Goal: Task Accomplishment & Management: Manage account settings

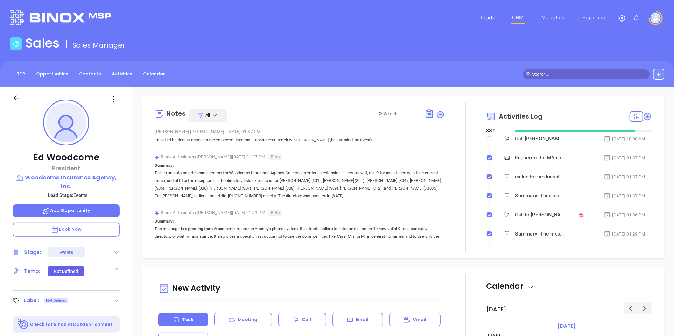
scroll to position [129, 0]
click at [91, 72] on link "Contacts" at bounding box center [89, 74] width 29 height 10
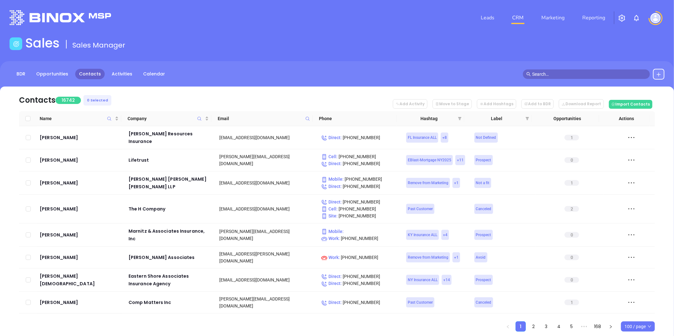
click at [307, 118] on icon at bounding box center [307, 118] width 5 height 5
paste input "connerstrong.com"
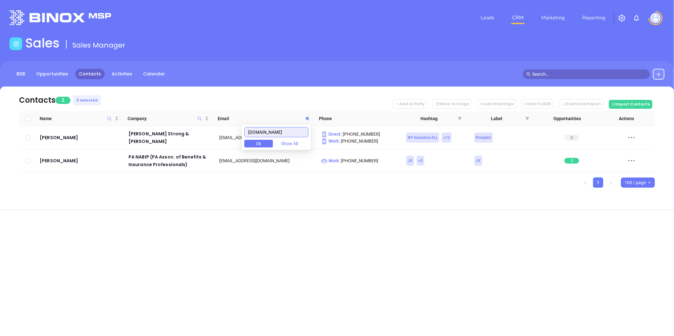
click at [212, 142] on body "Leads CRM Marketing Reporting Financial Leads Leads Sales Sales Manager BDR Opp…" at bounding box center [337, 168] width 674 height 336
paste input "idealinsuranceagencynj"
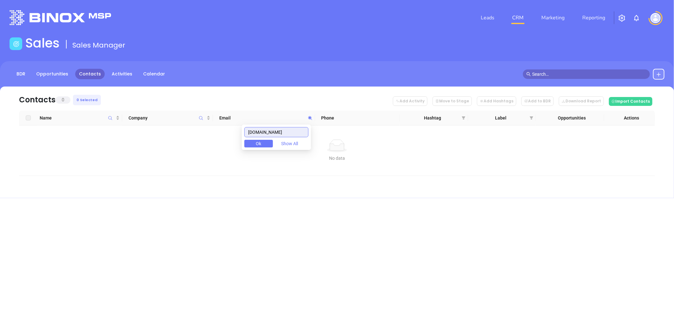
click at [291, 132] on input "idealinsuranceagencynj.com" at bounding box center [276, 132] width 64 height 10
paste input "agency"
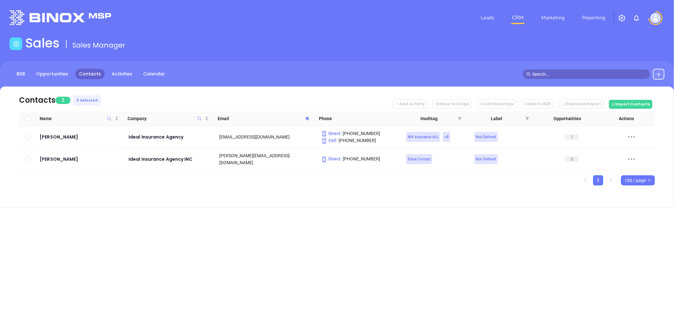
click at [309, 119] on icon at bounding box center [307, 118] width 5 height 5
paste input "sodeninsurance"
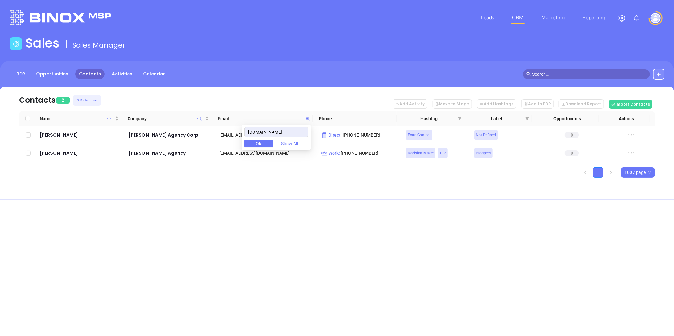
click at [324, 219] on div "Leads CRM Marketing Reporting Financial Leads Leads Sales Sales Manager BDR Opp…" at bounding box center [337, 168] width 674 height 336
click at [309, 117] on icon at bounding box center [307, 118] width 5 height 5
paste input "thegandelmanagency"
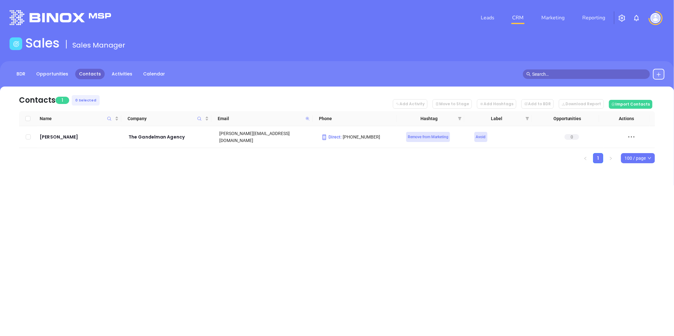
click at [306, 118] on icon at bounding box center [307, 119] width 4 height 4
paste input "sypekandsandford"
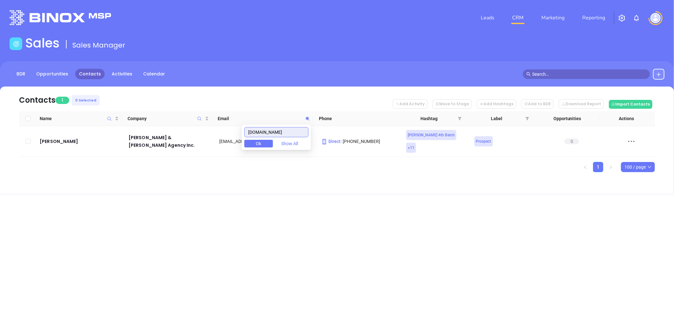
type input "sypekandsandford.com"
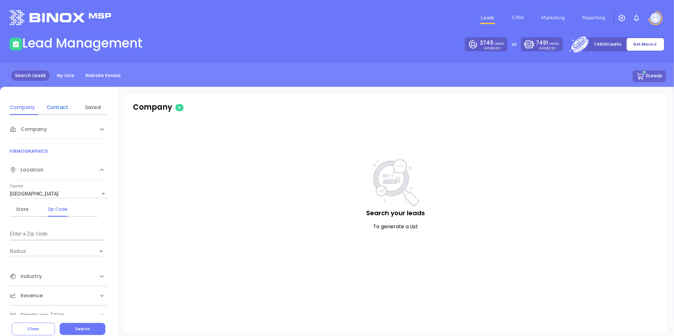
click at [54, 107] on div "Contact" at bounding box center [57, 108] width 25 height 8
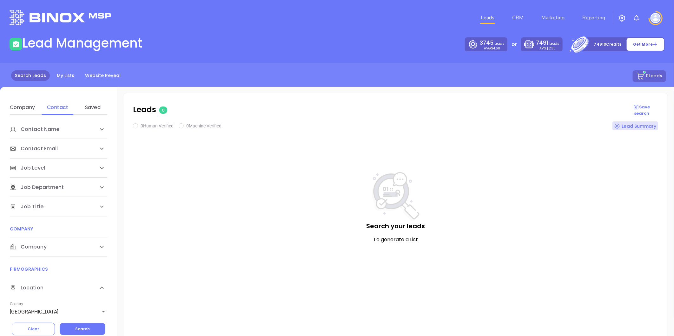
click at [32, 250] on span "Company" at bounding box center [28, 247] width 37 height 8
click at [61, 270] on div "Domain" at bounding box center [57, 272] width 25 height 8
click at [57, 298] on input "Enter a company name" at bounding box center [57, 295] width 95 height 10
paste input "anywhereinsurance.re"
type input "anywhereinsurance.re"
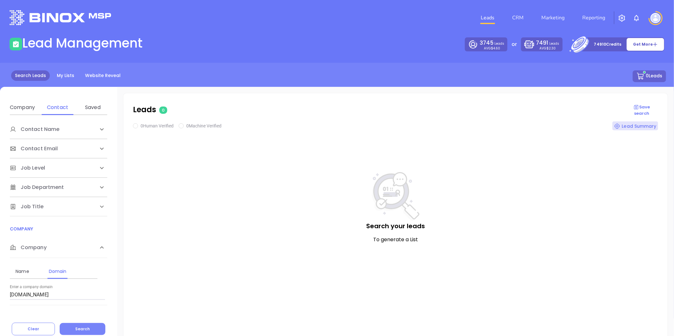
click at [83, 328] on span "Search" at bounding box center [82, 328] width 15 height 5
checkbox input "true"
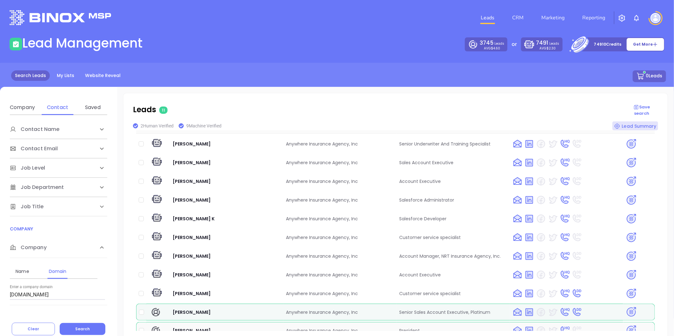
scroll to position [23, 0]
drag, startPoint x: 168, startPoint y: 318, endPoint x: 359, endPoint y: 321, distance: 190.6
click at [359, 322] on tr "Troy Singleton Anywhere Insurance Agency, Inc President" at bounding box center [395, 330] width 519 height 17
copy tr "Troy Singleton Anywhere Insurance Agency, Inc"
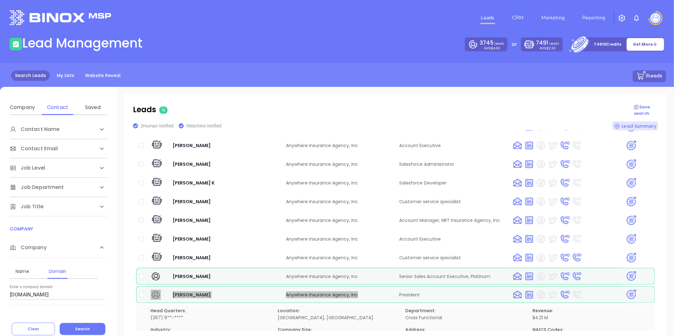
scroll to position [0, 0]
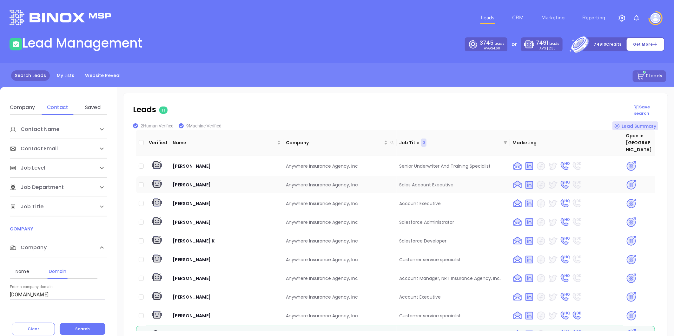
click at [625, 180] on img at bounding box center [630, 185] width 11 height 11
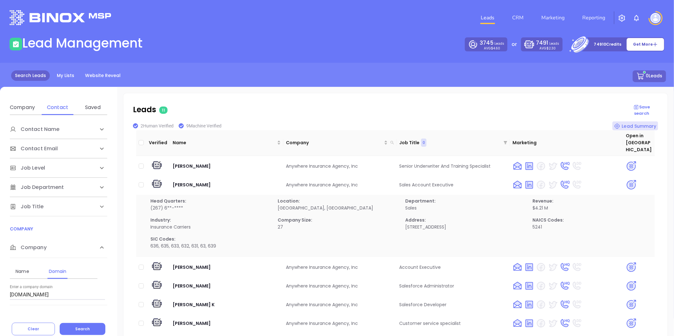
scroll to position [7, 0]
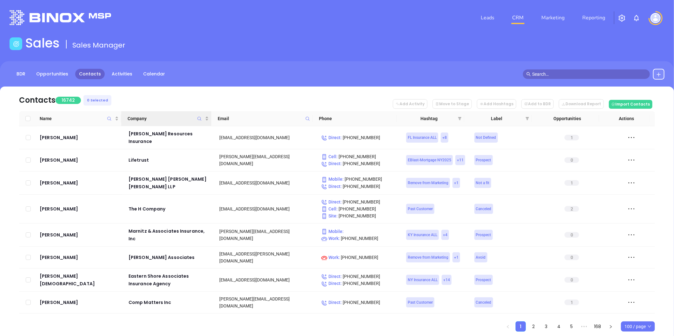
click at [199, 118] on icon "Company" at bounding box center [199, 118] width 5 height 5
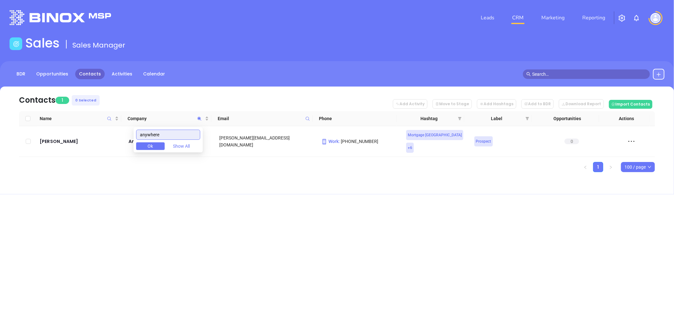
type input "anywhere"
click at [196, 181] on div "Contacts 1 0 Selected Add Activity Move to Stage Add Hashtags Add to BDR Downlo…" at bounding box center [337, 141] width 674 height 108
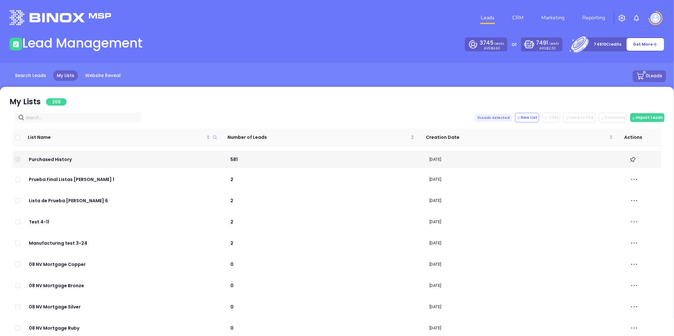
click at [91, 118] on input "text" at bounding box center [79, 117] width 107 height 7
paste input "Anywhere Insurance Agency"
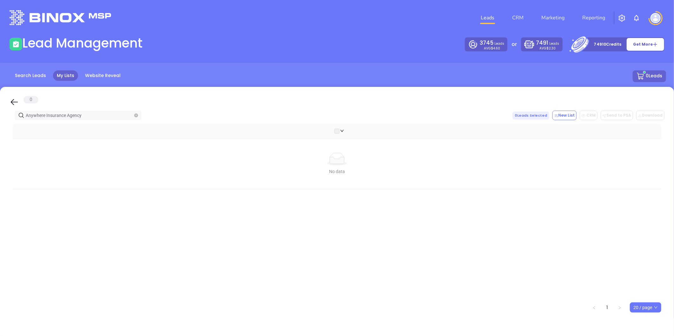
drag, startPoint x: 88, startPoint y: 118, endPoint x: -31, endPoint y: 130, distance: 118.9
click at [0, 130] on html "Leads CRM Marketing Reporting Financial Leads Leads Lead Management 3745 Leads …" at bounding box center [337, 168] width 674 height 336
paste input "connerstrong.com"
drag, startPoint x: 78, startPoint y: 114, endPoint x: -44, endPoint y: 125, distance: 122.7
click at [0, 125] on html "Leads CRM Marketing Reporting Financial Leads Leads Lead Management 3745 Leads …" at bounding box center [337, 168] width 674 height 336
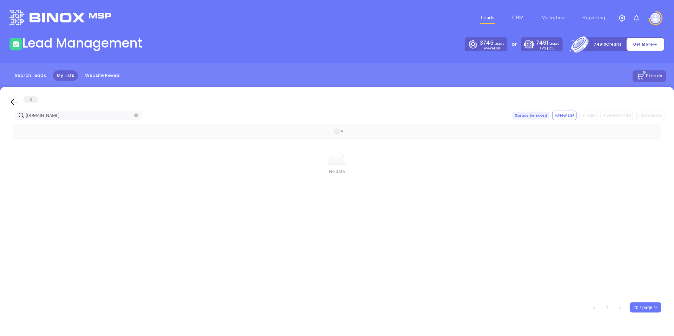
paste input "idealinsuranceagencynj"
drag, startPoint x: 86, startPoint y: 116, endPoint x: -108, endPoint y: 126, distance: 195.0
click at [0, 126] on html "Leads CRM Marketing Reporting Financial Leads Leads Lead Management 3745 Leads …" at bounding box center [337, 168] width 674 height 336
paste input "agency"
drag, startPoint x: 65, startPoint y: 116, endPoint x: -28, endPoint y: 132, distance: 94.9
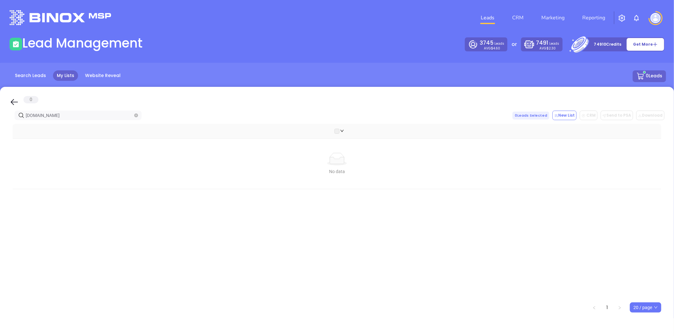
click at [0, 132] on html "Leads CRM Marketing Reporting Financial Leads Leads Lead Management 3745 Leads …" at bounding box center [337, 168] width 674 height 336
paste input "sypekandsandford"
type input "sypekandsandford.com"
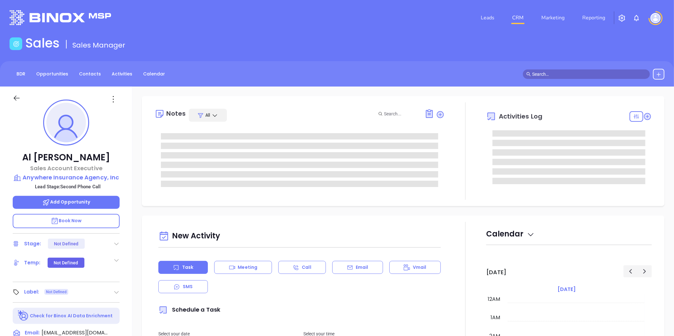
type input "[DATE]"
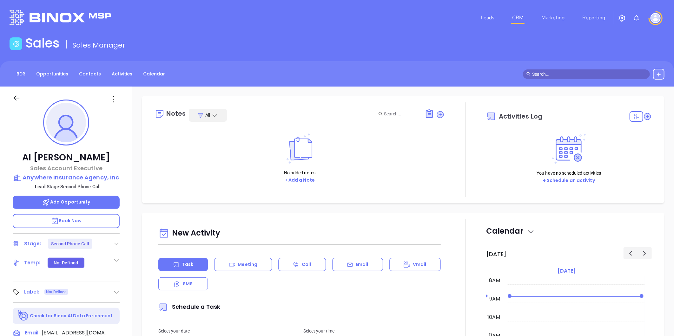
type input "[PERSON_NAME]"
click at [115, 242] on icon at bounding box center [116, 244] width 6 height 6
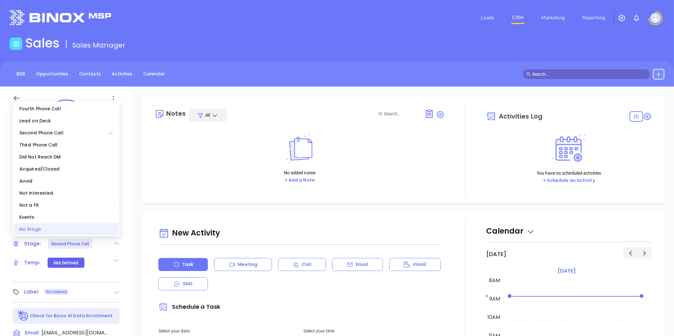
click at [68, 228] on div "No Stage" at bounding box center [66, 229] width 104 height 12
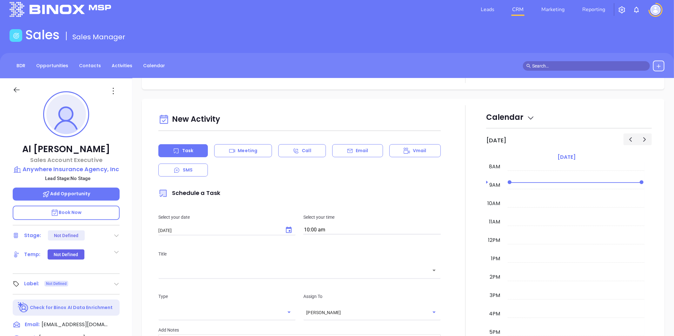
scroll to position [0, 0]
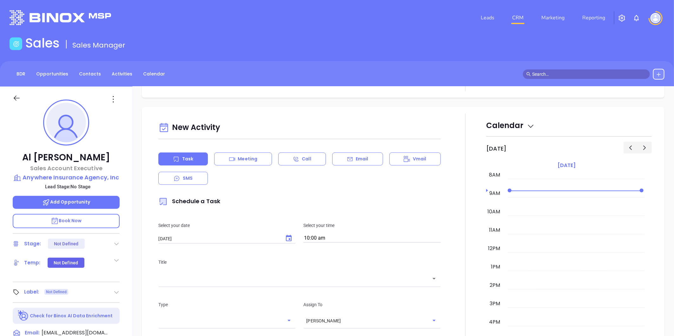
click at [113, 100] on icon at bounding box center [113, 99] width 10 height 10
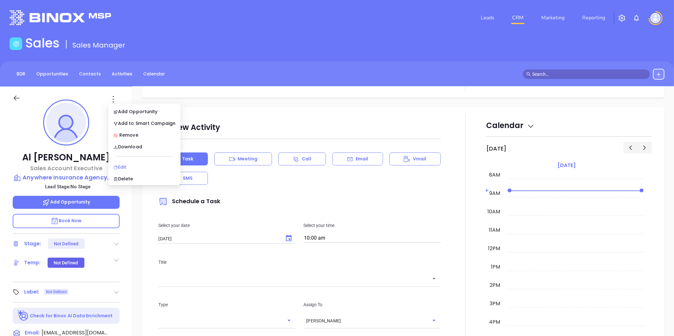
click at [126, 164] on div "Edit" at bounding box center [144, 167] width 62 height 7
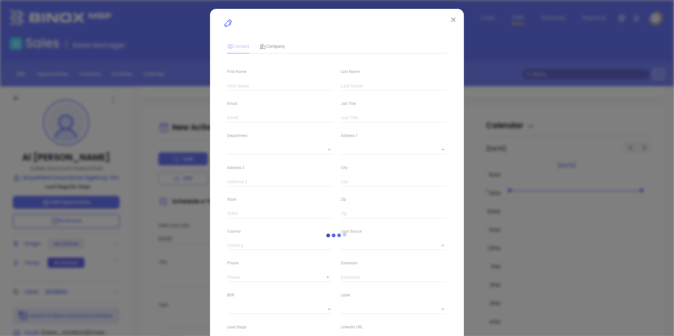
type input "Al"
type input "Ali"
type input "al.ali@anywhereinsurance.re"
type input "Sales Account Executive"
type input "1"
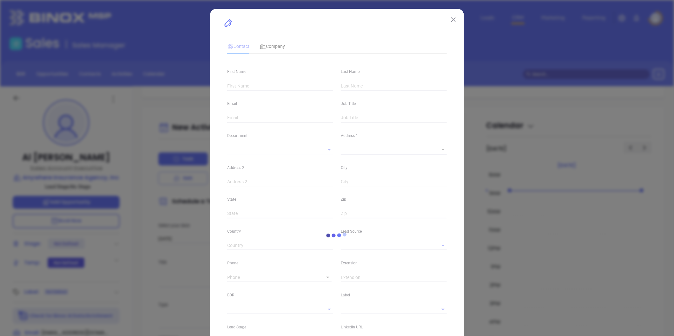
type input "linkedin.com/in/al-ali-818137248"
type input "Marketing"
type input "Website Reveal"
type input "undefined undefined"
type input "(267) 668-2804"
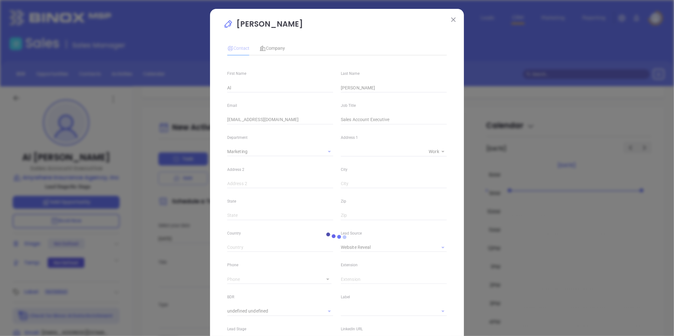
type input "1"
click at [273, 49] on span "Company" at bounding box center [271, 48] width 25 height 5
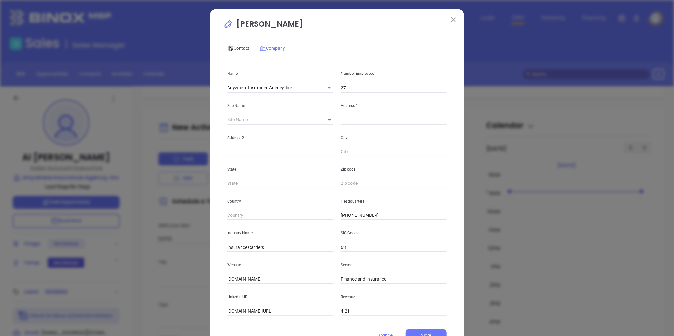
drag, startPoint x: 203, startPoint y: 289, endPoint x: 178, endPoint y: 294, distance: 25.5
click at [180, 293] on div "Al Ali Contact Company First Name Al Last Name Ali Email al.ali@anywhereinsuran…" at bounding box center [337, 168] width 674 height 336
paste input "https://www.anywhereinsurance.re/"
type input "https://www.anywhereinsurance.re/"
click at [325, 119] on body "Leads CRM Marketing Reporting Financial Leads Leads Sales Sales Manager BDR Opp…" at bounding box center [337, 168] width 674 height 336
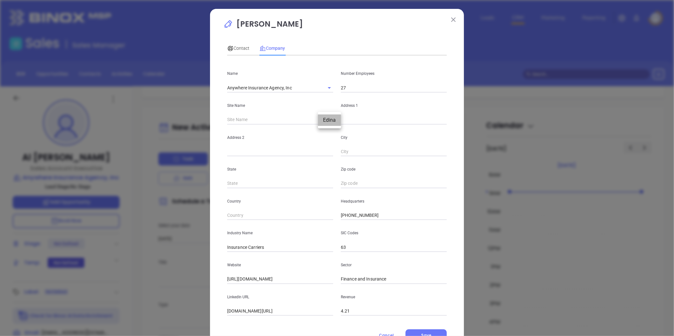
click at [334, 119] on li "Edina" at bounding box center [329, 119] width 23 height 11
type input "Edina"
type input "126942"
type input "7550 France Ave S, Suite 300"
type input "Edina"
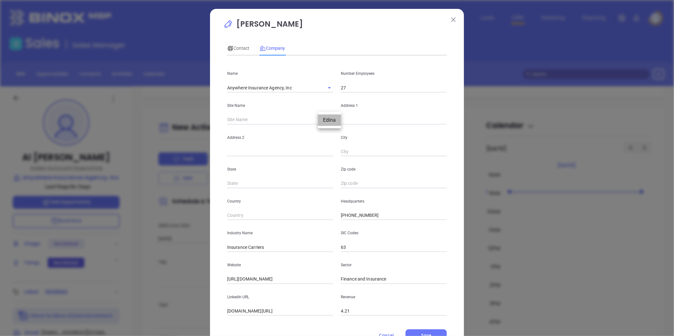
type input "MN"
type input "55435-4765"
type input "US"
drag, startPoint x: 402, startPoint y: 121, endPoint x: 339, endPoint y: 127, distance: 62.8
click at [319, 126] on div "Name Anywhere Insurance Agency, Inc Number Employees 27 Site Name Edina Edina 1…" at bounding box center [336, 188] width 219 height 255
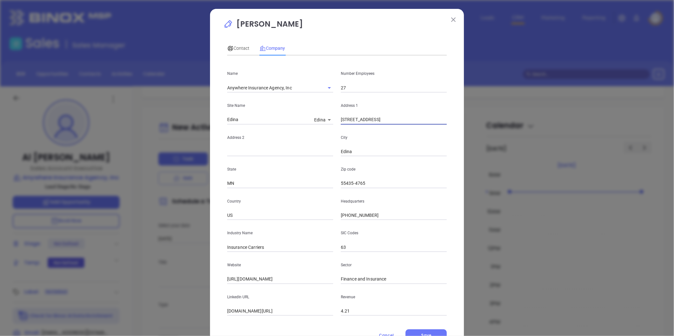
paste input "000 Bishops Gate BLVD, Suite 100 Mount Laurel NJ 08054"
drag, startPoint x: 377, startPoint y: 121, endPoint x: 514, endPoint y: 110, distance: 138.0
click at [514, 113] on div "Al Ali Contact Company First Name Al Last Name Ali Email al.ali@anywhereinsuran…" at bounding box center [337, 168] width 674 height 336
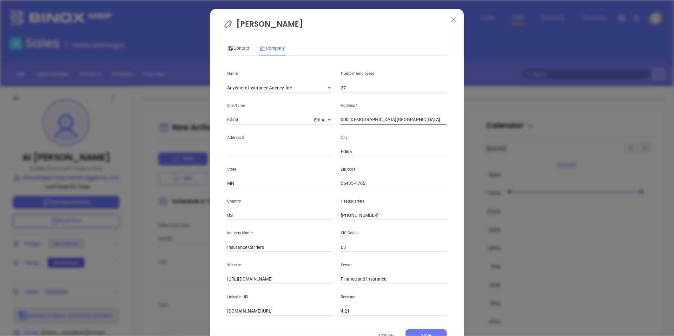
type input "000 Bishops Gate BLVD"
paste input "Suite 100 Mount Laurel NJ 08054"
drag, startPoint x: 244, startPoint y: 152, endPoint x: 459, endPoint y: 123, distance: 216.4
click at [459, 123] on div "Al Ali Contact Company First Name Al Last Name Ali Email al.ali@anywhereinsuran…" at bounding box center [337, 182] width 254 height 346
type input "Suite 100"
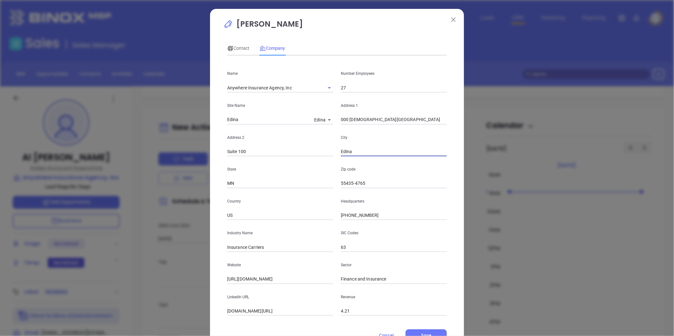
paste input "Mount Laurel NJ 08054"
drag, startPoint x: 366, startPoint y: 152, endPoint x: 480, endPoint y: 142, distance: 114.3
click at [478, 156] on div "Al Ali Contact Company First Name Al Last Name Ali Email al.ali@anywhereinsuran…" at bounding box center [337, 168] width 674 height 336
type input "Mount Laurel"
type input "NJ"
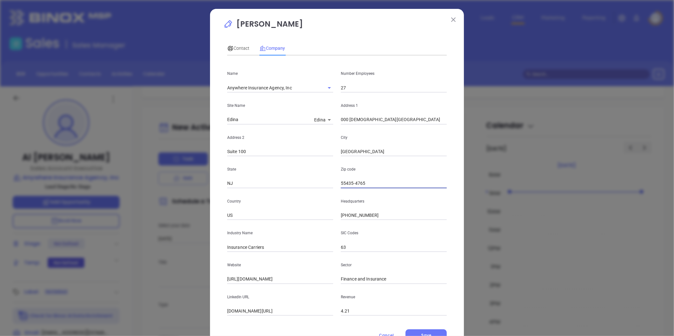
paste input "NJ 08054"
type input "08054"
drag, startPoint x: 245, startPoint y: 247, endPoint x: 360, endPoint y: 234, distance: 116.2
click at [360, 234] on div "Industry Name Insurance Carriers SIC Codes 63" at bounding box center [336, 236] width 227 height 32
type input "Insurance"
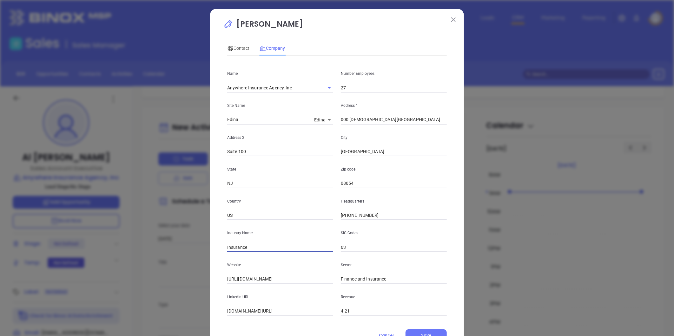
click at [399, 169] on p "Zip code" at bounding box center [394, 169] width 106 height 7
click at [284, 313] on input "linkedin.com/company/anywhere-insurance-agency" at bounding box center [280, 312] width 106 height 10
paste input "https://www.linkedin.com/company/anywhere-insurance-agency/"
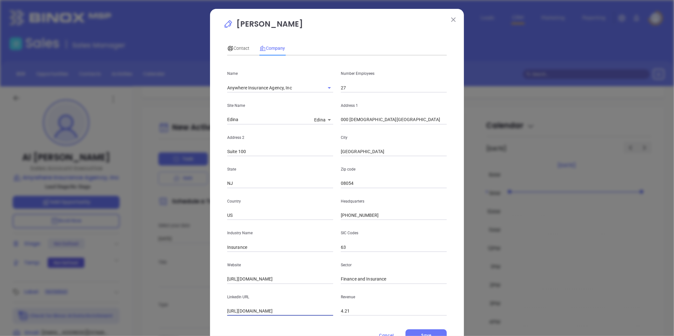
scroll to position [0, 25]
type input "https://www.linkedin.com/company/anywhere-insurance-agency/"
click at [362, 90] on input "27" at bounding box center [394, 88] width 106 height 10
type input "2"
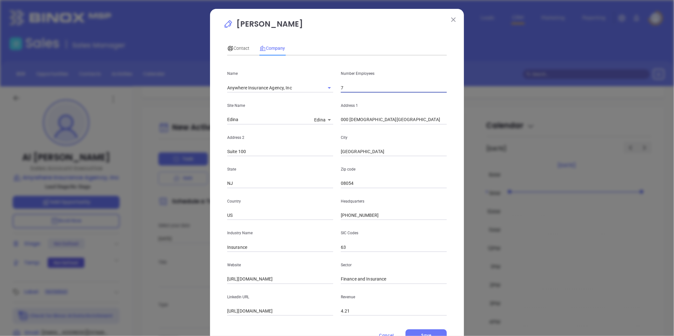
type input "7"
click at [290, 177] on div "State NJ" at bounding box center [280, 172] width 114 height 32
click at [341, 121] on input "000 Bishops Gate BLVD" at bounding box center [394, 120] width 106 height 10
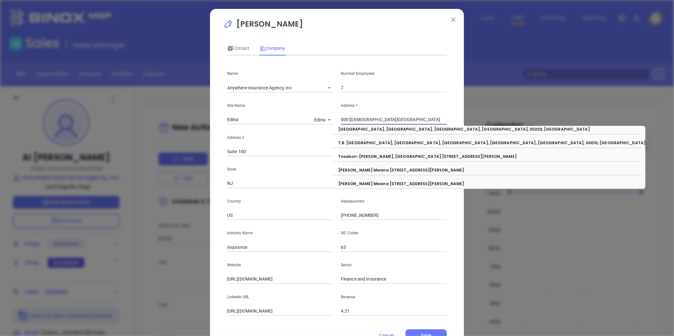
type textarea "1000 Bishops Gate BLVD"
type input "1000 Bishops Gate BLVD"
click at [230, 46] on icon at bounding box center [230, 48] width 6 height 6
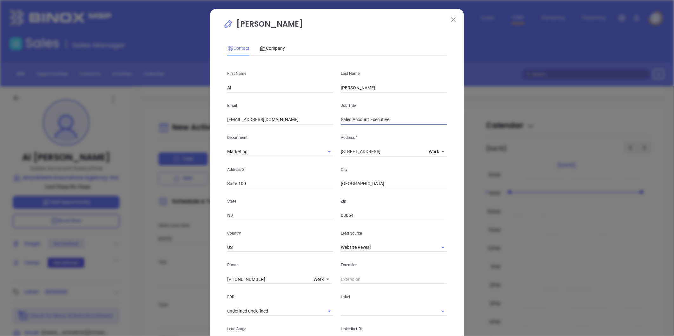
drag, startPoint x: 350, startPoint y: 120, endPoint x: 236, endPoint y: 113, distance: 114.7
click at [240, 112] on div "Email al.ali@anywhereinsurance.re Job Title Sales Account Executive" at bounding box center [336, 109] width 227 height 32
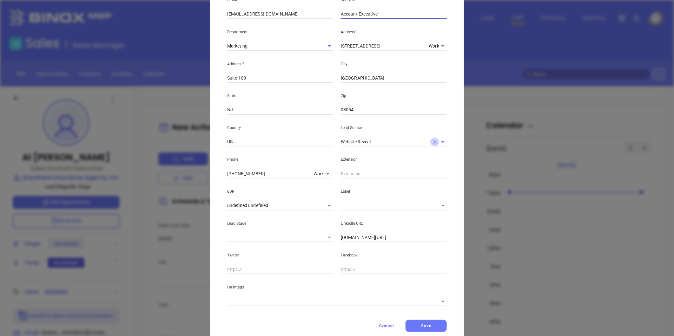
click at [432, 141] on icon "Clear" at bounding box center [434, 142] width 6 height 6
type input "Account Executive"
click at [412, 141] on input "text" at bounding box center [385, 141] width 88 height 9
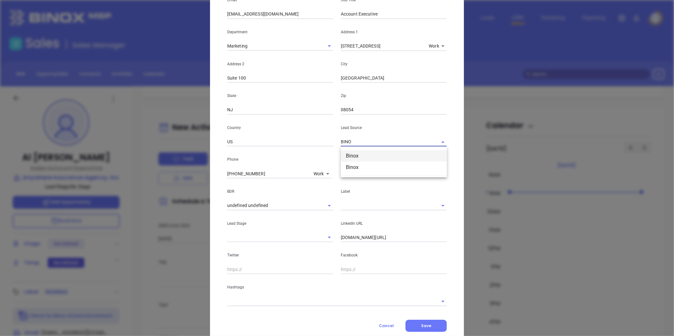
click at [372, 156] on li "Binox" at bounding box center [394, 155] width 106 height 11
type input "Binox"
click at [347, 207] on input "text" at bounding box center [385, 205] width 88 height 9
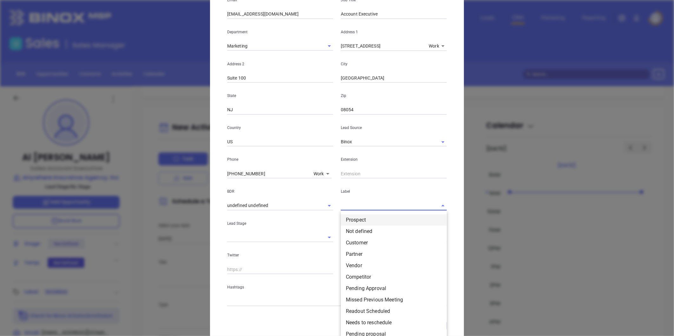
click at [352, 218] on li "Prospect" at bounding box center [394, 219] width 106 height 11
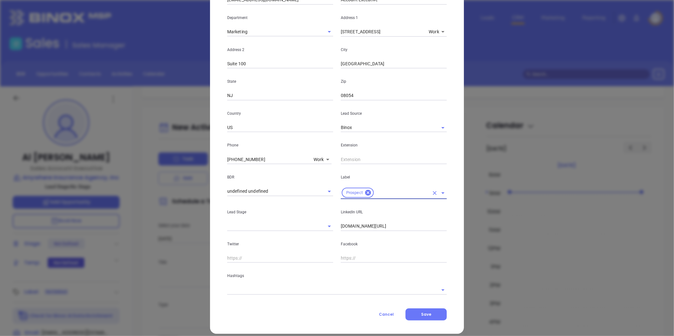
scroll to position [126, 0]
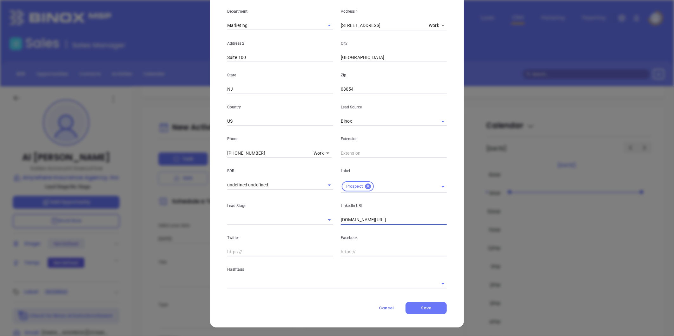
drag, startPoint x: 412, startPoint y: 222, endPoint x: 244, endPoint y: 229, distance: 168.2
click at [244, 229] on div "First Name Al Last Name Ali Email al.ali@anywhereinsurance.re Job Title Account…" at bounding box center [336, 111] width 219 height 354
drag, startPoint x: 340, startPoint y: 222, endPoint x: 345, endPoint y: 220, distance: 4.8
click at [341, 222] on input "linkedin.com/in/al-ali-818137248" at bounding box center [394, 220] width 106 height 10
type input "www.linkedin.com/in/al-ali-818137248"
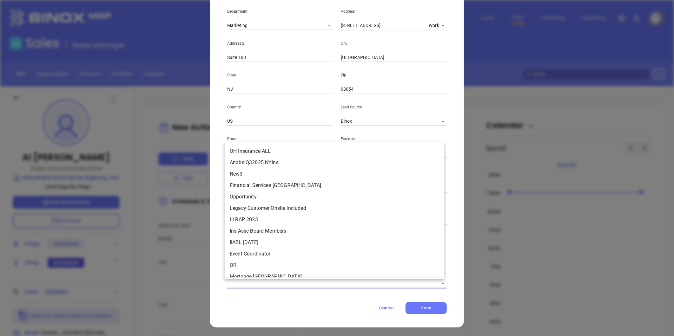
click at [308, 281] on input "text" at bounding box center [328, 283] width 202 height 9
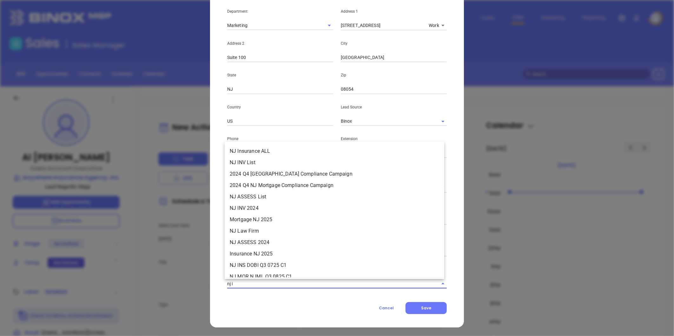
type input "nj in"
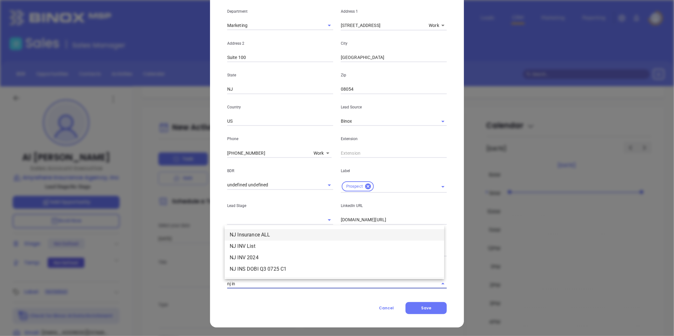
click at [302, 233] on li "NJ Insurance ALL" at bounding box center [334, 234] width 219 height 11
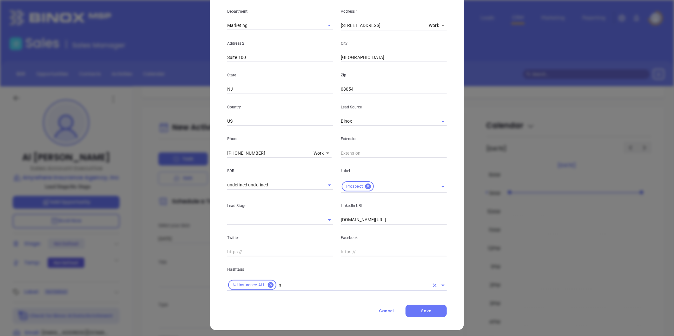
type input "nj"
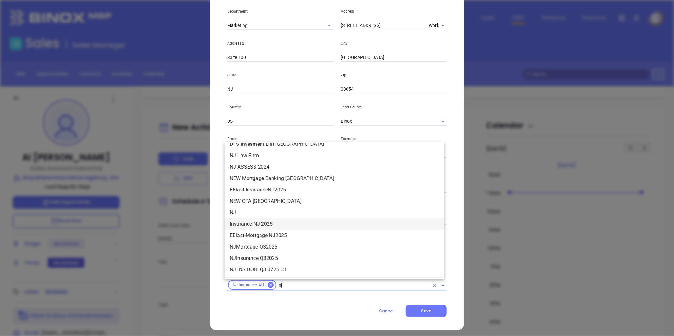
scroll to position [144, 0]
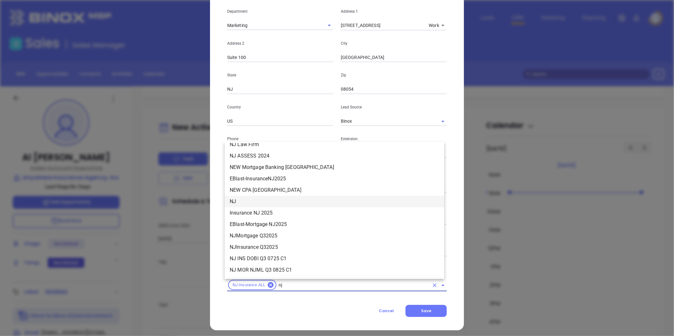
click at [258, 198] on li "NJ" at bounding box center [334, 201] width 219 height 11
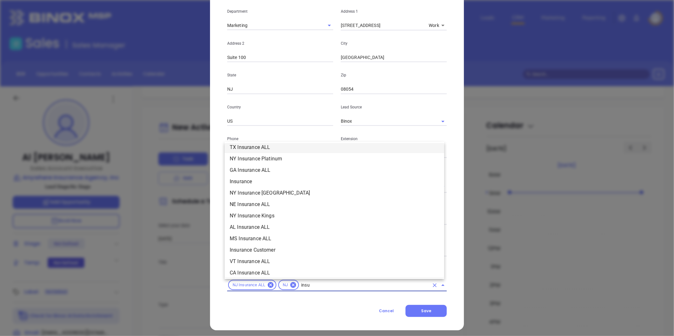
scroll to position [186, 0]
type input "insurance"
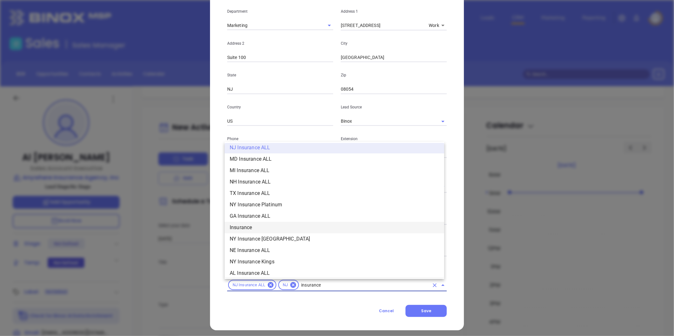
click at [248, 226] on li "Insurance" at bounding box center [334, 227] width 219 height 11
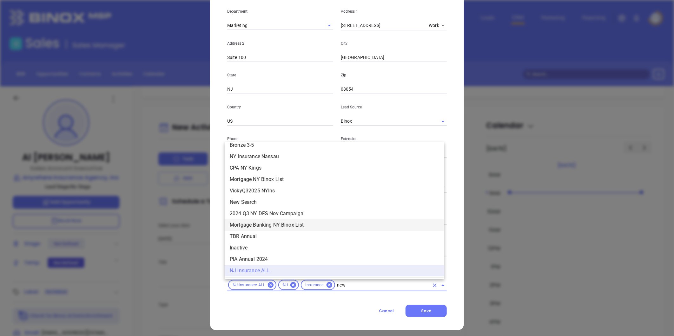
scroll to position [0, 0]
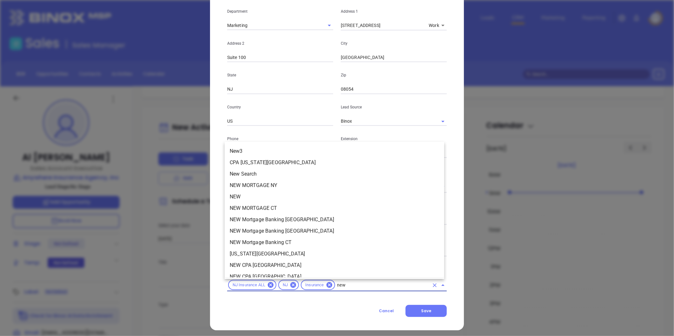
type input "new1"
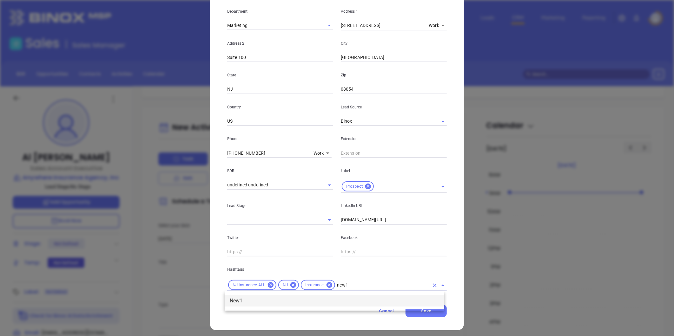
click at [268, 299] on li "New1" at bounding box center [334, 300] width 219 height 11
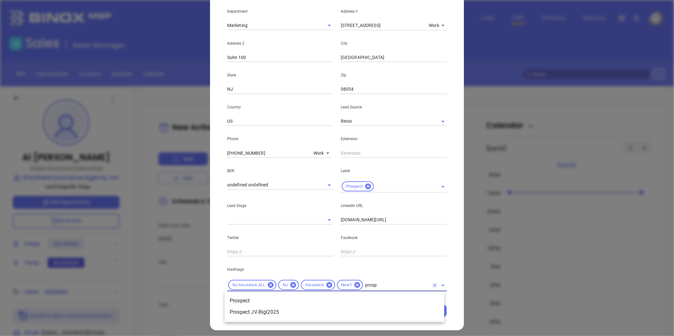
type input "prospe"
click at [258, 296] on li "Prospect" at bounding box center [334, 300] width 219 height 11
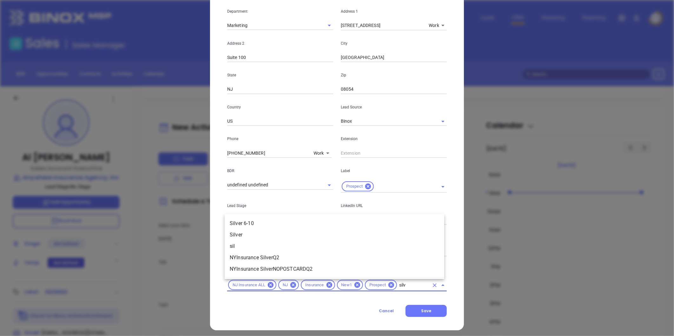
type input "silve"
click at [249, 232] on li "Silver 6-10" at bounding box center [334, 234] width 219 height 11
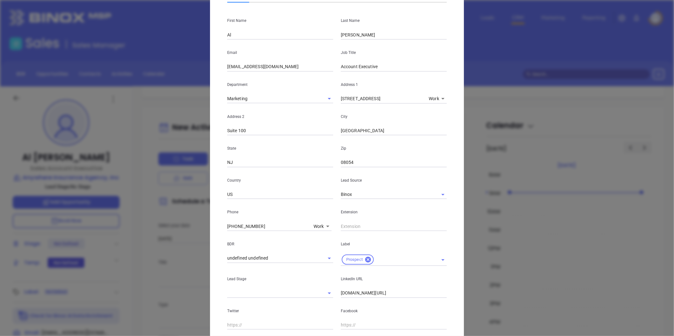
scroll to position [141, 0]
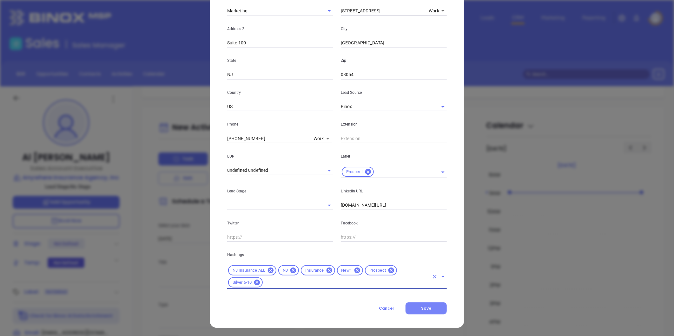
click at [432, 309] on button "Save" at bounding box center [425, 309] width 41 height 12
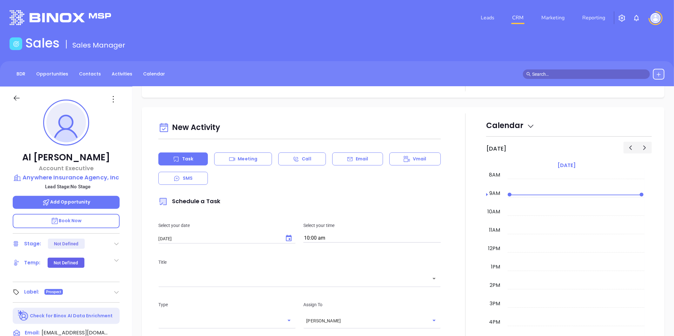
click at [338, 12] on div "Leads CRM Marketing Reporting" at bounding box center [446, 17] width 441 height 23
drag, startPoint x: 283, startPoint y: 48, endPoint x: 257, endPoint y: 61, distance: 29.2
click at [283, 48] on div "Sales Sales Manager" at bounding box center [337, 45] width 662 height 18
click at [113, 97] on icon at bounding box center [113, 99] width 10 height 10
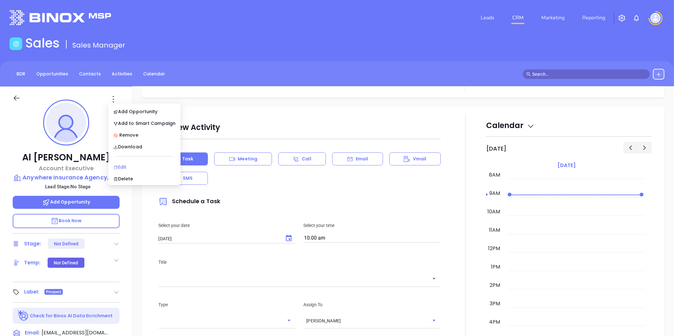
click at [126, 164] on div "Edit" at bounding box center [144, 167] width 62 height 7
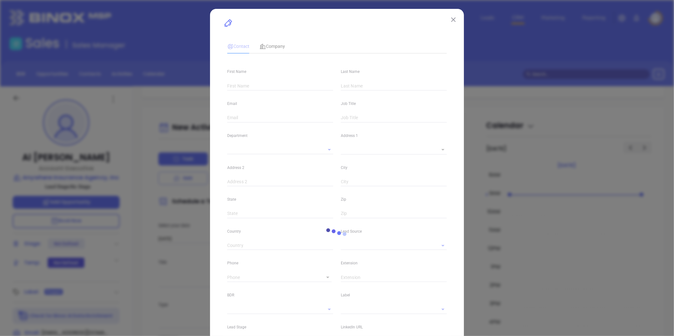
type input "Al"
type input "Ali"
type input "al.ali@anywhereinsurance.re"
type input "Account Executive"
type textarea "1000 Bishops Gate BLVD"
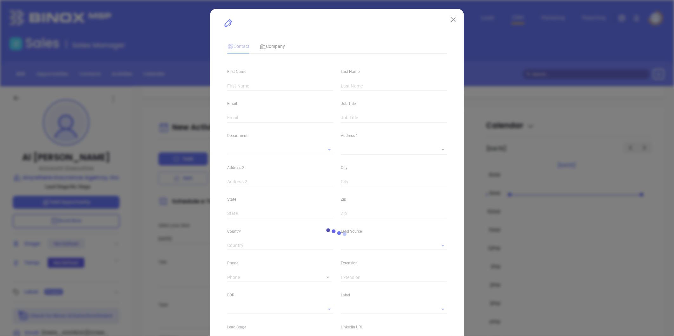
type input "1"
type input "Suite 100"
type input "Mount Laurel"
type input "NJ"
type input "08054"
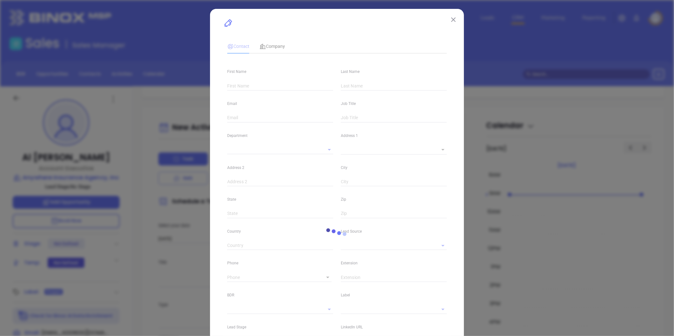
type input "US"
type input "www.linkedin.com/in/al-ali-818137248"
type input "Marketing"
type input "Binox"
type input "undefined undefined"
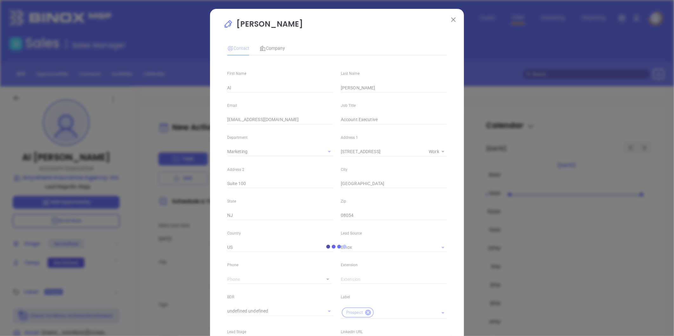
type input "(267) 668-2804"
type input "1"
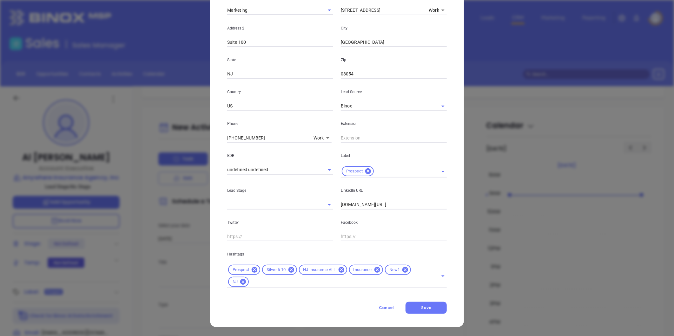
scroll to position [0, 0]
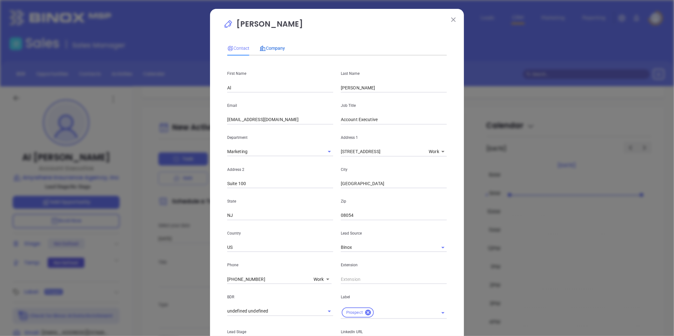
click at [274, 46] on span "Company" at bounding box center [271, 48] width 25 height 5
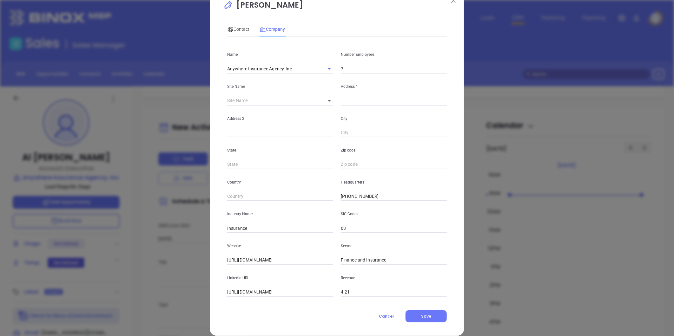
scroll to position [28, 0]
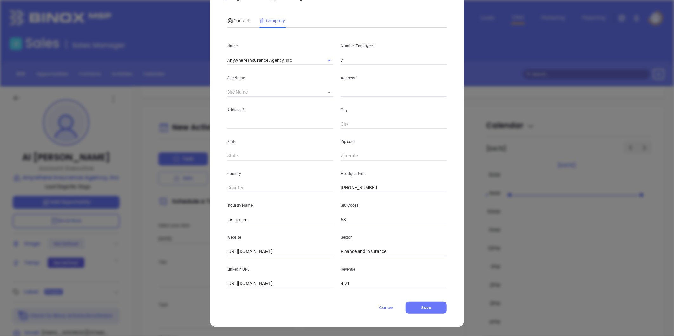
click at [426, 299] on div "Contact Company First Name Al Last Name Ali Email al.ali@anywhereinsurance.re J…" at bounding box center [336, 162] width 219 height 304
click at [426, 310] on span "Save" at bounding box center [426, 307] width 10 height 5
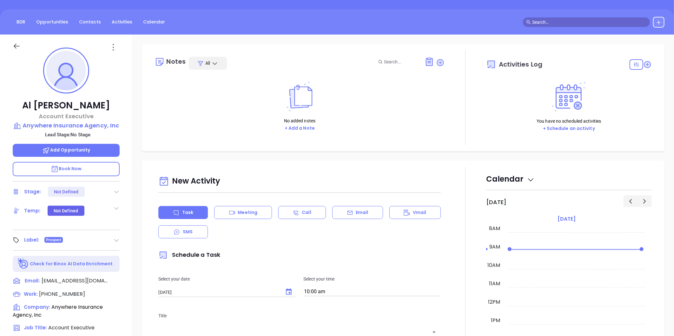
scroll to position [0, 0]
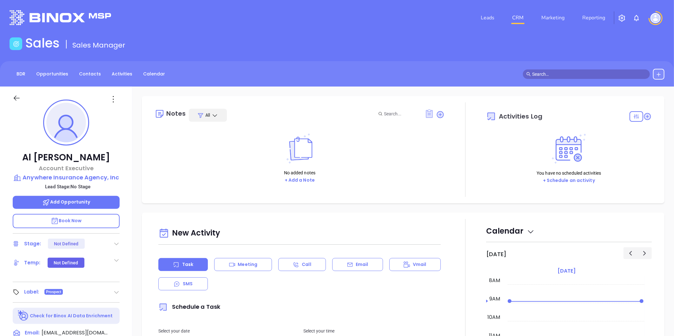
drag, startPoint x: 438, startPoint y: 114, endPoint x: 429, endPoint y: 116, distance: 8.9
click at [438, 114] on icon at bounding box center [440, 114] width 6 height 6
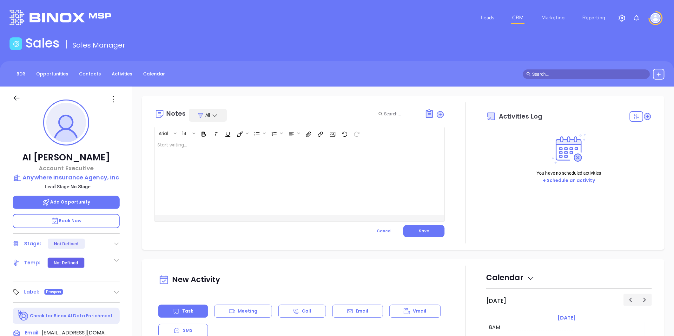
click at [273, 151] on div at bounding box center [289, 177] width 269 height 76
click at [226, 145] on p at bounding box center [289, 145] width 264 height 7
click at [195, 145] on p "Confirm DM ﻿" at bounding box center [289, 145] width 264 height 7
click at [425, 231] on span "Save" at bounding box center [424, 230] width 10 height 5
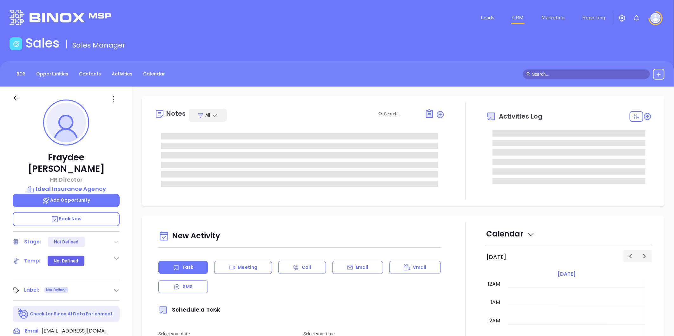
type input "[DATE]"
type input "[PERSON_NAME]"
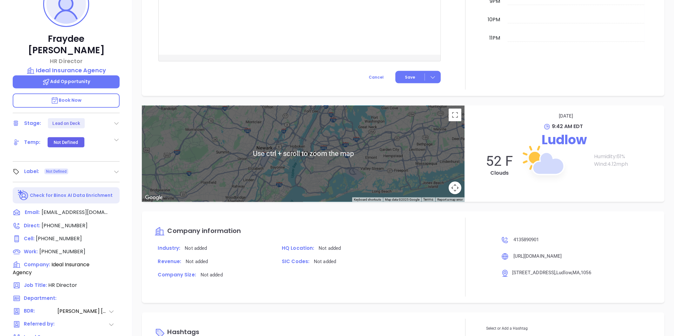
scroll to position [194, 0]
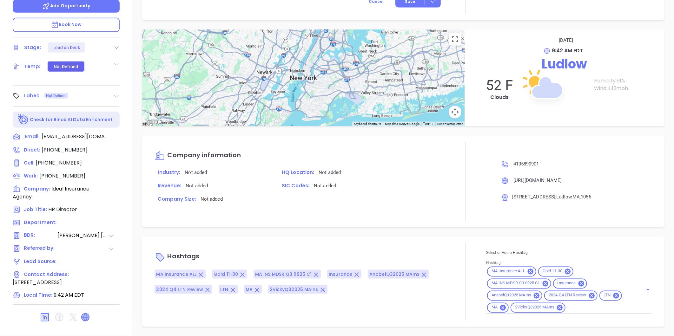
click at [86, 314] on icon at bounding box center [86, 318] width 8 height 8
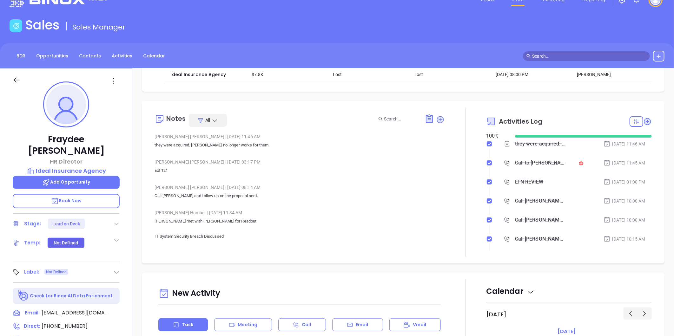
scroll to position [0, 0]
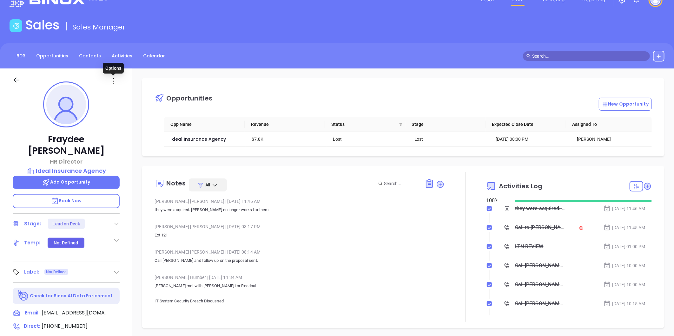
click at [115, 80] on icon at bounding box center [113, 81] width 10 height 10
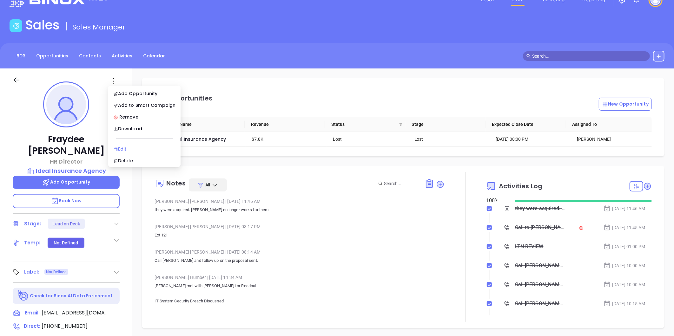
click at [122, 149] on div "Edit" at bounding box center [144, 149] width 62 height 7
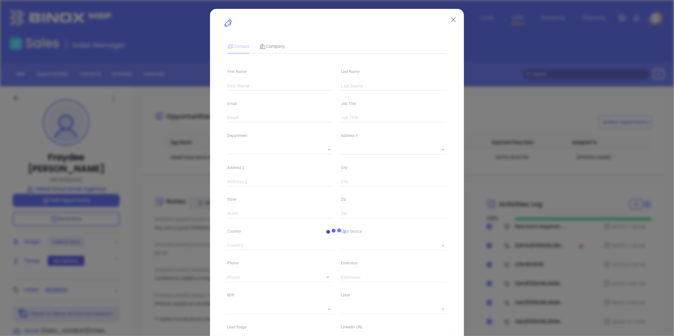
type input "Fraydee"
type input "Katz"
type input "fraydeek@idealagency.com"
type input "HR Director"
type textarea "326 Third Street"
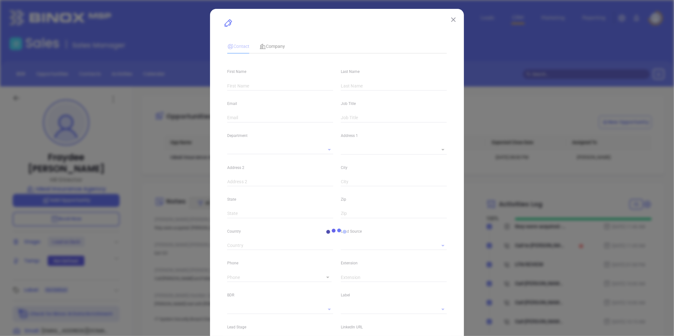
type input "1"
type input "Lakewood"
type input "NJ"
type input "08701"
type input "www.linkedin.com/in/fraydee-katz-1967a7243"
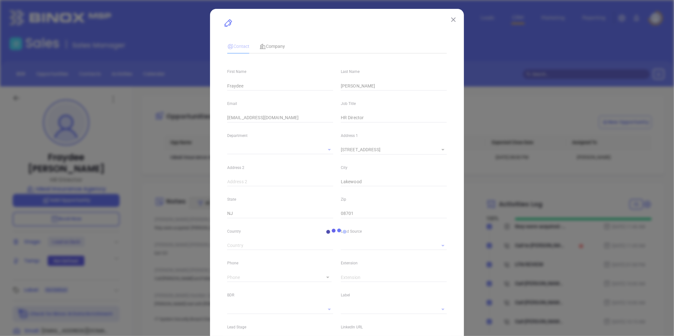
type input "Vicky Mendoza"
type input "Lead on Deck"
type input "(413) 589-0901"
type input "1"
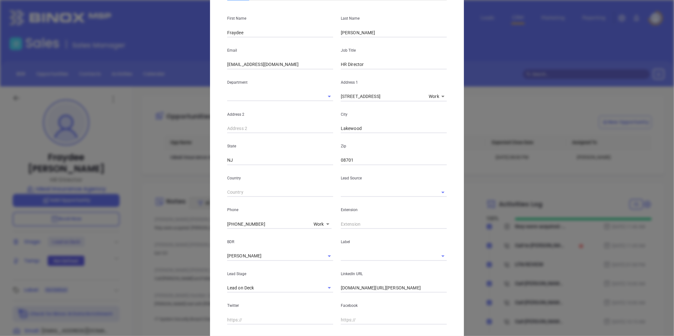
scroll to position [151, 0]
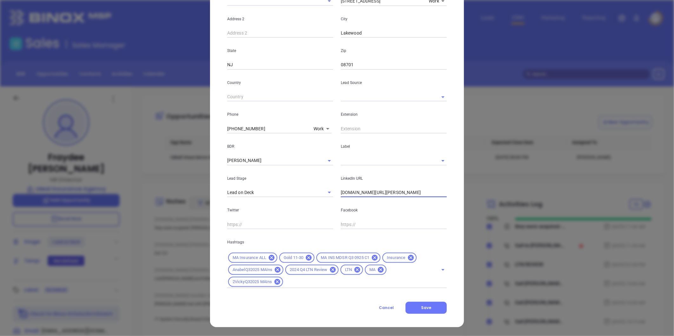
click at [370, 192] on input "www.linkedin.com/in/fraydee-katz-1967a7243" at bounding box center [394, 193] width 106 height 10
click at [371, 192] on input "www.linkedin.com/in/fraydee-katz-1967a7243" at bounding box center [394, 193] width 106 height 10
click at [372, 192] on input "www.linkedin.com/in/fraydee-katz-1967a7243" at bounding box center [394, 193] width 106 height 10
click at [372, 193] on input "www.linkedin.com/in/fraydee-katz-1967a7243" at bounding box center [394, 193] width 106 height 10
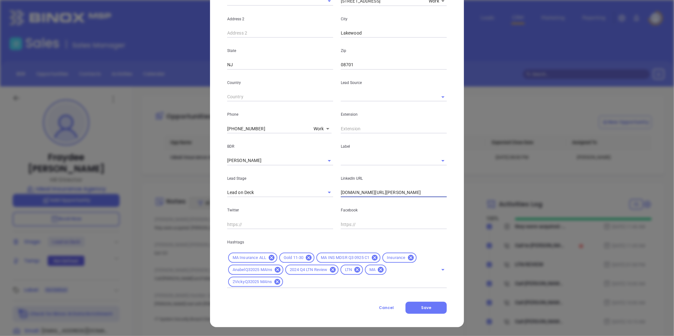
click at [372, 193] on input "www.linkedin.com/in/fraydee-katz-1967a7243" at bounding box center [394, 193] width 106 height 10
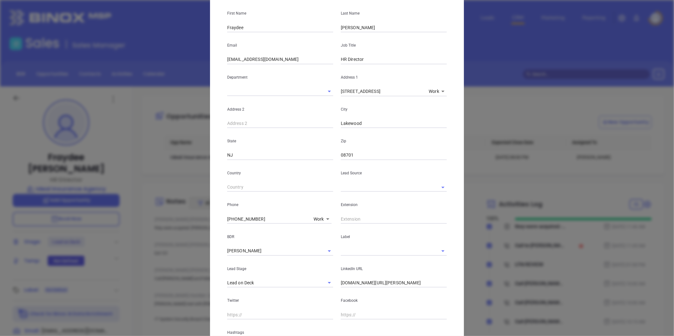
scroll to position [0, 0]
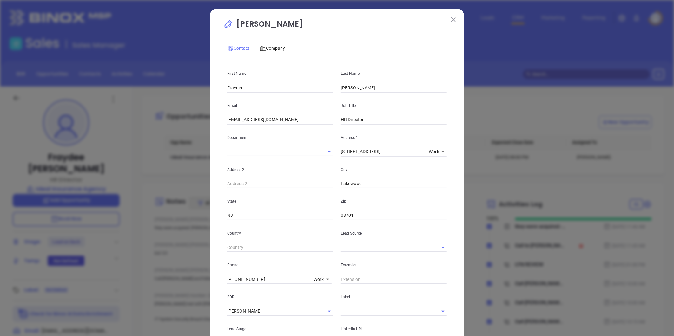
click at [452, 17] on img at bounding box center [453, 19] width 4 height 4
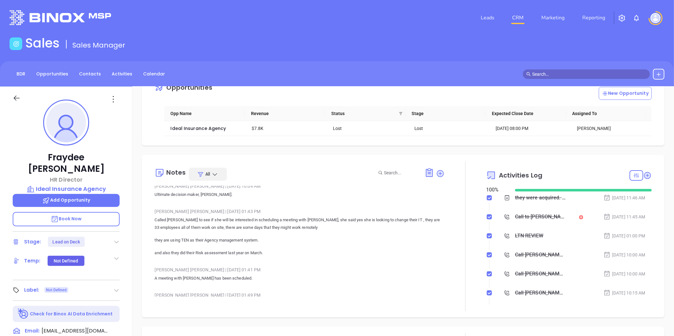
scroll to position [70, 0]
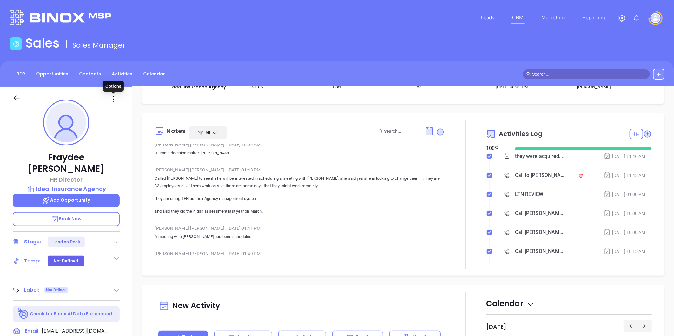
click at [112, 100] on icon at bounding box center [113, 99] width 10 height 10
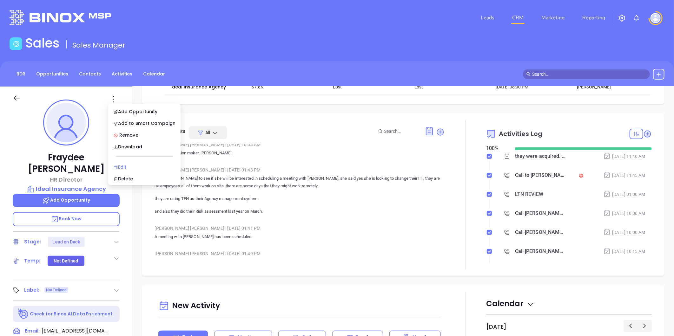
click at [125, 166] on div "Edit" at bounding box center [144, 167] width 62 height 7
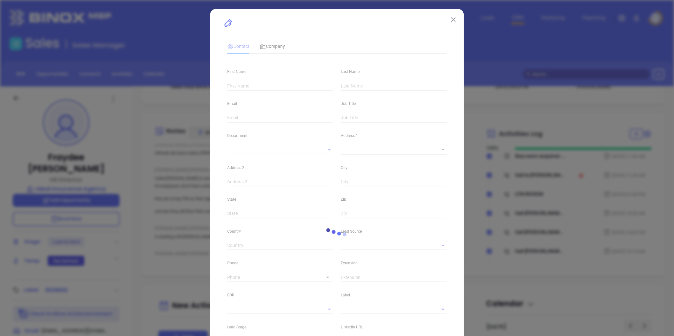
click at [497, 100] on div "loading Contact Company First Name Last Name Email Job Title Department Address…" at bounding box center [337, 168] width 674 height 336
click at [451, 18] on img at bounding box center [453, 19] width 4 height 4
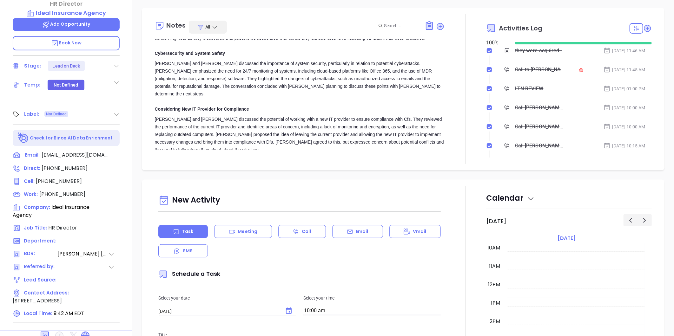
scroll to position [106, 0]
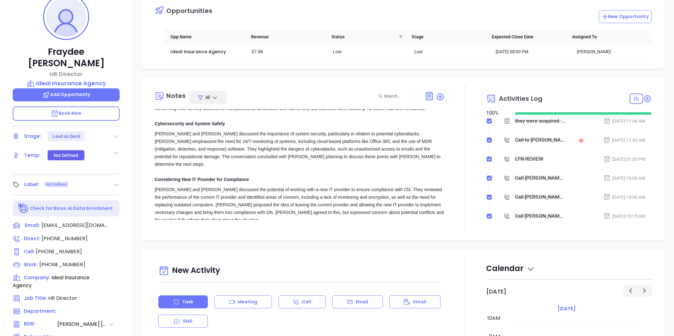
click at [116, 133] on icon at bounding box center [116, 136] width 6 height 6
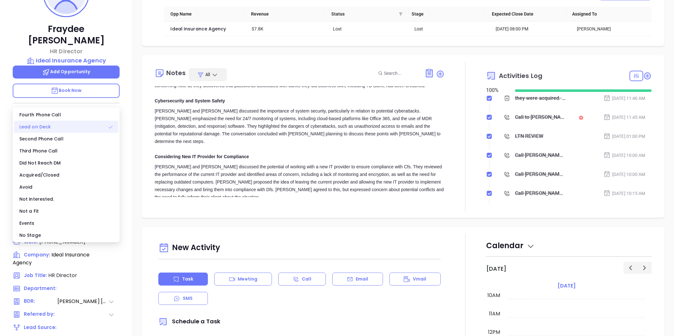
scroll to position [141, 0]
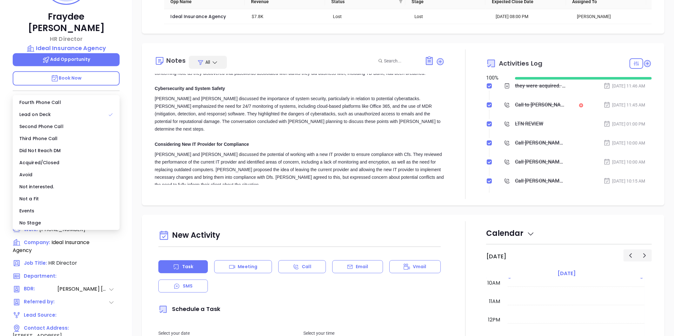
click at [308, 211] on div "Opportunities New Opportunity Opp Name Revenue Status Stage Expected Close Date…" at bounding box center [402, 168] width 541 height 444
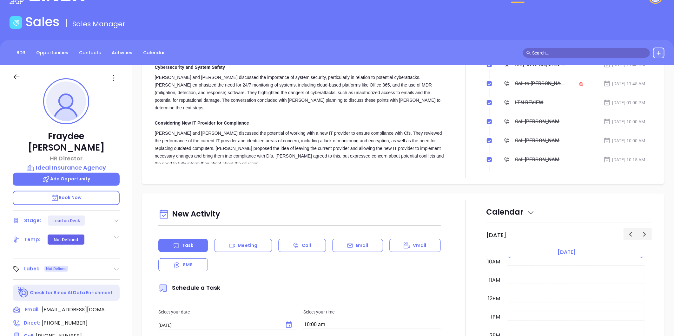
scroll to position [18, 0]
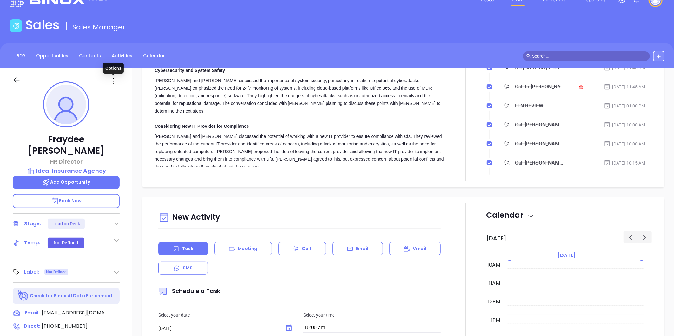
click at [112, 82] on icon at bounding box center [113, 81] width 10 height 10
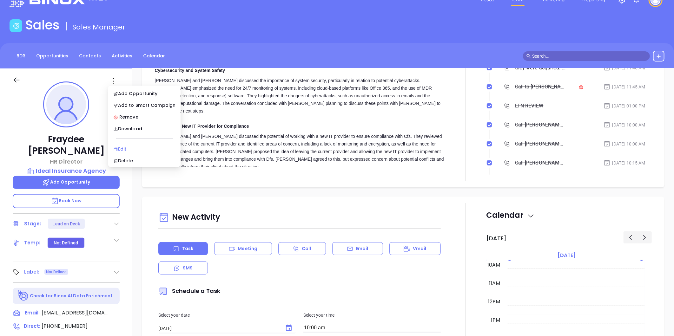
click at [125, 146] on div "Edit" at bounding box center [144, 149] width 62 height 7
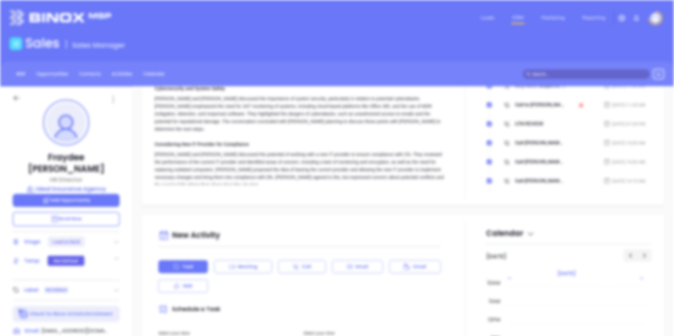
scroll to position [0, 0]
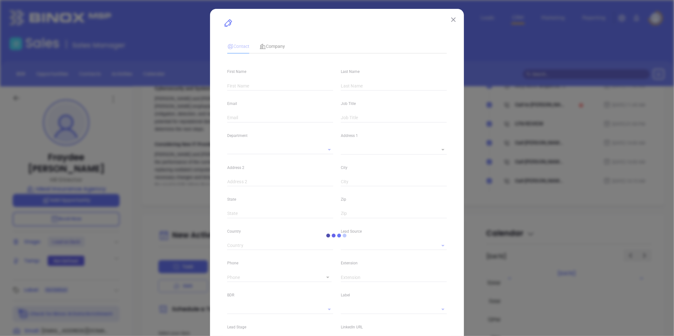
type input "Fraydee"
type input "Katz"
type input "fraydeek@idealagency.com"
type input "HR Director"
type textarea "326 Third Street"
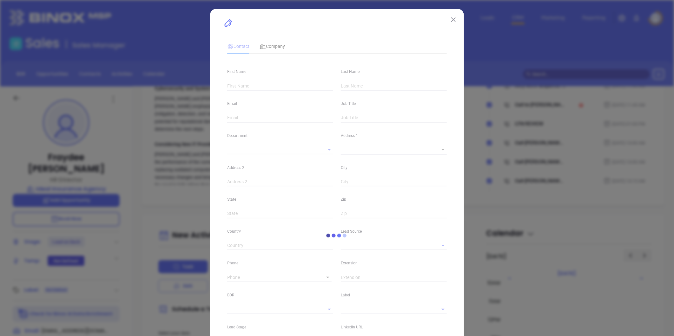
type input "1"
type input "Lakewood"
type input "NJ"
type input "08701"
type input "www.linkedin.com/in/fraydee-katz-1967a7243"
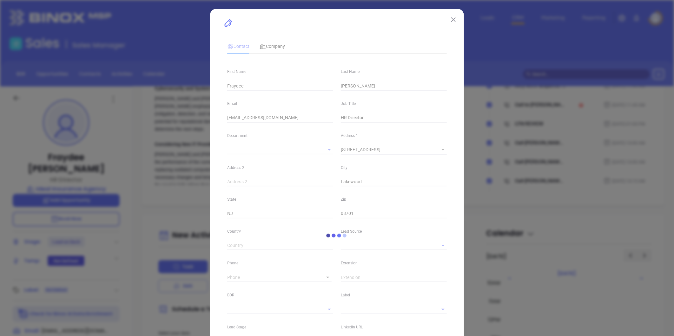
type input "Vicky Mendoza"
type input "Lead on Deck"
type input "(413) 589-0901"
type input "1"
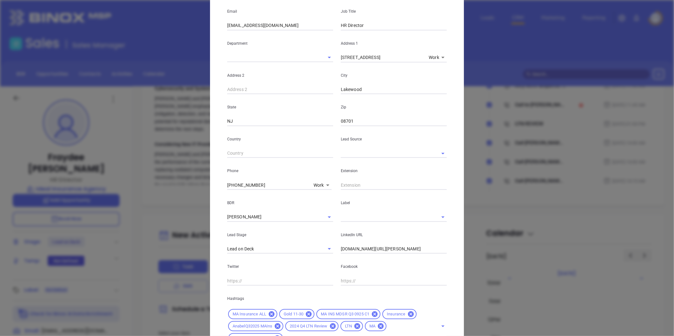
scroll to position [151, 0]
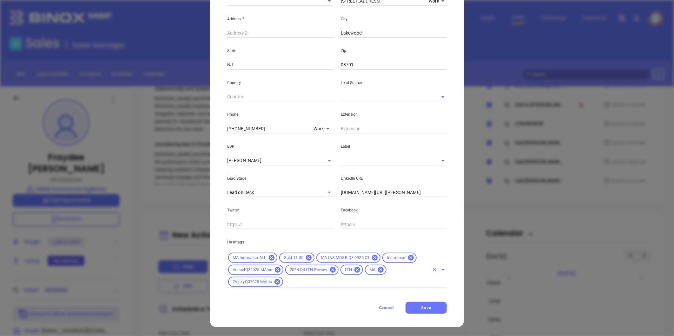
click at [302, 285] on input "text" at bounding box center [356, 282] width 145 height 8
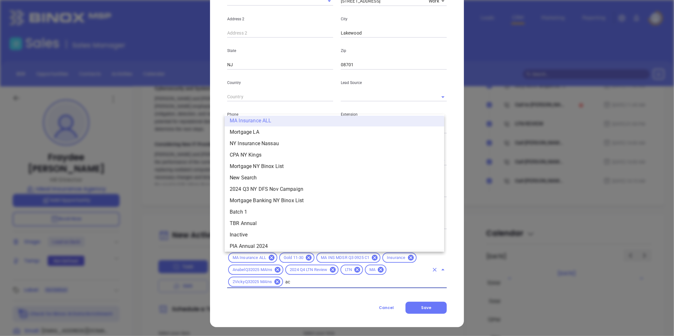
scroll to position [0, 0]
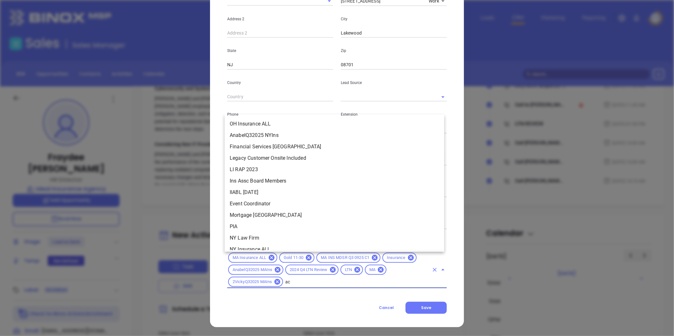
type input "acq"
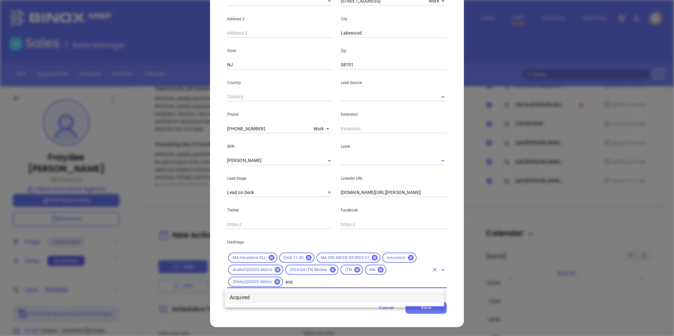
click at [255, 296] on li "Acquired" at bounding box center [334, 297] width 219 height 11
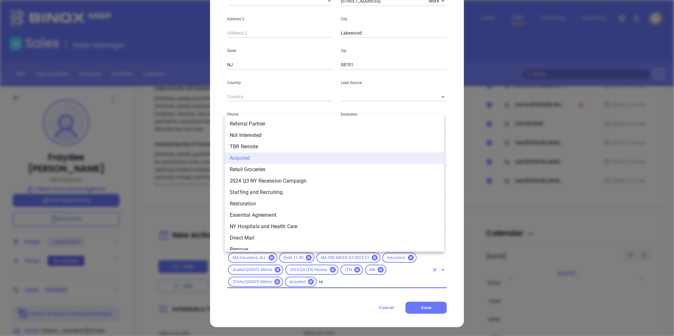
type input "rem"
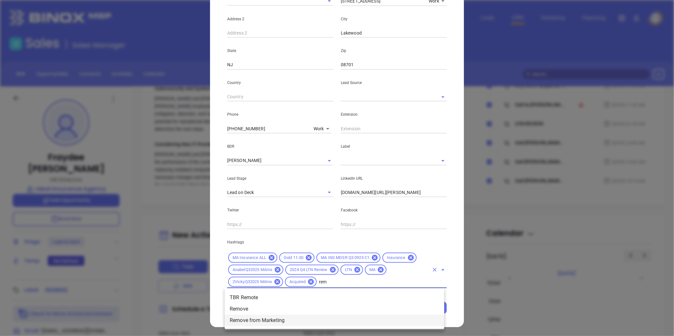
click at [265, 318] on li "Remove from Marketing" at bounding box center [334, 320] width 219 height 11
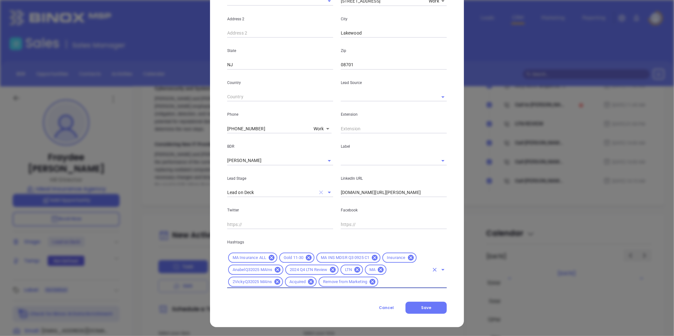
click at [319, 191] on icon "Clear" at bounding box center [321, 193] width 4 height 4
click at [308, 190] on input "text" at bounding box center [271, 192] width 88 height 9
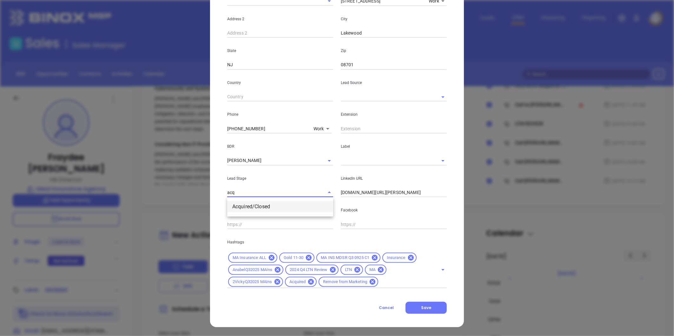
click at [279, 205] on li "Acquired/Closed" at bounding box center [280, 206] width 106 height 11
type input "Acquired/Closed"
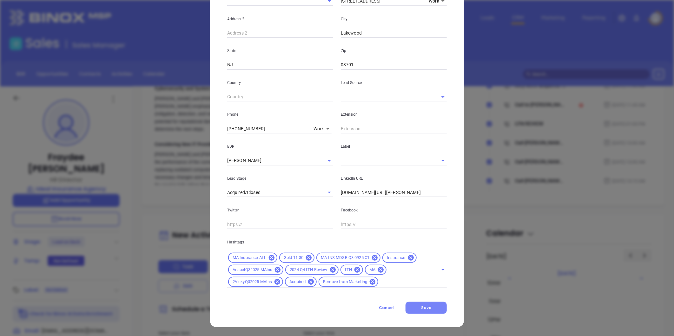
click at [423, 304] on button "Save" at bounding box center [425, 308] width 41 height 12
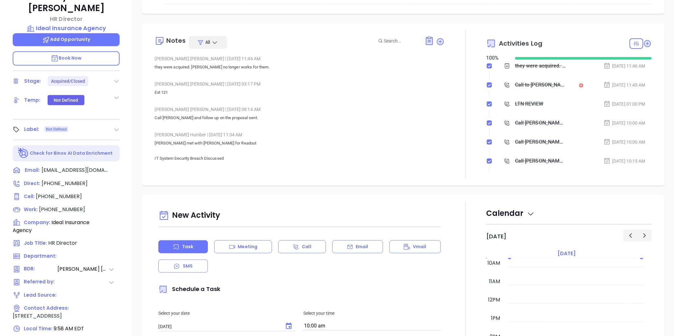
scroll to position [159, 0]
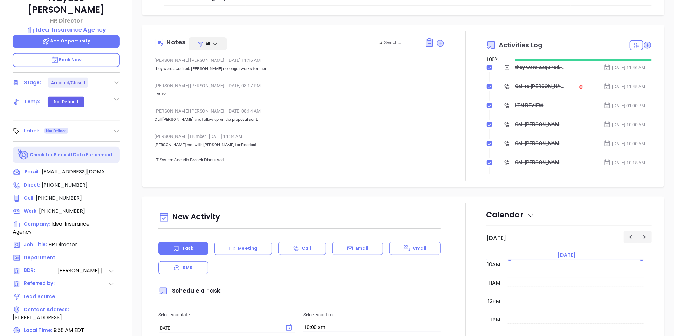
click at [110, 268] on icon at bounding box center [111, 271] width 6 height 6
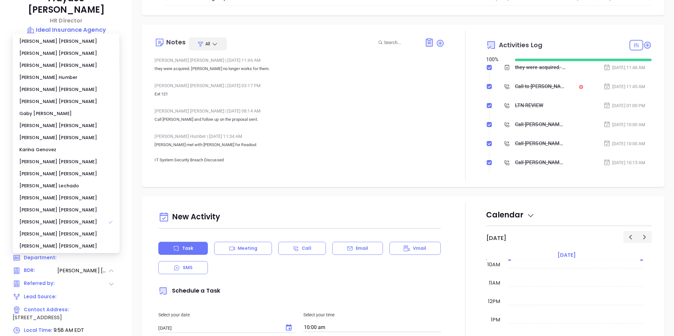
drag, startPoint x: 356, startPoint y: 126, endPoint x: 327, endPoint y: 130, distance: 29.3
click at [356, 126] on div "Walter Contreras | Mar 12, 2024 08:14 AM Call Fraydee and follow up on the prop…" at bounding box center [299, 117] width 290 height 22
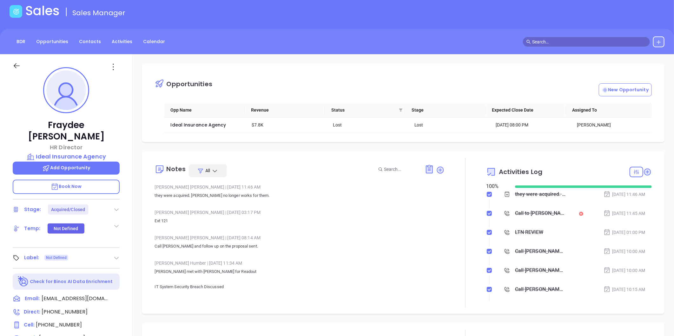
scroll to position [18, 0]
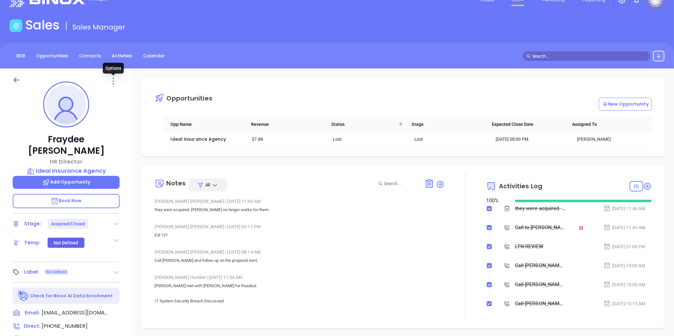
click at [112, 77] on icon at bounding box center [113, 81] width 10 height 10
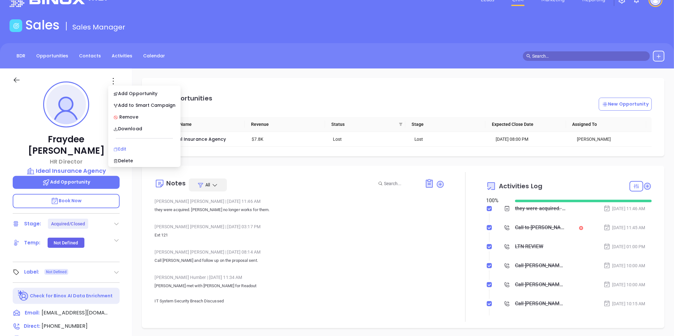
click at [123, 147] on div "Edit" at bounding box center [144, 149] width 62 height 7
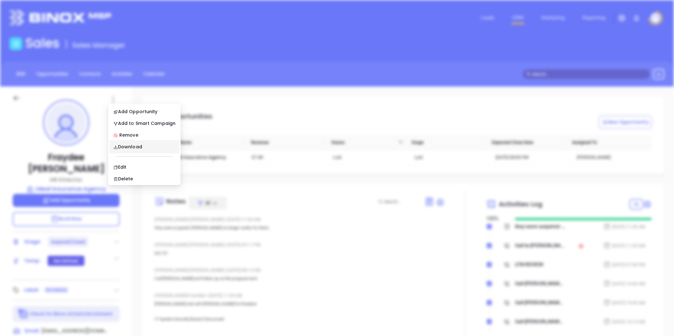
scroll to position [0, 0]
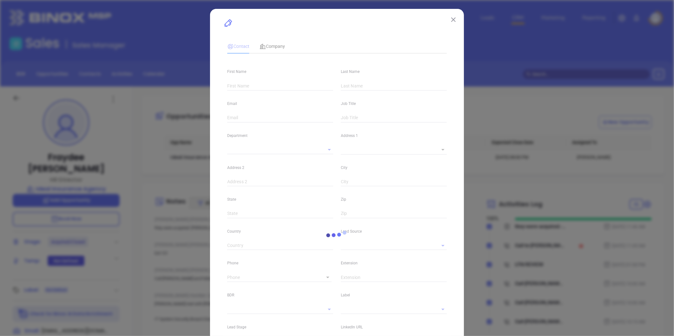
type input "Fraydee"
type input "Katz"
type input "fraydeek@idealagency.com"
type input "HR Director"
type textarea "326 Third Street"
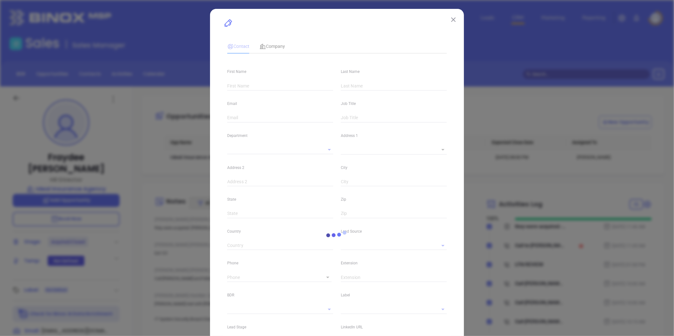
type input "1"
type input "Lakewood"
type input "NJ"
type input "08701"
type input "www.linkedin.com/in/fraydee-katz-1967a7243"
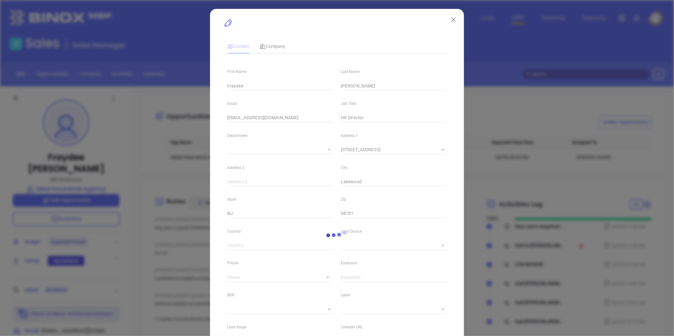
type input "Vicky Mendoza"
type input "Acquired/Closed"
type input "(413) 589-0901"
type input "1"
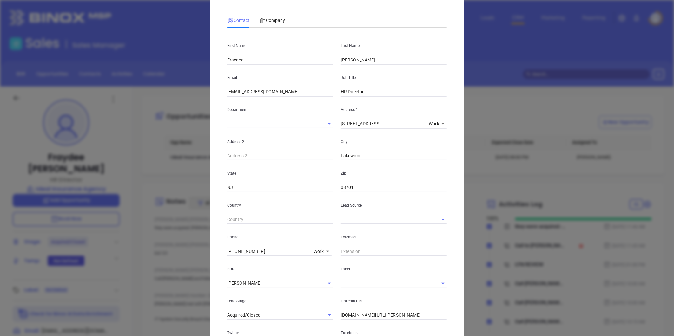
scroll to position [70, 0]
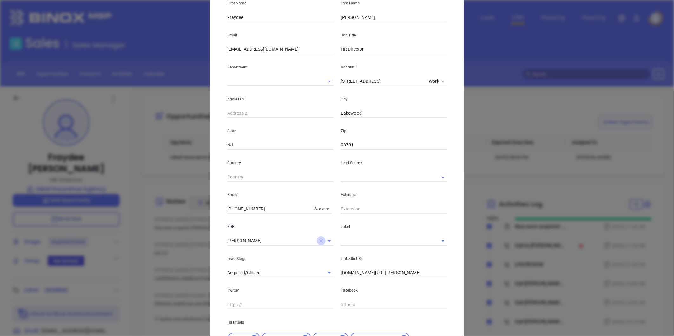
click at [319, 241] on icon "Clear" at bounding box center [321, 241] width 4 height 4
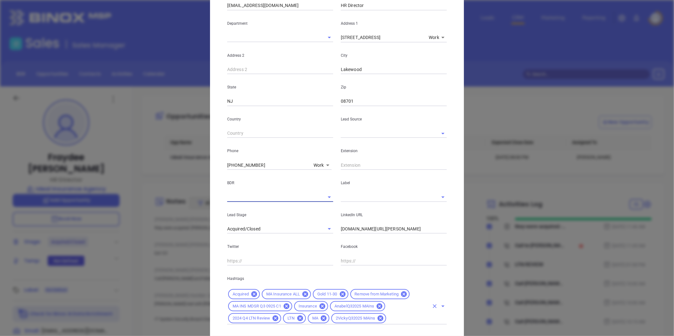
scroll to position [151, 0]
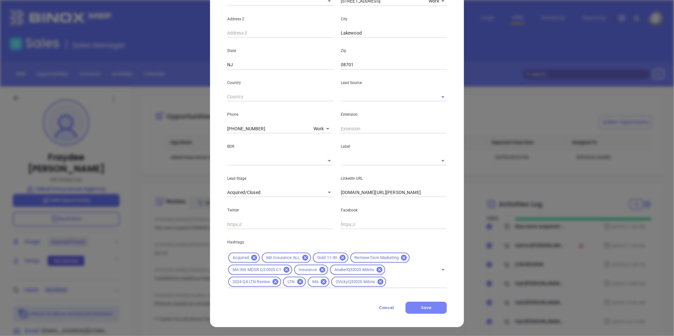
click at [429, 305] on button "Save" at bounding box center [425, 308] width 41 height 12
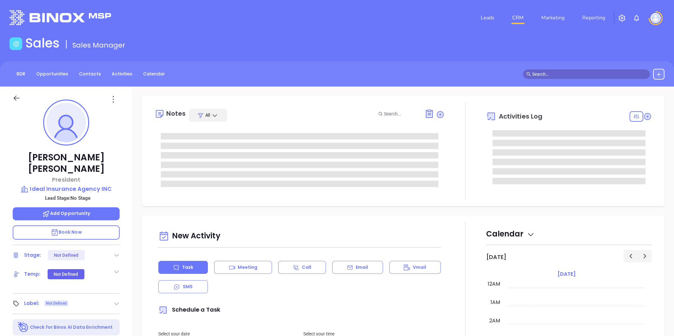
type input "[PERSON_NAME]"
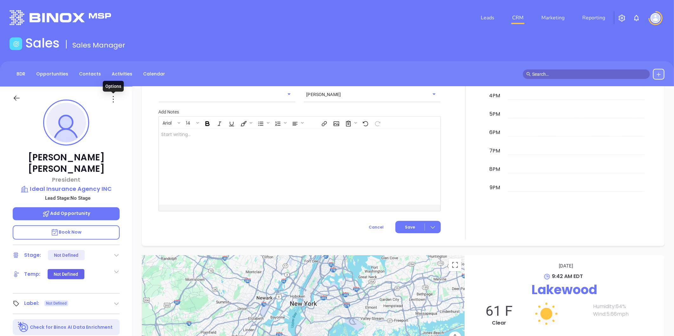
click at [112, 95] on icon at bounding box center [113, 99] width 10 height 10
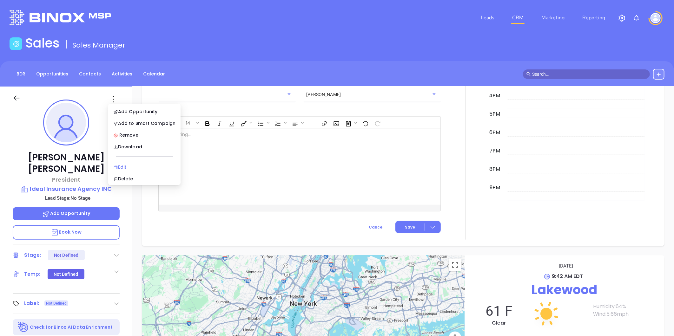
click at [125, 166] on div "Edit" at bounding box center [144, 167] width 62 height 7
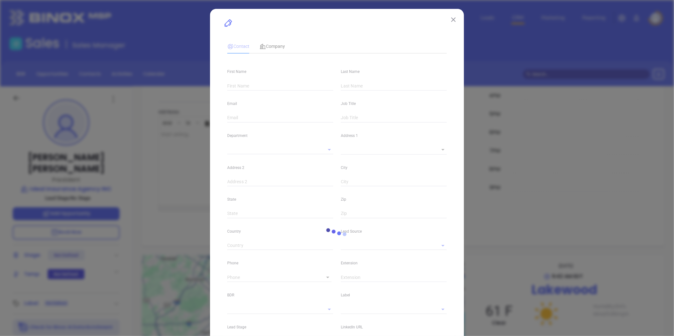
type input "Alexander"
type input "Lerner"
type input "alex@idealagency.com"
type input "President"
type textarea "326 Third Street"
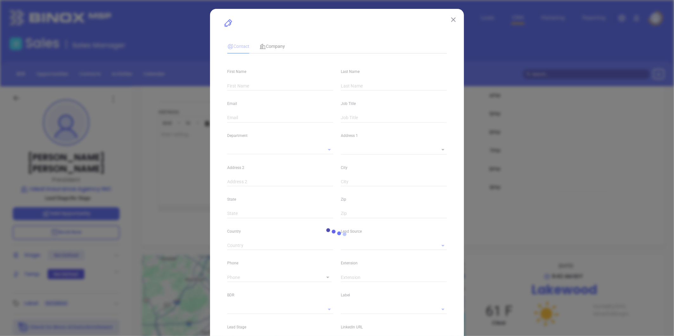
type input "1"
type input "Lakewood"
type input "NJ"
type input "08701"
type input "www.linkedin.com/in/alexanderlerner"
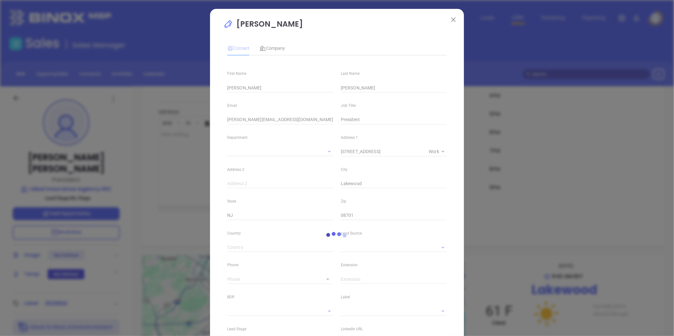
type input "1"
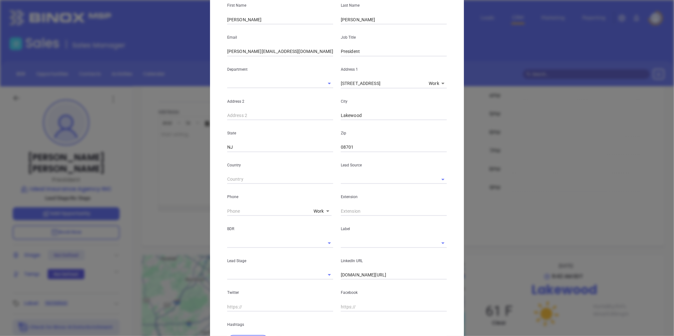
scroll to position [70, 0]
click at [348, 175] on input "text" at bounding box center [385, 177] width 88 height 9
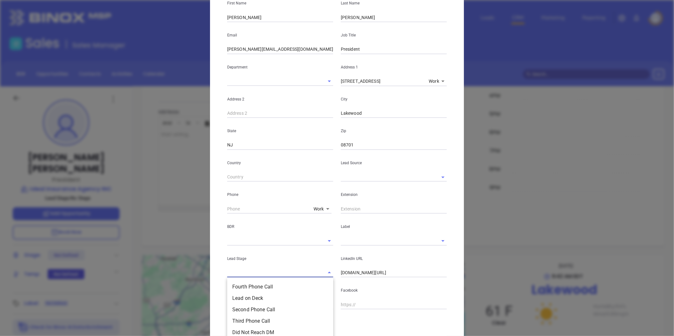
click at [256, 275] on input "text" at bounding box center [271, 272] width 88 height 9
click at [257, 287] on li "Did Not Reach DM" at bounding box center [280, 286] width 106 height 11
type input "Did Not Reach DM"
click at [321, 272] on icon "Clear" at bounding box center [321, 273] width 6 height 6
click at [296, 270] on input "text" at bounding box center [271, 272] width 88 height 9
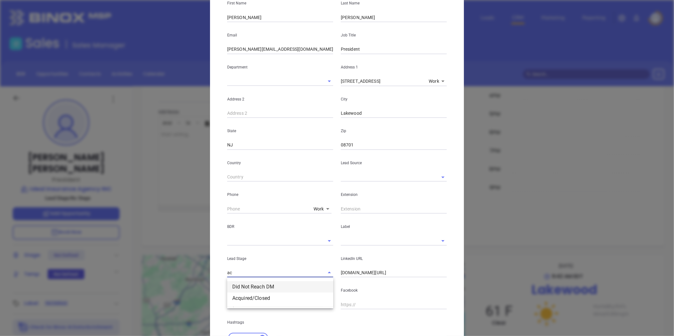
type input "ac"
click at [278, 252] on div "Lead Stage Did Not Reach DM Acquired/Closed" at bounding box center [280, 262] width 114 height 32
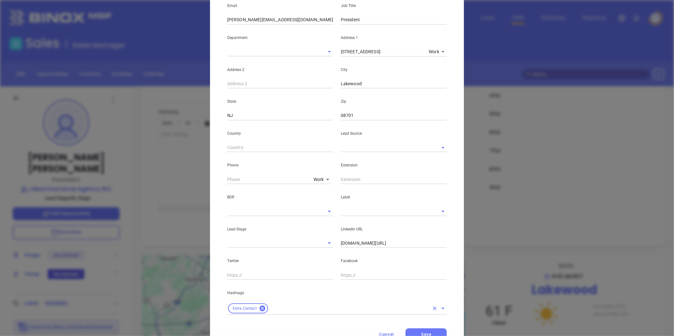
scroll to position [126, 0]
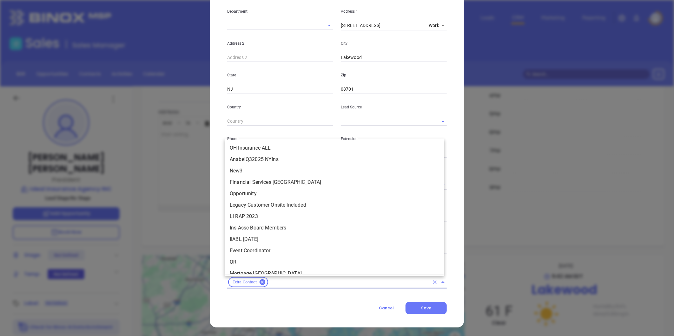
click at [281, 283] on input "text" at bounding box center [349, 282] width 160 height 8
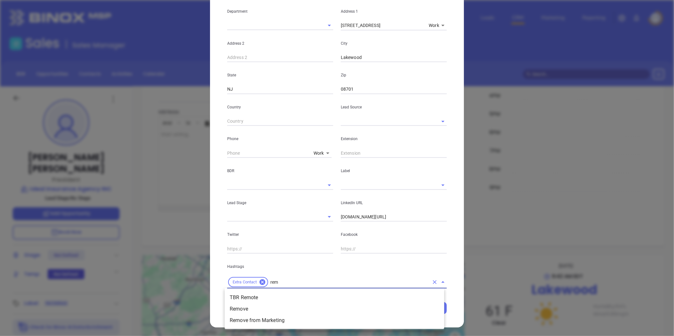
scroll to position [0, 0]
type input "remo"
click at [259, 323] on li "Remove from Marketing" at bounding box center [334, 320] width 219 height 11
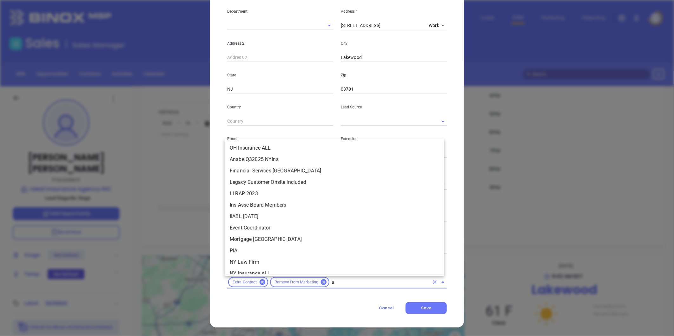
scroll to position [97, 0]
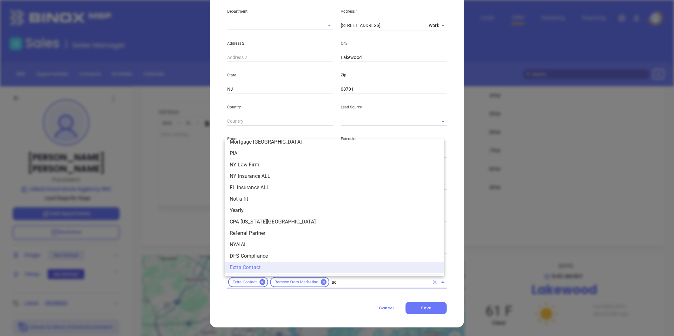
type input "acq"
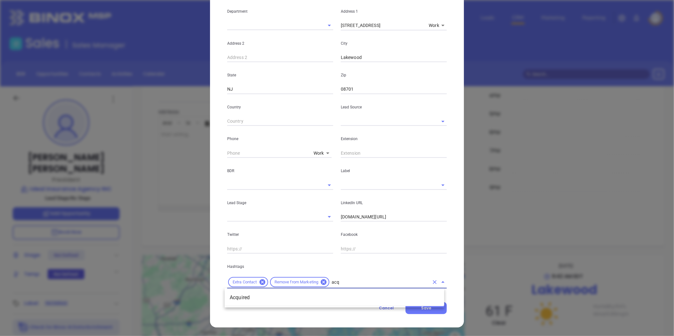
scroll to position [0, 0]
click at [281, 297] on li "Acquired" at bounding box center [334, 297] width 219 height 11
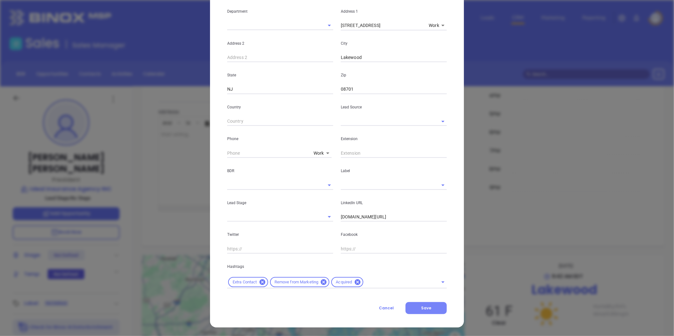
click at [432, 308] on button "Save" at bounding box center [425, 308] width 41 height 12
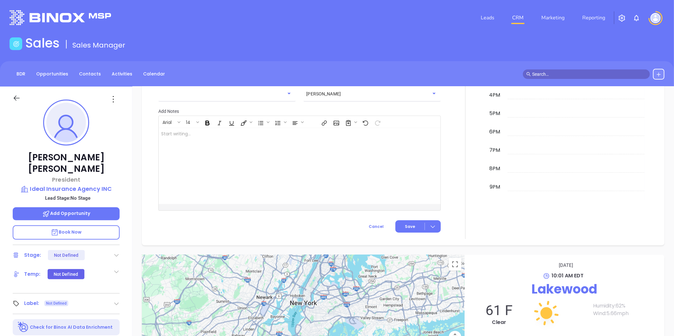
scroll to position [332, 0]
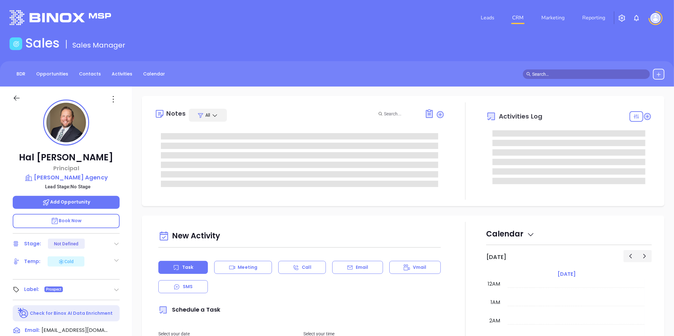
type input "[DATE]"
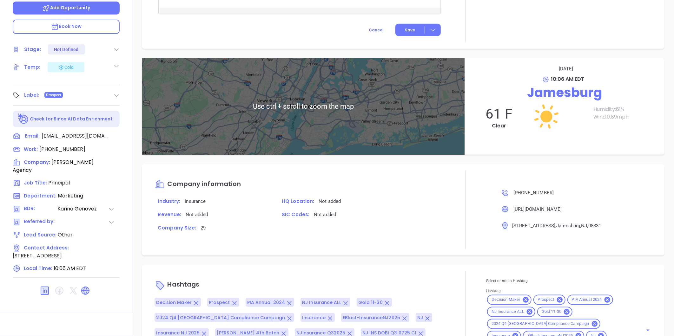
scroll to position [442, 0]
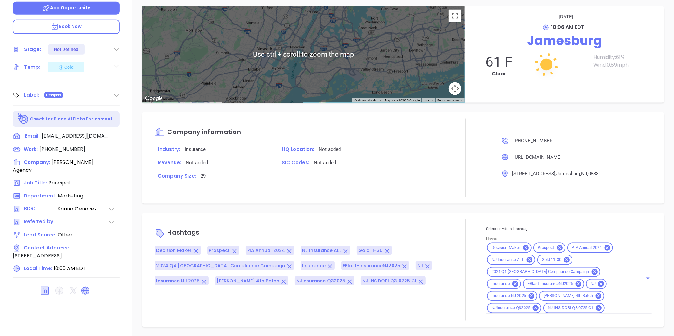
type input "[PERSON_NAME]"
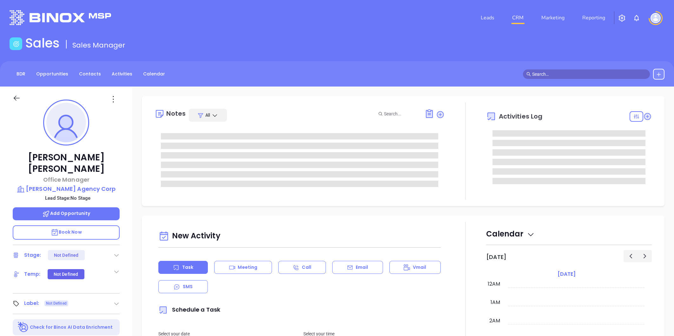
type input "[DATE]"
type input "[PERSON_NAME]"
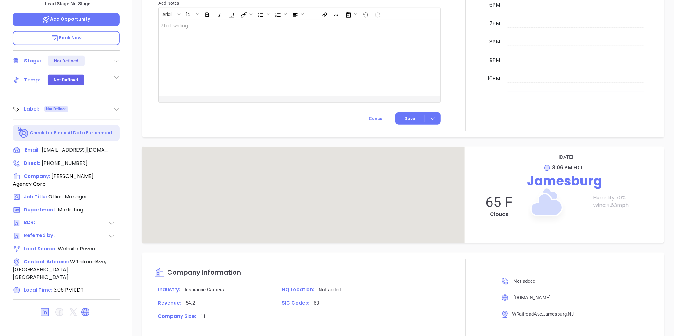
scroll to position [332, 0]
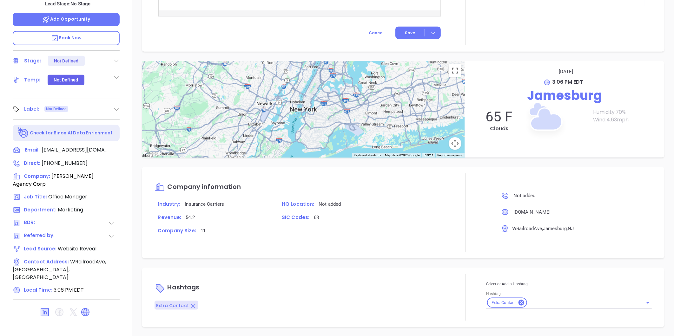
click at [531, 305] on input "Hashtag" at bounding box center [581, 303] width 106 height 8
type input "nj in"
click at [513, 315] on li "NJ Insurance ALL" at bounding box center [568, 318] width 164 height 11
type input "nj"
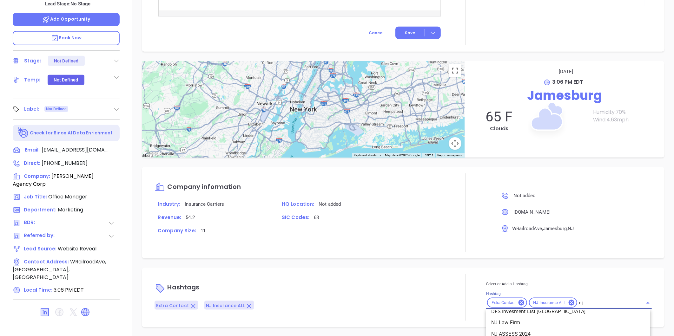
scroll to position [141, 0]
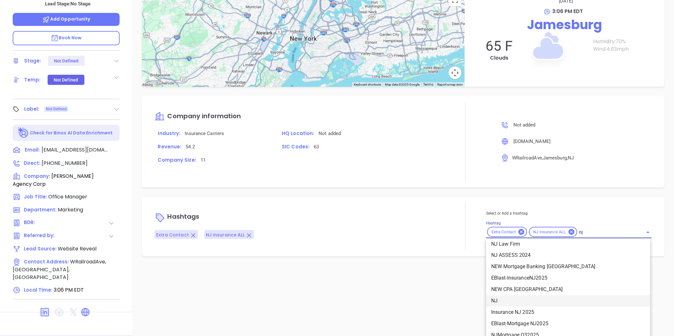
click at [498, 300] on li "NJ" at bounding box center [568, 301] width 164 height 11
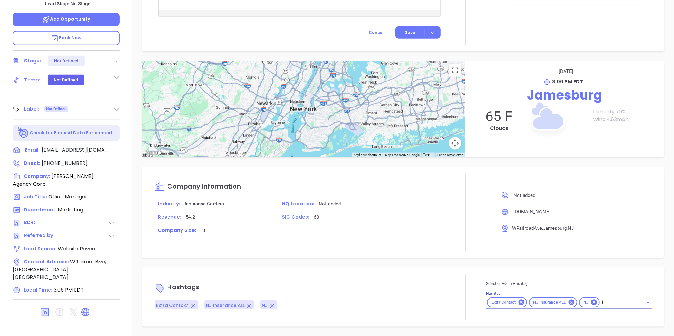
scroll to position [403, 0]
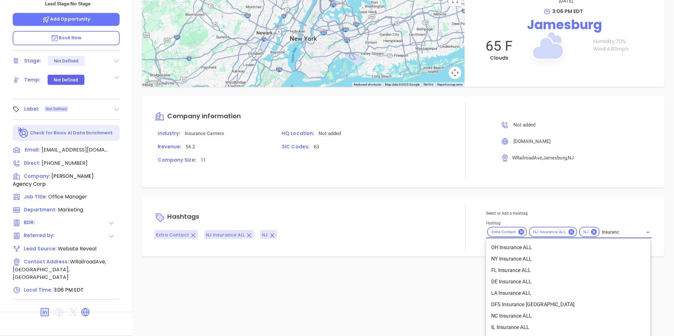
type input "insurance"
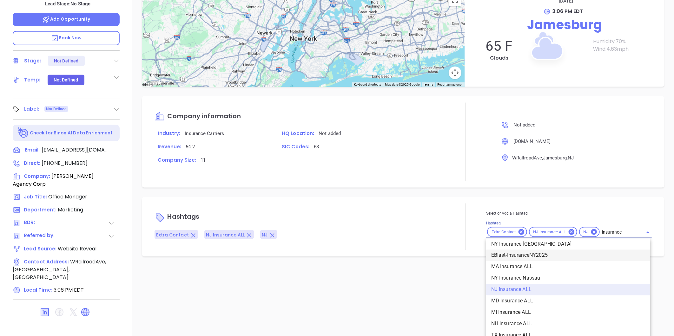
scroll to position [211, 0]
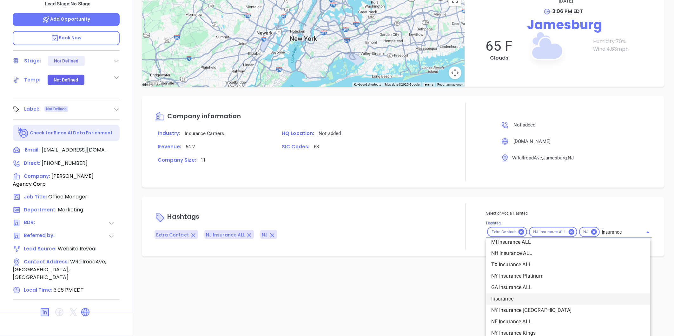
click at [501, 298] on li "Insurance" at bounding box center [568, 299] width 164 height 11
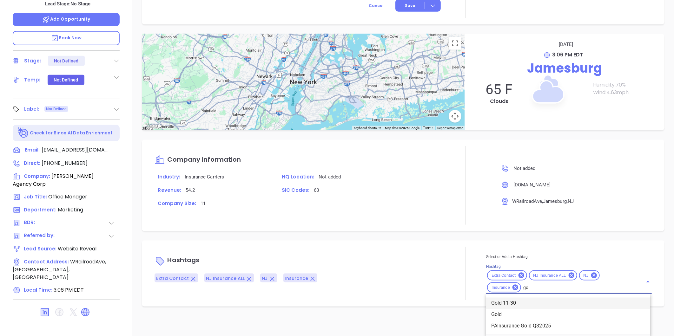
type input "gold"
click at [508, 304] on li "Gold 11-30" at bounding box center [568, 303] width 164 height 11
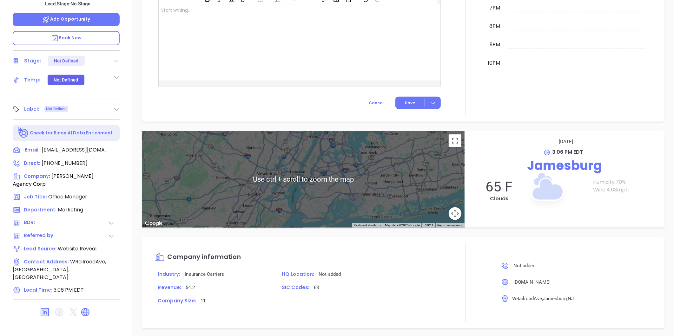
scroll to position [198, 0]
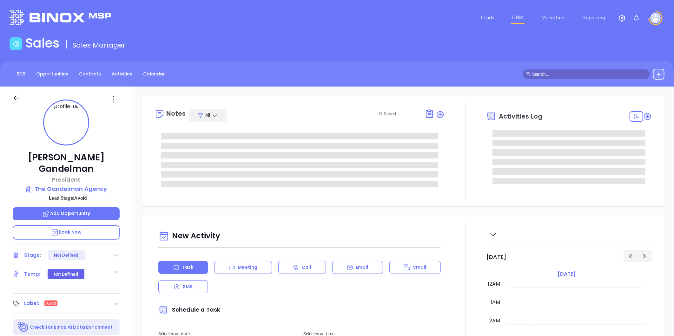
type input "10:00 am"
type input "[DATE]"
type input "[PERSON_NAME]"
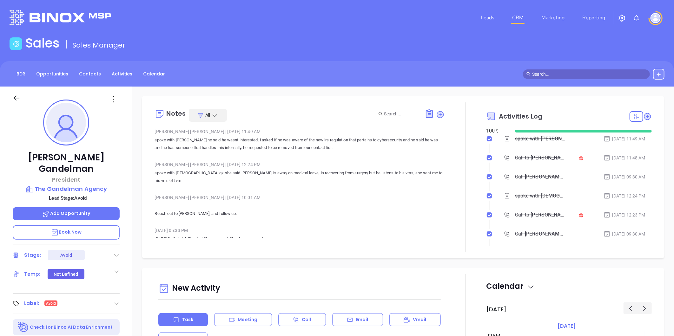
scroll to position [166, 0]
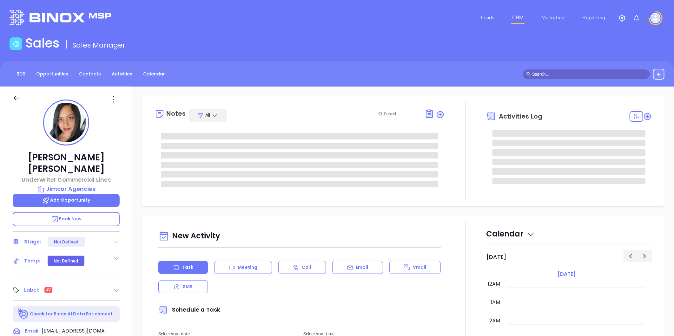
type input "[DATE]"
type input "[PERSON_NAME]"
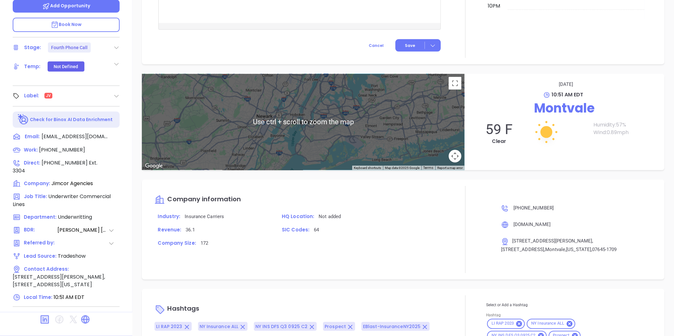
scroll to position [551, 0]
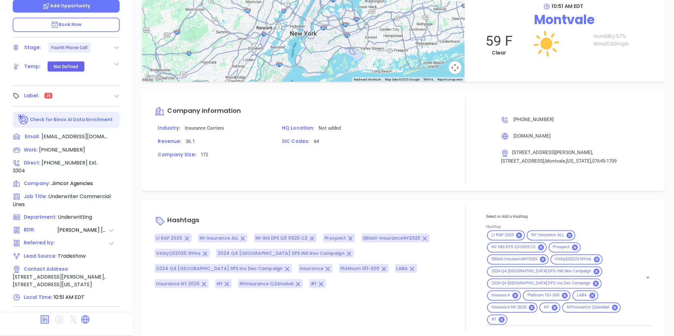
click at [599, 316] on input "Hashtag" at bounding box center [571, 320] width 126 height 8
type input "jv"
click at [510, 330] on li "JV" at bounding box center [568, 335] width 164 height 11
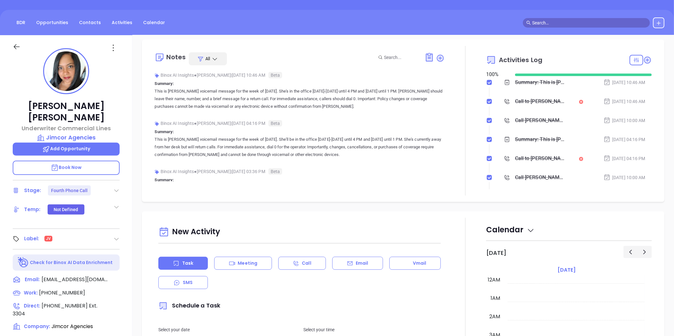
scroll to position [0, 0]
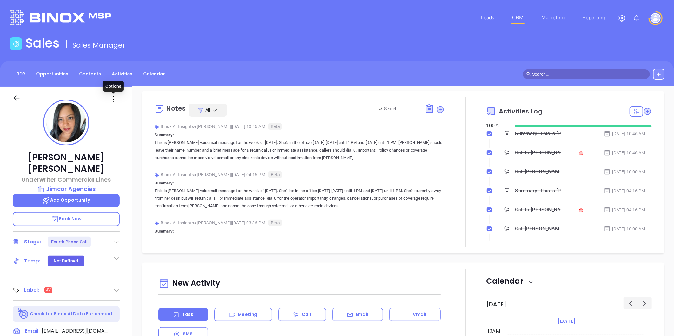
click at [113, 101] on icon at bounding box center [113, 99] width 10 height 10
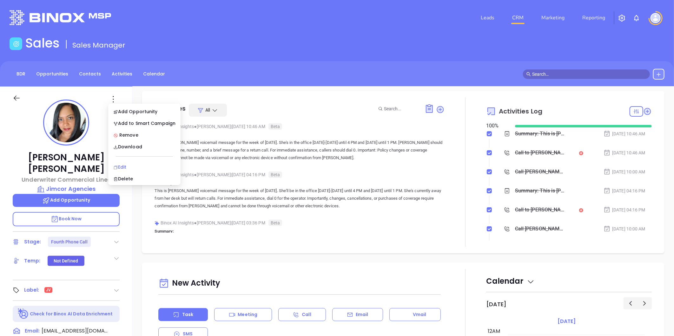
click at [121, 166] on div "Edit" at bounding box center [144, 167] width 62 height 7
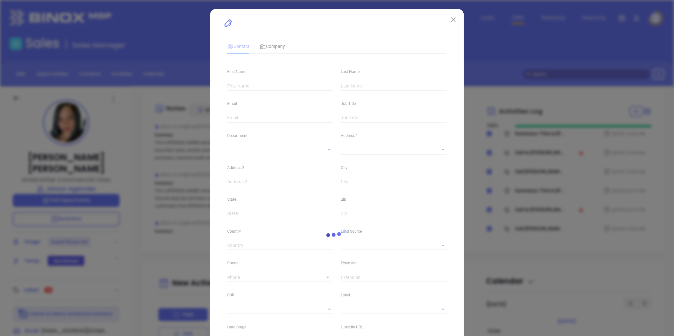
type input "[PERSON_NAME]"
type input "[EMAIL_ADDRESS][DOMAIN_NAME]"
type input "Underwriter Commercial Lines"
type textarea "[STREET_ADDRESS][PERSON_NAME]"
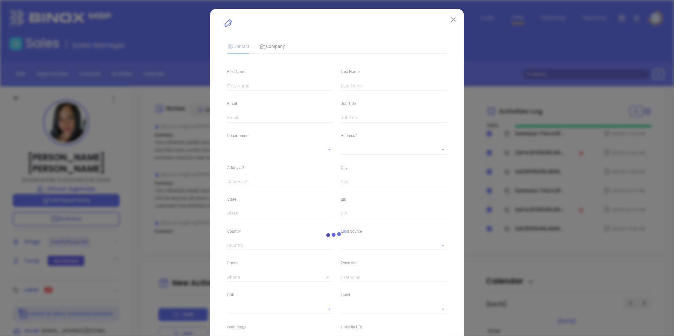
type input "1"
type input "[STREET_ADDRESS]"
type input "Montvale"
type input "[US_STATE]"
type input "07645-1709"
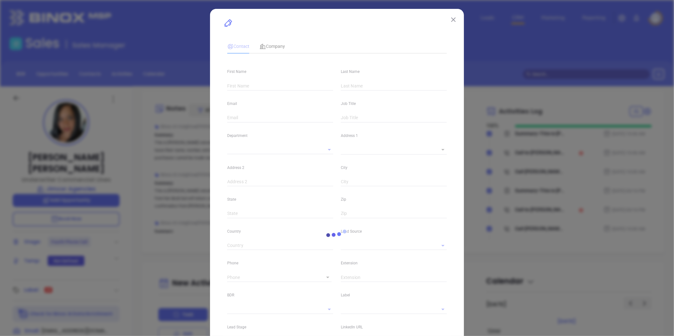
type input "[GEOGRAPHIC_DATA]"
type input "[DOMAIN_NAME][URL][PERSON_NAME][PERSON_NAME]"
type input "Underwritting"
type input "Tradeshow"
type input "[PERSON_NAME]"
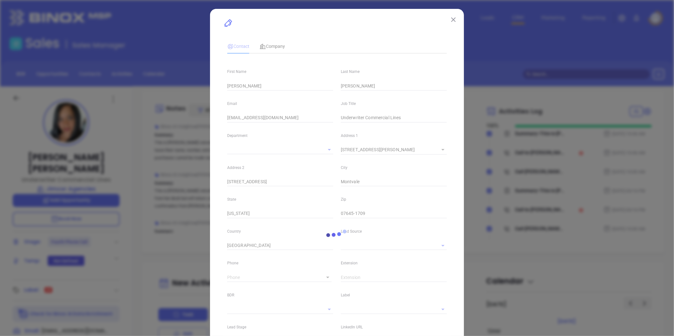
type input "Fourth Phone Call"
type input "[PHONE_NUMBER]"
type input "1"
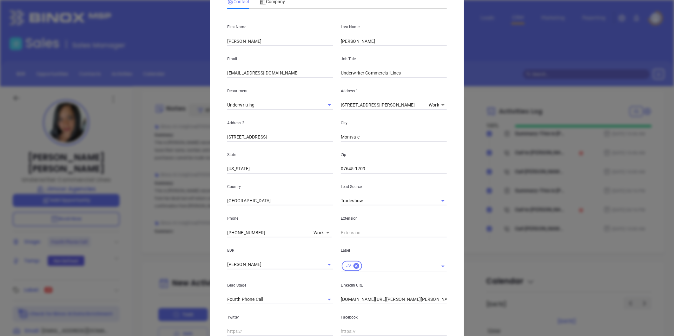
scroll to position [141, 0]
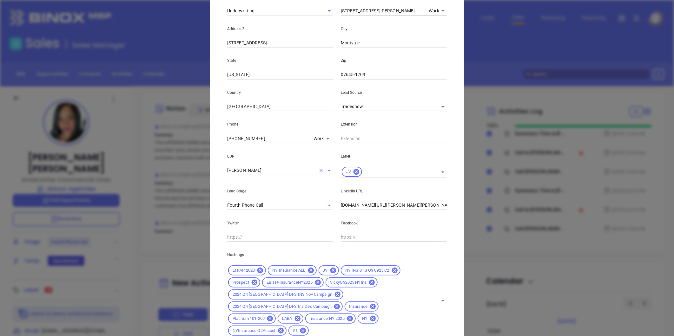
click at [318, 168] on icon "Clear" at bounding box center [321, 170] width 6 height 6
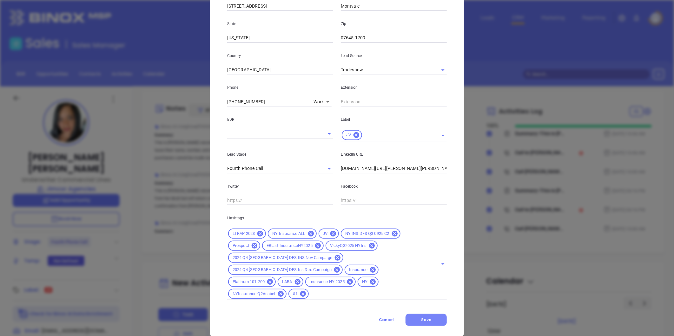
click at [426, 317] on span "Save" at bounding box center [426, 319] width 10 height 5
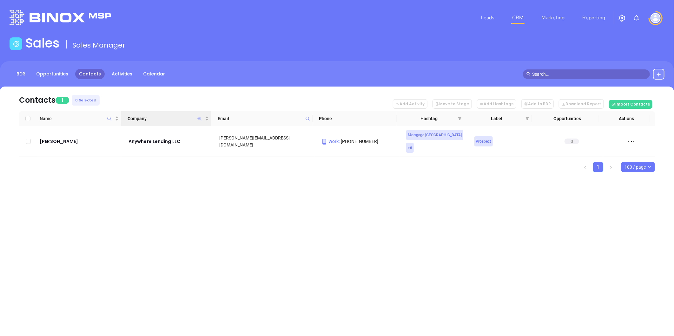
click at [199, 118] on icon "Company" at bounding box center [199, 119] width 4 height 4
paste input "[PERSON_NAME] [PERSON_NAME]"
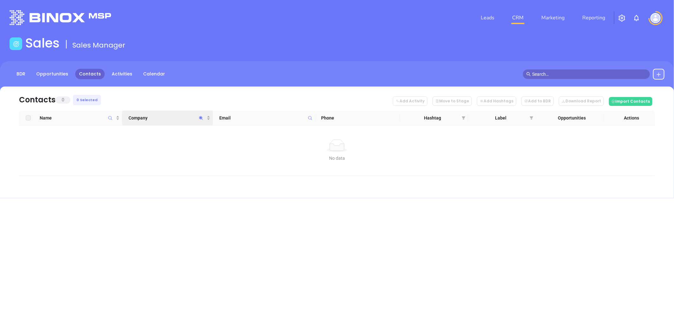
click at [200, 116] on icon "Company" at bounding box center [201, 118] width 5 height 5
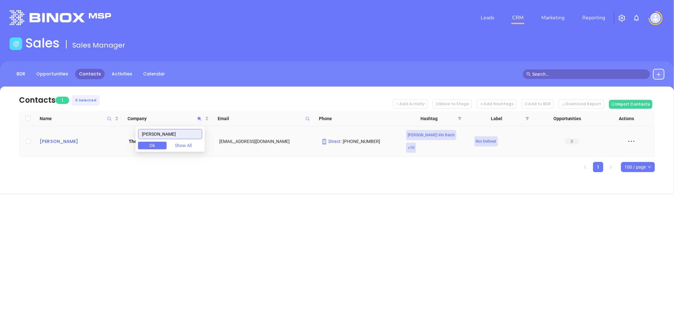
type input "[PERSON_NAME]"
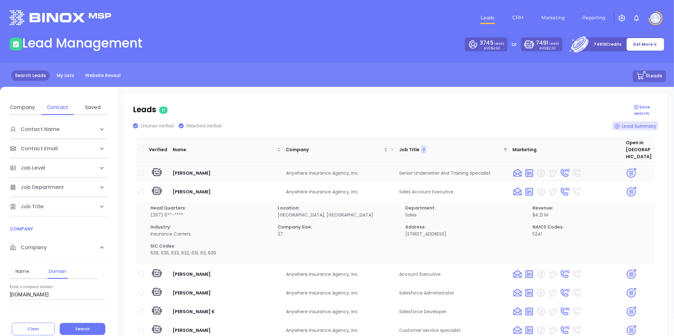
scroll to position [7, 0]
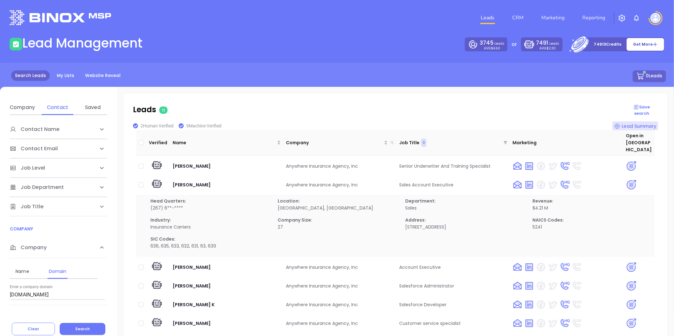
drag, startPoint x: 64, startPoint y: 294, endPoint x: -41, endPoint y: 303, distance: 105.4
click at [0, 303] on html "Leads CRM Marketing Reporting Financial Leads Leads Lead Management 3745 Leads …" at bounding box center [337, 168] width 674 height 336
paste input "[DOMAIN_NAME]"
type input "[DOMAIN_NAME]"
click at [80, 326] on button "Search" at bounding box center [83, 329] width 46 height 12
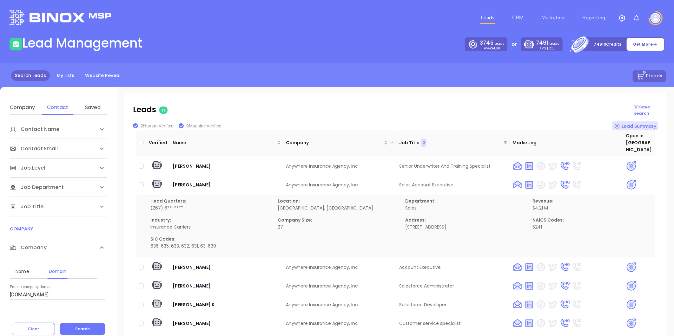
scroll to position [0, 0]
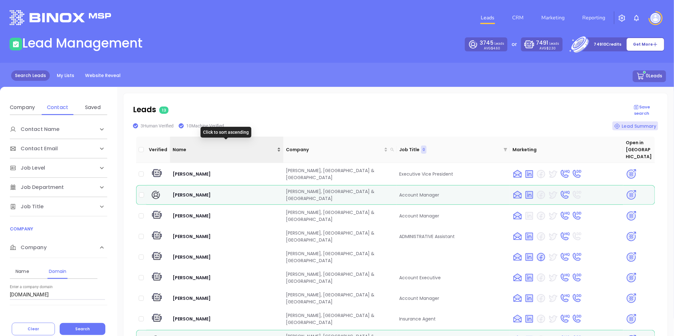
click at [278, 146] on div "Name" at bounding box center [227, 149] width 108 height 7
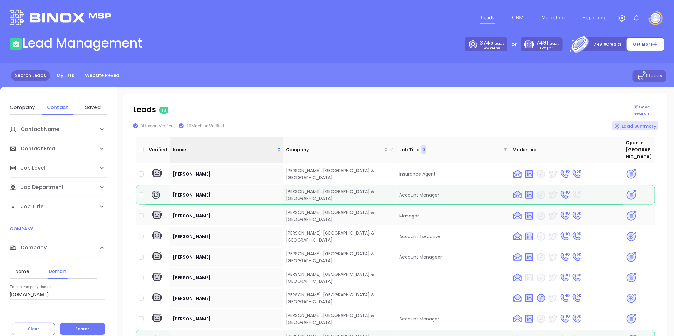
click at [626, 211] on img at bounding box center [630, 216] width 11 height 11
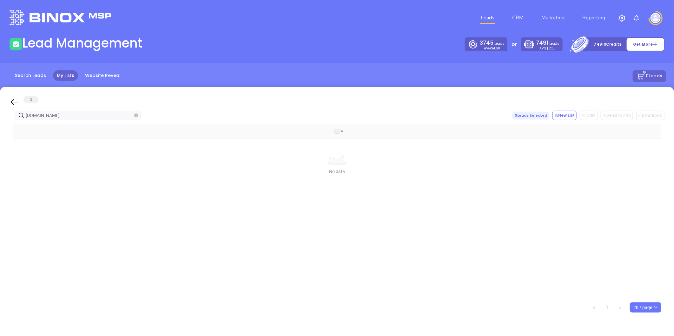
drag, startPoint x: 77, startPoint y: 114, endPoint x: -95, endPoint y: 125, distance: 171.9
click at [0, 125] on html "Leads CRM Marketing Reporting Financial Leads Leads Lead Management 3745 Leads …" at bounding box center [337, 168] width 674 height 336
paste input "[URL][DOMAIN_NAME]"
click at [102, 115] on input "[URL][DOMAIN_NAME]" at bounding box center [79, 117] width 107 height 7
drag, startPoint x: 18, startPoint y: 112, endPoint x: -200, endPoint y: 115, distance: 217.6
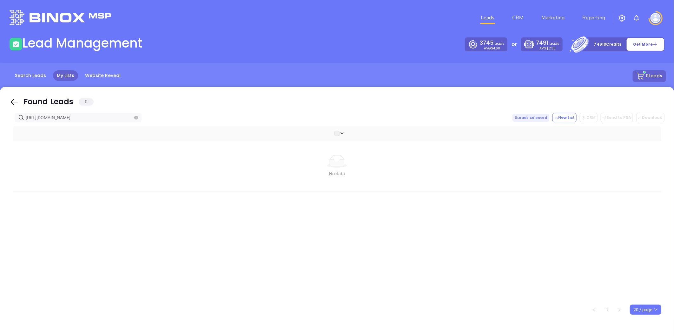
click at [0, 115] on html "Leads CRM Marketing Reporting Financial Leads Leads Lead Management 3745 Leads …" at bounding box center [337, 168] width 674 height 336
drag, startPoint x: 65, startPoint y: 116, endPoint x: -77, endPoint y: 130, distance: 142.8
click at [0, 130] on html "Leads CRM Marketing Reporting Financial Leads Leads Lead Management 3745 Leads …" at bounding box center [337, 168] width 674 height 336
paste input "[PERSON_NAME]"
drag, startPoint x: 81, startPoint y: 113, endPoint x: 68, endPoint y: 118, distance: 14.0
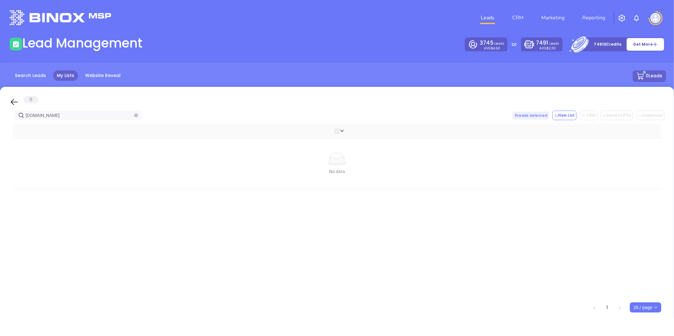
click at [73, 115] on input "[DOMAIN_NAME]" at bounding box center [79, 115] width 107 height 7
drag, startPoint x: -41, startPoint y: 129, endPoint x: -170, endPoint y: 157, distance: 132.4
click at [0, 157] on html "Leads CRM Marketing Reporting Financial Leads Leads Lead Management 3745 Leads …" at bounding box center [337, 168] width 674 height 336
paste input "[PERSON_NAME] [PERSON_NAME]"
type input "[PERSON_NAME] [PERSON_NAME]"
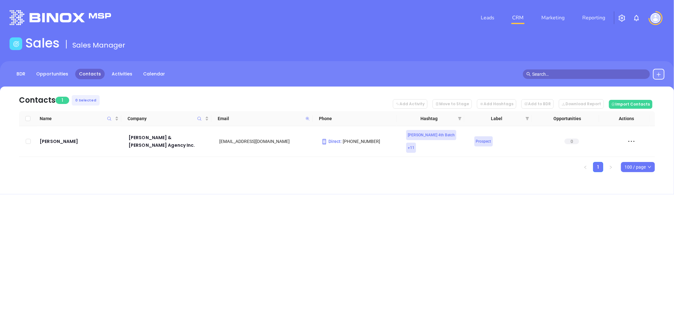
click at [306, 118] on icon at bounding box center [307, 119] width 4 height 4
paste input "aulettaagency"
click at [305, 119] on icon at bounding box center [307, 118] width 5 height 5
paste input "pjrinsurance"
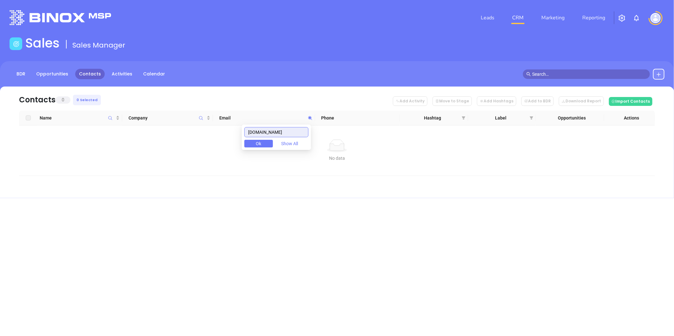
drag, startPoint x: 259, startPoint y: 140, endPoint x: 216, endPoint y: 147, distance: 43.6
click at [217, 147] on body "Leads CRM Marketing Reporting Financial Leads Leads Sales Sales Manager BDR Opp…" at bounding box center [337, 168] width 674 height 336
paste input "wharton"
type input "whartoninsurance.com"
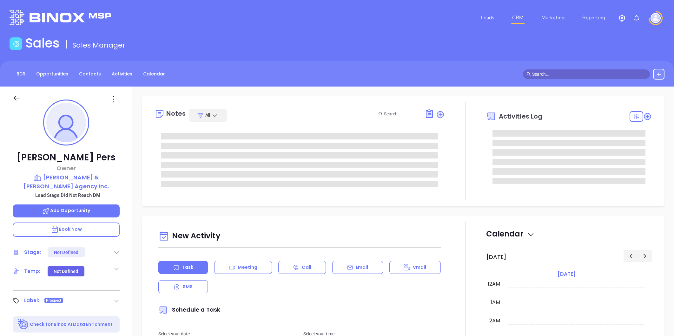
type input "[DATE]"
type input "[PERSON_NAME]"
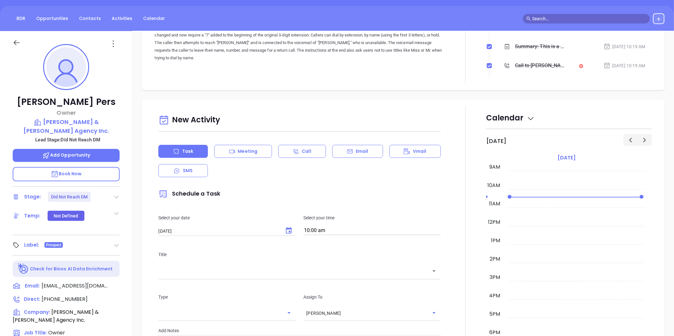
scroll to position [18, 0]
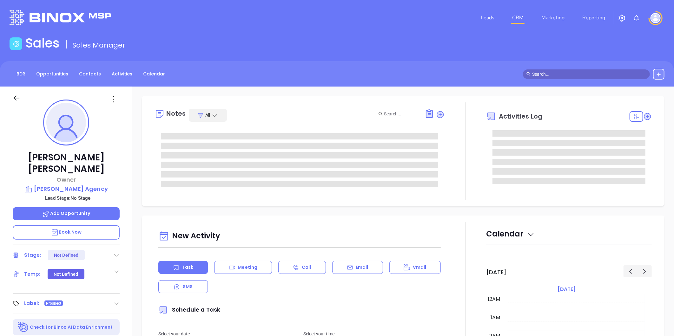
type input "[DATE]"
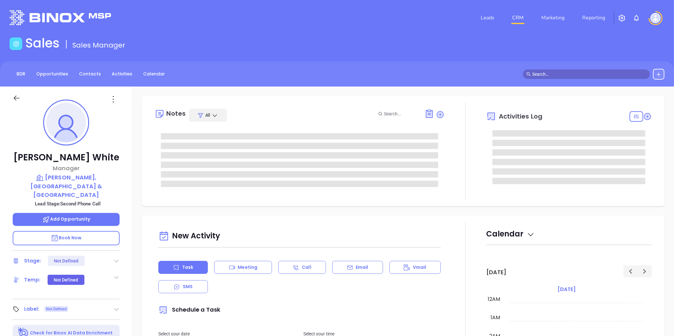
type input "[DATE]"
type input "[PERSON_NAME]"
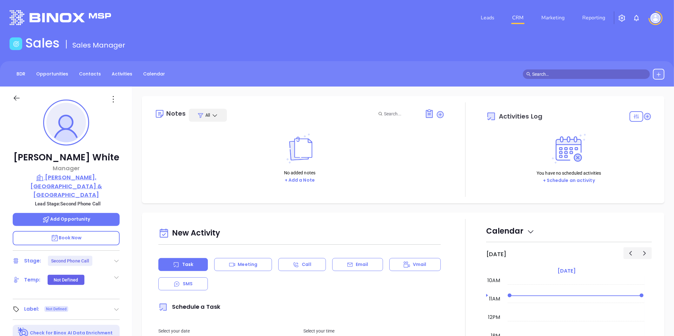
click at [93, 175] on p "[PERSON_NAME], [GEOGRAPHIC_DATA] & [GEOGRAPHIC_DATA]" at bounding box center [66, 186] width 107 height 26
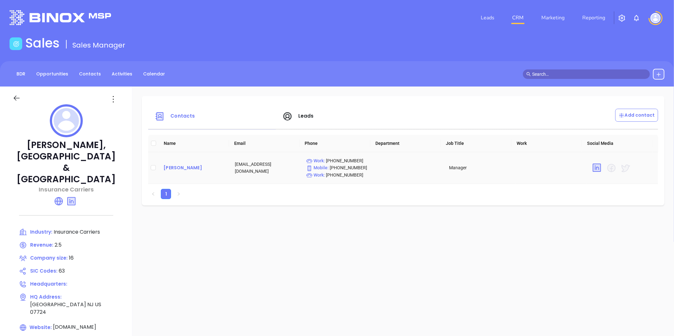
click at [176, 168] on div "[PERSON_NAME]" at bounding box center [193, 168] width 61 height 8
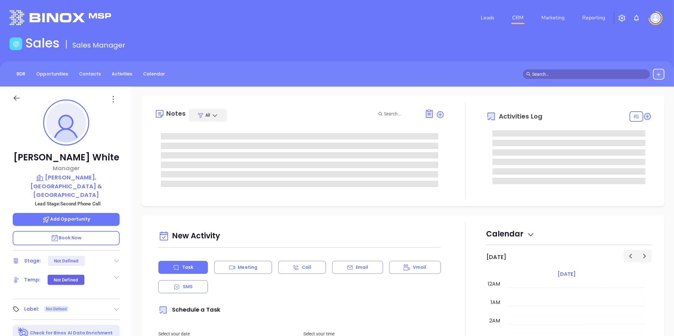
scroll to position [184, 0]
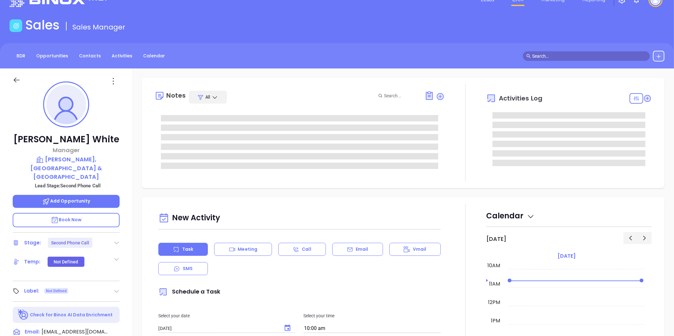
type input "[PERSON_NAME]"
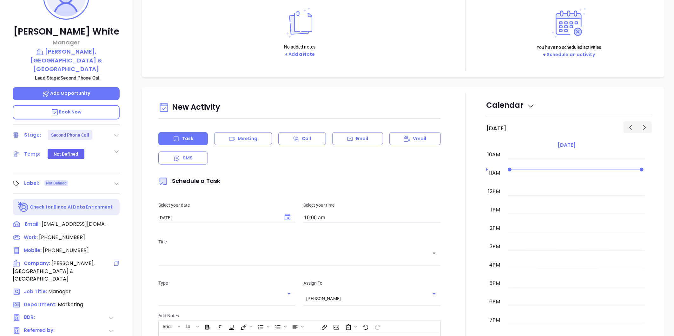
scroll to position [0, 0]
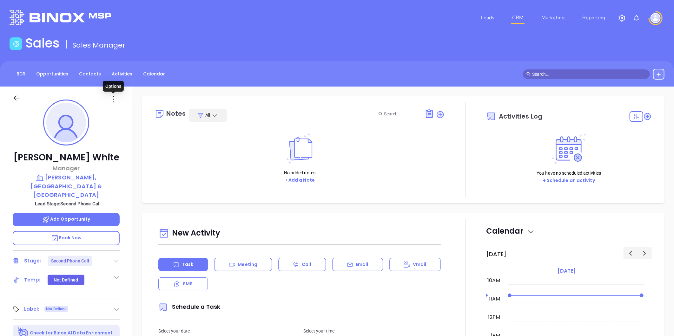
click at [113, 98] on icon at bounding box center [113, 99] width 10 height 10
click at [125, 164] on div "Edit" at bounding box center [144, 167] width 62 height 7
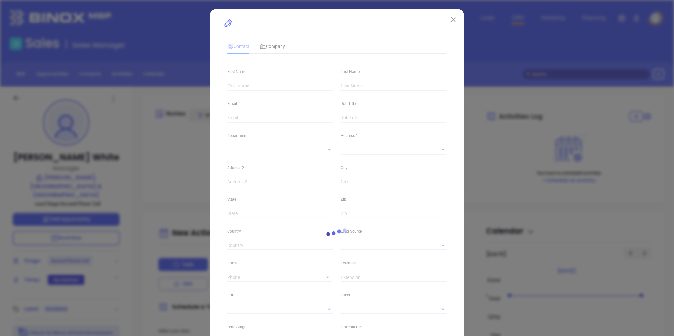
type input "[PERSON_NAME]"
type input "White"
type input "[EMAIL_ADDRESS][DOMAIN_NAME]"
type input "Manager"
type input "1"
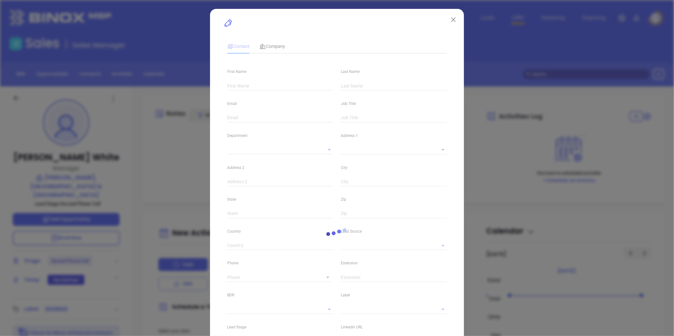
type input "[DOMAIN_NAME][URL][PERSON_NAME]"
type input "Marketing"
type input "Website Reveal"
type input "undefined undefined"
type input "Second Phone Call"
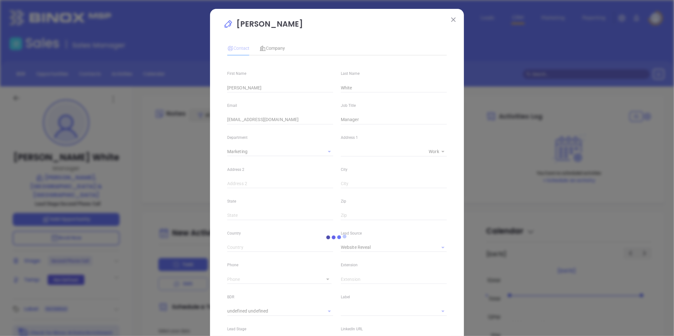
type input "(973) 992-6660"
type input "1"
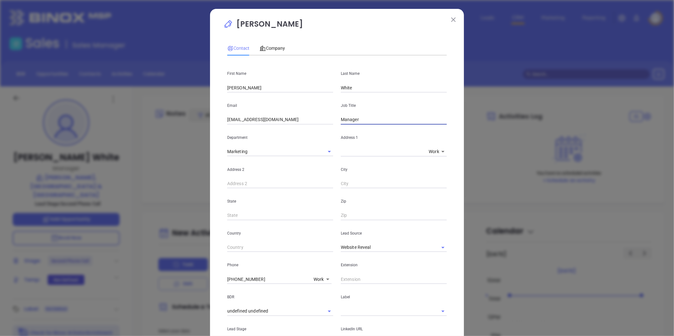
drag, startPoint x: 364, startPoint y: 119, endPoint x: 318, endPoint y: 131, distance: 47.5
click at [320, 128] on div "First Name Eric Last Name White Email ewhite@whartoninsurance.com Job Title Man…" at bounding box center [336, 236] width 219 height 351
type input "IT Coordinator"
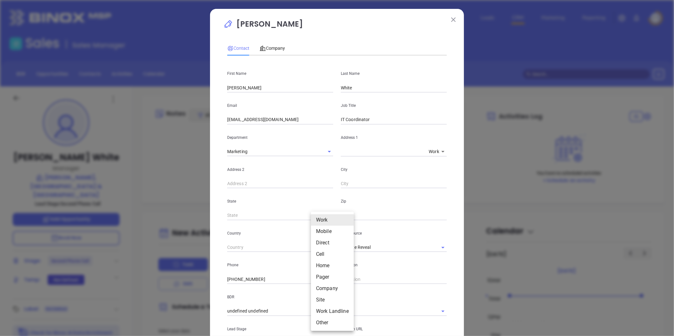
click at [316, 278] on body "Leads CRM Marketing Reporting Financial Leads Leads Sales Sales Manager BDR Opp…" at bounding box center [337, 168] width 674 height 336
click at [325, 241] on li "Direct" at bounding box center [332, 242] width 43 height 11
type input "3"
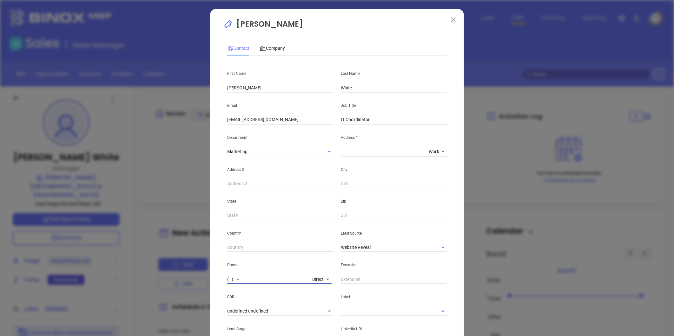
click at [264, 277] on input "( ) -" at bounding box center [268, 280] width 82 height 10
paste input "738) 632-849"
click at [316, 277] on body "Leads CRM Marketing Reporting Financial Leads Leads Sales Sales Manager BDR Opp…" at bounding box center [337, 168] width 674 height 336
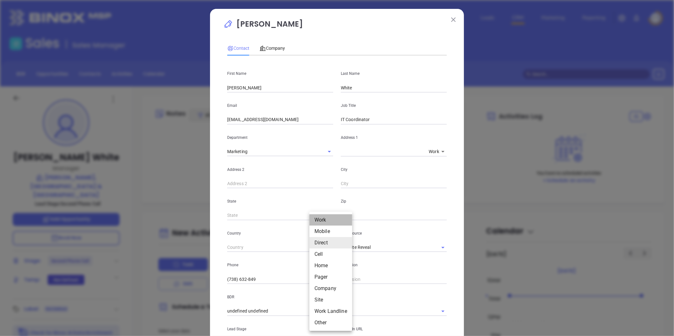
click at [324, 221] on li "Work" at bounding box center [330, 219] width 43 height 11
type input "(973) 992-6660"
type input "1"
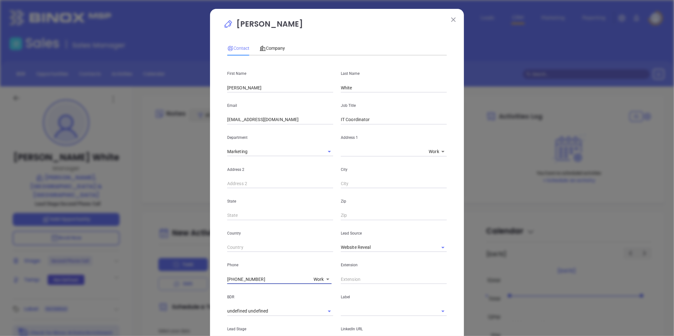
drag, startPoint x: 262, startPoint y: 280, endPoint x: 150, endPoint y: 277, distance: 112.0
click at [150, 277] on div "Eric White Contact Company First Name Eric Last Name White Email ewhite@wharton…" at bounding box center [337, 168] width 674 height 336
type input "( ) -"
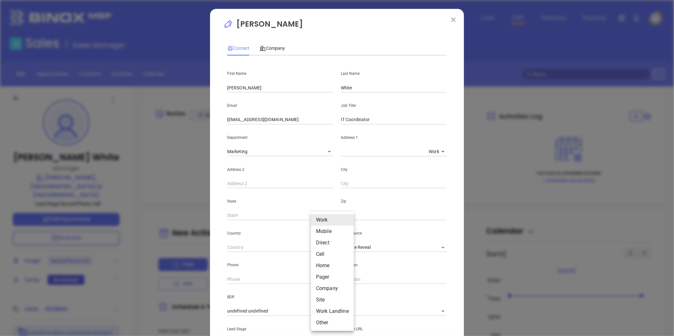
click at [317, 278] on body "Leads CRM Marketing Reporting Financial Leads Leads Sales Sales Manager BDR Opp…" at bounding box center [337, 168] width 674 height 336
click at [323, 300] on li "Site" at bounding box center [332, 299] width 43 height 11
type input "11"
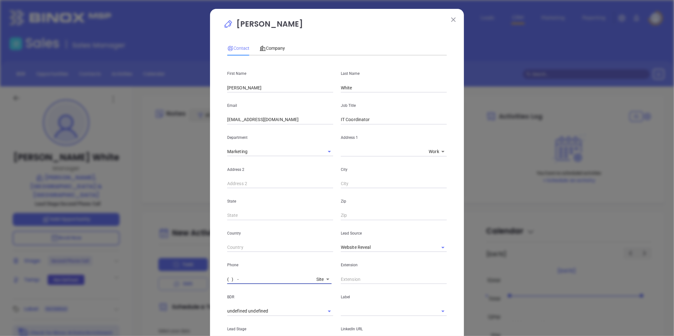
click at [249, 280] on input "( ) -" at bounding box center [270, 280] width 87 height 10
paste input "973) 992-5775"
type input "(973) 992-5775"
click at [270, 46] on span "Company" at bounding box center [271, 48] width 25 height 5
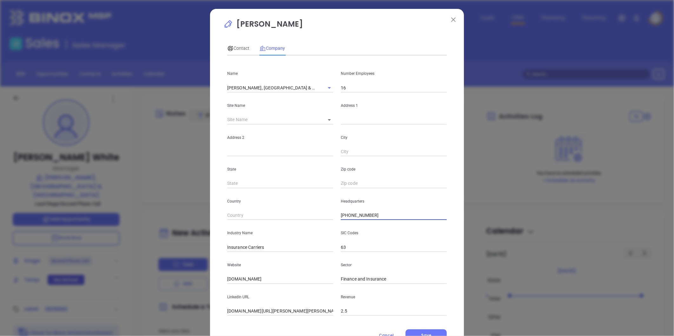
drag, startPoint x: 329, startPoint y: 218, endPoint x: 281, endPoint y: 215, distance: 47.3
click at [273, 216] on div "Country Headquarters (973) 992-6660" at bounding box center [336, 204] width 227 height 32
paste input "5775"
type input "(973) 992-5775"
click at [348, 118] on input "text" at bounding box center [394, 120] width 106 height 10
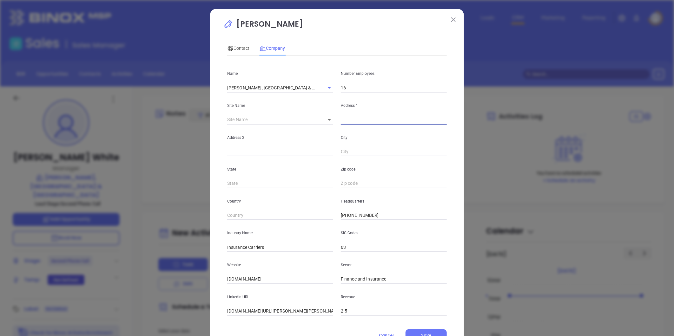
paste input "101 South Livingston Ave., Livingston, NJ 07039"
drag, startPoint x: 392, startPoint y: 119, endPoint x: 504, endPoint y: 106, distance: 112.7
click at [504, 106] on div "Eric White Contact Company First Name Eric Last Name White Email ewhite@wharton…" at bounding box center [337, 168] width 674 height 336
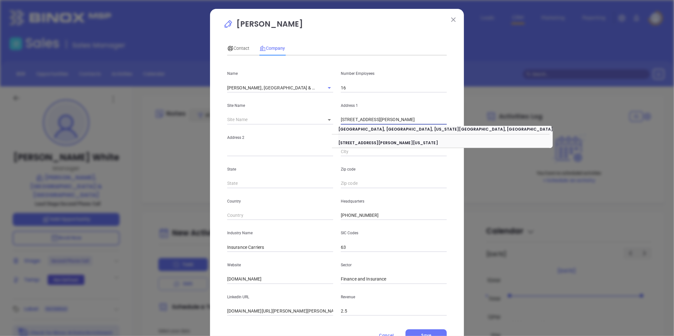
type input "101 South Livingston Ave"
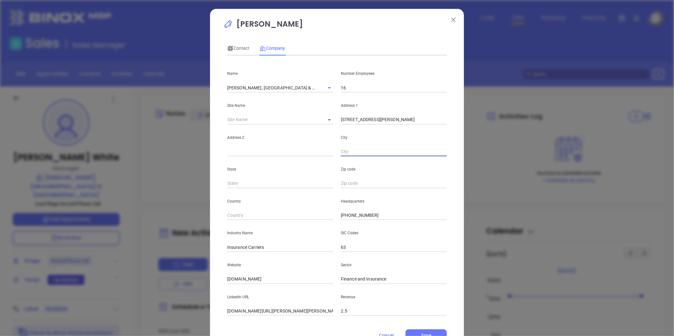
paste input "Livingston, NJ 07039"
drag, startPoint x: 361, startPoint y: 151, endPoint x: 464, endPoint y: 143, distance: 103.1
click at [464, 143] on div "Eric White Contact Company First Name Eric Last Name White Email ewhite@wharton…" at bounding box center [337, 168] width 674 height 336
type input "Livingston"
type input "NJ"
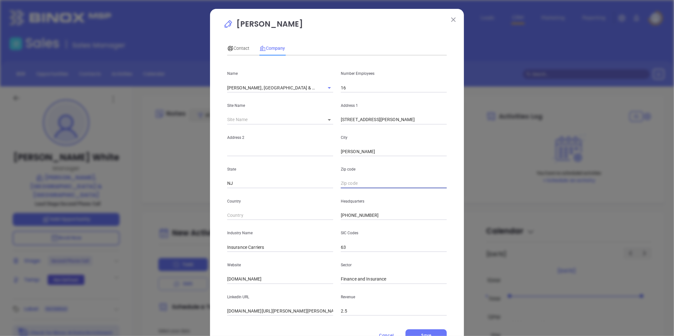
paste input "NJ 07039"
type input "07039"
drag, startPoint x: 245, startPoint y: 246, endPoint x: 382, endPoint y: 226, distance: 139.4
click at [382, 226] on div "Industry Name Insurance Carriers SIC Codes 63" at bounding box center [336, 236] width 227 height 32
type input "Insurance"
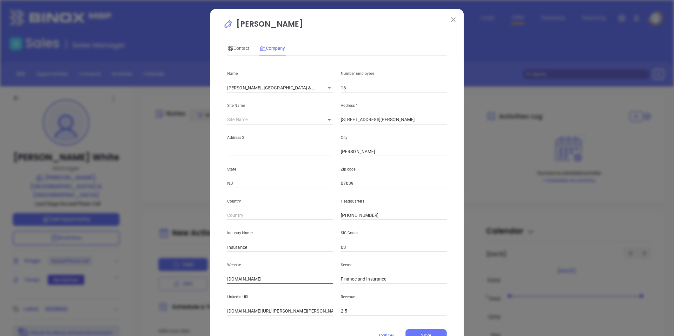
drag, startPoint x: 275, startPoint y: 280, endPoint x: 131, endPoint y: 290, distance: 144.3
click at [121, 291] on div "Eric White Contact Company First Name Eric Last Name White Email ewhite@wharton…" at bounding box center [337, 168] width 674 height 336
paste input "https://www.whartoninsurance.com/"
type input "https://www.whartoninsurance.com/"
click at [285, 310] on input "linkedin.com/company/wharton-lyon-%26-lyon" at bounding box center [280, 312] width 106 height 10
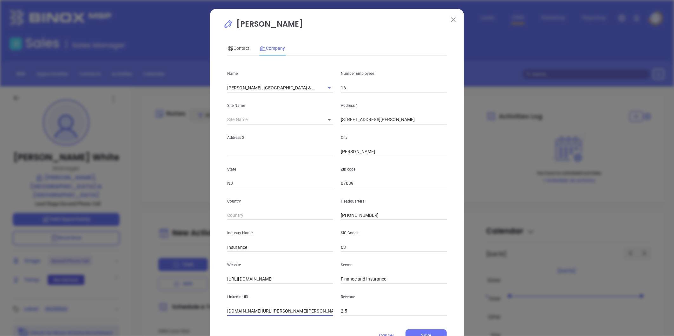
click at [285, 310] on input "linkedin.com/company/wharton-lyon-%26-lyon" at bounding box center [280, 312] width 106 height 10
click at [284, 310] on input "linkedin.com/company/wharton-lyon-%26-lyon" at bounding box center [280, 312] width 106 height 10
paste input "https://www.linkedin.com/company/wharton-lyon-&-lyon/"
type input "https://www.linkedin.com/company/wharton-lyon-&-lyon/"
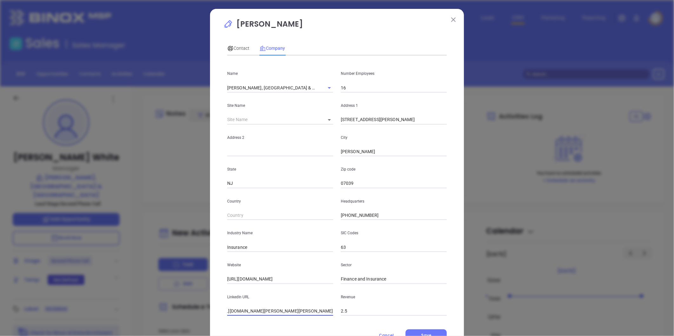
click at [364, 90] on input "16" at bounding box center [394, 88] width 106 height 10
type input "17"
click at [235, 47] on span "Contact" at bounding box center [238, 48] width 22 height 5
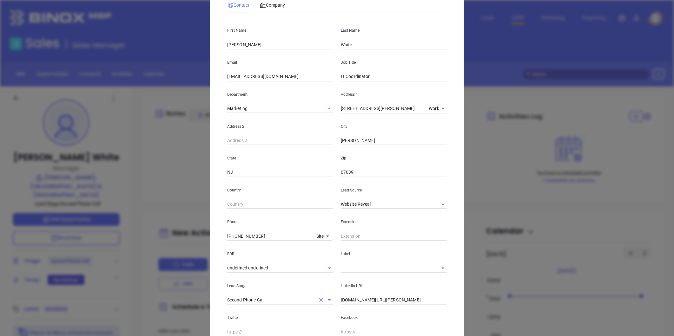
scroll to position [124, 0]
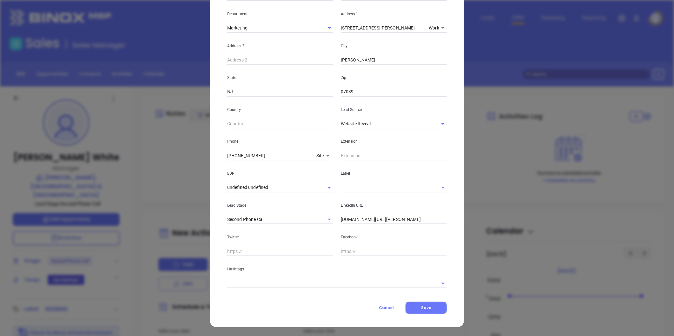
click at [360, 185] on input "text" at bounding box center [385, 187] width 88 height 9
click at [359, 186] on input "text" at bounding box center [385, 187] width 88 height 9
click at [350, 190] on input "text" at bounding box center [385, 187] width 88 height 9
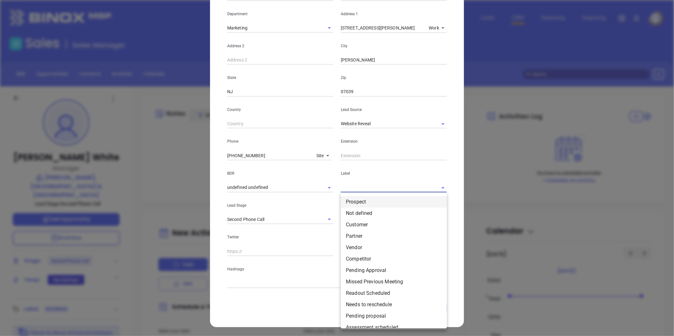
click at [353, 205] on li "Prospect" at bounding box center [394, 201] width 106 height 11
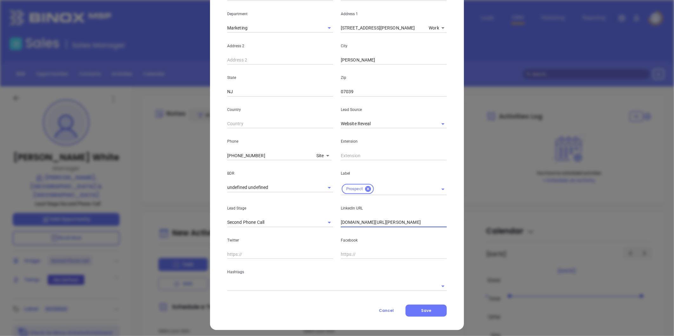
click at [366, 221] on input "linkedin.com/in/eric-white-jr-05256b12" at bounding box center [394, 223] width 106 height 10
click at [372, 225] on input "linkedin.com/in/eric-white-jr-05256b12" at bounding box center [394, 223] width 106 height 10
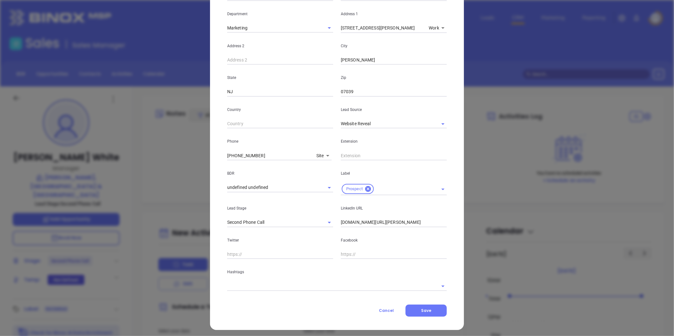
click at [357, 222] on input "linkedin.com/in/eric-white-jr-05256b12" at bounding box center [394, 223] width 106 height 10
type input "2"
type input "W"
paste input "linkedin.com/in/eric-white-jr-05256b12"
type input "www.linkedin.com/in/eric-white-jr-05256b12"
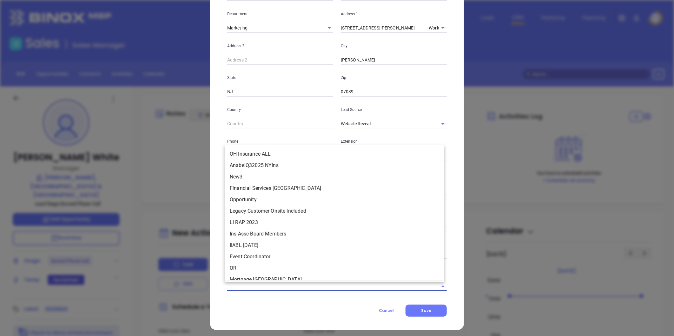
click at [265, 286] on input "text" at bounding box center [328, 286] width 202 height 9
type input "nj in"
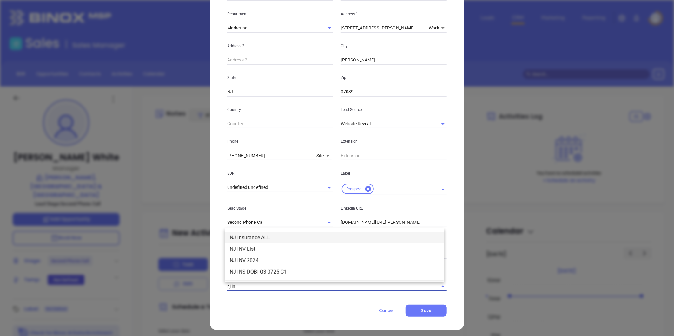
click at [261, 237] on li "NJ Insurance ALL" at bounding box center [334, 237] width 219 height 11
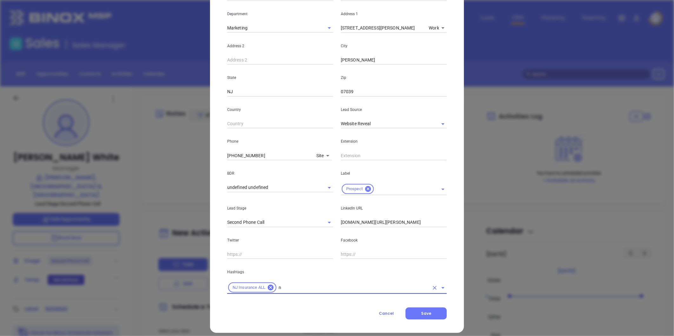
type input "nj"
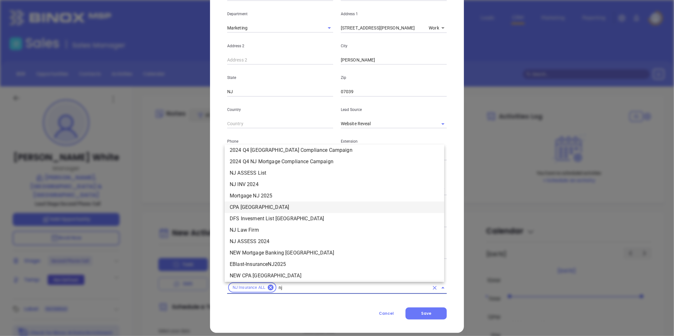
scroll to position [73, 0]
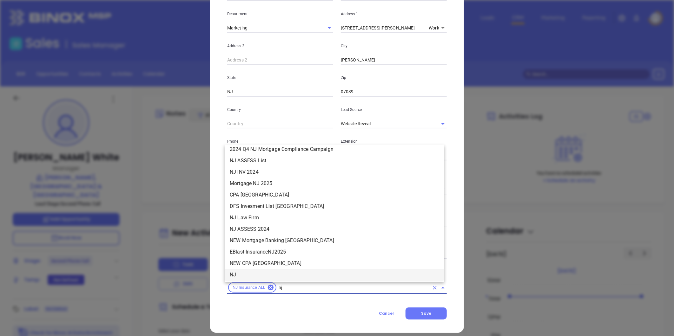
drag, startPoint x: 244, startPoint y: 273, endPoint x: 239, endPoint y: 272, distance: 4.2
click at [243, 273] on li "NJ" at bounding box center [334, 274] width 219 height 11
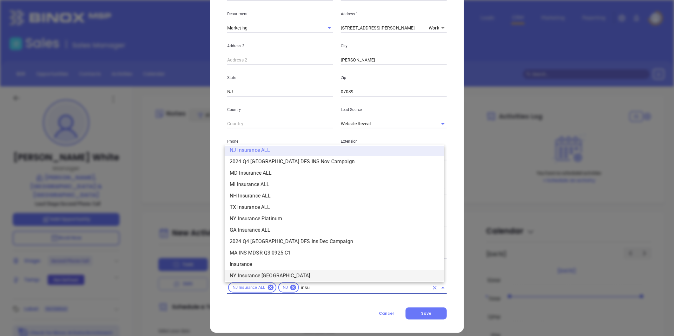
scroll to position [186, 0]
type input "insurance"
click at [251, 232] on li "Insurance" at bounding box center [334, 230] width 219 height 11
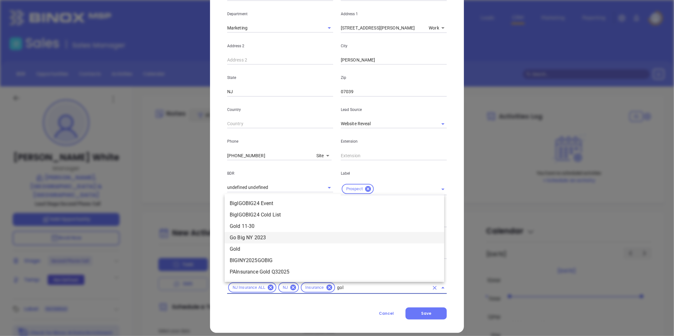
type input "gold"
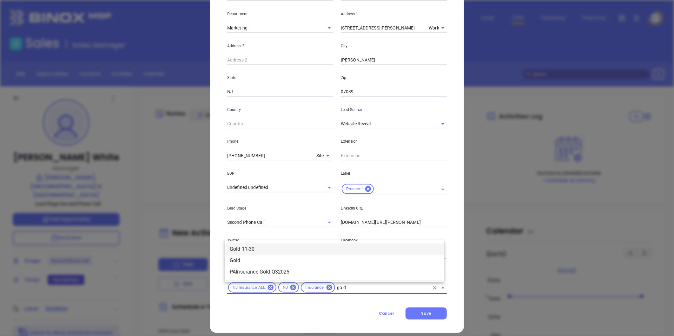
click at [246, 246] on li "Gold 11-30" at bounding box center [334, 249] width 219 height 11
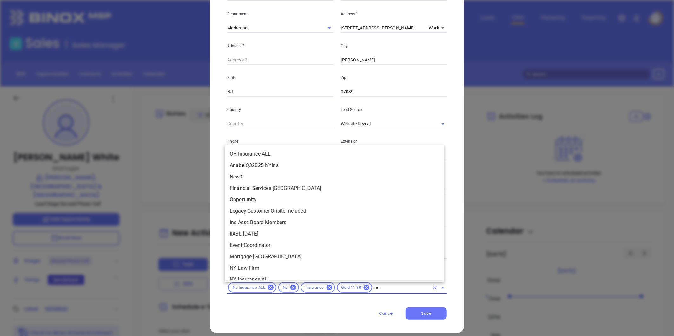
scroll to position [0, 0]
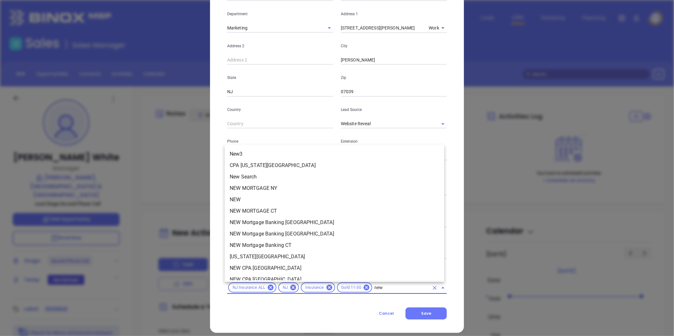
type input "new1"
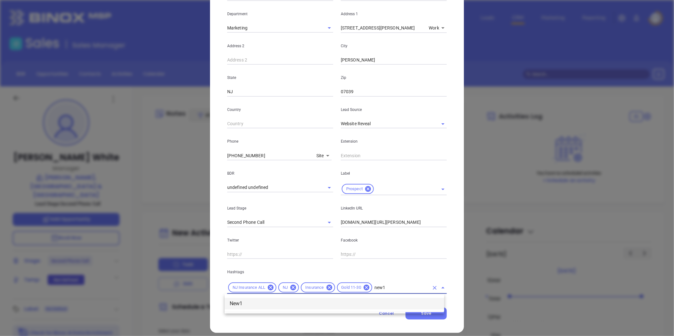
click at [277, 302] on li "New1" at bounding box center [334, 303] width 219 height 11
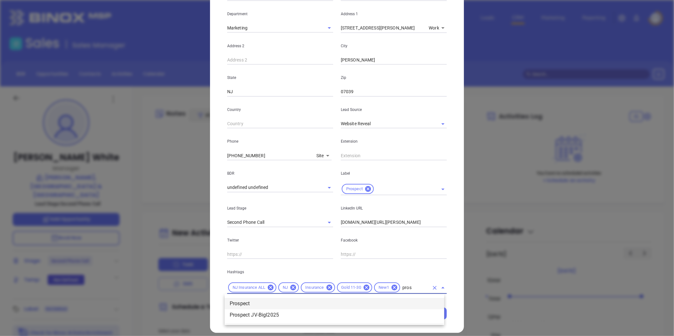
type input "prosp"
click at [280, 302] on li "Prospect" at bounding box center [334, 303] width 219 height 11
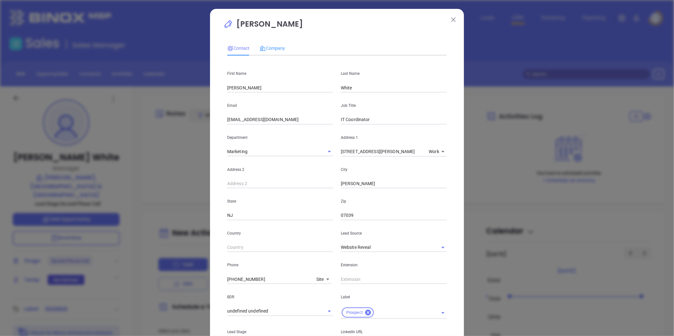
click at [276, 52] on div "Company" at bounding box center [271, 48] width 25 height 15
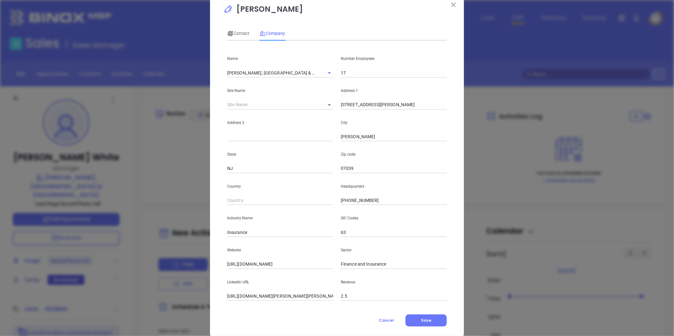
scroll to position [28, 0]
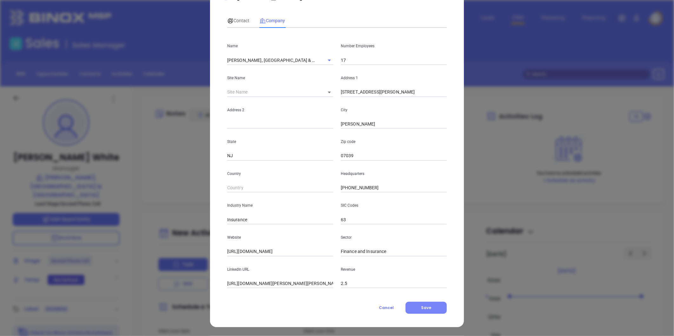
click at [428, 305] on span "Save" at bounding box center [426, 307] width 10 height 5
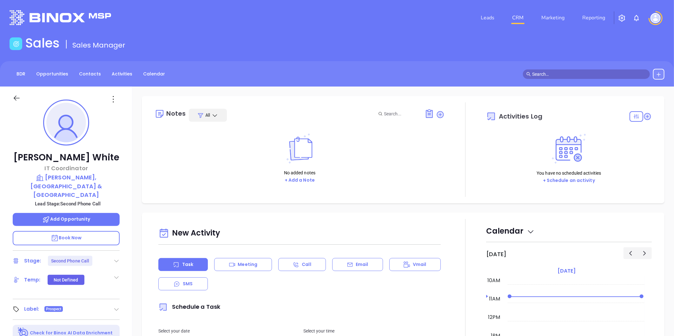
scroll to position [70, 0]
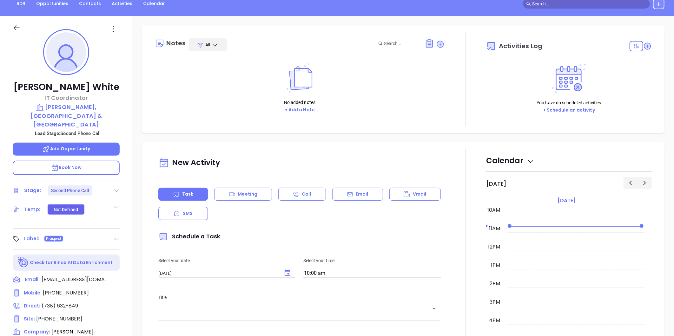
click at [115, 187] on icon at bounding box center [116, 190] width 6 height 6
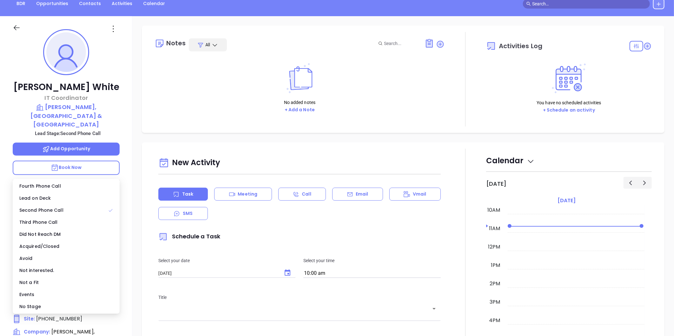
click at [43, 304] on div "No Stage" at bounding box center [66, 307] width 104 height 12
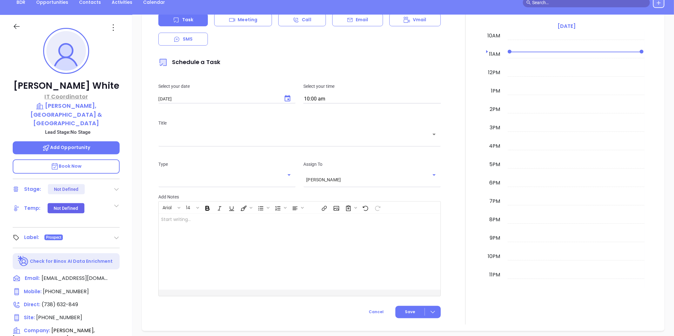
scroll to position [53, 0]
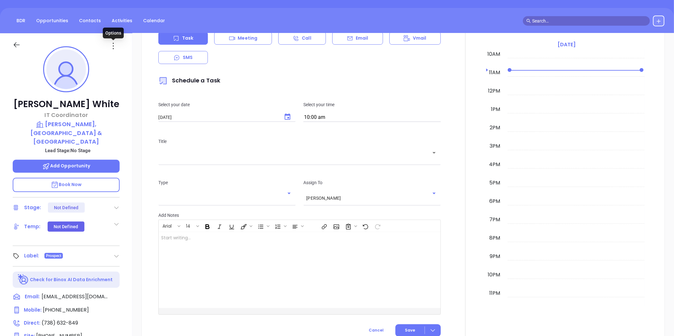
click at [113, 46] on icon at bounding box center [113, 46] width 10 height 10
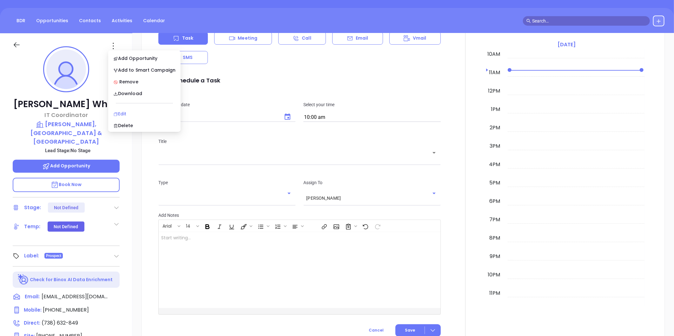
click at [128, 109] on li "Edit" at bounding box center [144, 113] width 70 height 13
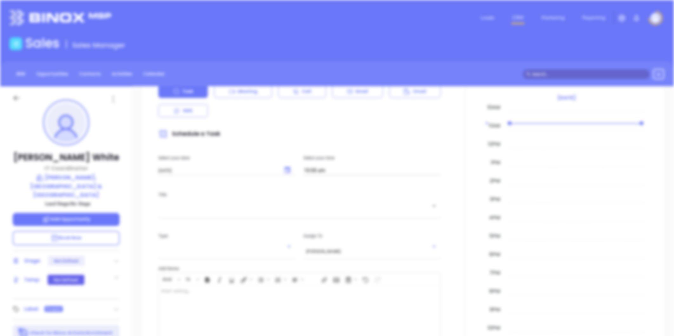
scroll to position [0, 0]
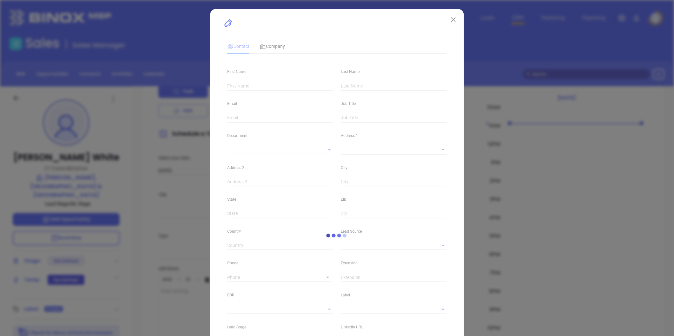
type input "Eric"
type input "White"
type input "ewhite@whartoninsurance.com"
type input "IT Coordinator"
type textarea "101 South Livingston Ave"
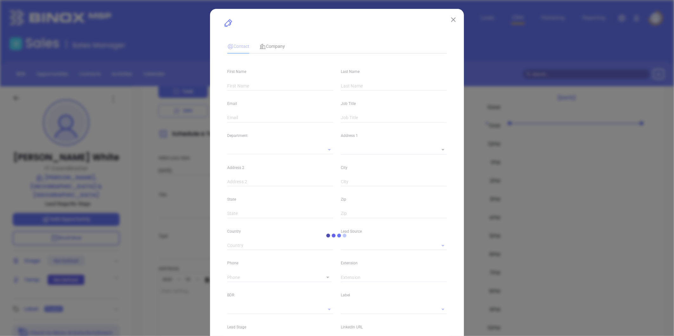
type input "1"
type input "Livingston"
type input "NJ"
type input "07039"
type input "www.linkedin.com/in/eric-white-jr-05256b12"
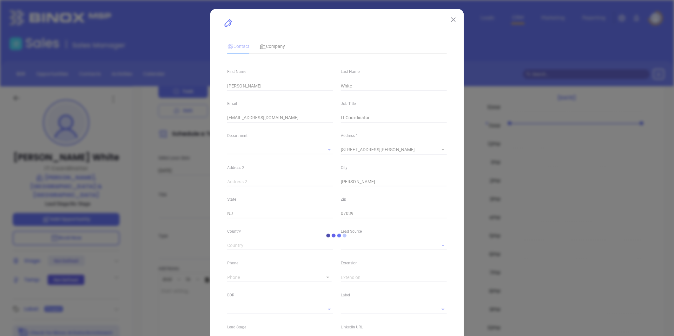
type input "Marketing"
type input "Website Reveal"
type input "undefined undefined"
type input "1"
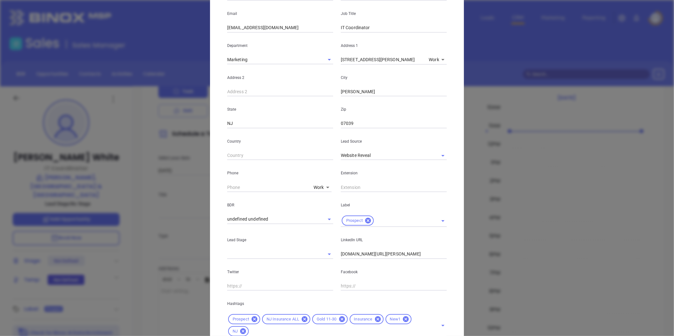
scroll to position [106, 0]
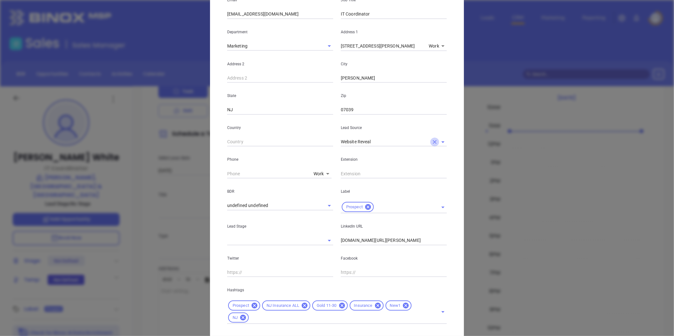
drag, startPoint x: 431, startPoint y: 140, endPoint x: 378, endPoint y: 144, distance: 53.4
click at [430, 141] on button "Clear" at bounding box center [434, 142] width 9 height 9
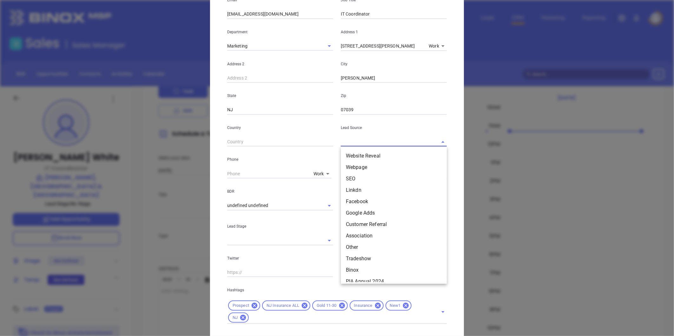
click at [377, 144] on input "text" at bounding box center [385, 141] width 88 height 9
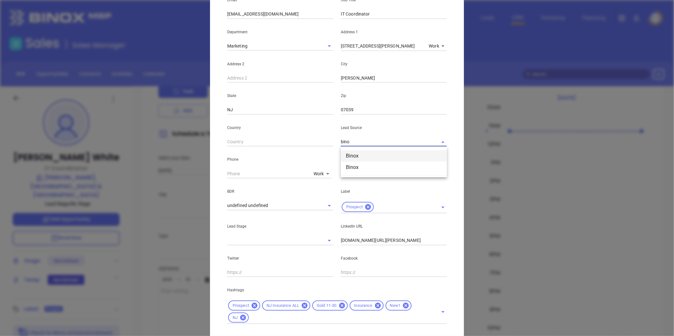
click at [349, 151] on li "Binox" at bounding box center [394, 155] width 106 height 11
type input "Binox"
click at [312, 172] on body "Leads CRM Marketing Reporting Financial Leads Leads Sales Sales Manager BDR Opp…" at bounding box center [337, 168] width 674 height 336
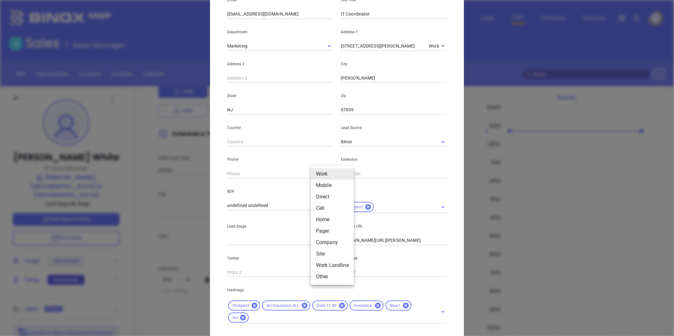
click at [321, 254] on li "Site" at bounding box center [332, 253] width 43 height 11
type input "(973) 992-5775"
type input "11"
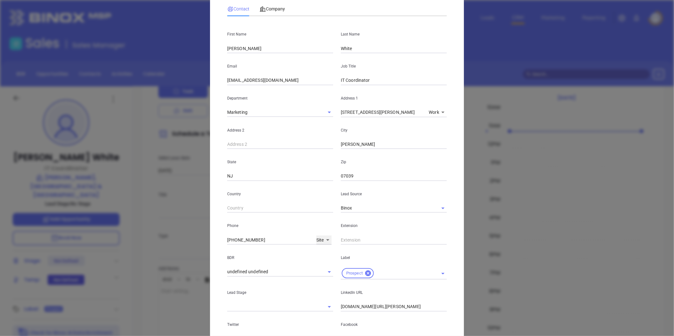
scroll to position [36, 0]
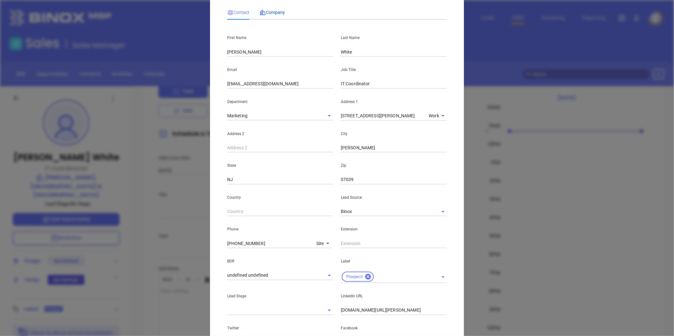
click at [272, 10] on span "Company" at bounding box center [271, 12] width 25 height 5
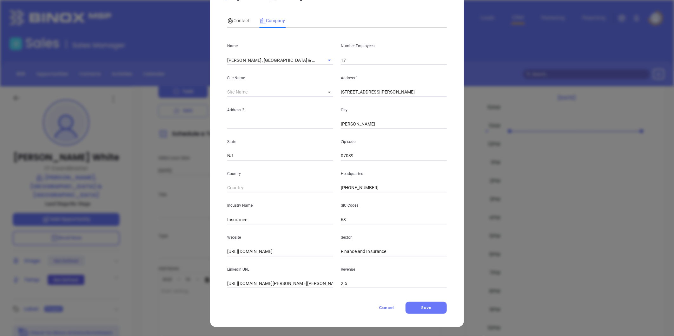
scroll to position [28, 0]
click at [231, 21] on span "Contact" at bounding box center [238, 20] width 22 height 5
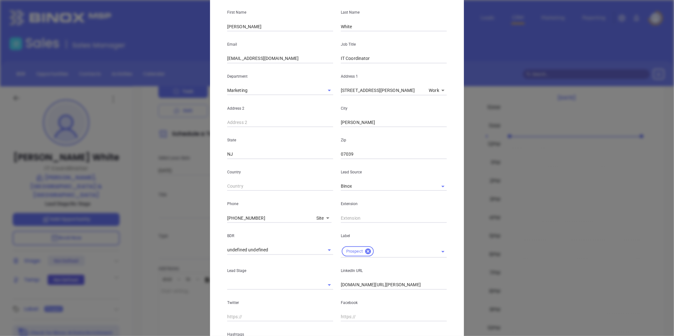
scroll to position [141, 0]
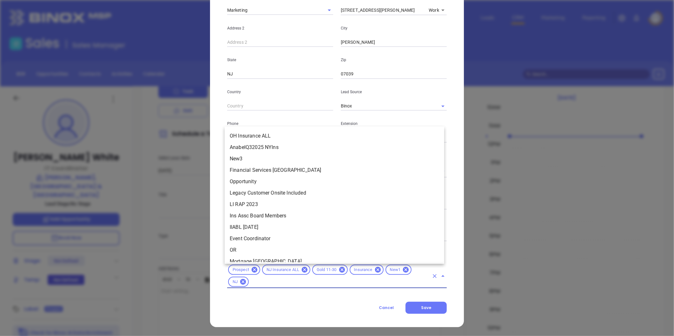
click at [290, 281] on input "text" at bounding box center [339, 282] width 179 height 8
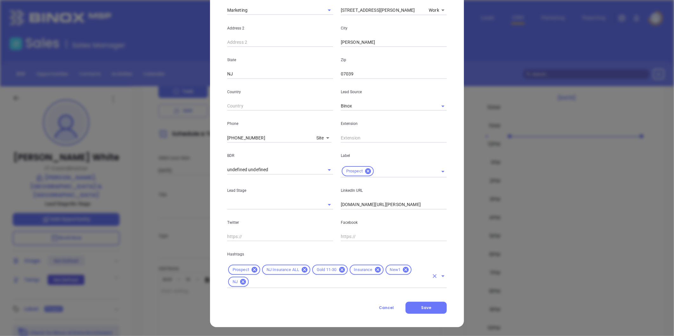
click at [270, 284] on input "text" at bounding box center [339, 282] width 179 height 8
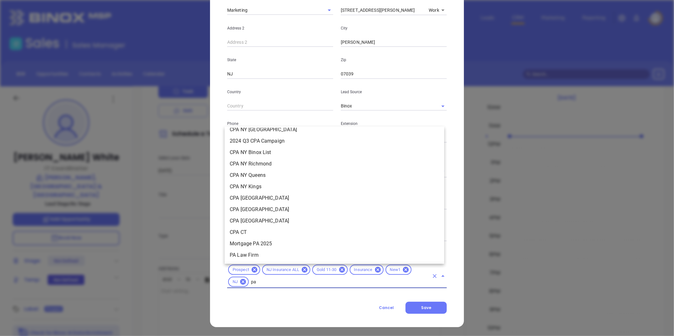
scroll to position [0, 0]
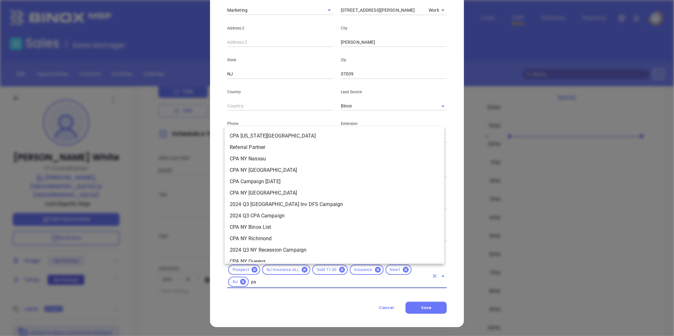
type input "p"
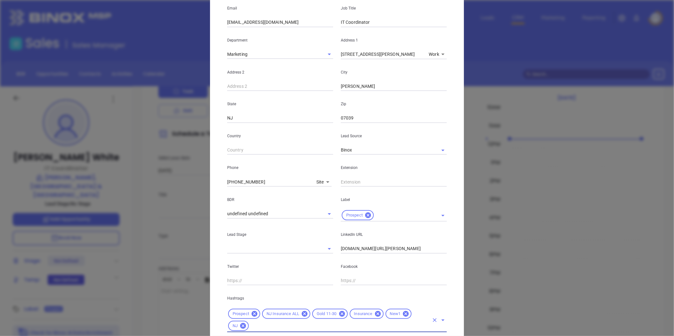
scroll to position [141, 0]
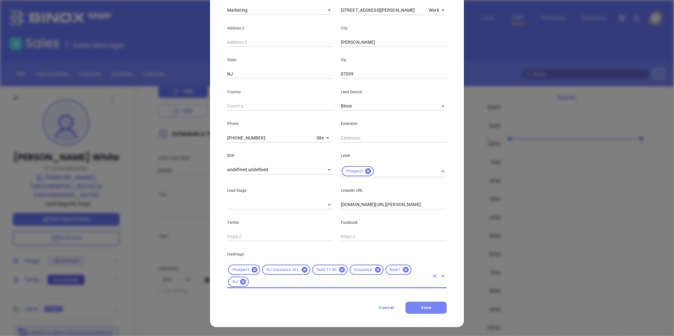
click at [424, 306] on span "Save" at bounding box center [426, 307] width 10 height 5
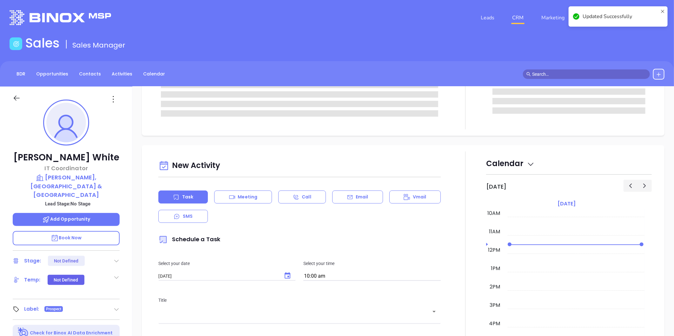
scroll to position [0, 0]
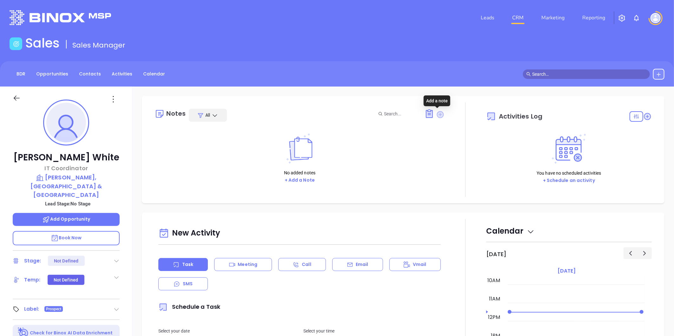
click at [436, 114] on icon at bounding box center [440, 114] width 9 height 9
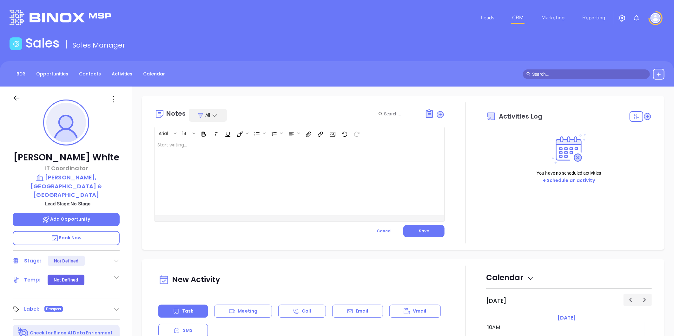
click at [163, 143] on div at bounding box center [289, 177] width 269 height 76
click at [429, 227] on button "Save" at bounding box center [423, 231] width 41 height 12
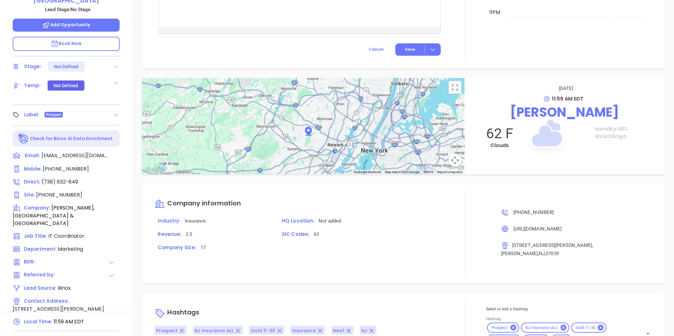
scroll to position [304, 0]
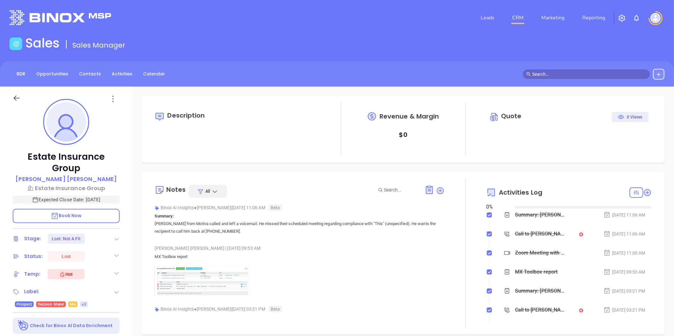
type input "[DATE]"
type input "[PERSON_NAME]"
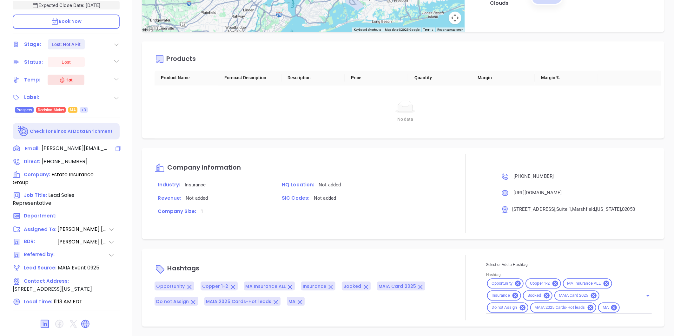
scroll to position [0, 0]
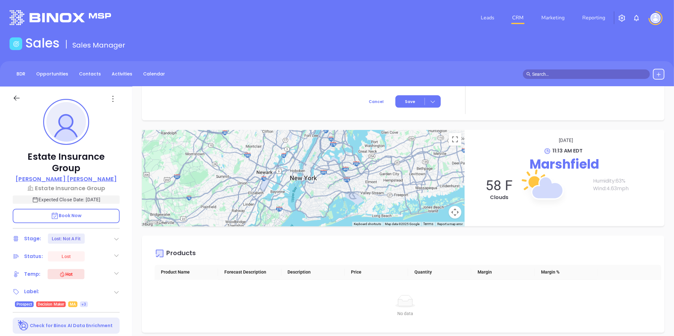
click at [73, 175] on p "[PERSON_NAME]" at bounding box center [66, 179] width 101 height 9
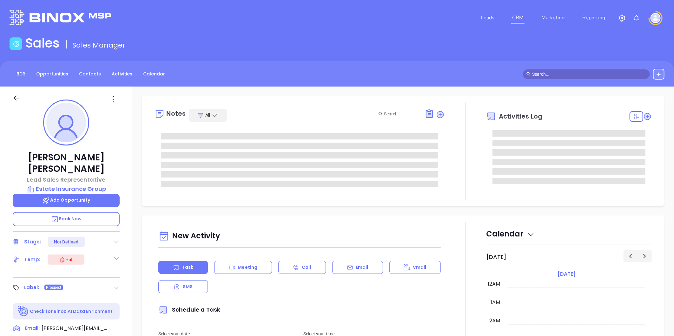
type input "[DATE]"
type input "[PERSON_NAME]"
click at [113, 98] on icon at bounding box center [113, 99] width 10 height 10
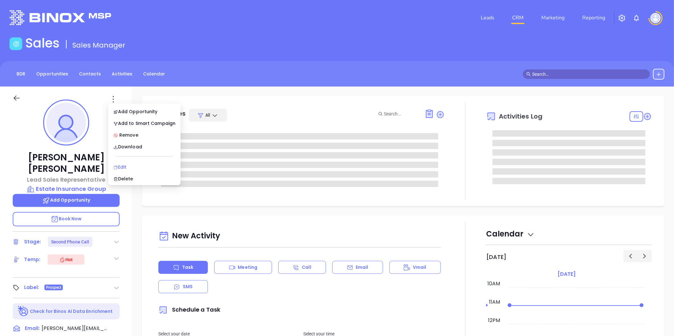
click at [126, 166] on div "Edit" at bounding box center [144, 167] width 62 height 7
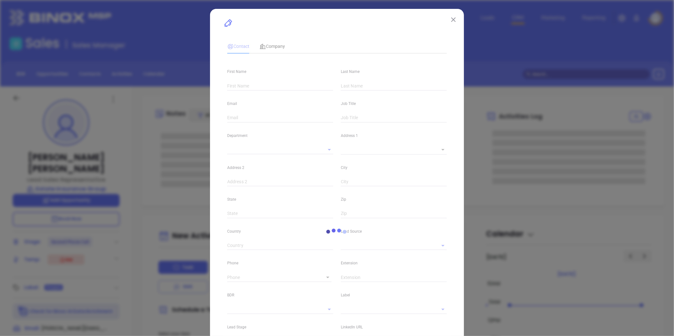
type input "[PERSON_NAME]"
type input "[PERSON_NAME][EMAIL_ADDRESS][DOMAIN_NAME]"
type input "Lead Sales Representative"
type textarea "[STREET_ADDRESS]"
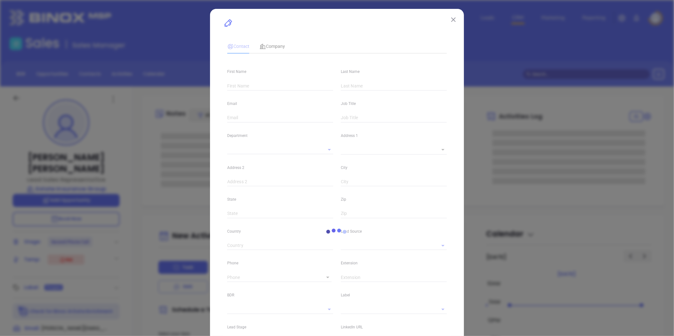
type input "1"
type input "Suite 1"
type input "Marshfield"
type input "[US_STATE]"
type input "02050"
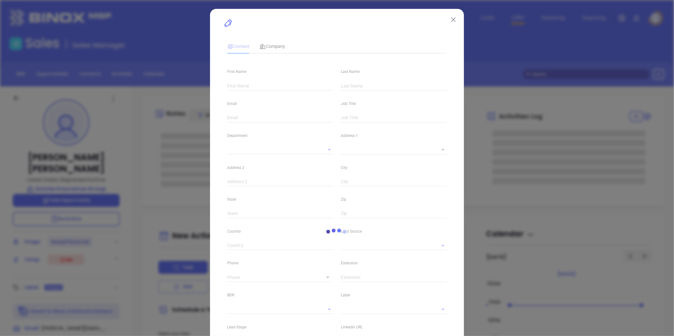
type input "[GEOGRAPHIC_DATA]"
type input "[DOMAIN_NAME][URL][PERSON_NAME]"
type input "MAIA Event 0925"
type input "[PERSON_NAME]"
type input "Second Phone Call"
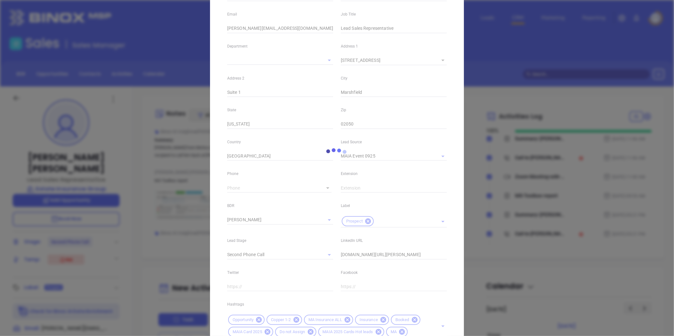
scroll to position [141, 0]
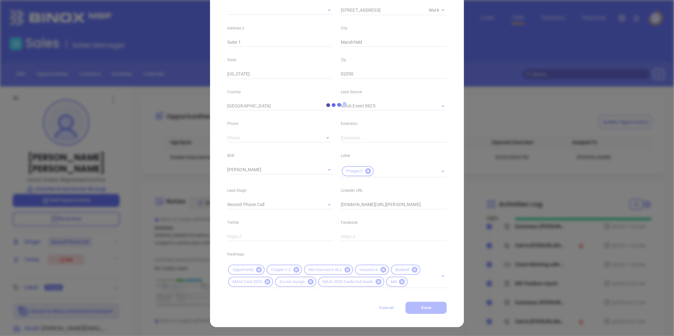
type input "1"
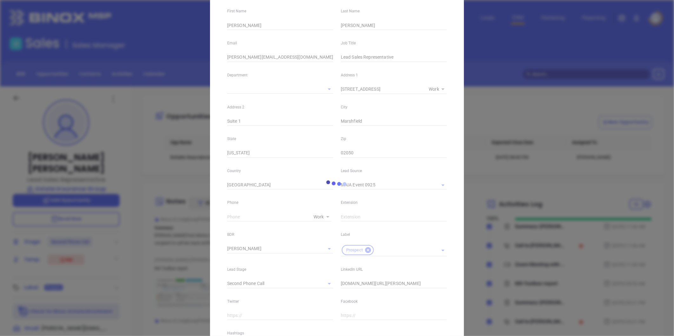
scroll to position [0, 0]
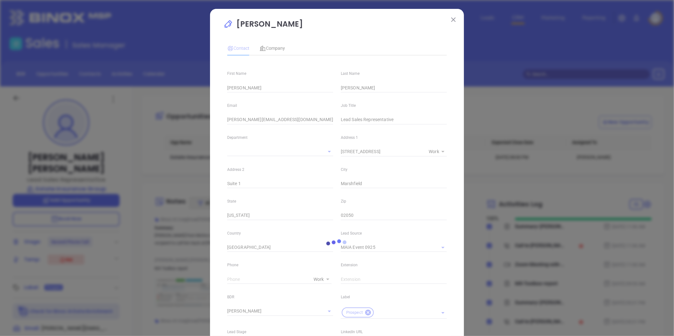
click at [451, 19] on img at bounding box center [453, 19] width 4 height 4
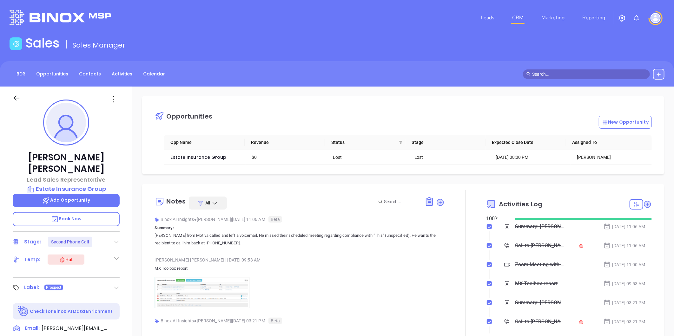
click at [458, 36] on div "Sales Sales Manager" at bounding box center [337, 45] width 662 height 18
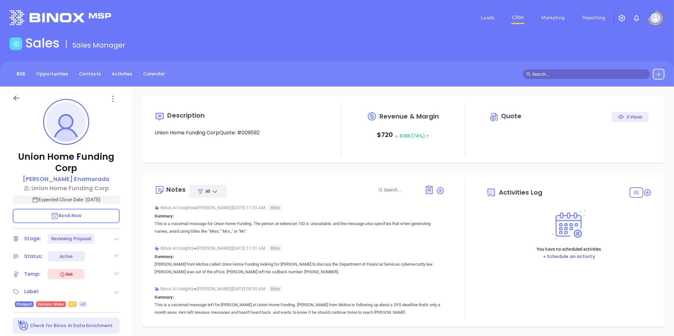
type input "[DATE]"
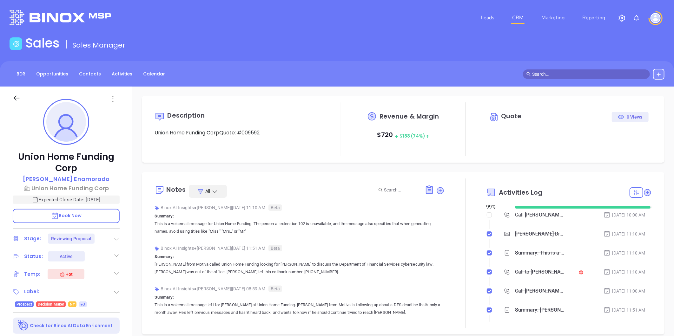
scroll to position [184, 0]
type input "[PERSON_NAME]"
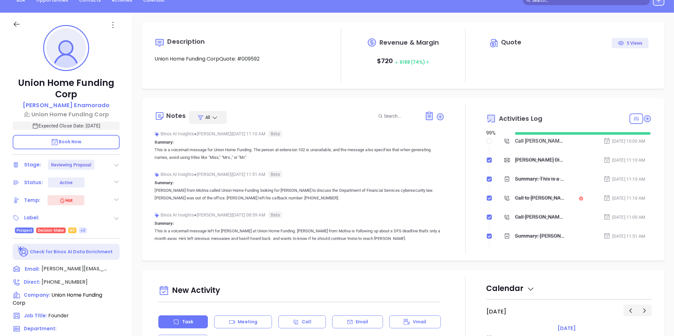
scroll to position [70, 0]
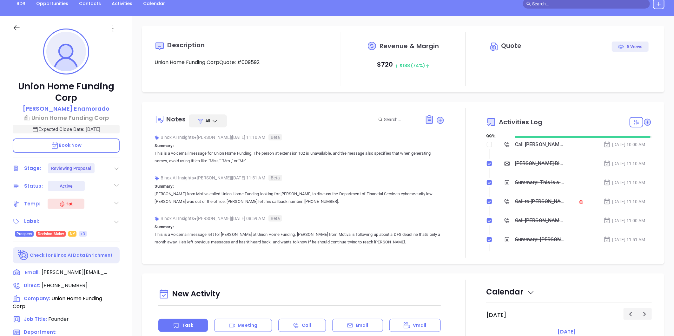
click at [77, 108] on p "[PERSON_NAME]" at bounding box center [66, 108] width 87 height 9
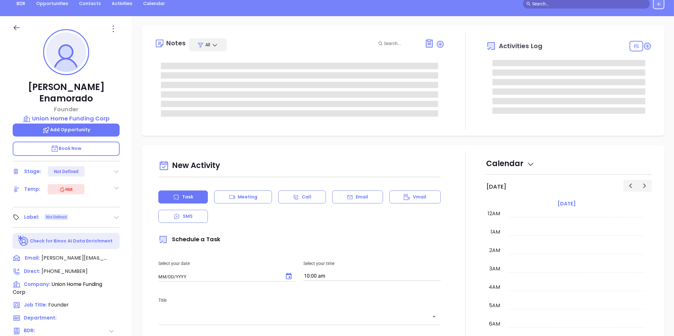
type input "[DATE]"
type input "[PERSON_NAME]"
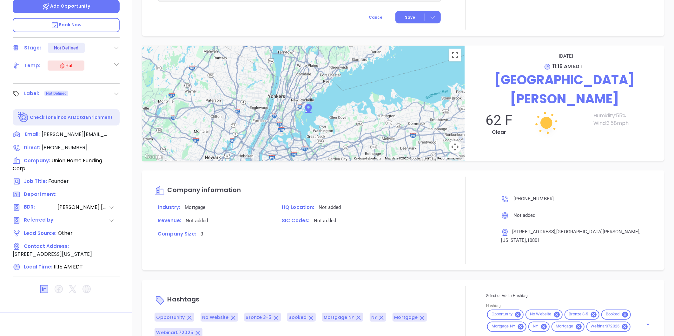
scroll to position [124, 0]
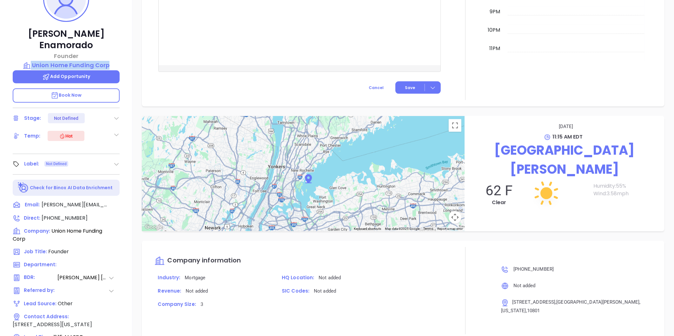
drag, startPoint x: 124, startPoint y: 45, endPoint x: 121, endPoint y: 53, distance: 9.0
click at [121, 53] on div "[PERSON_NAME] Founder Union Home Funding Corp Add Opportunity Book Now Stage: N…" at bounding box center [66, 173] width 132 height 420
copy div "Union Home Funding Corp"
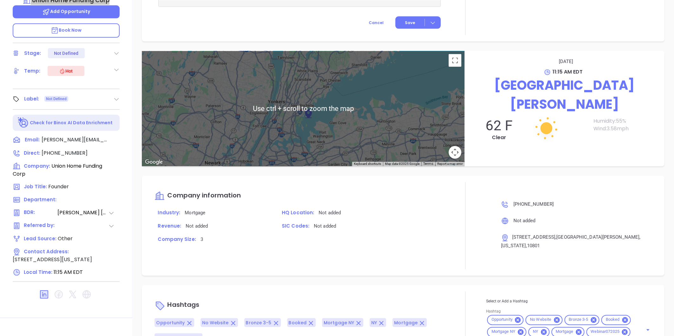
scroll to position [194, 0]
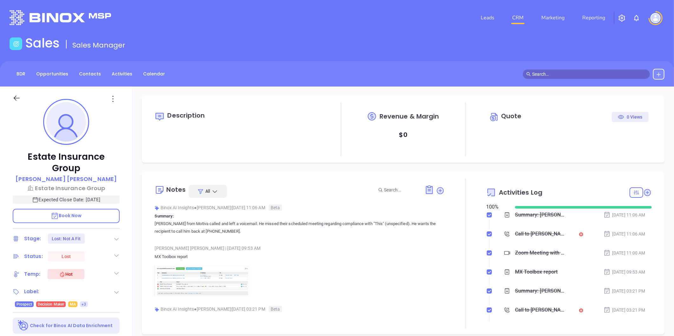
type input "[DATE]"
type input "[PERSON_NAME]"
drag, startPoint x: 79, startPoint y: 169, endPoint x: 47, endPoint y: 167, distance: 32.7
click at [47, 175] on div "[PERSON_NAME]" at bounding box center [66, 179] width 107 height 9
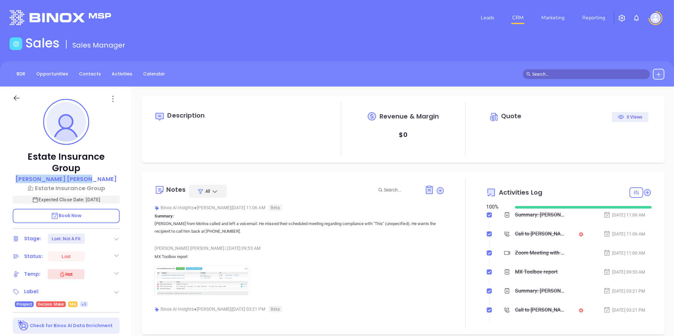
copy p "[PERSON_NAME]"
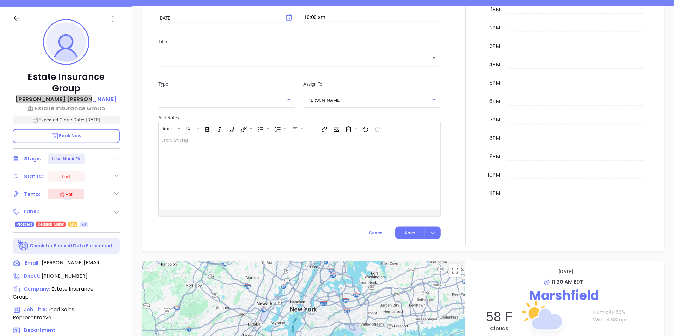
scroll to position [0, 0]
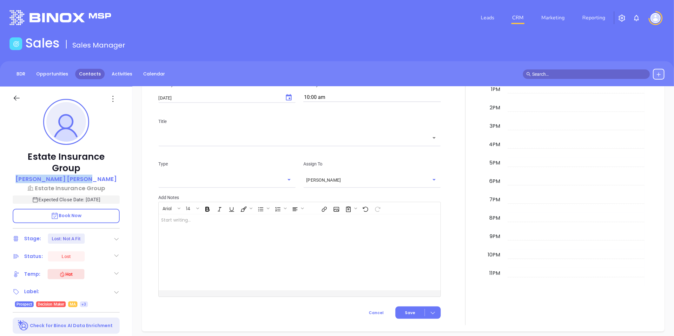
click at [90, 69] on link "Contacts" at bounding box center [89, 74] width 29 height 10
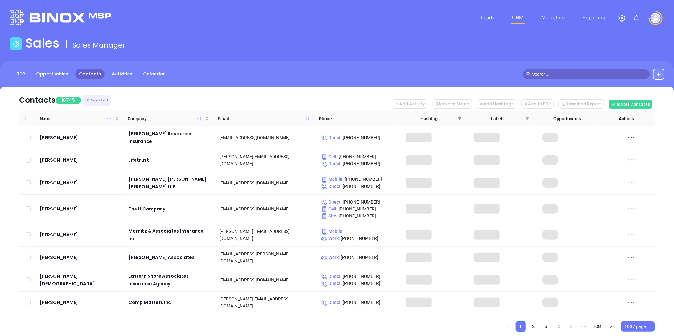
click at [458, 117] on icon "filter" at bounding box center [460, 119] width 4 height 4
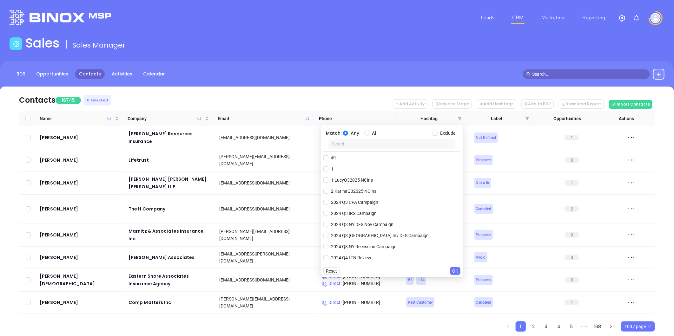
click at [356, 144] on input "text" at bounding box center [391, 144] width 127 height 10
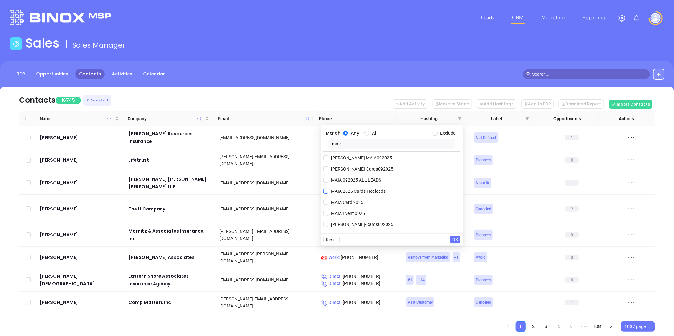
type input "maia"
click at [327, 192] on input "MAIA 2025 Cards-Hot leads" at bounding box center [325, 191] width 5 height 5
checkbox input "true"
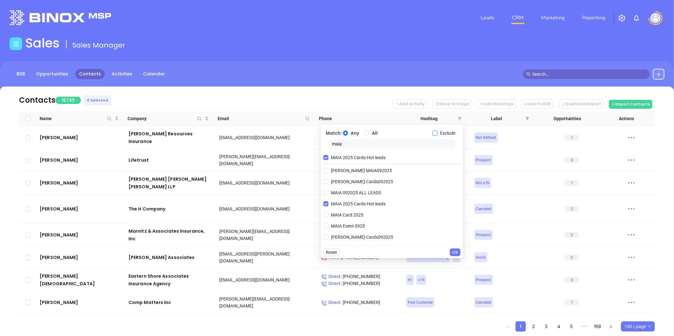
click at [435, 131] on input "Exclude" at bounding box center [434, 133] width 5 height 5
checkbox input "true"
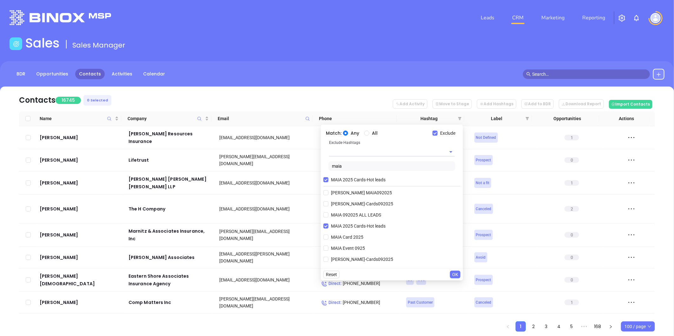
click at [347, 152] on input "text" at bounding box center [383, 151] width 108 height 9
type input "cop"
click at [364, 132] on input "All" at bounding box center [366, 133] width 5 height 5
radio input "true"
drag, startPoint x: 349, startPoint y: 166, endPoint x: 328, endPoint y: 171, distance: 21.8
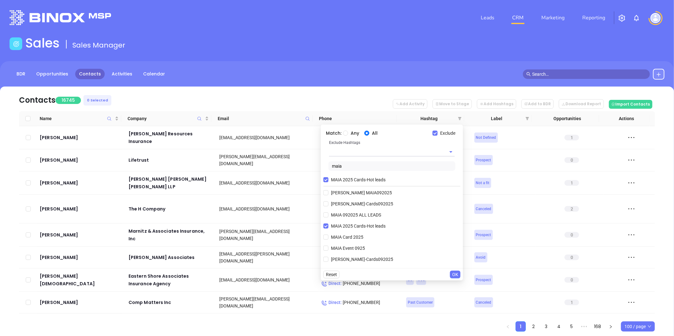
click at [328, 171] on div "Exclude Hashtags maia" at bounding box center [391, 156] width 137 height 34
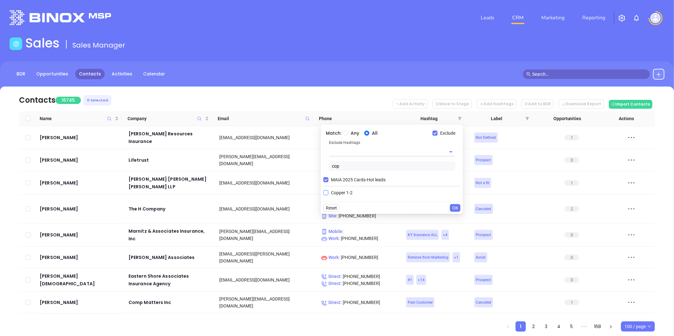
type input "cop"
click at [327, 193] on input "Copper 1-2" at bounding box center [325, 192] width 5 height 5
checkbox input "true"
drag, startPoint x: 453, startPoint y: 219, endPoint x: 462, endPoint y: 216, distance: 9.7
click at [453, 219] on span "OK" at bounding box center [455, 219] width 6 height 7
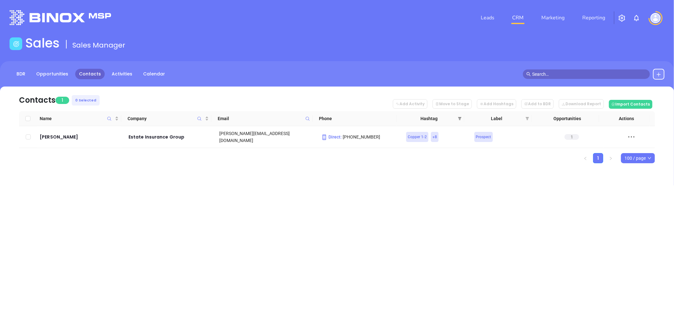
click at [461, 117] on icon "filter" at bounding box center [460, 119] width 4 height 4
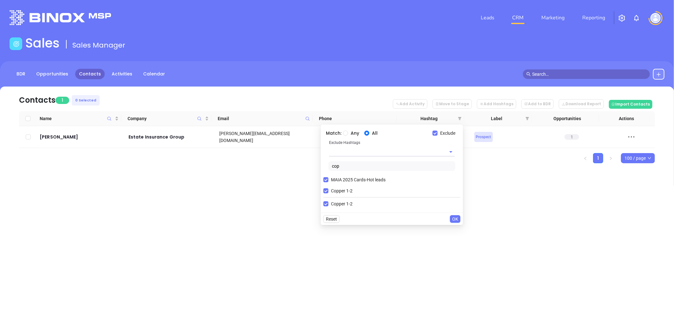
drag, startPoint x: 343, startPoint y: 167, endPoint x: 323, endPoint y: 170, distance: 19.9
click at [323, 170] on div "Exclude Hashtags cop" at bounding box center [391, 156] width 137 height 34
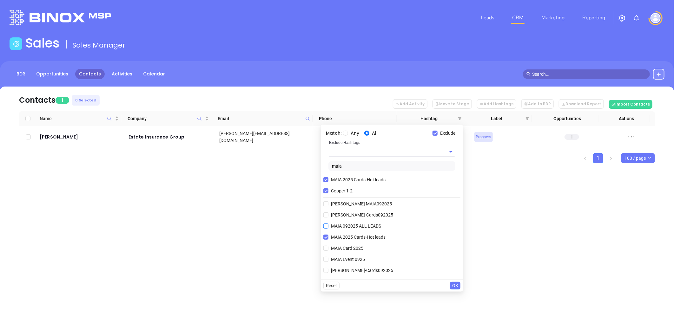
type input "maia"
click at [324, 226] on input "MAIA 092025 ALL LEADS" at bounding box center [325, 226] width 5 height 5
checkbox input "true"
click at [325, 179] on input "MAIA 2025 Cards-Hot leads" at bounding box center [325, 179] width 5 height 5
checkbox input "false"
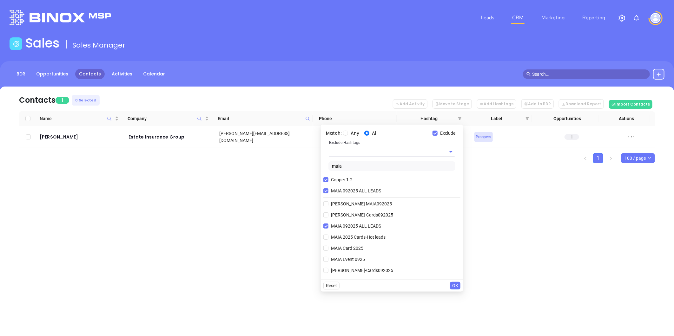
click at [457, 285] on span "OK" at bounding box center [455, 285] width 6 height 7
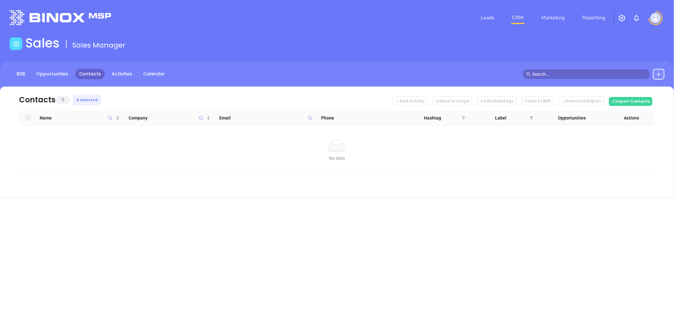
click at [462, 117] on icon "filter" at bounding box center [462, 117] width 3 height 3
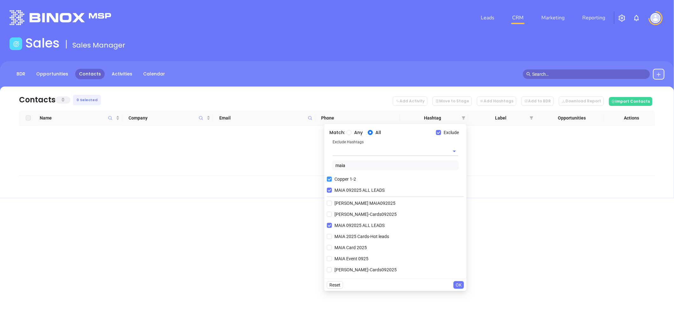
click at [330, 179] on input "Copper 1-2" at bounding box center [329, 179] width 5 height 5
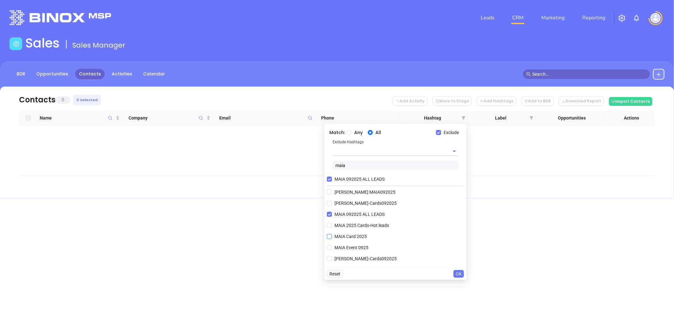
click at [328, 236] on input "MAIA Card 2025" at bounding box center [329, 236] width 5 height 5
checkbox input "true"
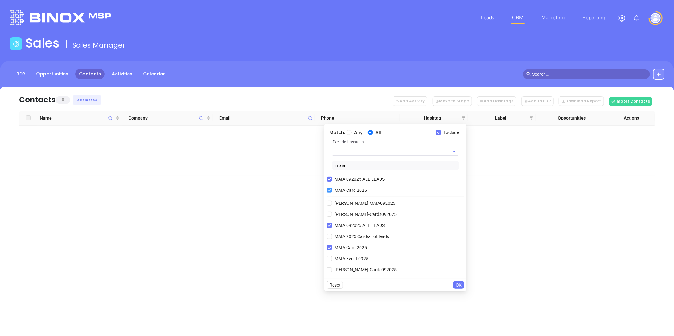
drag, startPoint x: 331, startPoint y: 179, endPoint x: 335, endPoint y: 177, distance: 3.8
click at [332, 178] on label "MAIA 092025 ALL LEADS" at bounding box center [357, 179] width 60 height 10
click at [332, 178] on input "MAIA 092025 ALL LEADS" at bounding box center [329, 179] width 5 height 5
checkbox input "false"
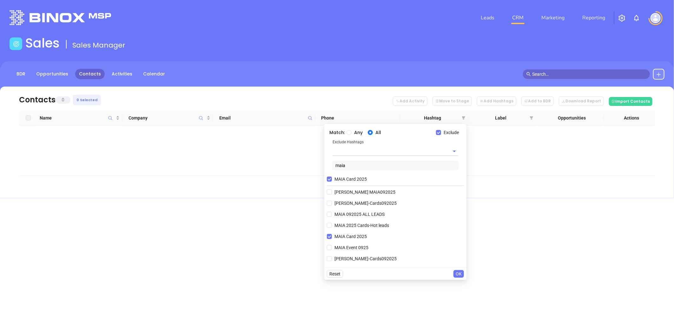
drag, startPoint x: 351, startPoint y: 167, endPoint x: 324, endPoint y: 166, distance: 26.6
click at [325, 166] on div "Match: Any All Exclude Exclude Hashtags maia MAIA Card 2025 Anabel MAIA092025 K…" at bounding box center [395, 196] width 142 height 144
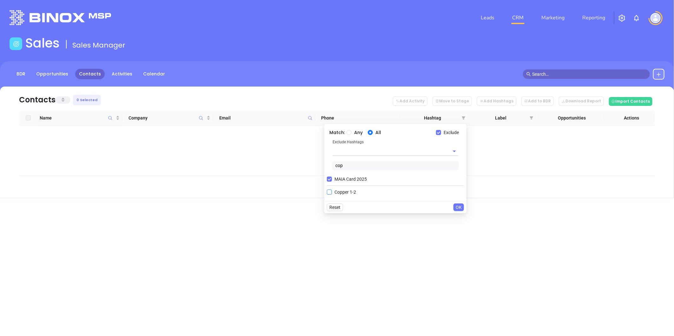
type input "cop"
click at [330, 193] on input "Copper 1-2" at bounding box center [329, 192] width 5 height 5
click at [457, 217] on span "OK" at bounding box center [458, 218] width 6 height 7
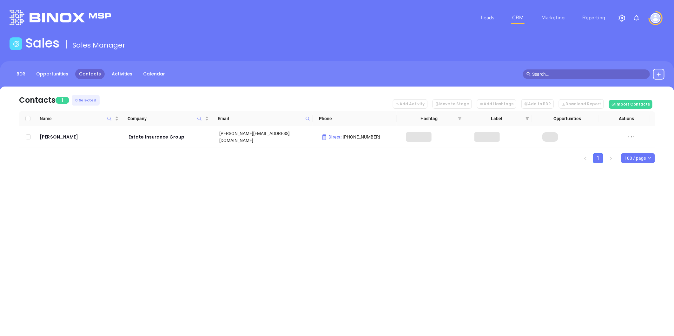
click at [460, 118] on icon "filter" at bounding box center [459, 118] width 3 height 3
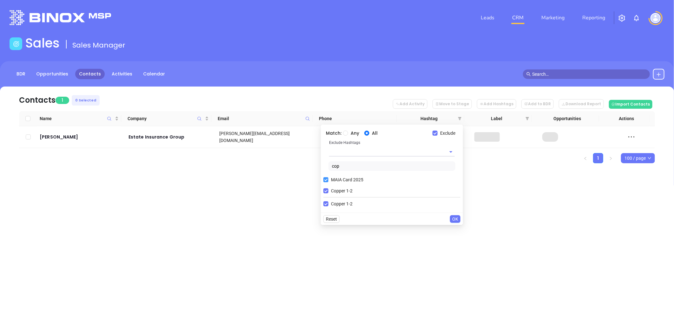
drag, startPoint x: 324, startPoint y: 189, endPoint x: 335, endPoint y: 176, distance: 16.9
click at [324, 189] on input "Copper 1-2" at bounding box center [325, 190] width 5 height 5
checkbox input "false"
drag, startPoint x: 346, startPoint y: 163, endPoint x: 323, endPoint y: 167, distance: 24.3
click at [323, 167] on div "Match: Any All Exclude Exclude Hashtags cop MAIA Card 2025 Copper 1-2" at bounding box center [392, 163] width 142 height 77
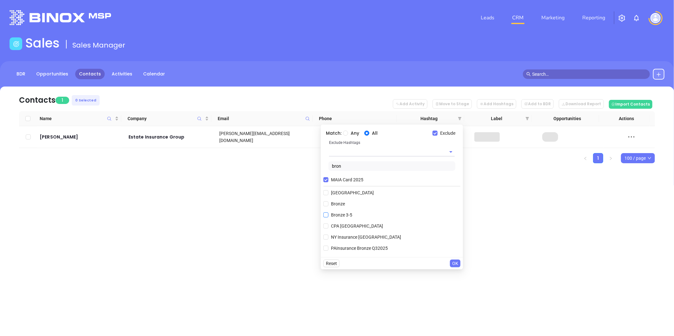
type input "bron"
click at [326, 214] on input "Bronze 3-5" at bounding box center [325, 214] width 5 height 5
checkbox input "true"
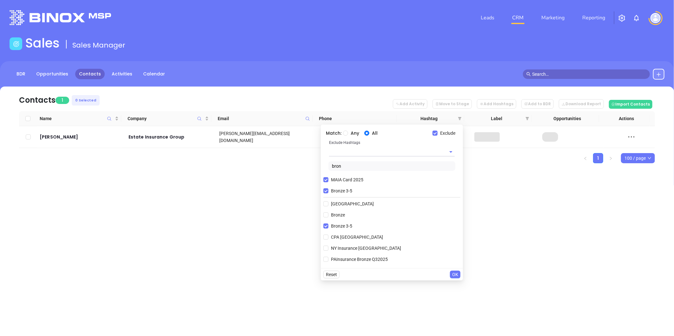
drag, startPoint x: 451, startPoint y: 271, endPoint x: 455, endPoint y: 271, distance: 4.8
click at [451, 271] on button "OK" at bounding box center [455, 275] width 10 height 8
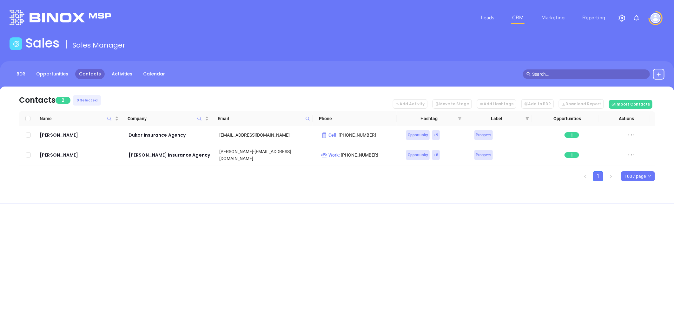
click at [460, 118] on icon "filter" at bounding box center [459, 118] width 3 height 3
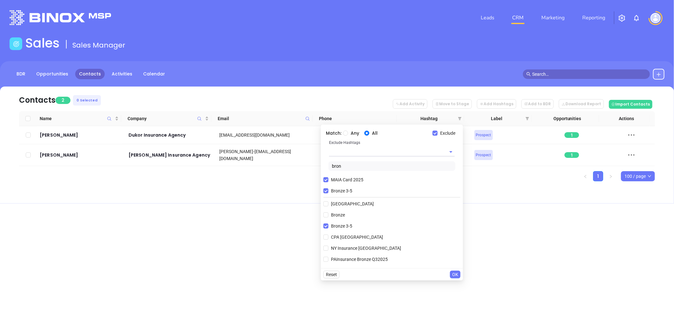
drag, startPoint x: 348, startPoint y: 164, endPoint x: 311, endPoint y: 171, distance: 37.6
click at [311, 170] on body "Leads CRM Marketing Reporting Financial Leads Leads Sales Sales Manager BDR Opp…" at bounding box center [337, 168] width 674 height 336
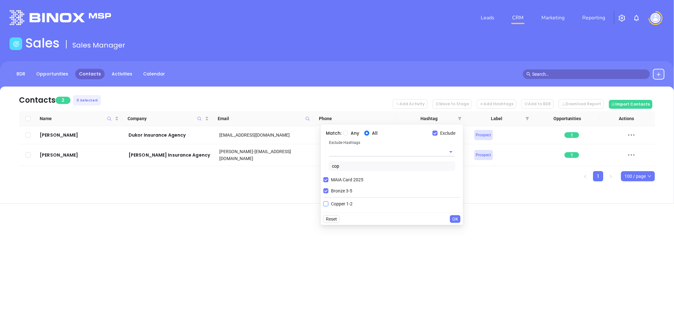
type input "cop"
drag, startPoint x: 325, startPoint y: 205, endPoint x: 328, endPoint y: 195, distance: 10.5
click at [326, 203] on input "Copper 1-2" at bounding box center [325, 203] width 5 height 5
checkbox input "true"
click at [327, 191] on input "Bronze 3-5" at bounding box center [325, 190] width 5 height 5
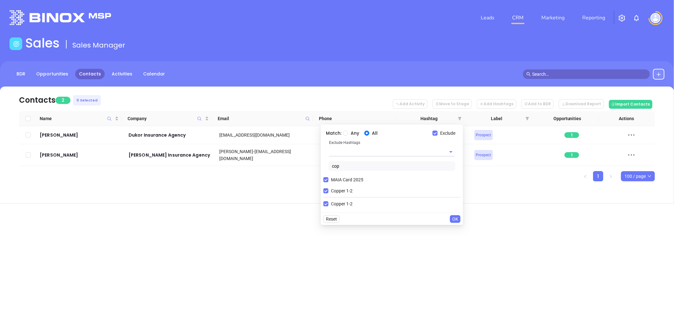
drag, startPoint x: 458, startPoint y: 214, endPoint x: 455, endPoint y: 217, distance: 4.5
click at [457, 215] on div "Reset OK" at bounding box center [392, 219] width 142 height 12
click at [455, 217] on span "OK" at bounding box center [455, 219] width 6 height 7
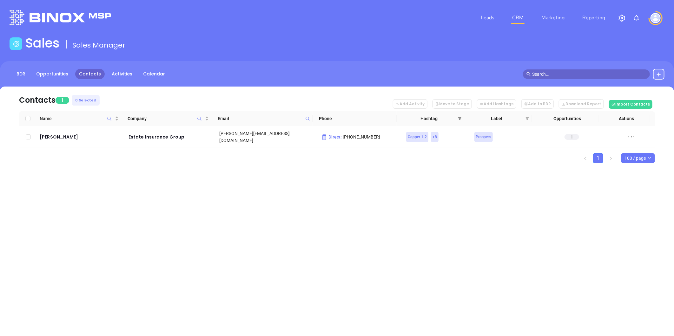
click at [459, 117] on icon "filter" at bounding box center [460, 119] width 4 height 4
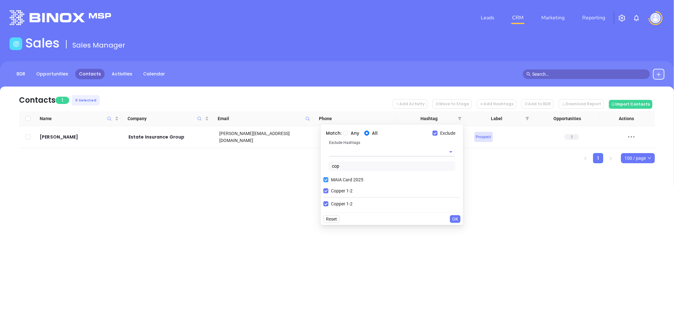
click at [327, 178] on input "MAIA Card 2025" at bounding box center [325, 179] width 5 height 5
drag, startPoint x: 324, startPoint y: 170, endPoint x: 308, endPoint y: 176, distance: 17.3
click at [311, 175] on body "Leads CRM Marketing Reporting Financial Leads Leads Sales Sales Manager BDR Opp…" at bounding box center [337, 168] width 674 height 336
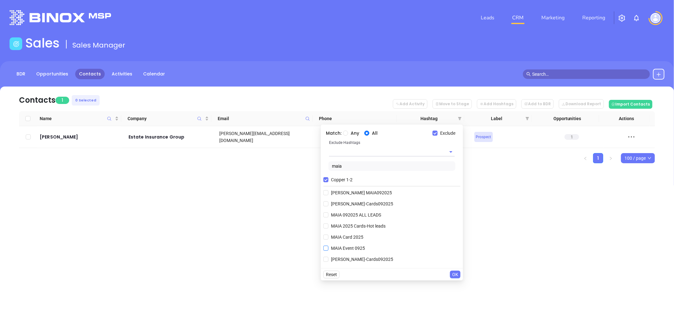
type input "maia"
click at [336, 250] on span "MAIA Event 0925" at bounding box center [347, 248] width 39 height 7
click at [328, 250] on input "MAIA Event 0925" at bounding box center [325, 248] width 5 height 5
checkbox input "true"
drag, startPoint x: 455, startPoint y: 283, endPoint x: 457, endPoint y: 281, distance: 3.6
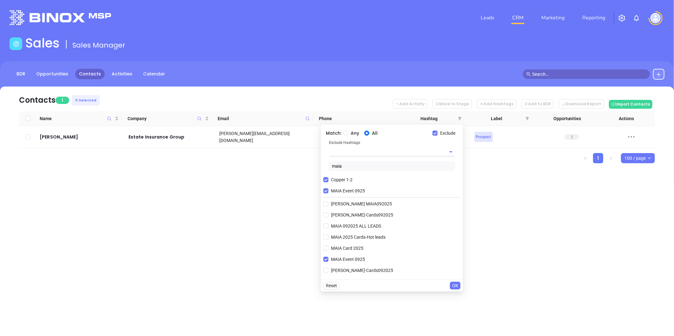
click at [455, 283] on span "OK" at bounding box center [455, 285] width 6 height 7
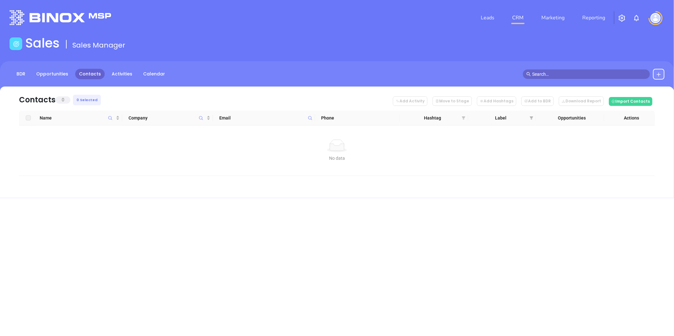
click at [462, 117] on icon "filter" at bounding box center [462, 117] width 3 height 3
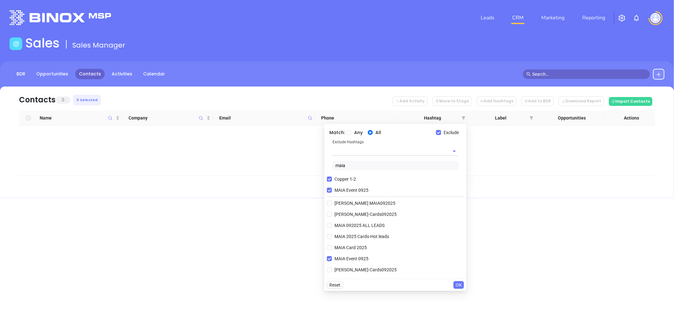
drag, startPoint x: 337, startPoint y: 168, endPoint x: 313, endPoint y: 175, distance: 25.1
click at [313, 175] on body "Leads CRM Marketing Reporting Financial Leads Leads Sales Sales Manager BDR Opp…" at bounding box center [337, 168] width 674 height 336
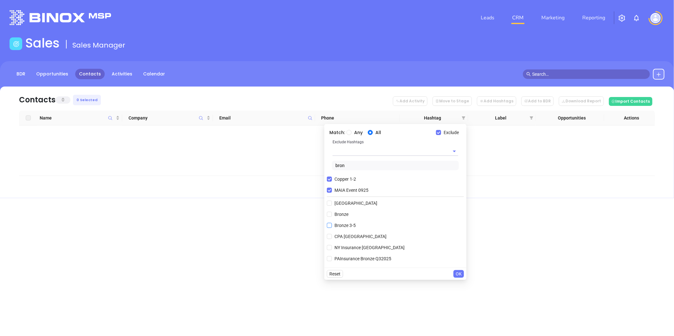
type input "bron"
click at [327, 226] on input "Bronze 3-5" at bounding box center [329, 225] width 5 height 5
checkbox input "true"
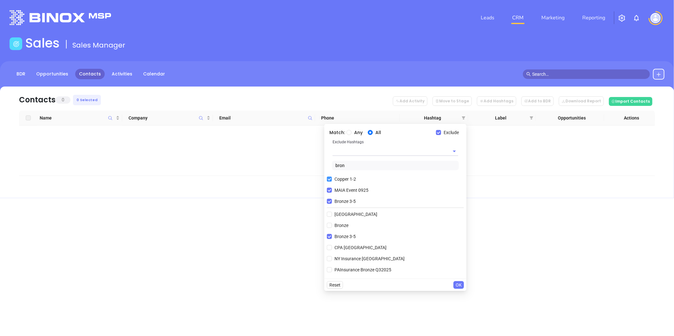
click at [329, 178] on input "Copper 1-2" at bounding box center [329, 179] width 5 height 5
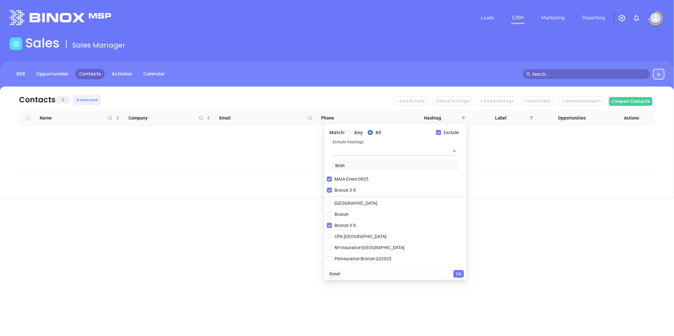
click at [458, 274] on span "OK" at bounding box center [458, 274] width 6 height 7
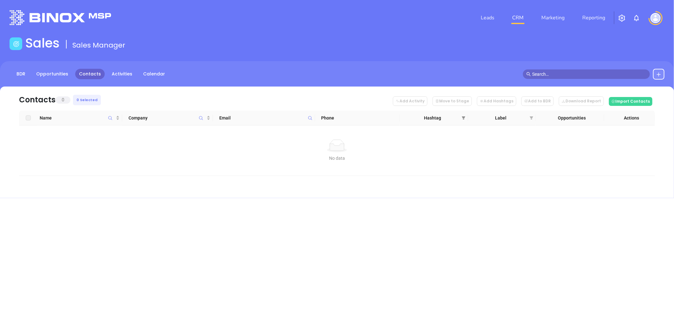
click at [464, 115] on span at bounding box center [463, 118] width 6 height 10
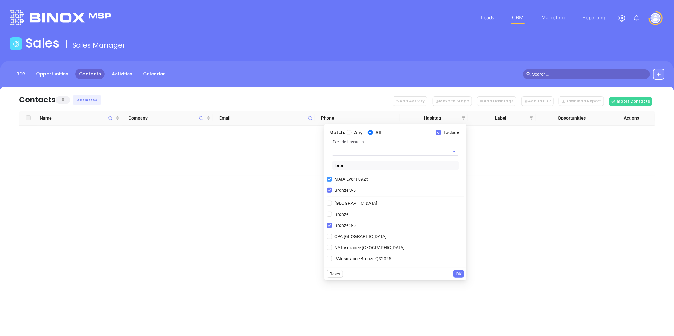
click at [327, 179] on input "MAIA Event 0925" at bounding box center [329, 179] width 5 height 5
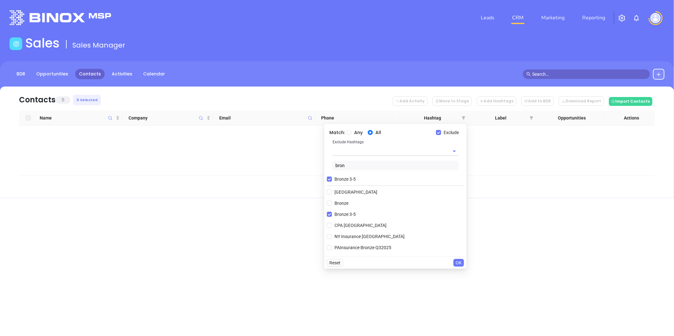
drag, startPoint x: 352, startPoint y: 167, endPoint x: 322, endPoint y: 168, distance: 30.2
click at [323, 167] on body "Leads CRM Marketing Reporting Financial Leads Leads Sales Sales Manager BDR Opp…" at bounding box center [337, 168] width 674 height 336
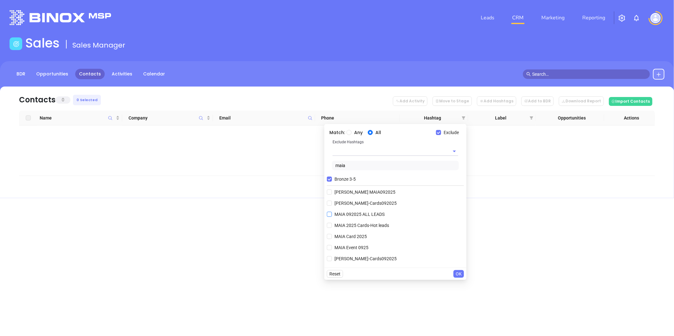
type input "maia"
click at [347, 214] on span "MAIA 092025 ALL LEADS" at bounding box center [359, 214] width 55 height 7
click at [332, 214] on input "MAIA 092025 ALL LEADS" at bounding box center [329, 214] width 5 height 5
checkbox input "true"
click at [458, 285] on span "OK" at bounding box center [458, 285] width 6 height 7
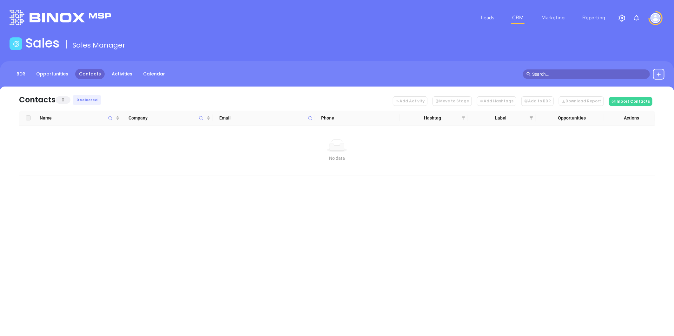
click at [462, 117] on icon "filter" at bounding box center [462, 117] width 3 height 3
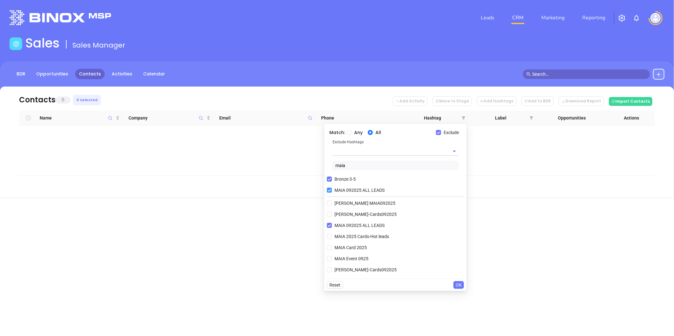
click at [329, 180] on input "Bronze 3-5" at bounding box center [329, 179] width 5 height 5
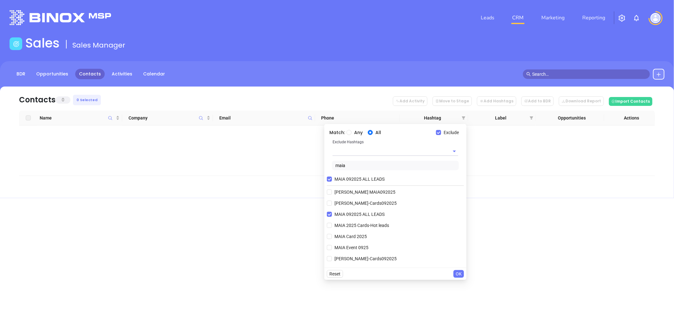
drag, startPoint x: 328, startPoint y: 170, endPoint x: 313, endPoint y: 171, distance: 14.3
click at [313, 171] on body "Leads CRM Marketing Reporting Financial Leads Leads Sales Sales Manager BDR Opp…" at bounding box center [337, 168] width 674 height 336
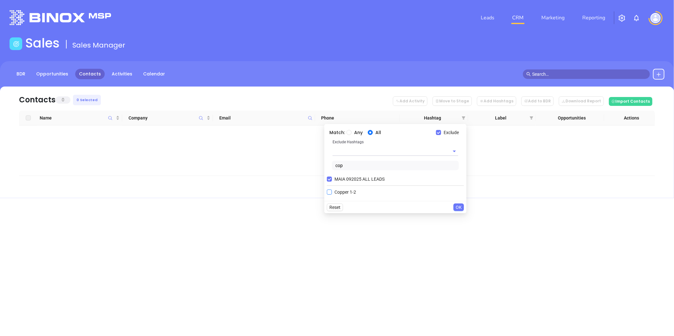
type input "cop"
drag, startPoint x: 332, startPoint y: 191, endPoint x: 347, endPoint y: 195, distance: 14.9
click at [333, 191] on span "Copper 1-2" at bounding box center [345, 192] width 27 height 7
click at [332, 191] on input "Copper 1-2" at bounding box center [329, 192] width 5 height 5
checkbox input "true"
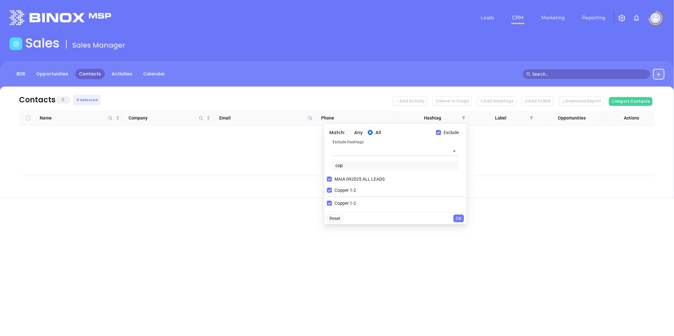
click at [458, 217] on span "OK" at bounding box center [458, 218] width 6 height 7
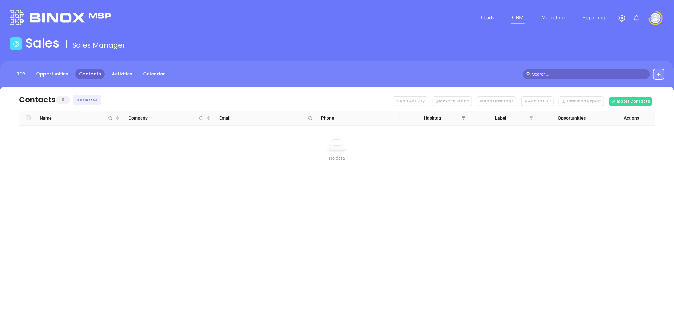
click at [463, 114] on span at bounding box center [463, 118] width 6 height 10
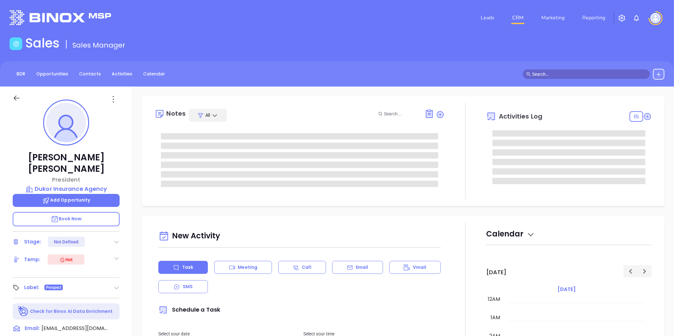
type input "[DATE]"
type input "[PERSON_NAME]"
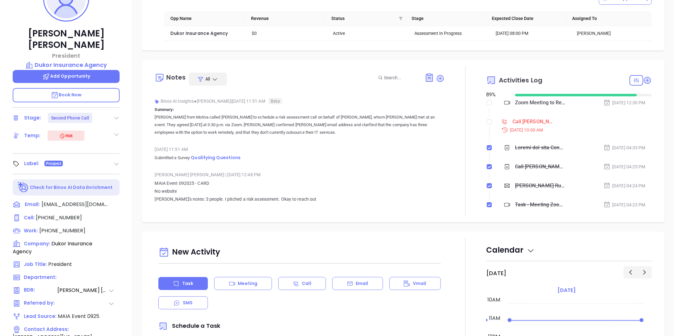
scroll to position [394, 0]
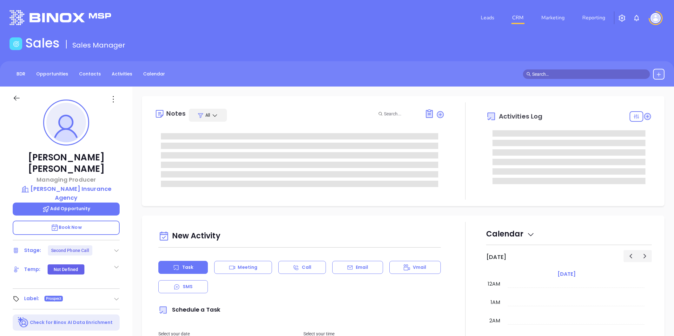
type input "[PERSON_NAME]"
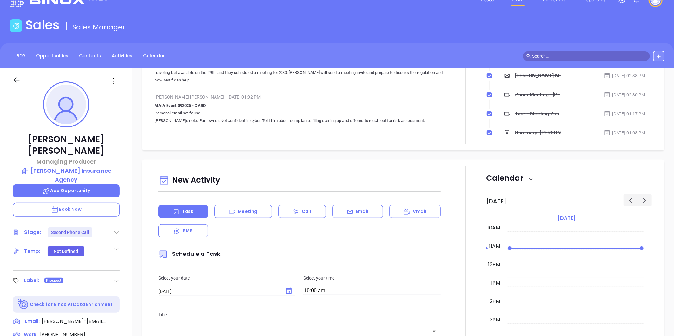
scroll to position [114, 0]
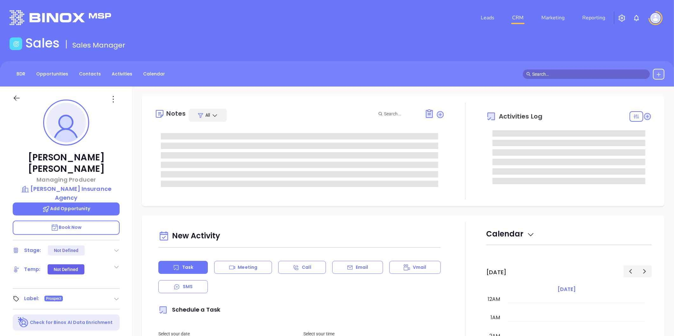
type input "[DATE]"
type input "[PERSON_NAME]"
type input "[DATE]"
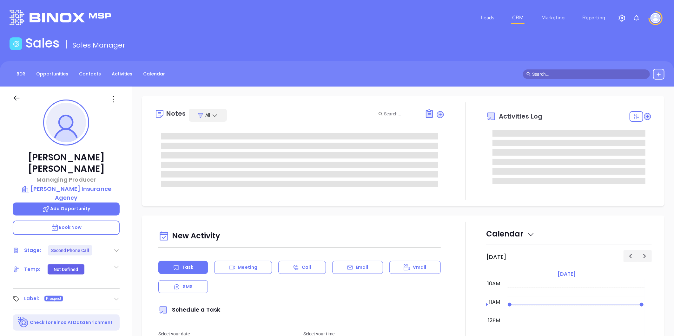
type input "[PERSON_NAME]"
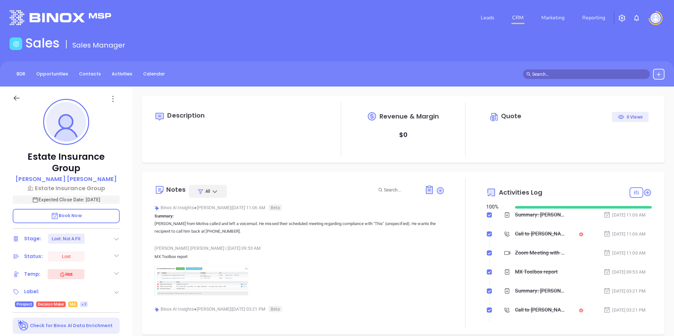
type input "[PERSON_NAME]"
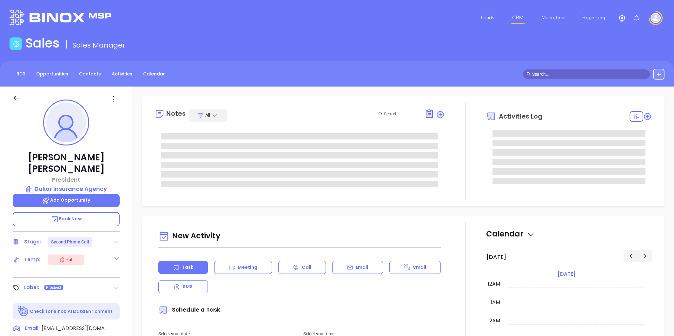
type input "[PERSON_NAME]"
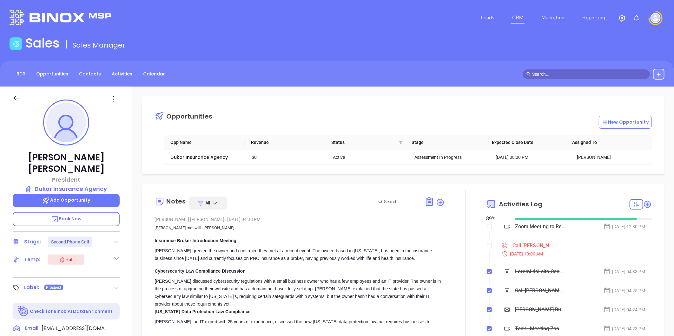
scroll to position [184, 0]
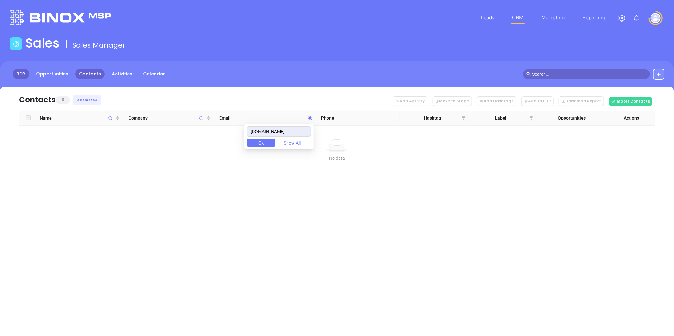
click at [23, 74] on link "BDR" at bounding box center [21, 74] width 16 height 10
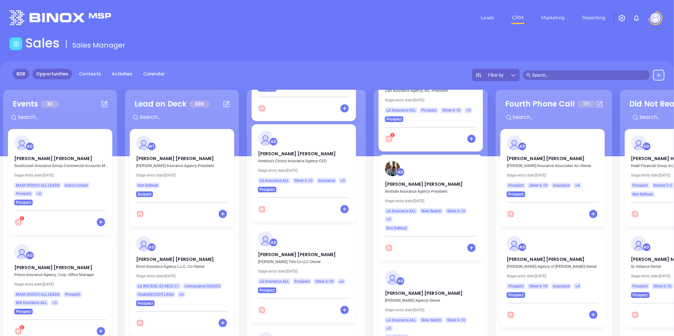
click at [51, 73] on link "Opportunities" at bounding box center [52, 74] width 40 height 10
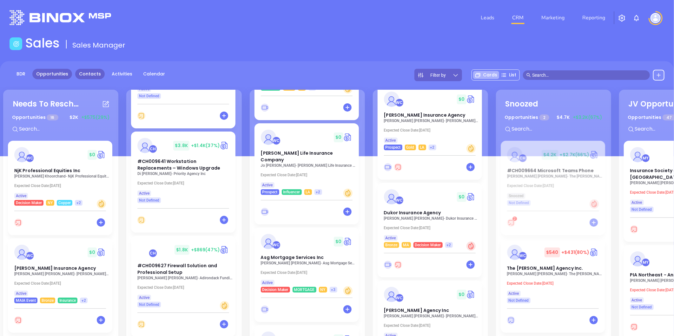
click at [90, 73] on link "Contacts" at bounding box center [89, 74] width 29 height 10
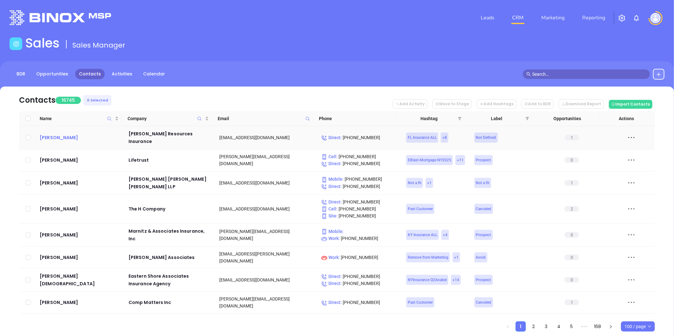
click at [53, 134] on div "[PERSON_NAME]" at bounding box center [80, 138] width 80 height 8
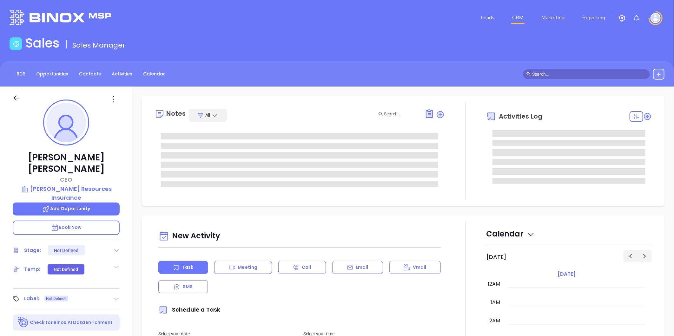
type input "10/03/2025"
type input "Liz Cruz"
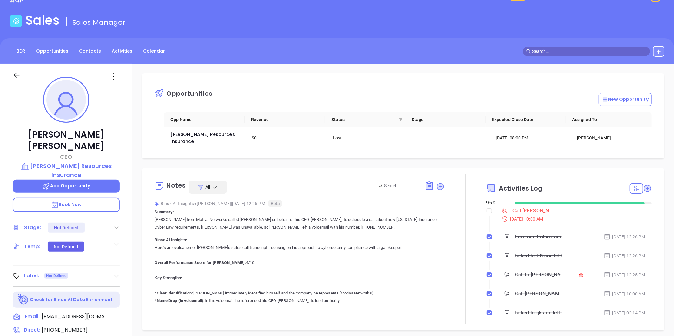
scroll to position [35, 0]
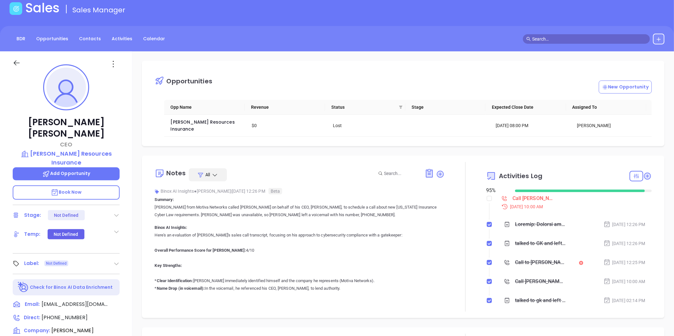
click at [116, 212] on icon at bounding box center [116, 215] width 6 height 6
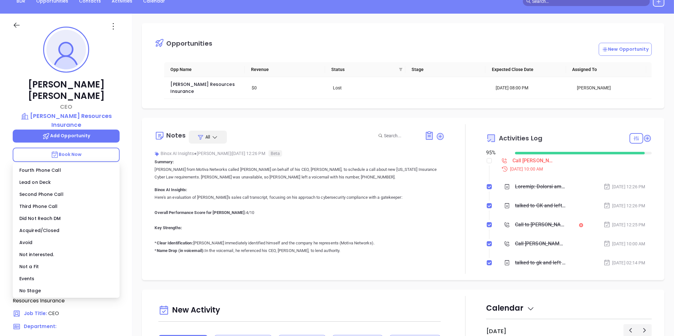
scroll to position [53, 0]
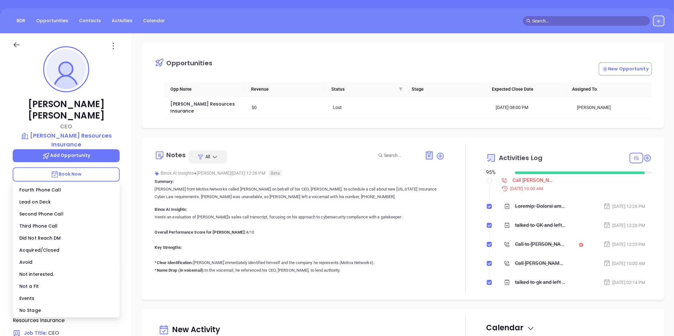
drag, startPoint x: 130, startPoint y: 91, endPoint x: 128, endPoint y: 102, distance: 11.5
click at [130, 91] on div "Dave Moore CEO Moore Resources Insurance Add Opportunity Book Now Stage: Not De…" at bounding box center [66, 243] width 132 height 420
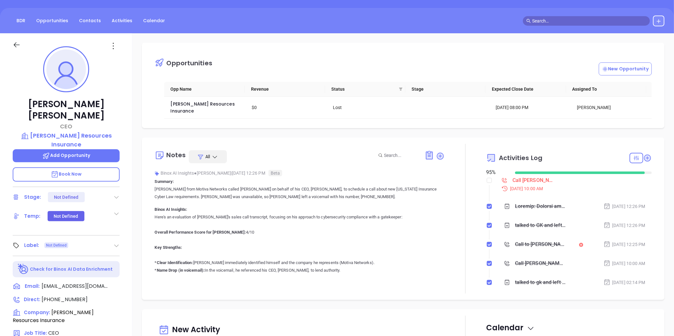
click at [116, 243] on icon at bounding box center [116, 246] width 6 height 6
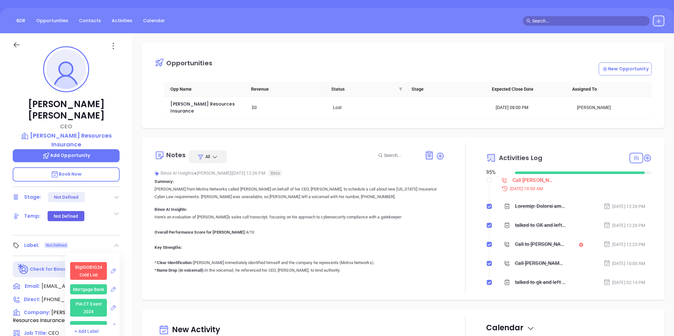
scroll to position [1767, 0]
click at [130, 159] on div "Dave Moore CEO Moore Resources Insurance Add Opportunity Book Now Stage: Not De…" at bounding box center [66, 243] width 132 height 420
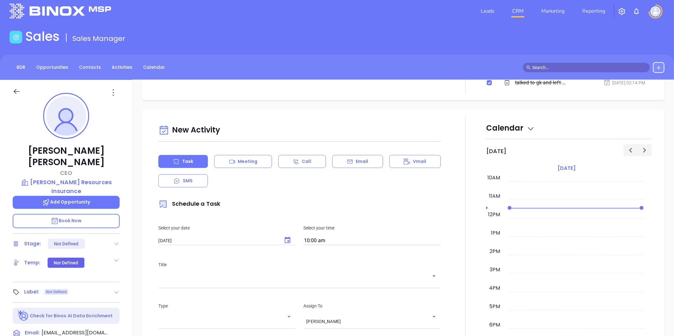
scroll to position [0, 0]
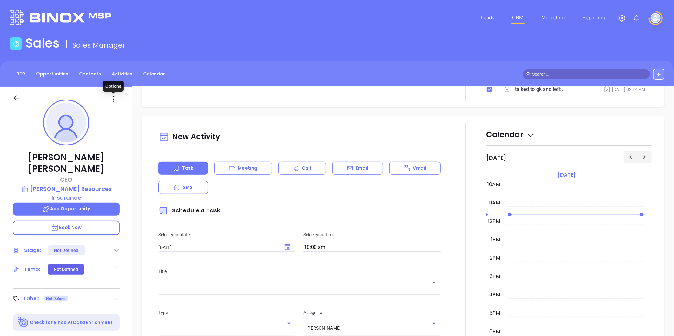
click at [113, 100] on icon at bounding box center [113, 99] width 10 height 10
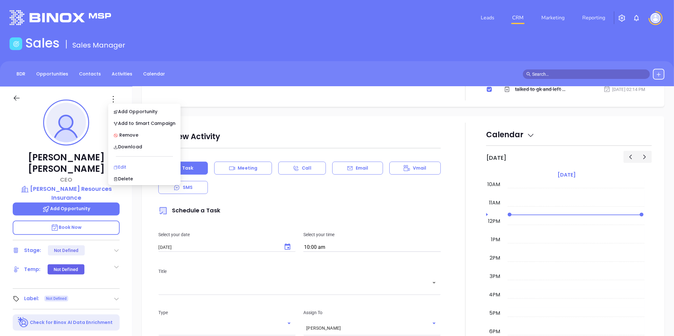
click at [125, 167] on div "Edit" at bounding box center [144, 167] width 62 height 7
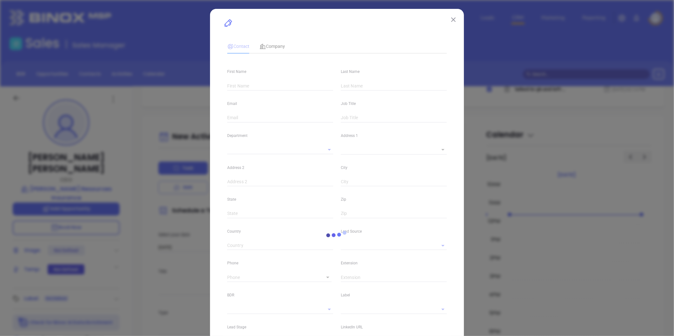
type input "Dave"
type input "Moore"
type input "davem@dmins.com"
type input "CEO"
type textarea "4563 Central Avenue"
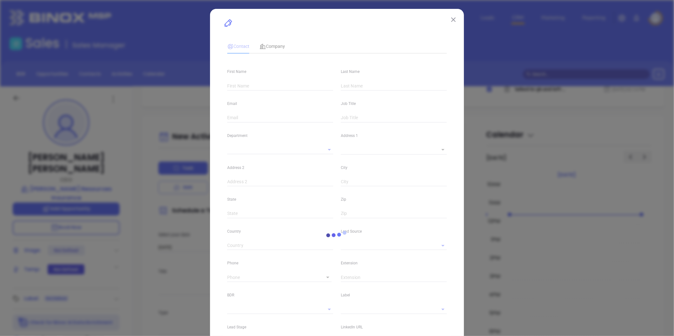
type input "1"
type input "St. Petersburg"
type input "FL"
type input "33713"
type input "[GEOGRAPHIC_DATA]"
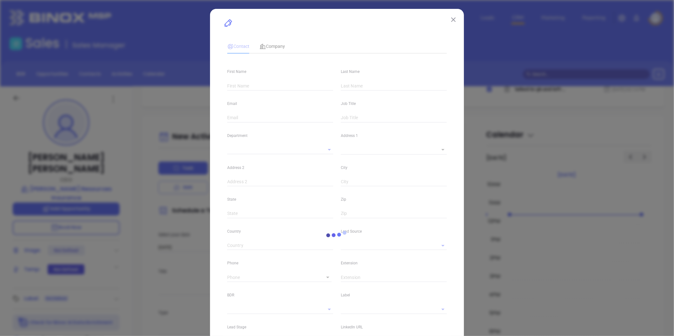
type input "https://www.facebook.com/pinellasinsurance/"
type input "Megan Youmans"
type input "1"
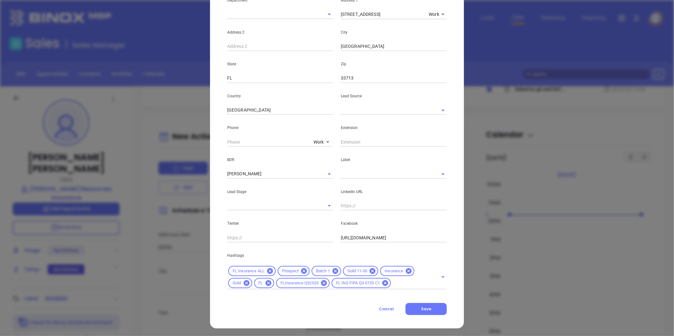
scroll to position [138, 0]
click at [345, 140] on input "text" at bounding box center [394, 141] width 106 height 10
click at [251, 205] on input "text" at bounding box center [271, 204] width 88 height 9
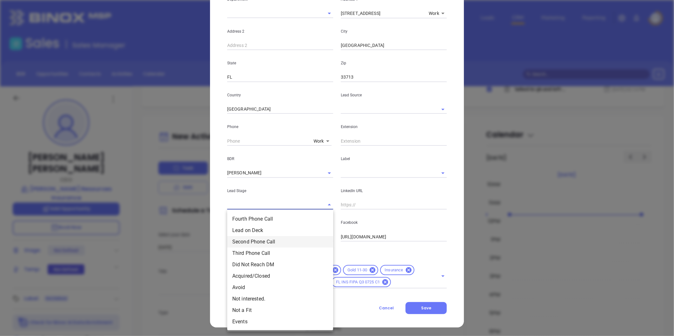
drag, startPoint x: 360, startPoint y: 204, endPoint x: 362, endPoint y: 199, distance: 5.2
click at [360, 204] on input "text" at bounding box center [394, 205] width 106 height 10
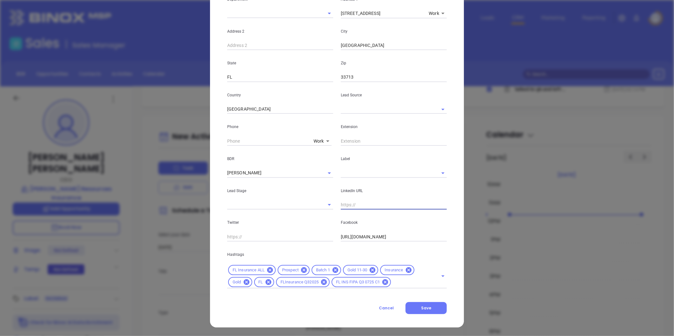
click at [356, 172] on input "text" at bounding box center [385, 172] width 88 height 9
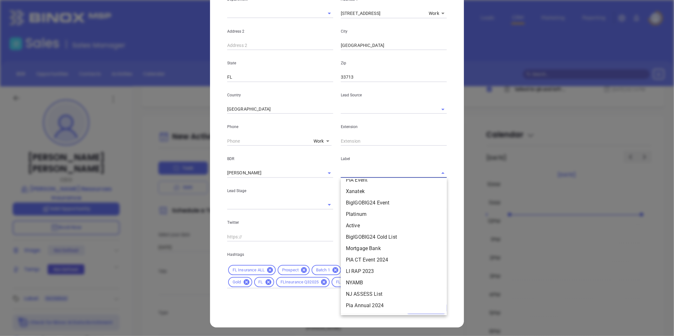
scroll to position [1168, 0]
click at [350, 173] on input "text" at bounding box center [385, 172] width 88 height 9
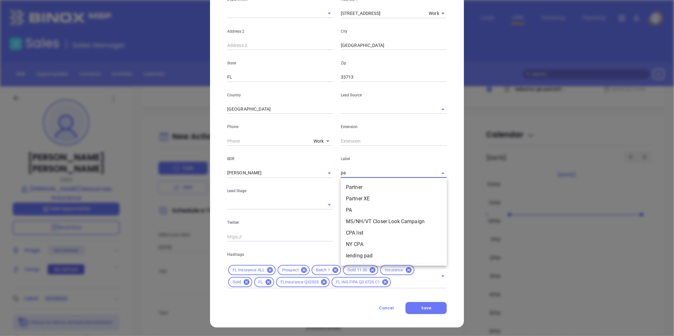
type input "p"
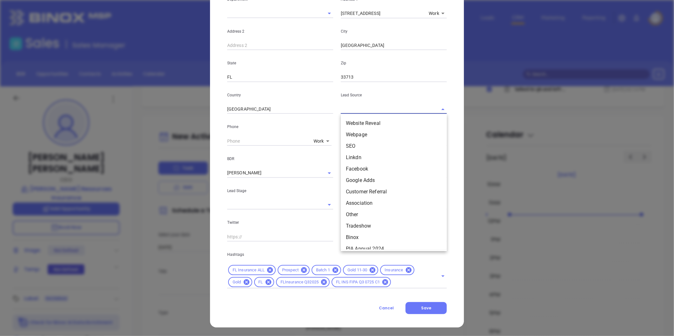
click at [356, 105] on input "text" at bounding box center [385, 109] width 88 height 9
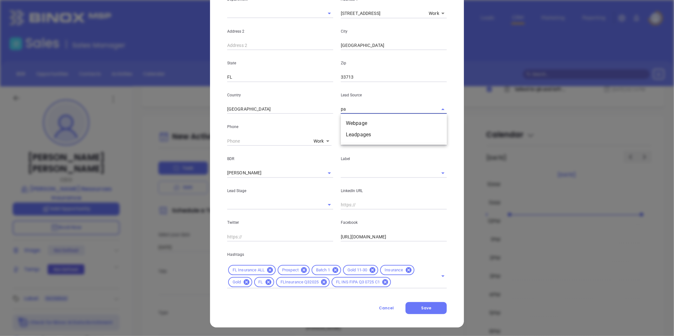
type input "pa"
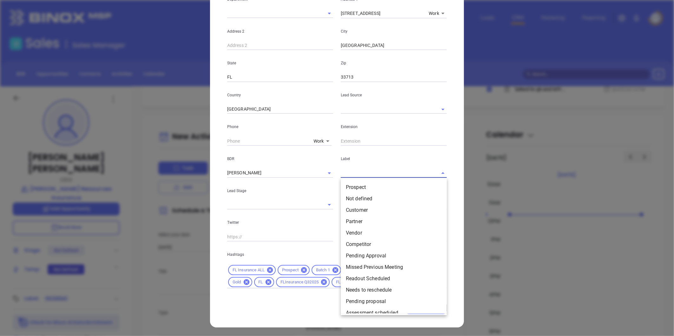
click at [351, 174] on input "text" at bounding box center [385, 172] width 88 height 9
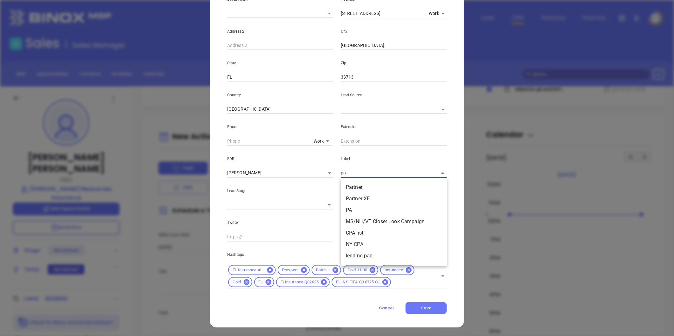
type input "p"
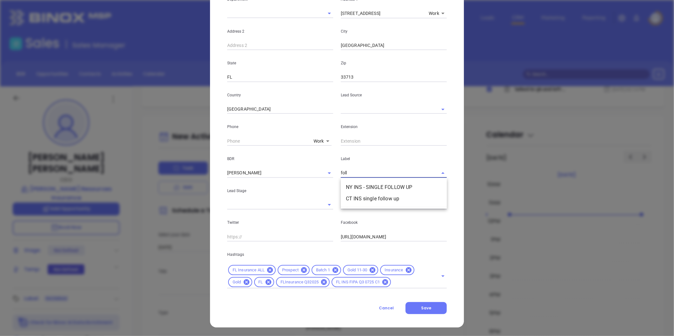
type input "foll"
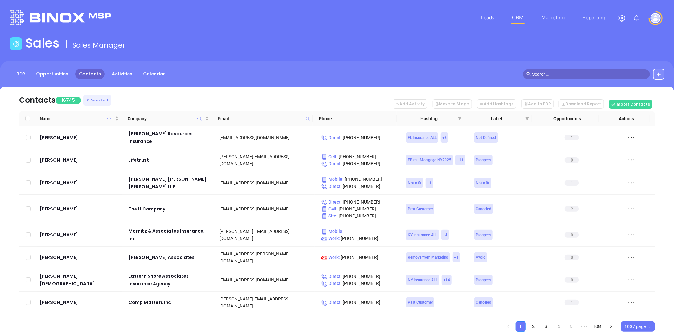
click at [306, 118] on icon at bounding box center [307, 118] width 5 height 5
click at [291, 131] on input "text" at bounding box center [276, 132] width 64 height 10
paste input "[DOMAIN_NAME]"
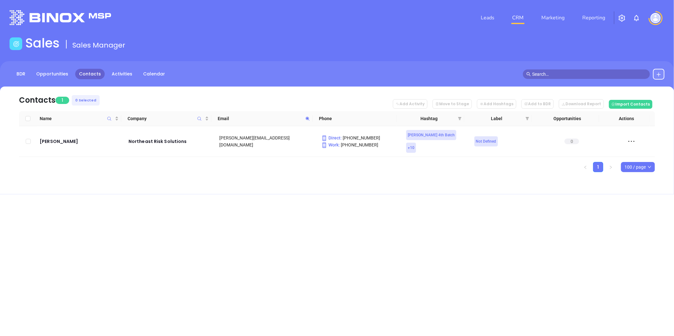
click at [306, 117] on icon at bounding box center [307, 118] width 5 height 5
paste input "couchbraunsdorf"
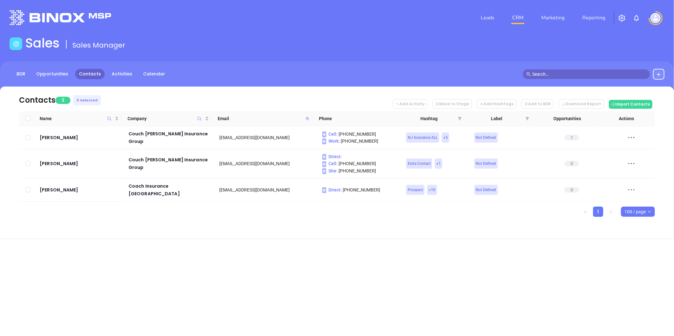
click at [306, 118] on icon at bounding box center [307, 119] width 4 height 4
paste input "aghaninsurance"
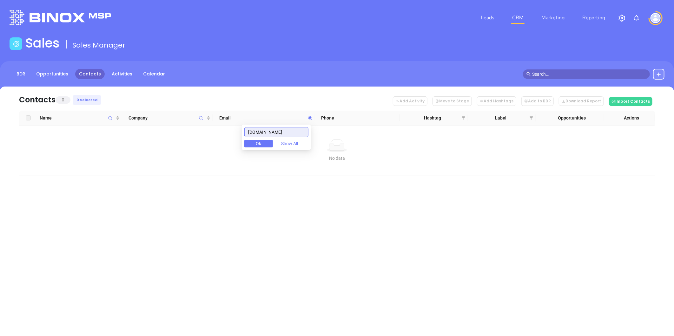
drag, startPoint x: 251, startPoint y: 132, endPoint x: 263, endPoint y: 129, distance: 12.3
click at [252, 132] on input "[DOMAIN_NAME]" at bounding box center [276, 132] width 64 height 10
drag, startPoint x: 221, startPoint y: 130, endPoint x: 193, endPoint y: 130, distance: 27.3
click at [186, 131] on body "Leads CRM Marketing Reporting Financial Leads Leads Sales Sales Manager BDR Opp…" at bounding box center [337, 168] width 674 height 336
paste input "abbottinsuranceagency"
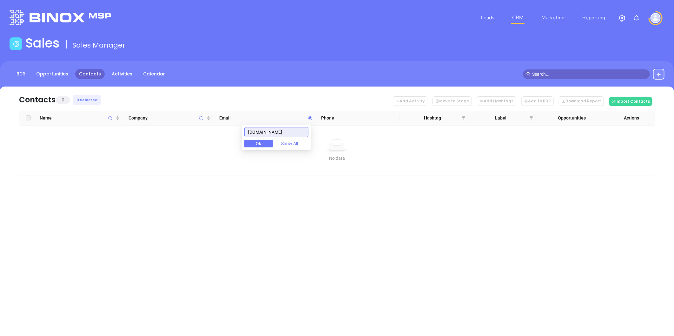
scroll to position [0, 3]
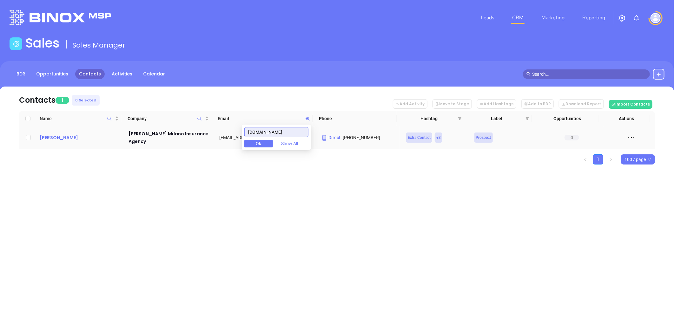
type input "[DOMAIN_NAME]"
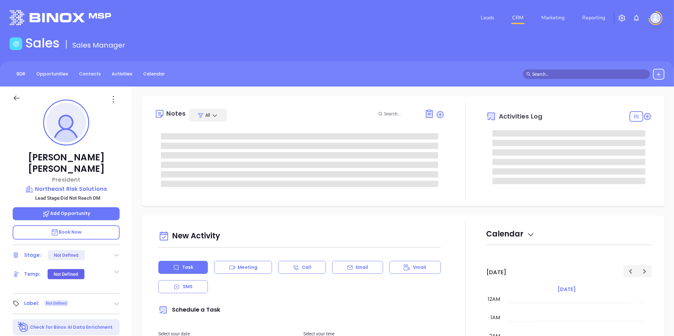
type input "[DATE]"
type input "[PERSON_NAME]"
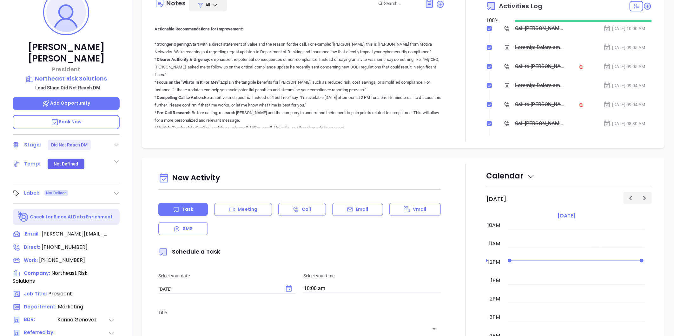
scroll to position [194, 0]
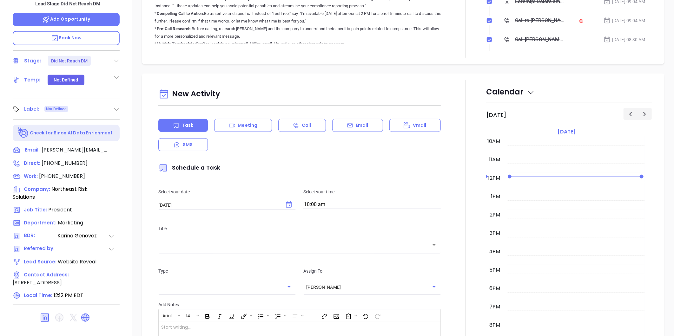
click at [116, 106] on icon at bounding box center [116, 109] width 6 height 6
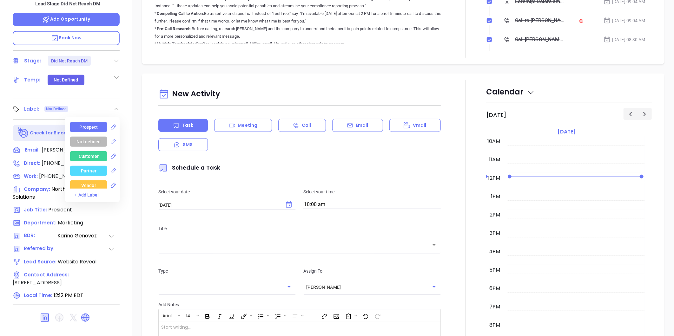
click at [86, 122] on div "Prospect" at bounding box center [89, 127] width 18 height 10
click at [211, 69] on div "Notes All Binox AI Insights ● Karina Genovez | Aug 21, 2025 09:05 AM Beta Summa…" at bounding box center [402, 114] width 541 height 444
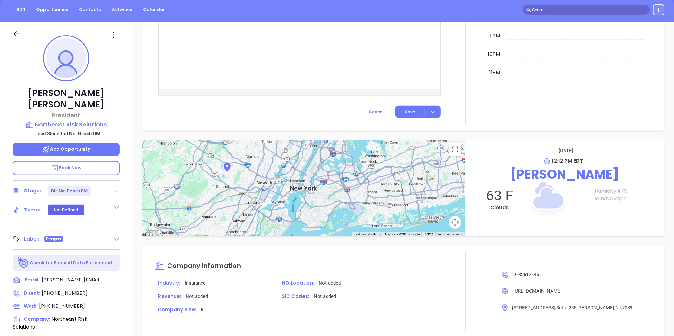
scroll to position [0, 0]
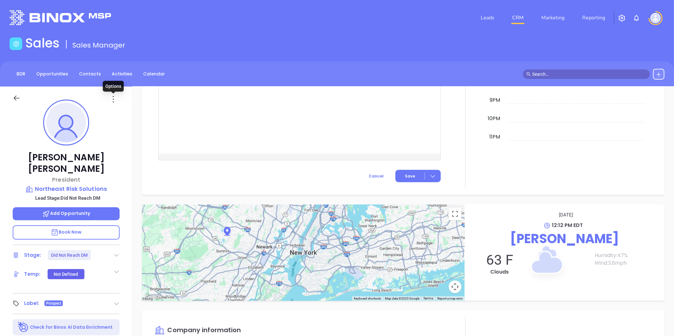
click at [114, 98] on icon at bounding box center [113, 99] width 10 height 10
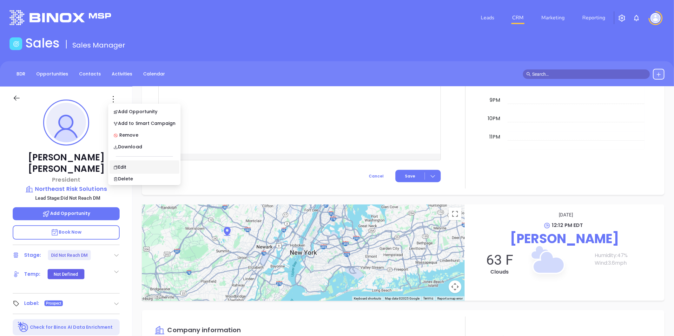
click at [263, 140] on div at bounding box center [290, 116] width 262 height 76
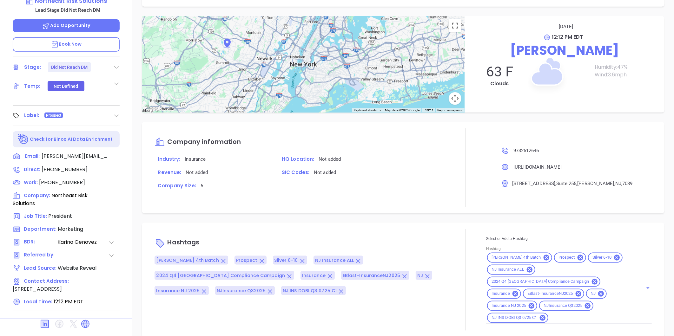
scroll to position [194, 0]
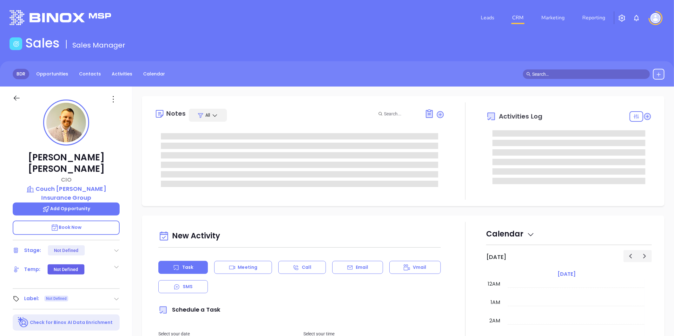
type input "[DATE]"
type input "[PERSON_NAME]"
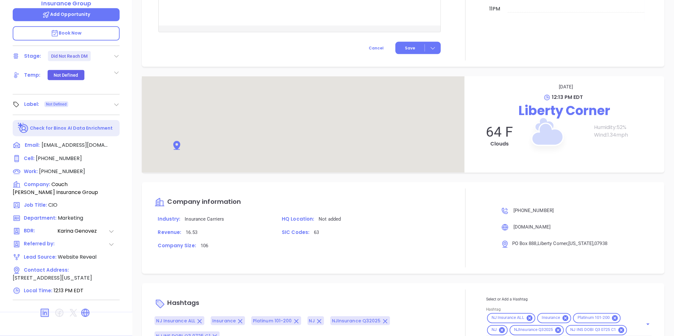
scroll to position [499, 0]
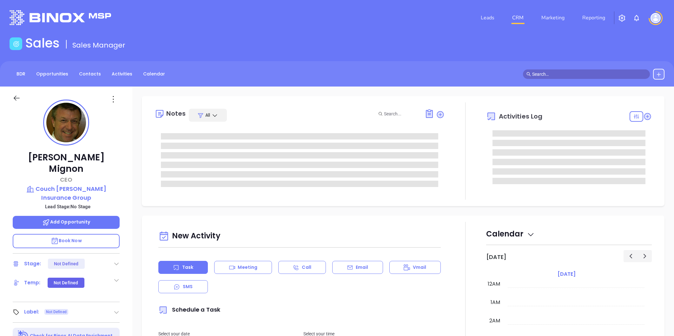
type input "[PERSON_NAME]"
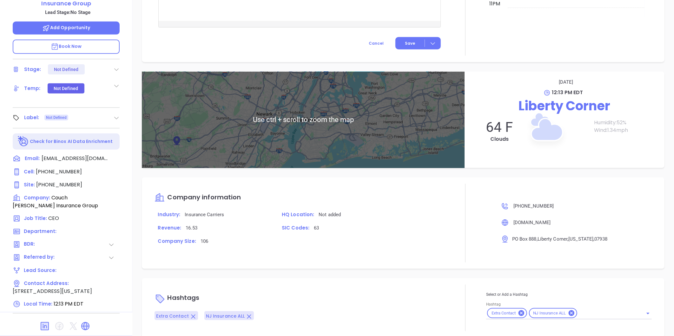
scroll to position [332, 0]
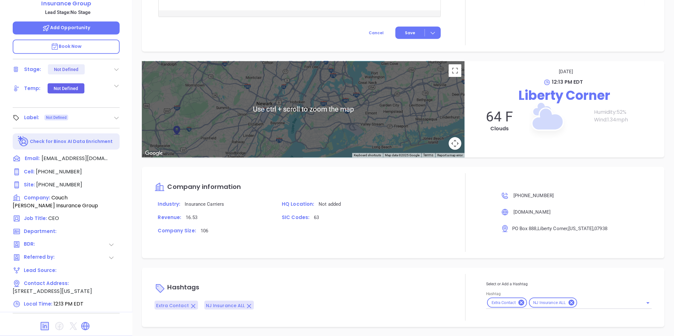
click at [583, 305] on input "Hashtag" at bounding box center [606, 303] width 56 height 8
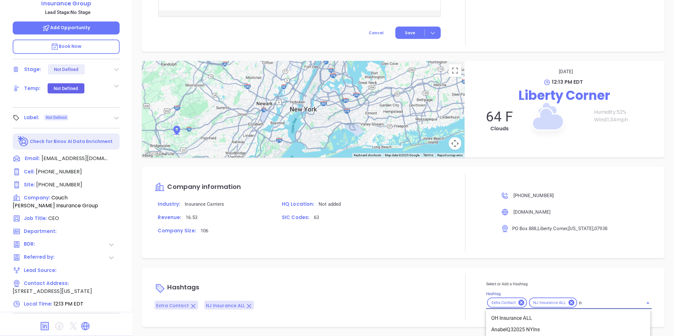
type input "nj"
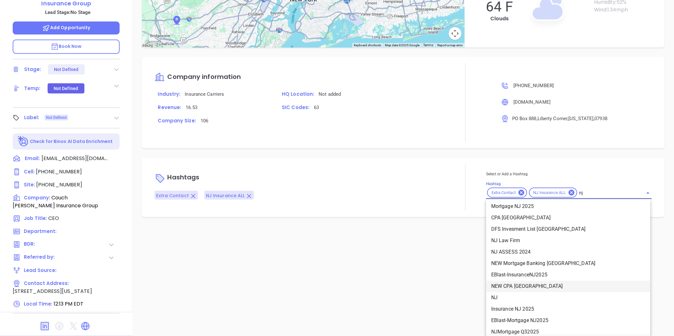
scroll to position [106, 0]
click at [497, 297] on li "NJ" at bounding box center [568, 296] width 164 height 11
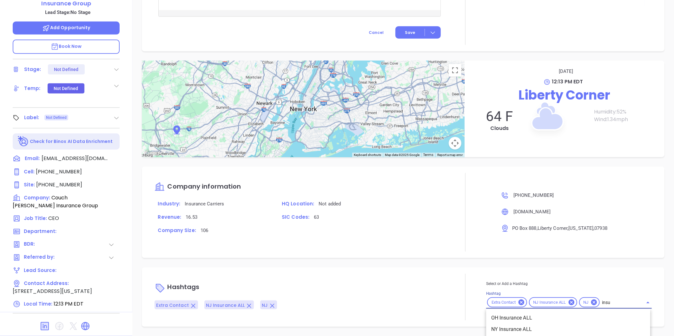
scroll to position [442, 0]
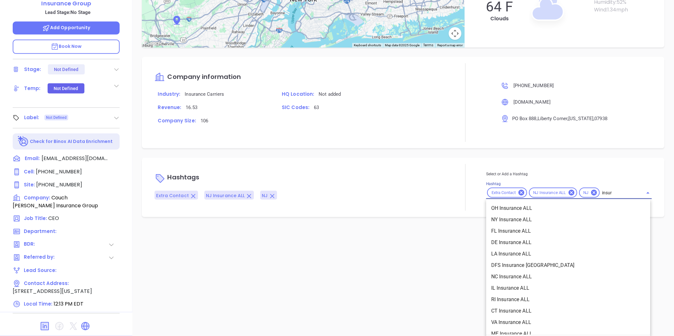
type input "insura"
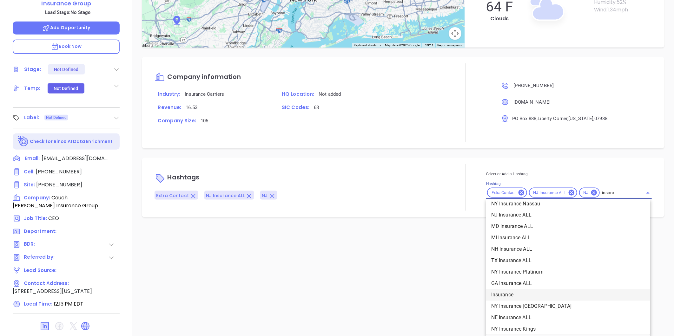
click at [501, 292] on li "Insurance" at bounding box center [568, 295] width 164 height 11
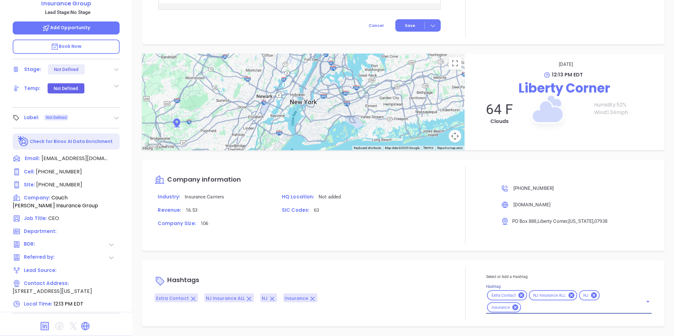
scroll to position [339, 0]
click at [541, 305] on div "Select or Add a Hashtag Hashtag Extra Contact NJ Insurance ALL NJ Insurance" at bounding box center [569, 293] width 166 height 41
click at [385, 260] on div "Notes All Gissela Vargas | Mar 4, 2024 11:14 AM Request by Carla. Activities Lo…" at bounding box center [402, 114] width 541 height 444
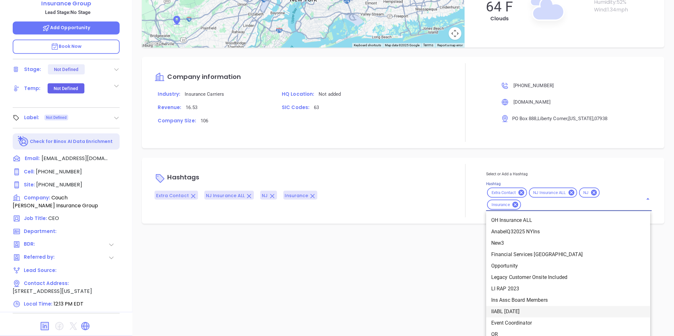
click at [537, 211] on div "Select or Add a Hashtag Hashtag Extra Contact NJ Insurance ALL NJ Insurance OH …" at bounding box center [569, 191] width 166 height 41
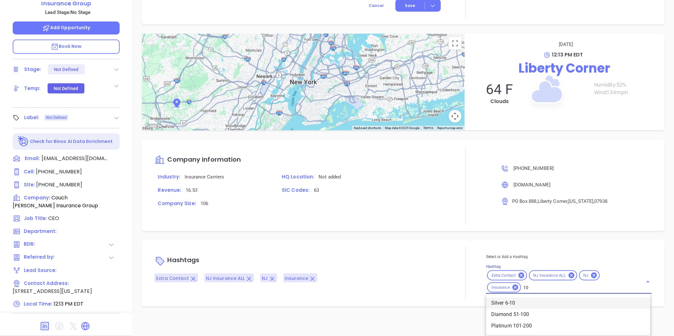
type input "101"
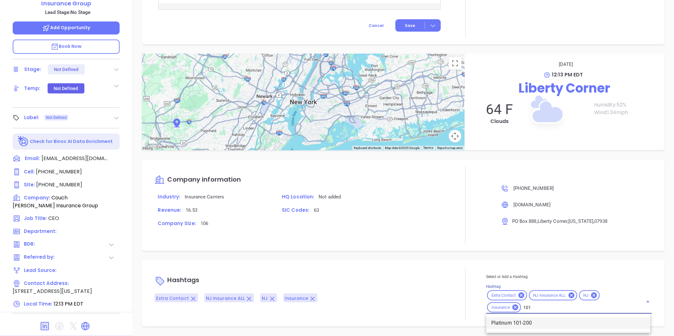
click at [515, 322] on li "Platinum 101-200" at bounding box center [568, 323] width 164 height 11
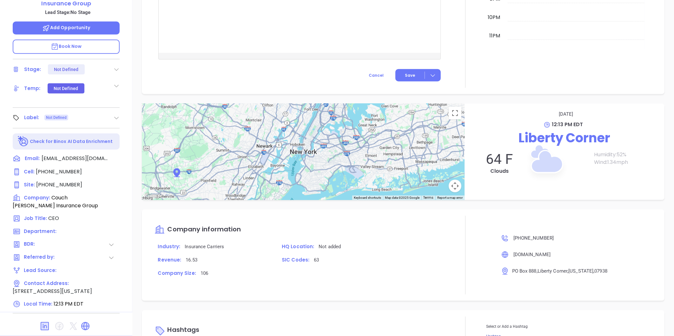
scroll to position [339, 0]
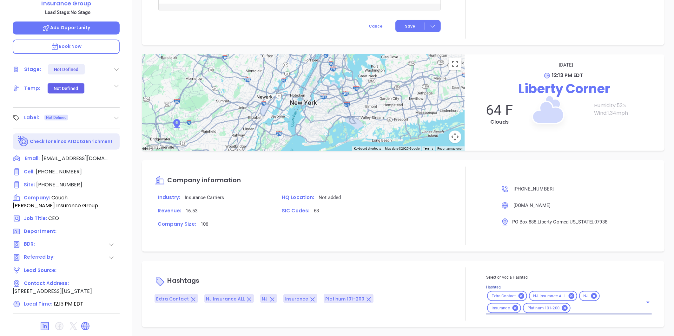
click at [87, 321] on icon at bounding box center [85, 326] width 10 height 10
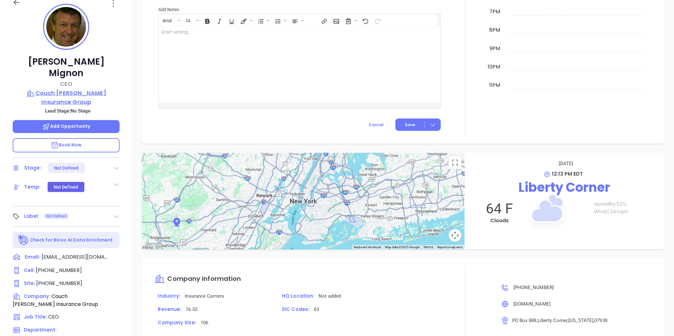
scroll to position [89, 0]
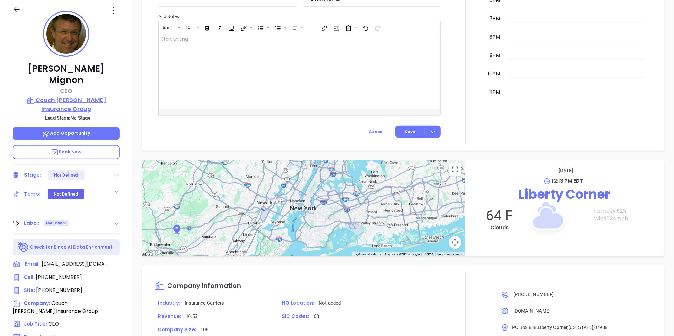
click at [92, 96] on p "Couch [PERSON_NAME] Insurance Group" at bounding box center [66, 104] width 107 height 17
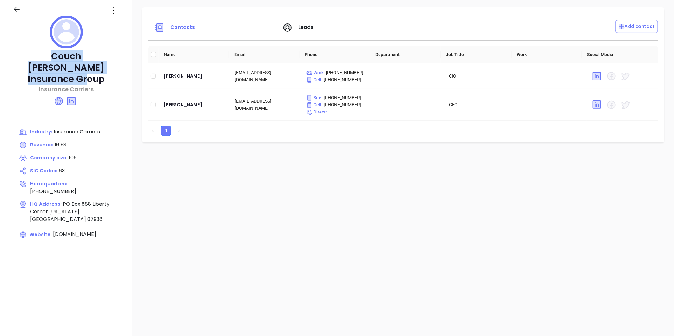
drag, startPoint x: 102, startPoint y: 68, endPoint x: 25, endPoint y: 60, distance: 77.5
click at [25, 60] on p "Couch [PERSON_NAME] Insurance Group" at bounding box center [66, 68] width 107 height 34
copy p "Couch [PERSON_NAME] Insurance Group"
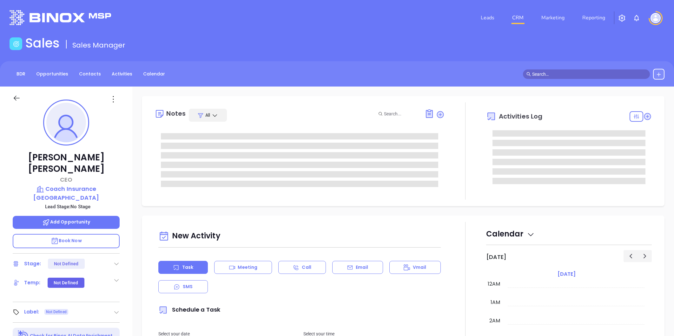
type input "[PERSON_NAME]"
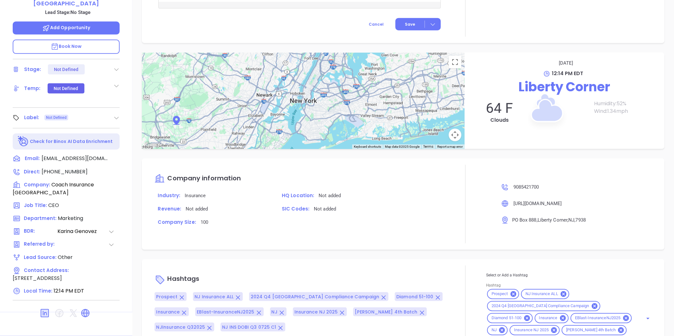
scroll to position [430, 0]
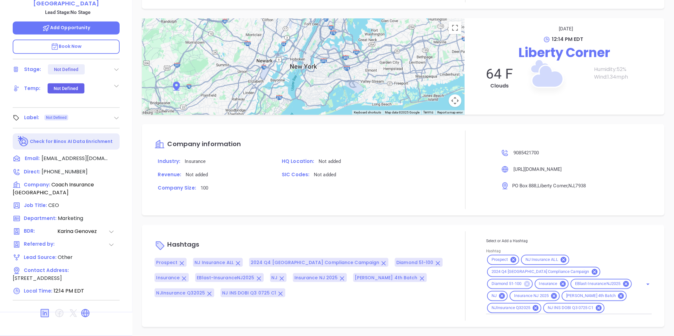
drag, startPoint x: 606, startPoint y: 270, endPoint x: 613, endPoint y: 277, distance: 10.1
click at [529, 281] on icon at bounding box center [527, 284] width 6 height 6
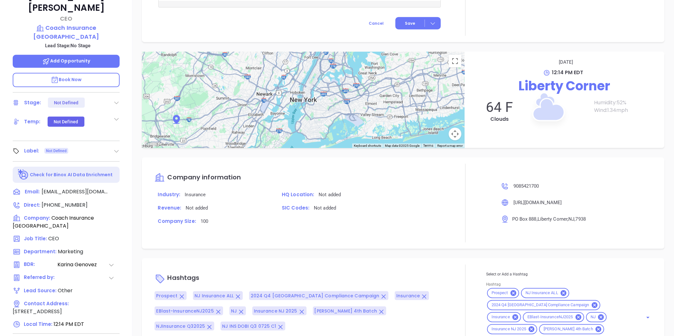
scroll to position [194, 0]
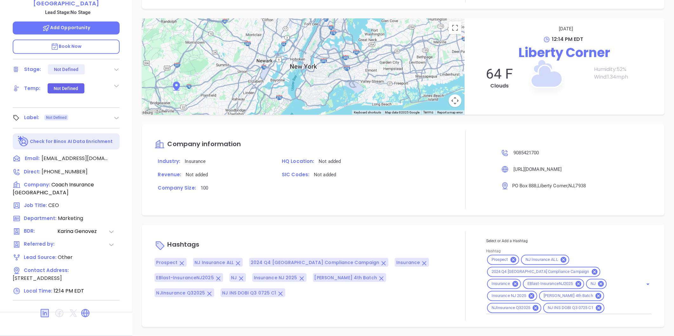
click at [605, 309] on input "Hashtag" at bounding box center [619, 308] width 29 height 8
type input "100"
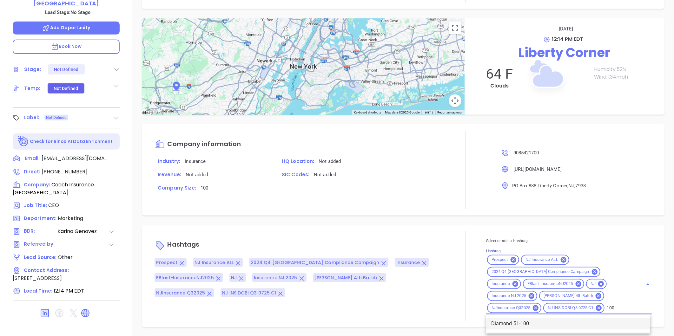
click at [518, 322] on li "Diamond 51-100" at bounding box center [568, 323] width 164 height 11
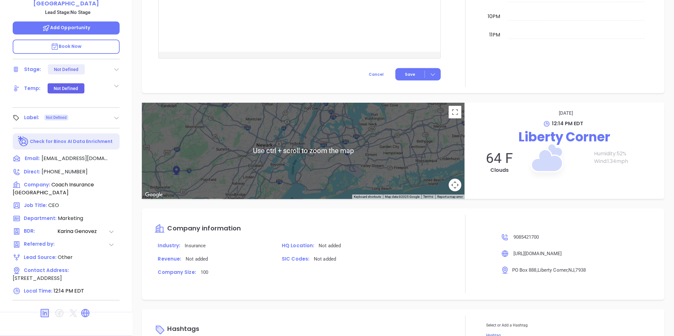
scroll to position [430, 0]
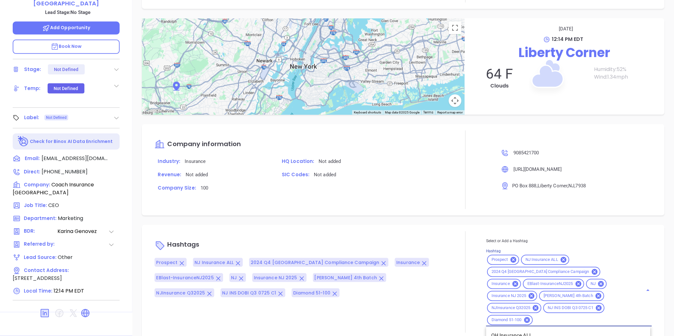
click at [607, 317] on input "Hashtag" at bounding box center [583, 321] width 100 height 8
type input "extra"
click at [496, 330] on li "Extra Contact" at bounding box center [568, 335] width 164 height 11
click at [85, 310] on icon at bounding box center [86, 314] width 8 height 8
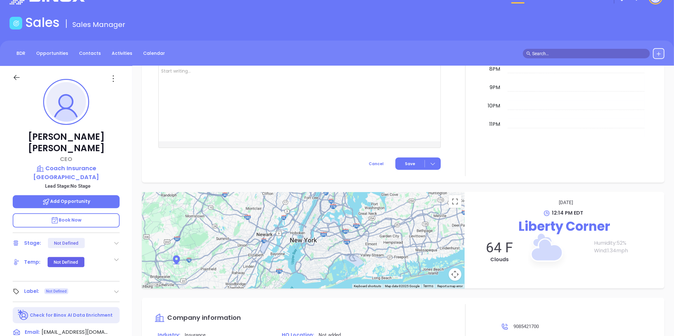
scroll to position [18, 0]
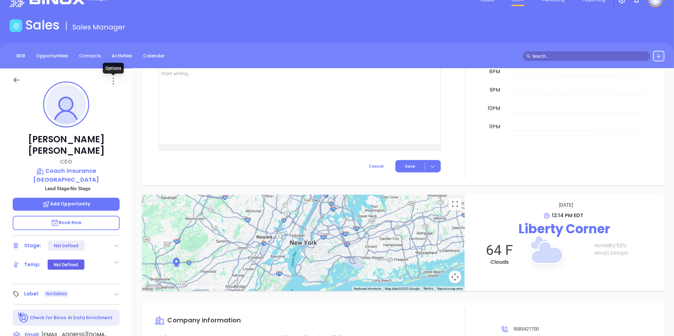
click at [112, 81] on icon at bounding box center [113, 81] width 10 height 10
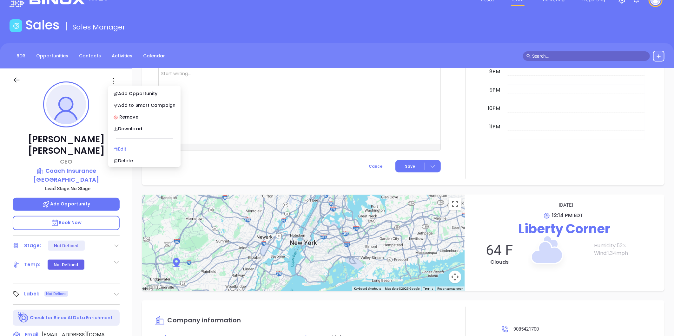
click at [125, 150] on div "Edit" at bounding box center [144, 149] width 62 height 7
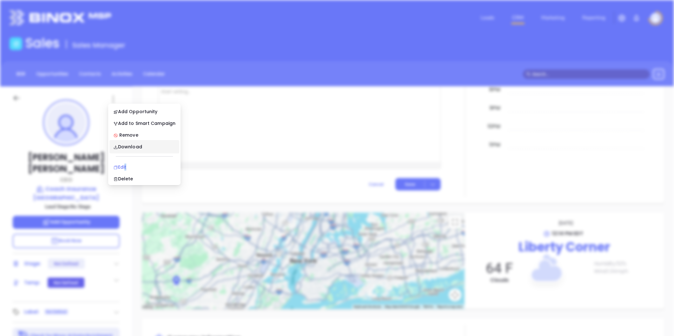
scroll to position [0, 0]
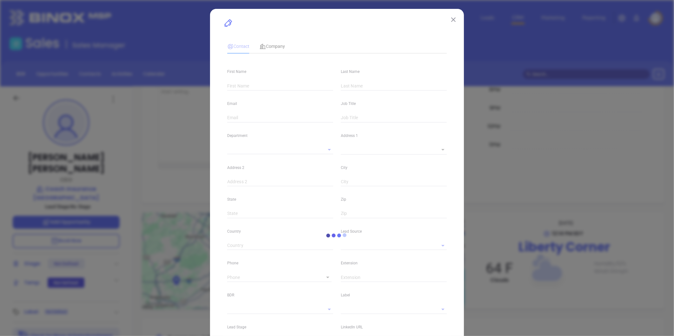
type input "[PERSON_NAME]"
type input "[EMAIL_ADDRESS][DOMAIN_NAME]"
type input "CEO"
type input "1"
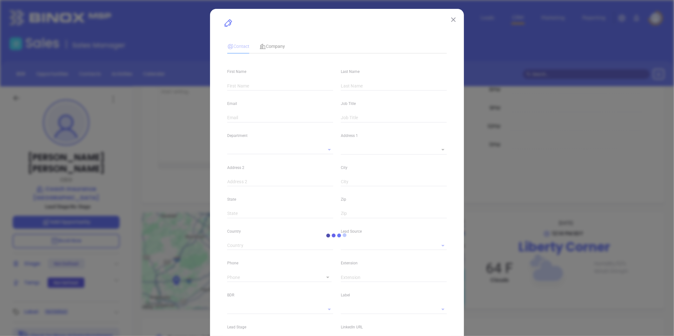
type input "[DOMAIN_NAME][URL][PERSON_NAME]"
type input "Marketing"
type input "Other"
type input "[PERSON_NAME]"
type input "1"
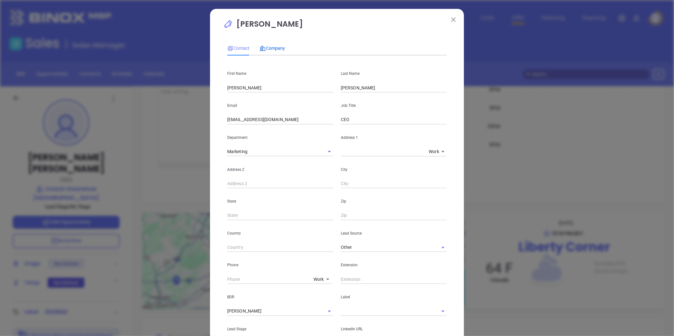
click at [274, 48] on span "Company" at bounding box center [271, 48] width 25 height 5
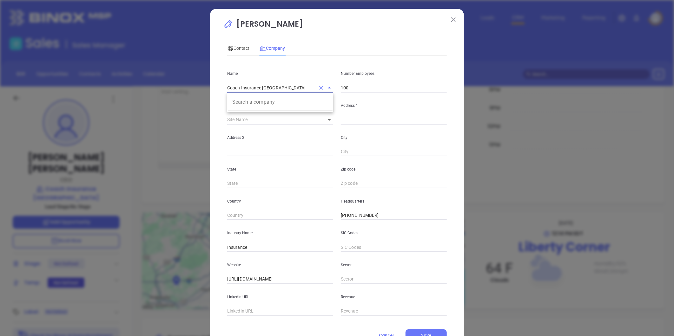
drag, startPoint x: 258, startPoint y: 89, endPoint x: 236, endPoint y: 89, distance: 21.3
click at [236, 89] on input "Coach Insurance [GEOGRAPHIC_DATA]" at bounding box center [271, 87] width 88 height 9
drag, startPoint x: 240, startPoint y: 88, endPoint x: 126, endPoint y: 75, distance: 114.4
click at [131, 74] on div "[PERSON_NAME] Contact Company First Name [PERSON_NAME] Name [PERSON_NAME] Email…" at bounding box center [337, 168] width 674 height 336
drag, startPoint x: 262, startPoint y: 89, endPoint x: 169, endPoint y: 92, distance: 93.3
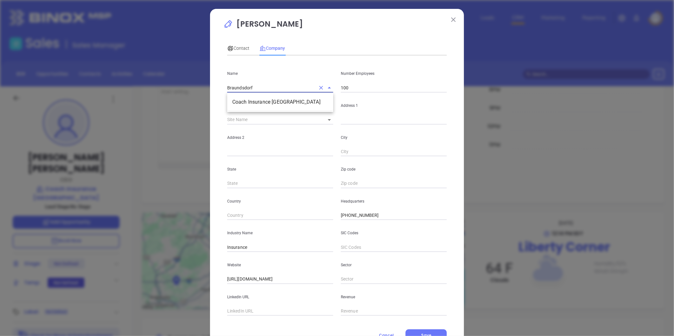
click at [169, 92] on div "[PERSON_NAME] Contact Company First Name [PERSON_NAME] Name [PERSON_NAME] Email…" at bounding box center [337, 168] width 674 height 336
paste input "Couch [PERSON_NAME] Insurance Group"
type input "Couch [PERSON_NAME] Insurance Group"
click at [270, 104] on li "Couch [PERSON_NAME] Insurance Group" at bounding box center [280, 101] width 106 height 11
type input "106"
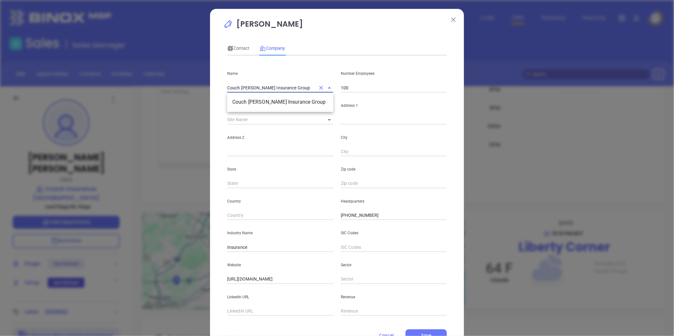
type input "Main"
type input "PO Box 888"
type input "Liberty Corner"
type input "[US_STATE]"
type input "07938"
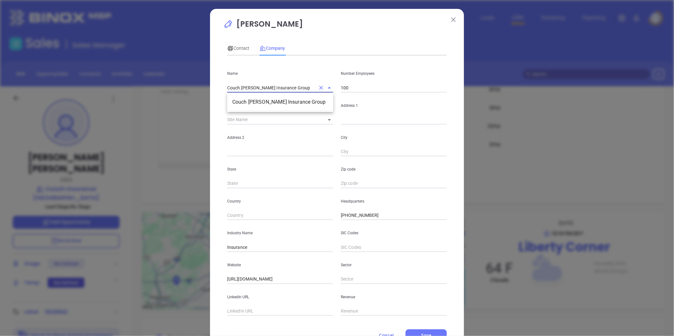
type input "[GEOGRAPHIC_DATA]"
type input "Insurance Carriers"
type input "63"
type input "[DOMAIN_NAME]"
type input "linkedin.com/company/couch-braunsdorf-insurance-group"
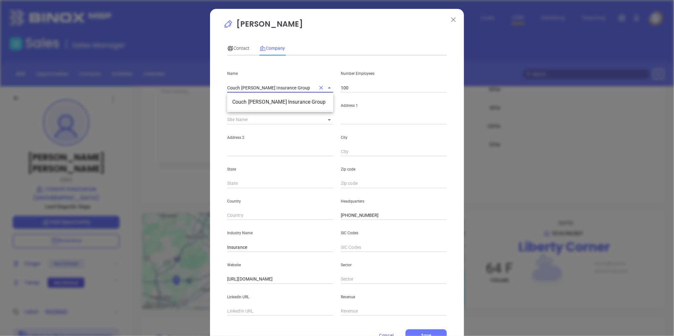
type input "16.53"
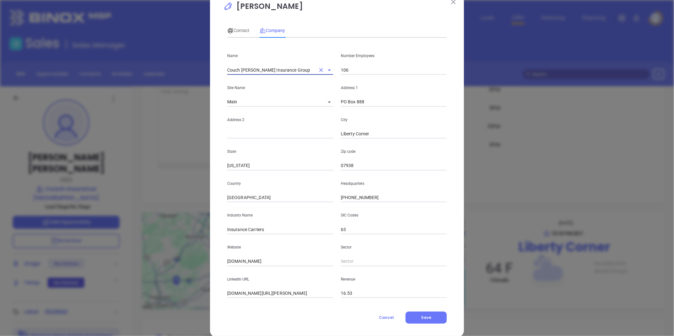
scroll to position [28, 0]
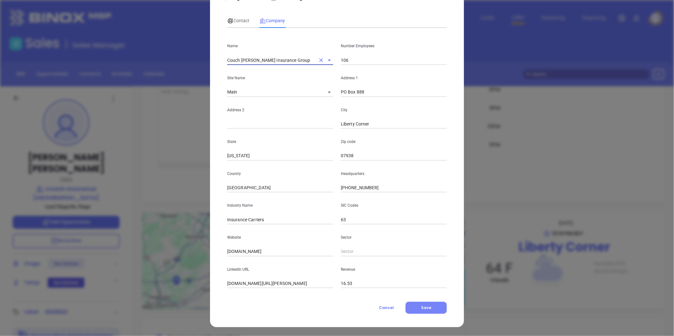
type input "Couch Braunsdorf Insurance Group"
click at [424, 305] on span "Save" at bounding box center [426, 307] width 10 height 5
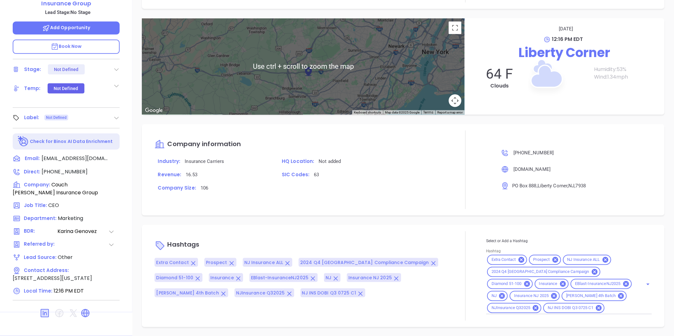
scroll to position [219, 0]
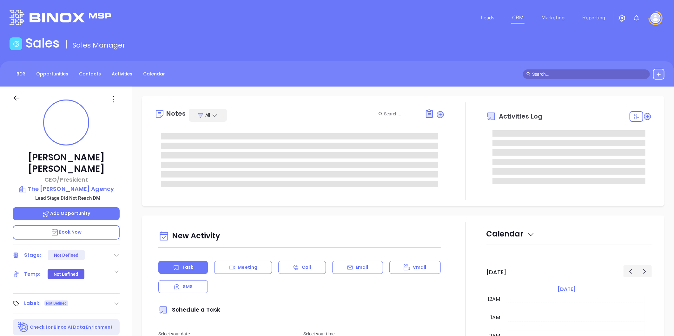
type input "[DATE]"
type input "[PERSON_NAME]"
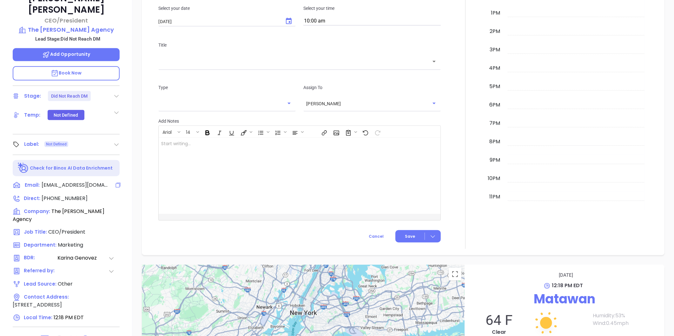
scroll to position [0, 0]
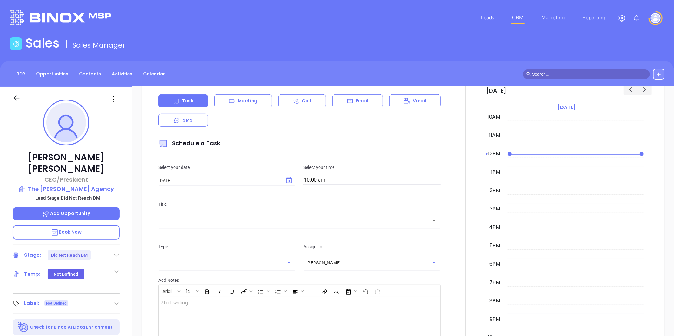
click at [93, 185] on p "The Ross Maghan Agency" at bounding box center [66, 189] width 107 height 9
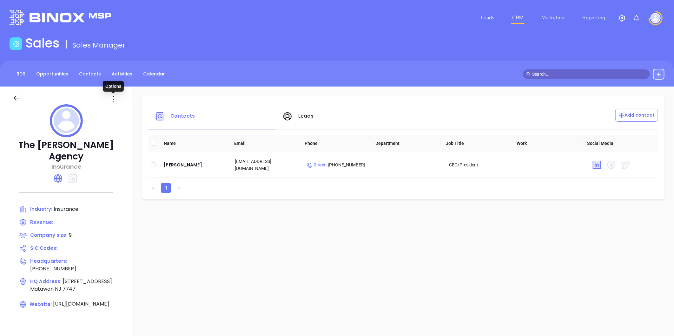
drag, startPoint x: 112, startPoint y: 99, endPoint x: 123, endPoint y: 134, distance: 36.7
click at [112, 99] on icon at bounding box center [113, 99] width 10 height 10
click at [125, 111] on div "Edit" at bounding box center [141, 111] width 57 height 7
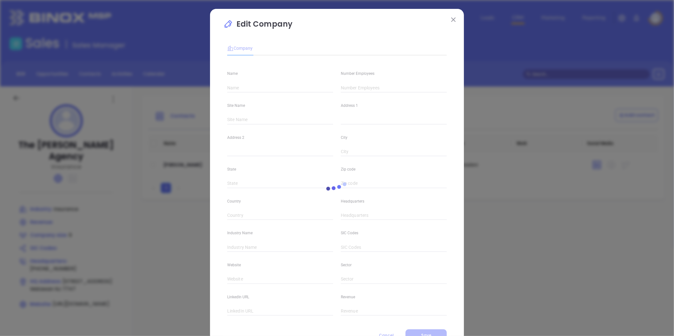
type input "The Ross Maghan Agency"
type input "9"
type input "(732) 566-0003"
type input "Insurance"
type input "https://maghaninsurance.com/"
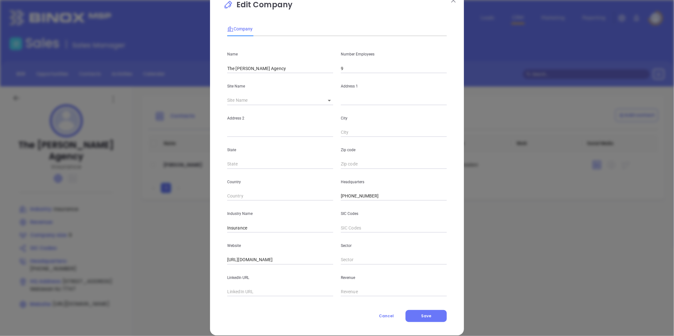
scroll to position [28, 0]
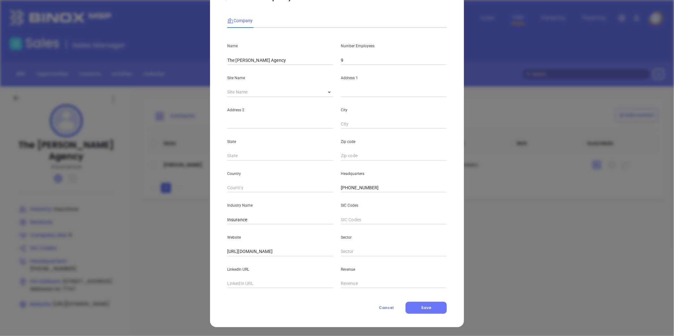
click at [255, 286] on input "text" at bounding box center [280, 284] width 106 height 10
paste input "https://www.linkedin.com/company/the-ross-maghan-agency/"
type input "https://www.linkedin.com/company/the-ross-maghan-agency/"
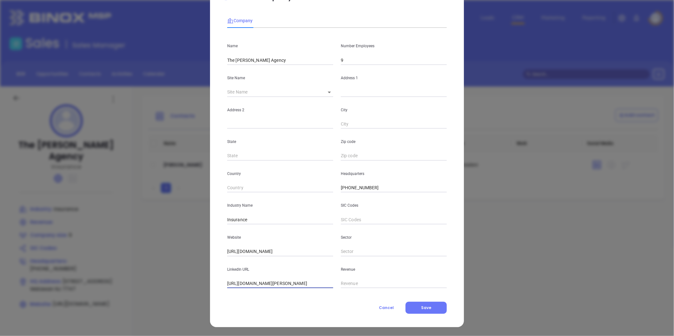
click at [341, 59] on input "9" at bounding box center [394, 61] width 106 height 10
type input "10"
click at [432, 306] on button "Save" at bounding box center [425, 308] width 41 height 12
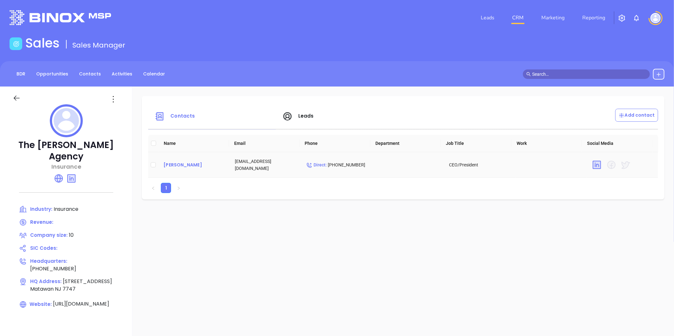
click at [181, 165] on div "Ross Maghan" at bounding box center [193, 165] width 61 height 8
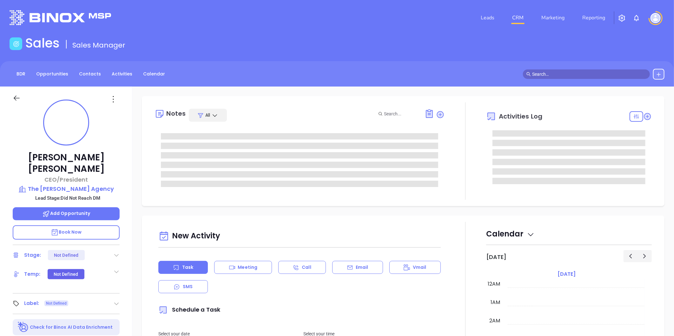
type input "[DATE]"
type input "[PERSON_NAME]"
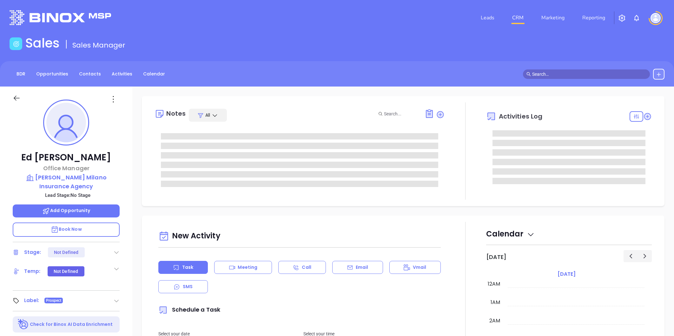
type input "[DATE]"
type input "[PERSON_NAME]"
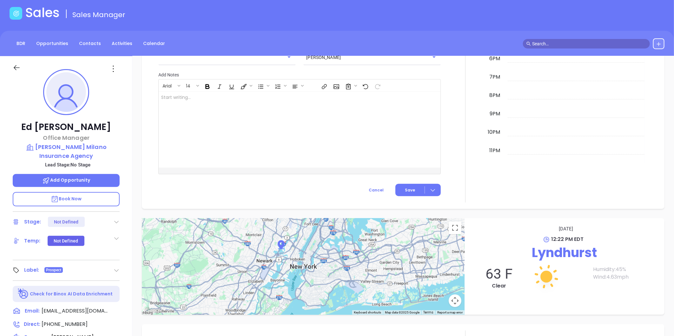
scroll to position [18, 0]
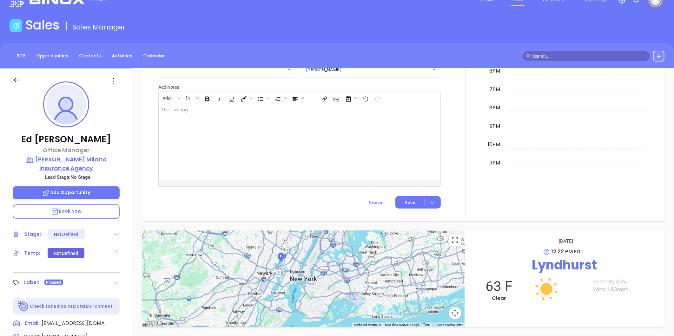
click at [93, 158] on p "[PERSON_NAME] Milano Insurance Agency" at bounding box center [66, 163] width 107 height 17
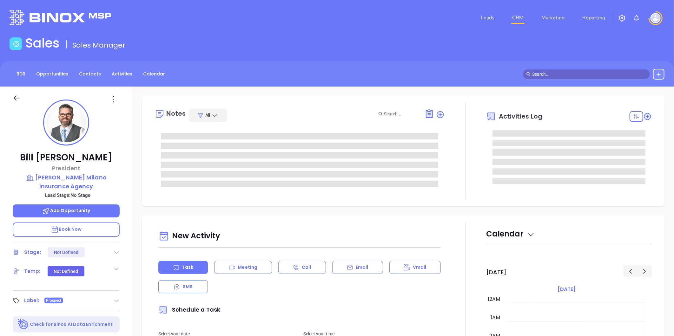
type input "[PERSON_NAME]"
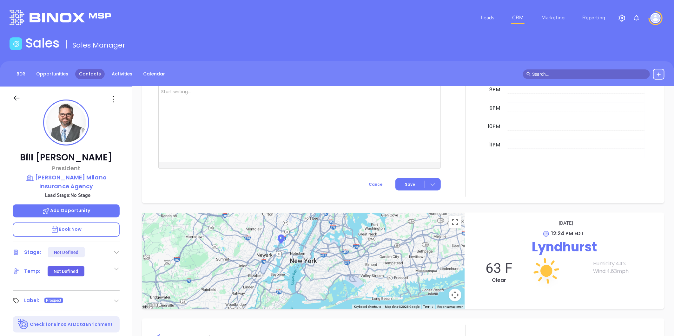
click at [93, 77] on link "Contacts" at bounding box center [89, 74] width 29 height 10
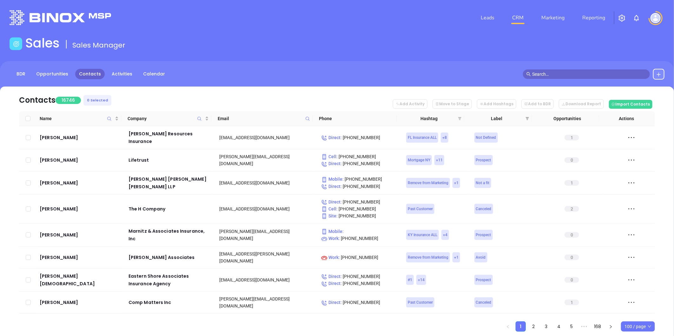
click at [459, 117] on icon "filter" at bounding box center [459, 118] width 3 height 3
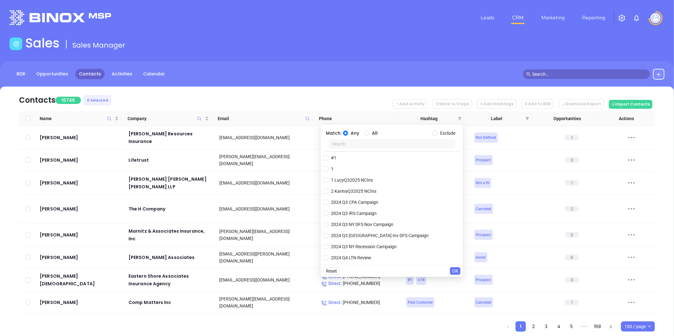
click at [354, 141] on input "text" at bounding box center [391, 144] width 127 height 10
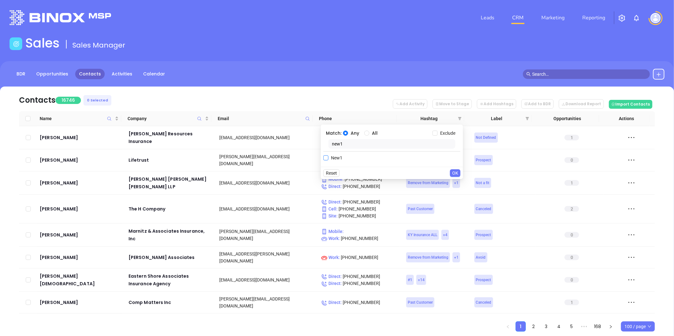
type input "new1"
drag, startPoint x: 334, startPoint y: 156, endPoint x: 352, endPoint y: 165, distance: 20.1
click at [334, 157] on span "New1" at bounding box center [336, 157] width 16 height 7
click at [328, 157] on input "New1" at bounding box center [325, 157] width 5 height 5
checkbox input "true"
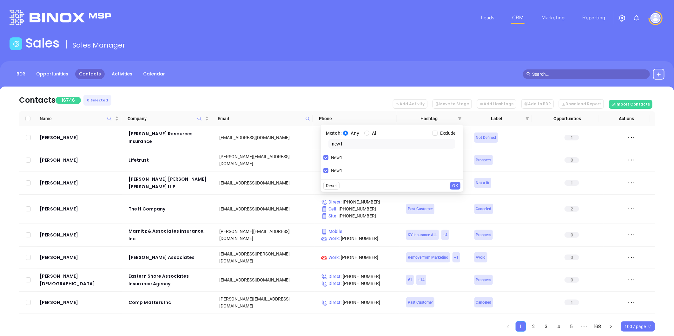
click at [457, 185] on span "OK" at bounding box center [455, 185] width 6 height 7
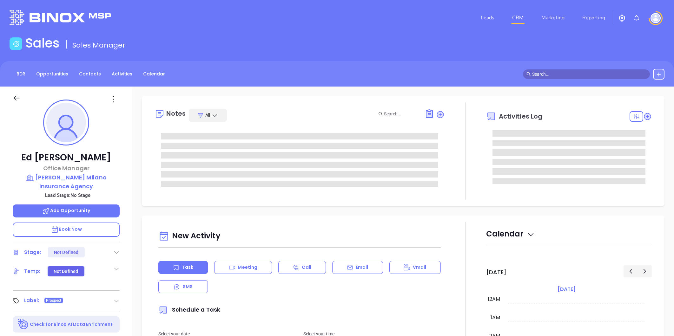
type input "[DATE]"
type input "Liz Cruz"
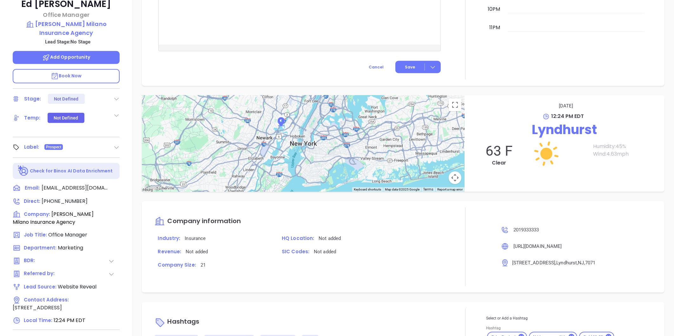
scroll to position [194, 0]
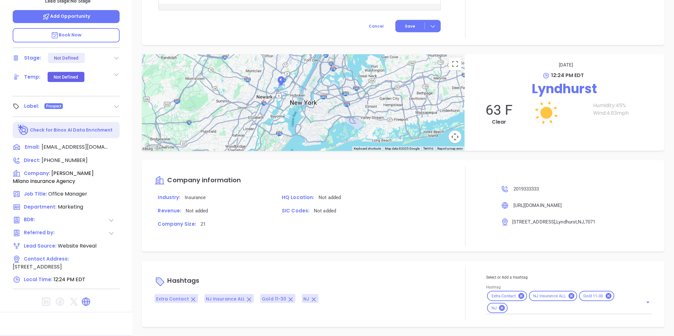
click at [529, 303] on div "Extra Contact NJ Insurance ALL Gold 11-30 NJ" at bounding box center [569, 302] width 166 height 24
type input "insurance"
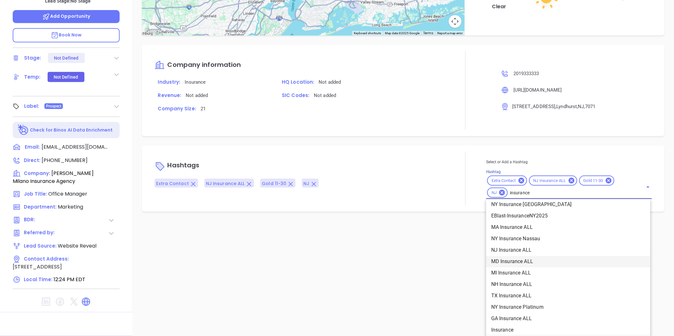
scroll to position [176, 0]
click at [512, 294] on li "Insurance" at bounding box center [568, 295] width 164 height 11
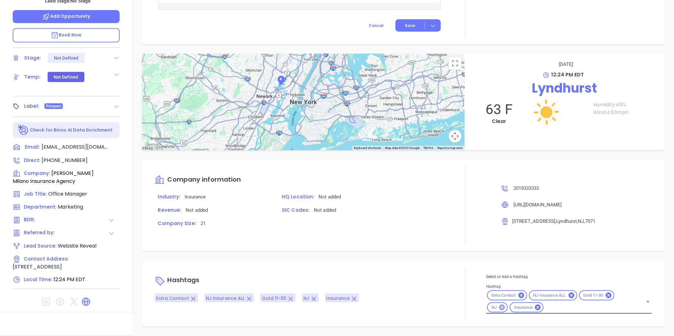
scroll to position [339, 0]
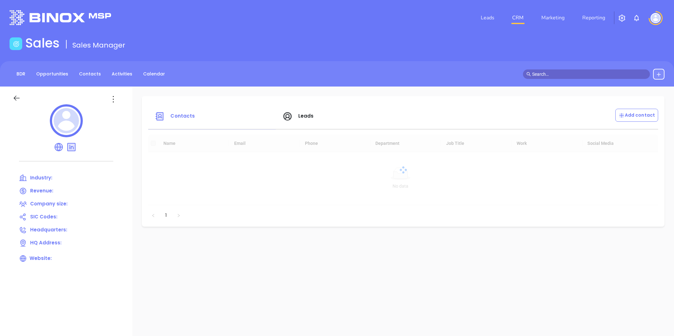
scroll to position [18, 0]
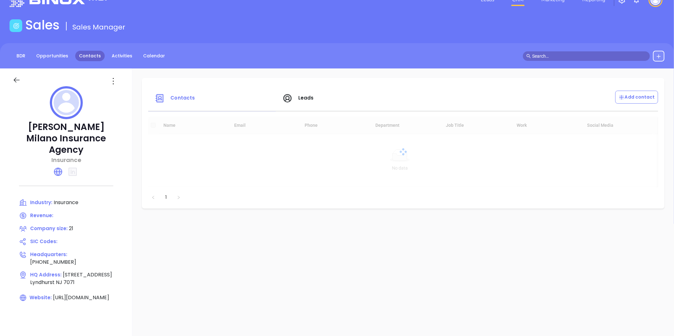
click at [91, 54] on link "Contacts" at bounding box center [89, 56] width 29 height 10
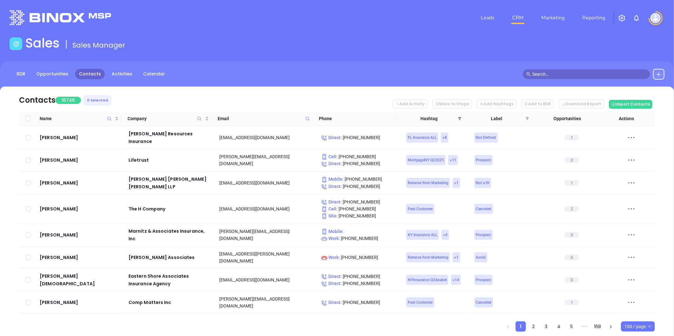
click at [458, 118] on icon "filter" at bounding box center [460, 119] width 4 height 4
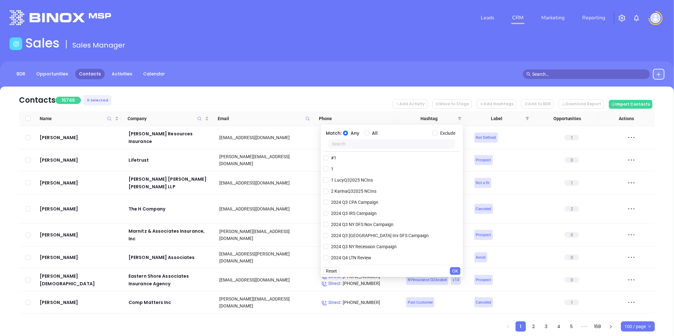
click at [389, 144] on input "text" at bounding box center [391, 144] width 127 height 10
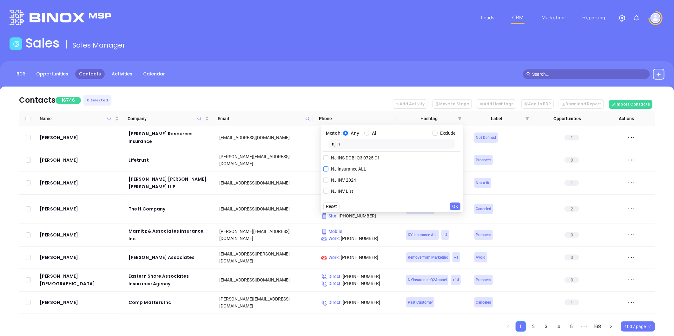
type input "nj in"
drag, startPoint x: 348, startPoint y: 167, endPoint x: 352, endPoint y: 170, distance: 5.5
click at [348, 167] on span "NJ Insurance ALL" at bounding box center [348, 169] width 40 height 7
click at [328, 167] on input "NJ Insurance ALL" at bounding box center [325, 169] width 5 height 5
checkbox input "true"
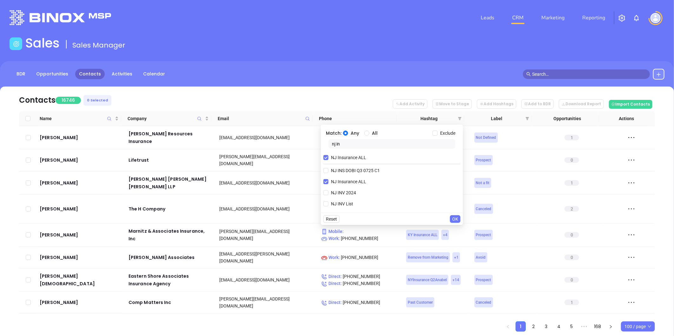
drag, startPoint x: 435, startPoint y: 133, endPoint x: 421, endPoint y: 138, distance: 15.1
click at [435, 134] on input "Exclude" at bounding box center [434, 133] width 5 height 5
checkbox input "true"
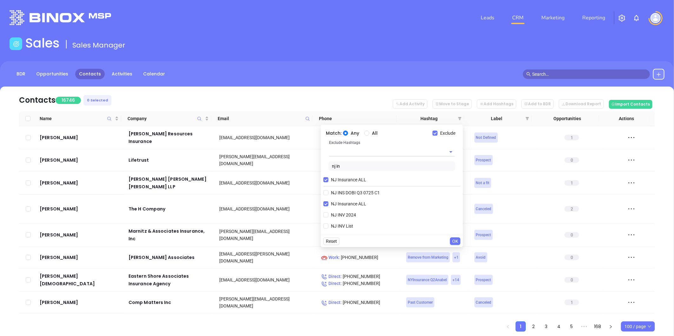
click at [366, 148] on input "text" at bounding box center [383, 151] width 108 height 9
type input "ext"
click at [356, 164] on li "Extra Contact" at bounding box center [392, 166] width 126 height 11
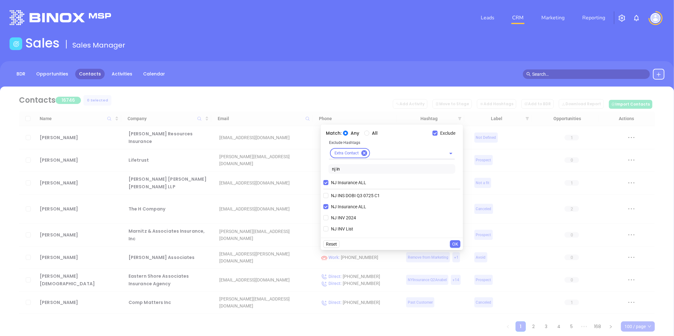
click at [458, 240] on div "Reset OK" at bounding box center [392, 244] width 142 height 12
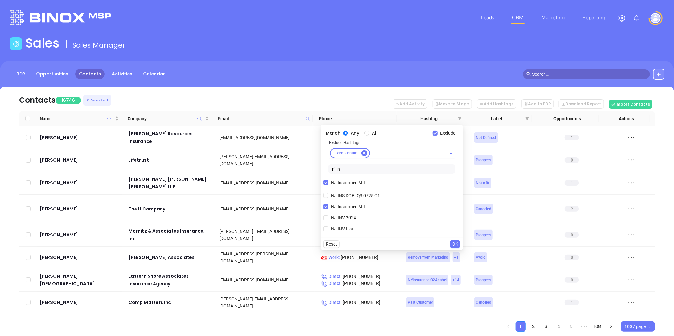
click at [256, 55] on main "Sales Sales Manager BDR Opportunities Contacts Activities Calendar Contacts 167…" at bounding box center [337, 195] width 674 height 318
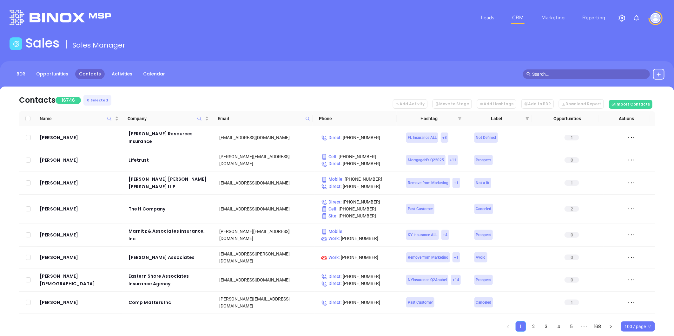
click at [460, 120] on icon "filter" at bounding box center [459, 118] width 3 height 3
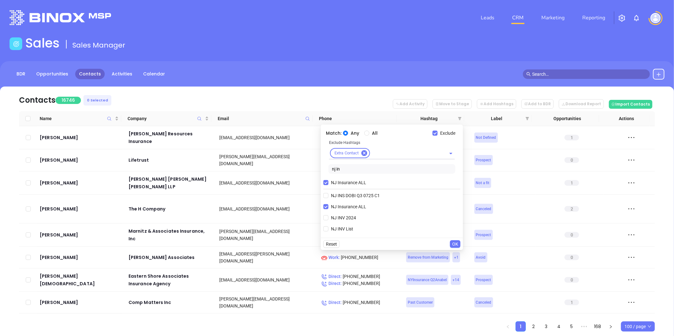
click at [455, 243] on span "OK" at bounding box center [455, 244] width 6 height 7
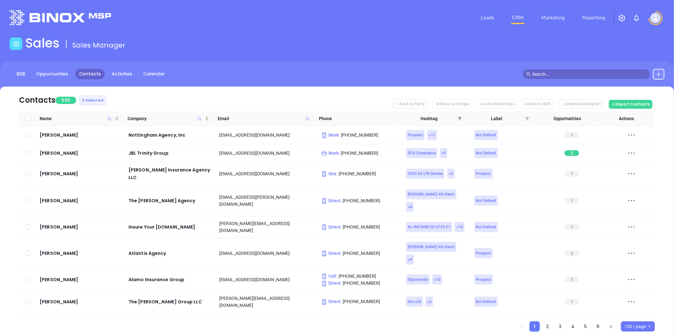
click at [459, 118] on icon "filter" at bounding box center [459, 118] width 3 height 3
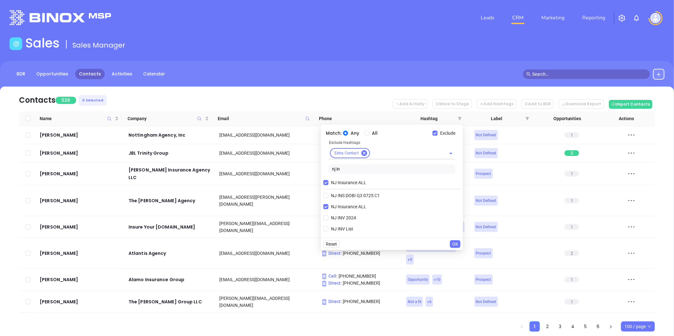
drag, startPoint x: 340, startPoint y: 169, endPoint x: 305, endPoint y: 176, distance: 35.5
click at [306, 176] on body "Leads CRM Marketing Reporting Financial Leads Leads Sales Sales Manager BDR Opp…" at bounding box center [337, 168] width 674 height 336
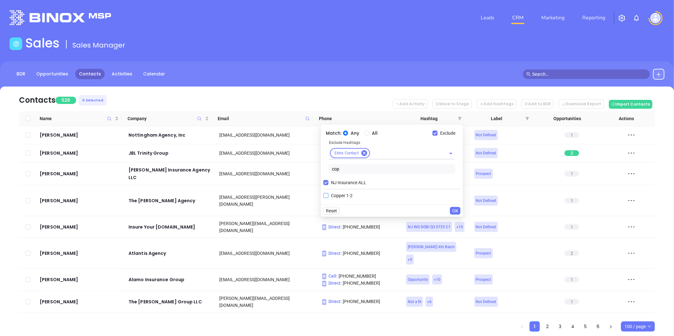
type input "cop"
click at [337, 194] on span "Copper 1-2" at bounding box center [341, 195] width 27 height 7
click at [328, 194] on input "Copper 1-2" at bounding box center [325, 195] width 5 height 5
checkbox input "true"
click at [365, 132] on input "All" at bounding box center [366, 133] width 5 height 5
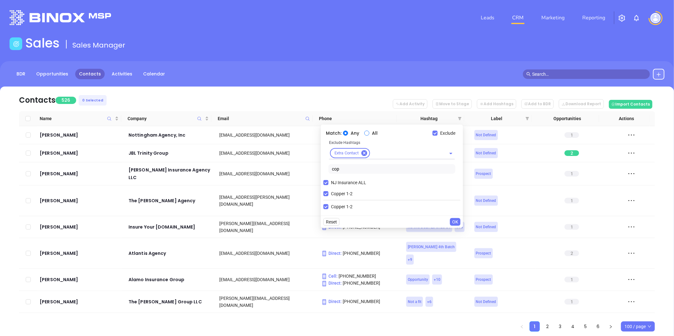
radio input "true"
click at [455, 220] on span "OK" at bounding box center [455, 222] width 6 height 7
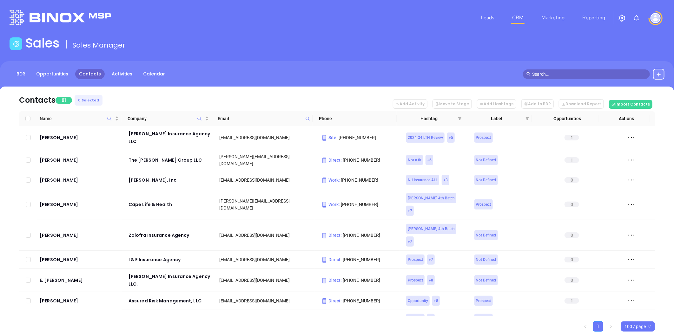
drag, startPoint x: 461, startPoint y: 120, endPoint x: 443, endPoint y: 144, distance: 30.5
click at [461, 120] on icon "filter" at bounding box center [460, 119] width 4 height 4
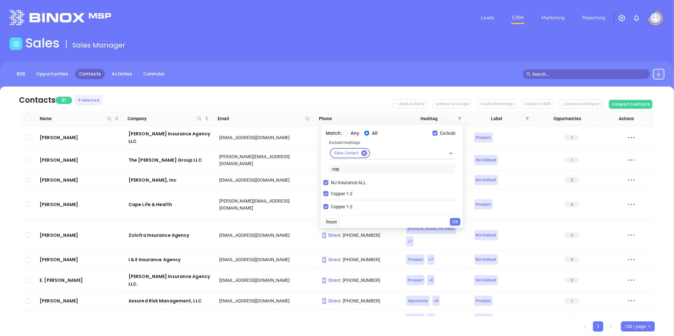
drag, startPoint x: 327, startPoint y: 193, endPoint x: 341, endPoint y: 173, distance: 24.2
click at [328, 190] on label "Copper 1-2" at bounding box center [339, 194] width 32 height 10
click at [328, 191] on input "Copper 1-2" at bounding box center [325, 193] width 5 height 5
checkbox input "false"
drag, startPoint x: 340, startPoint y: 170, endPoint x: 315, endPoint y: 169, distance: 25.4
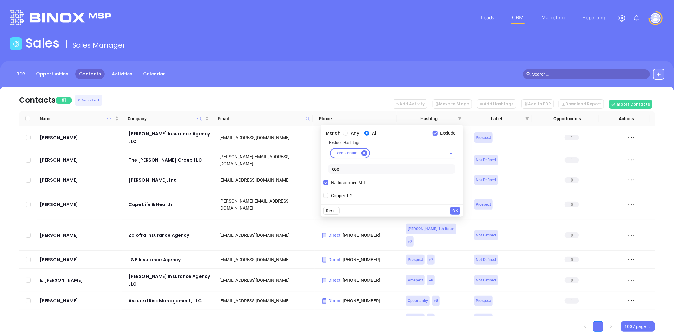
click at [315, 169] on body "Leads CRM Marketing Reporting Financial Leads Leads Sales Sales Manager BDR Opp…" at bounding box center [337, 168] width 674 height 336
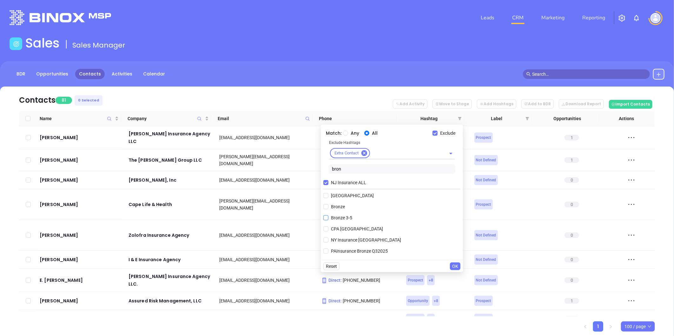
type input "bron"
click at [343, 216] on span "Bronze 3-5" at bounding box center [341, 217] width 26 height 7
drag, startPoint x: 343, startPoint y: 216, endPoint x: 333, endPoint y: 217, distance: 10.3
click at [331, 216] on span "Bronze 3-5" at bounding box center [341, 217] width 26 height 7
click at [328, 216] on input "Bronze 3-5" at bounding box center [325, 217] width 5 height 5
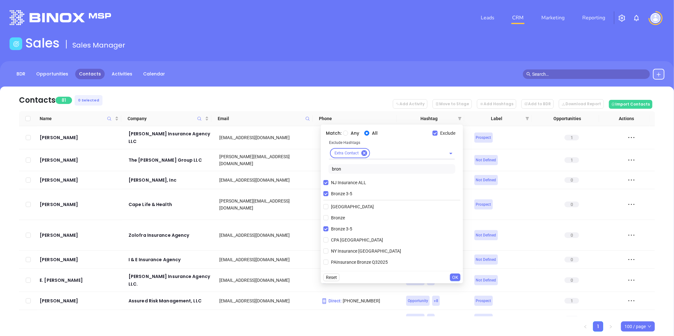
drag, startPoint x: 454, startPoint y: 277, endPoint x: 457, endPoint y: 279, distance: 3.7
click at [454, 279] on span "OK" at bounding box center [455, 277] width 6 height 7
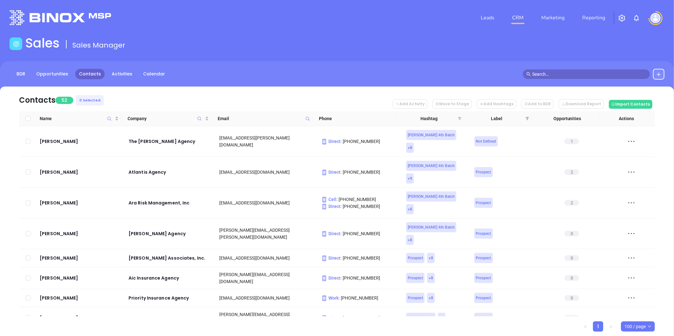
click at [459, 118] on icon "filter" at bounding box center [459, 118] width 3 height 3
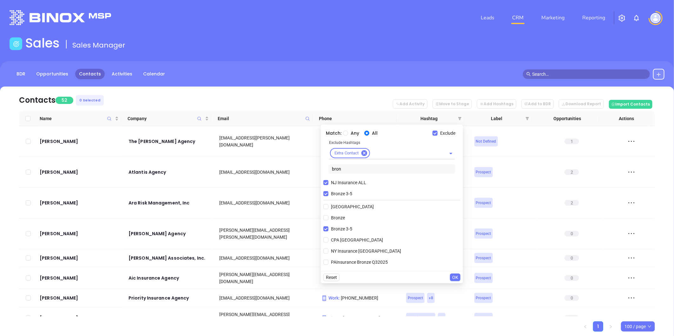
click at [455, 275] on span "OK" at bounding box center [455, 277] width 6 height 7
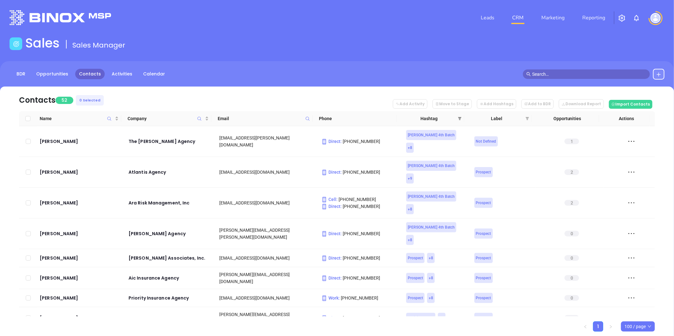
drag, startPoint x: 458, startPoint y: 116, endPoint x: 456, endPoint y: 123, distance: 7.1
click at [458, 117] on icon "filter" at bounding box center [460, 119] width 4 height 4
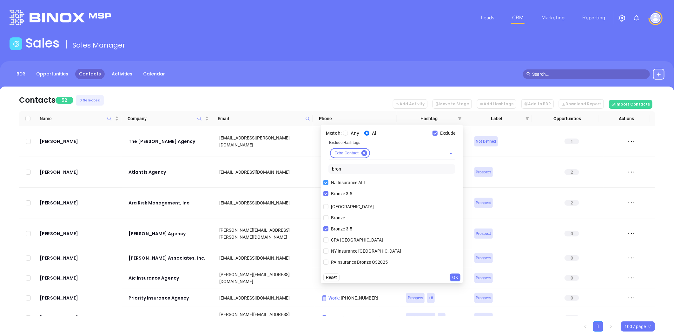
drag, startPoint x: 328, startPoint y: 193, endPoint x: 339, endPoint y: 178, distance: 18.6
click at [328, 191] on label "Bronze 3-5" at bounding box center [338, 194] width 31 height 10
click at [328, 191] on input "Bronze 3-5" at bounding box center [325, 193] width 5 height 5
checkbox input "false"
drag, startPoint x: 343, startPoint y: 170, endPoint x: 325, endPoint y: 171, distance: 17.5
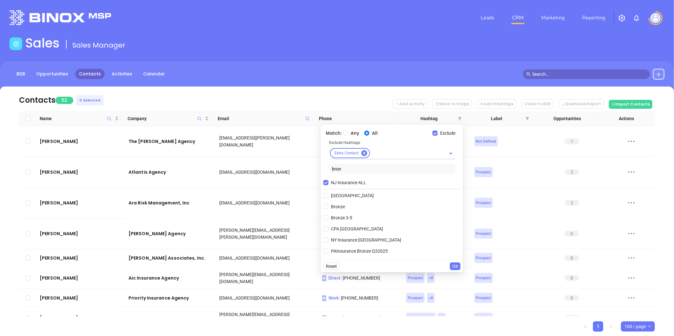
click at [325, 171] on div "Exclude Hashtags Extra Contact bron" at bounding box center [391, 157] width 137 height 37
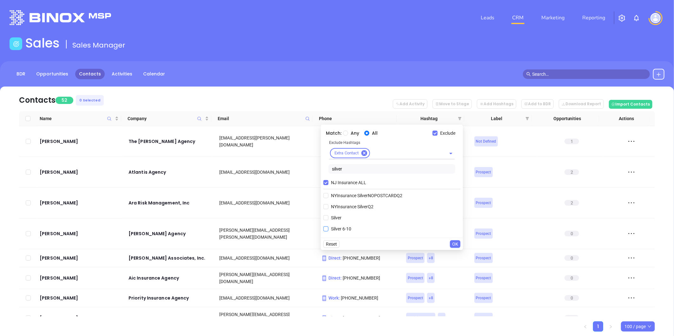
type input "silver"
click at [340, 227] on span "Silver 6-10" at bounding box center [340, 228] width 25 height 7
click at [328, 227] on input "Silver 6-10" at bounding box center [325, 228] width 5 height 5
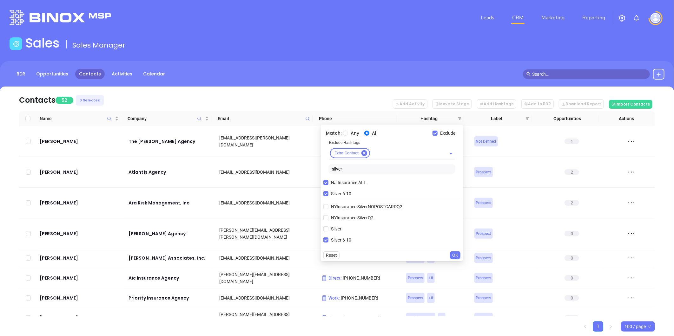
click at [457, 255] on span "OK" at bounding box center [455, 255] width 6 height 7
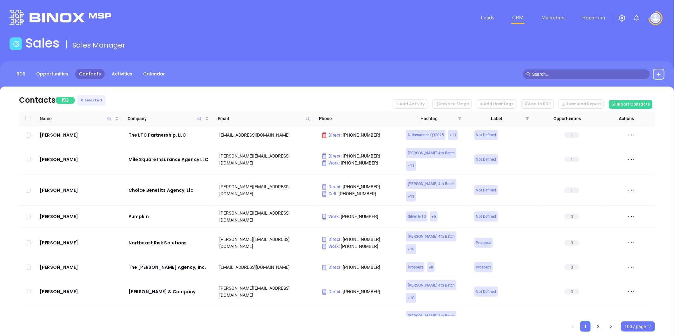
click at [460, 117] on icon "filter" at bounding box center [459, 118] width 3 height 3
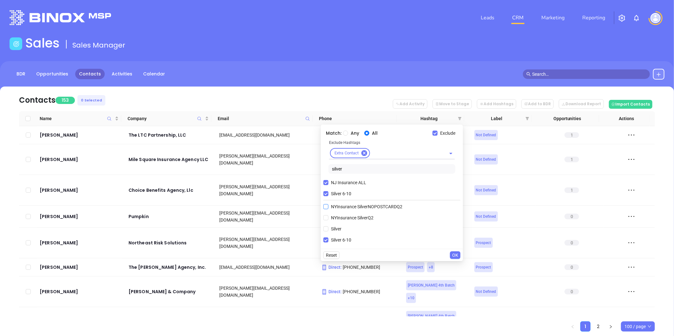
click at [327, 194] on input "Silver 6-10" at bounding box center [325, 193] width 5 height 5
checkbox input "false"
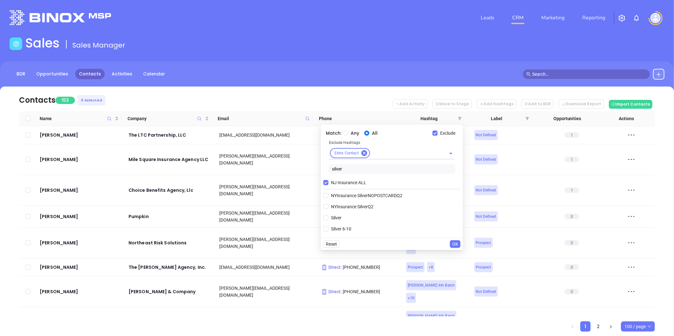
drag, startPoint x: 346, startPoint y: 169, endPoint x: 313, endPoint y: 167, distance: 32.7
click at [313, 167] on body "Leads CRM Marketing Reporting Financial Leads Leads Sales Sales Manager BDR Opp…" at bounding box center [337, 168] width 674 height 336
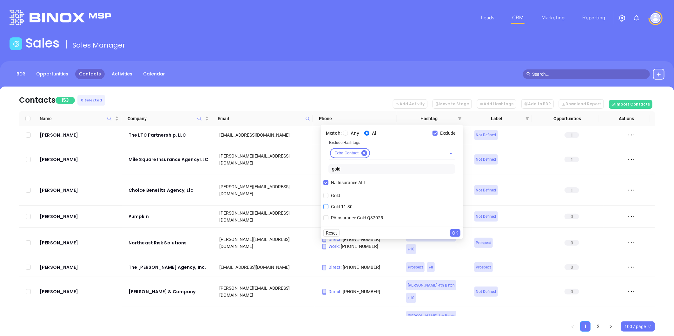
type input "gold"
drag, startPoint x: 336, startPoint y: 207, endPoint x: 350, endPoint y: 211, distance: 14.2
click at [336, 207] on span "Gold 11-30" at bounding box center [341, 206] width 27 height 7
click at [328, 207] on input "Gold 11-30" at bounding box center [325, 206] width 5 height 5
click at [455, 244] on span "OK" at bounding box center [455, 244] width 6 height 7
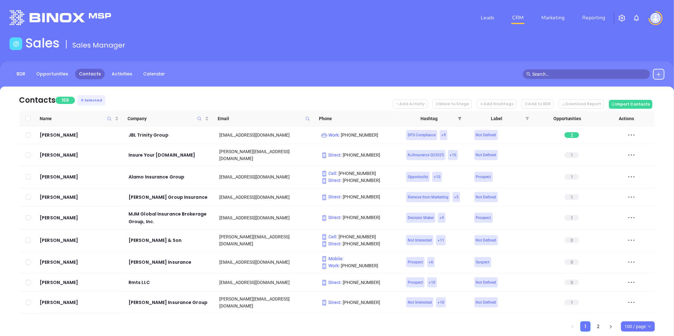
drag, startPoint x: 458, startPoint y: 116, endPoint x: 424, endPoint y: 139, distance: 40.8
click at [458, 117] on icon "filter" at bounding box center [460, 119] width 4 height 4
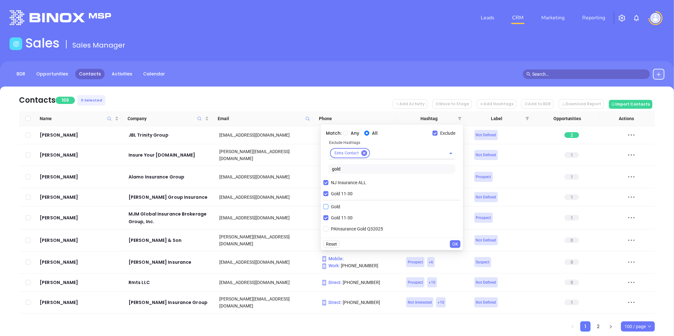
drag, startPoint x: 326, startPoint y: 197, endPoint x: 323, endPoint y: 195, distance: 3.4
click at [326, 198] on label "Gold 11-30" at bounding box center [339, 194] width 32 height 10
click at [326, 196] on input "Gold 11-30" at bounding box center [325, 193] width 5 height 5
checkbox input "false"
drag, startPoint x: 342, startPoint y: 169, endPoint x: 284, endPoint y: 162, distance: 58.4
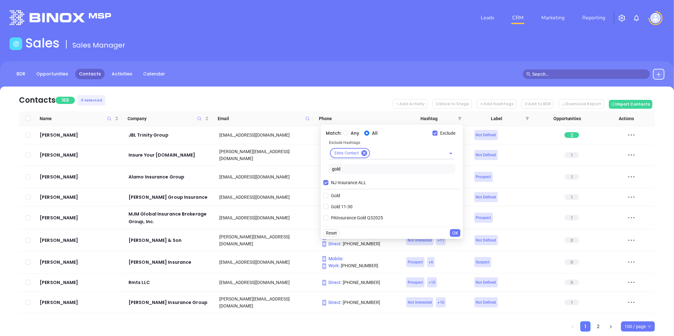
click at [312, 164] on body "Leads CRM Marketing Reporting Financial Leads Leads Sales Sales Manager BDR Opp…" at bounding box center [337, 168] width 674 height 336
type input "ruby"
drag, startPoint x: 340, startPoint y: 195, endPoint x: 351, endPoint y: 201, distance: 12.1
click at [340, 195] on span "Ruby 31-50" at bounding box center [342, 195] width 28 height 7
click at [328, 195] on input "Ruby 31-50" at bounding box center [325, 195] width 5 height 5
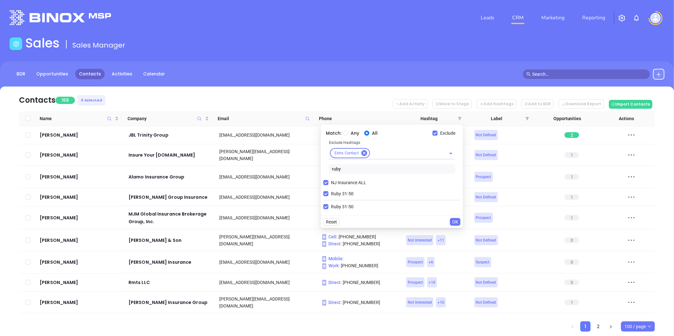
click at [458, 220] on button "OK" at bounding box center [455, 222] width 10 height 8
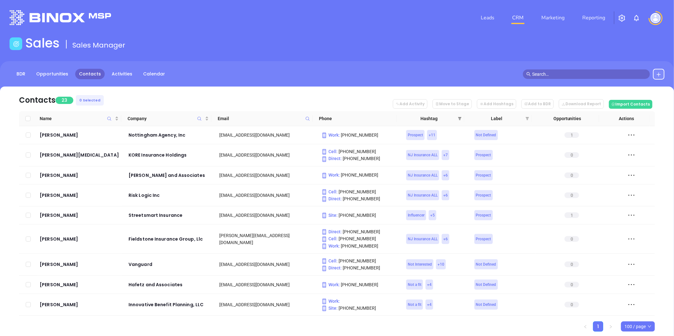
click at [458, 121] on icon "filter" at bounding box center [460, 119] width 4 height 4
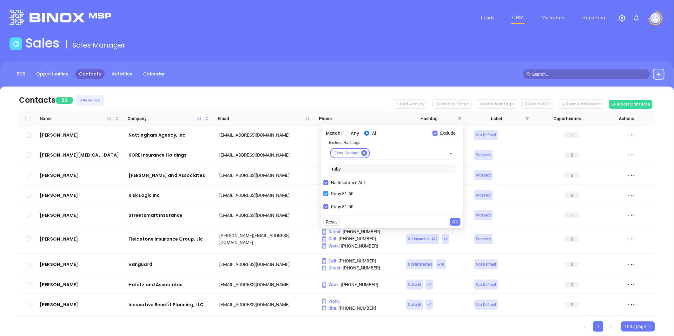
drag, startPoint x: 323, startPoint y: 193, endPoint x: 336, endPoint y: 192, distance: 13.1
click at [323, 194] on div "Match: Any All Exclude Exclude Hashtags Extra Contact ruby NJ Insurance ALL Rub…" at bounding box center [392, 170] width 142 height 91
drag, startPoint x: 326, startPoint y: 193, endPoint x: 346, endPoint y: 181, distance: 23.4
click at [326, 194] on input "Ruby 31-50" at bounding box center [325, 193] width 5 height 5
checkbox input "false"
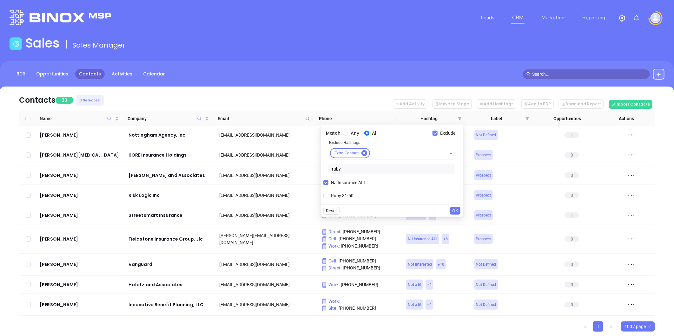
drag, startPoint x: 348, startPoint y: 169, endPoint x: 324, endPoint y: 173, distance: 24.4
click at [324, 173] on div "Exclude Hashtags Extra Contact ruby" at bounding box center [391, 157] width 137 height 37
type input "diam"
click at [343, 207] on span "Diamond 51-100" at bounding box center [347, 206] width 38 height 7
click at [328, 207] on input "Diamond 51-100" at bounding box center [325, 206] width 5 height 5
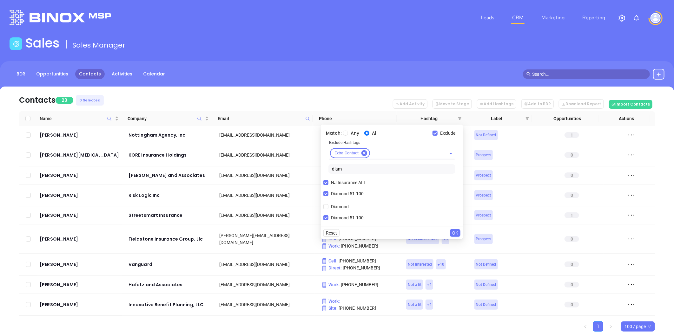
click at [455, 232] on span "OK" at bounding box center [455, 233] width 6 height 7
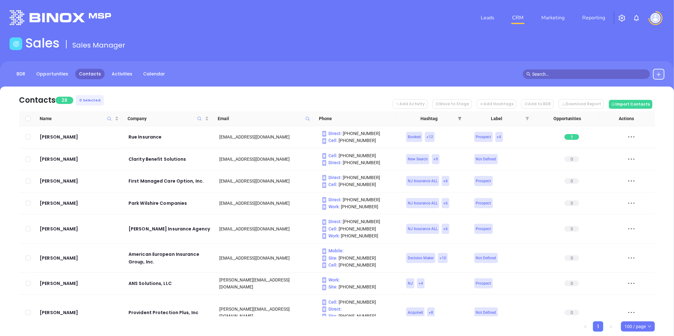
click at [460, 116] on span at bounding box center [459, 119] width 6 height 10
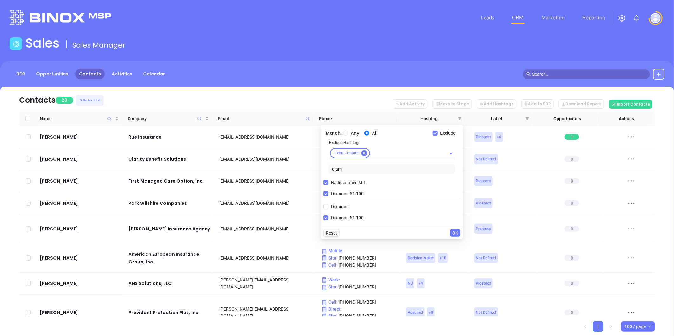
drag, startPoint x: 325, startPoint y: 194, endPoint x: 331, endPoint y: 188, distance: 9.0
click at [325, 194] on input "Diamond 51-100" at bounding box center [325, 193] width 5 height 5
checkbox input "false"
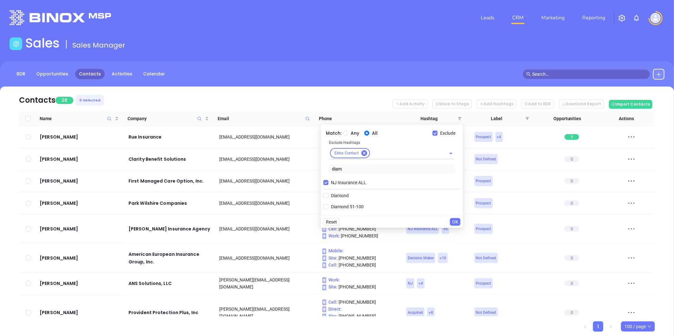
drag, startPoint x: 340, startPoint y: 167, endPoint x: 331, endPoint y: 167, distance: 8.6
click at [331, 167] on input "diam" at bounding box center [391, 169] width 127 height 10
type input "pla"
click at [353, 218] on span "Platinum 101-200" at bounding box center [348, 217] width 40 height 7
click at [328, 218] on input "Platinum 101-200" at bounding box center [325, 217] width 5 height 5
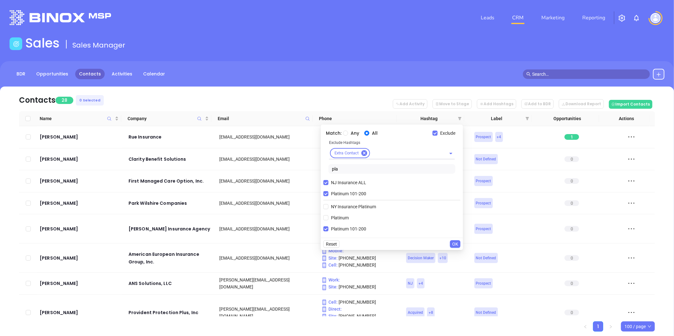
click at [454, 242] on span "OK" at bounding box center [455, 244] width 6 height 7
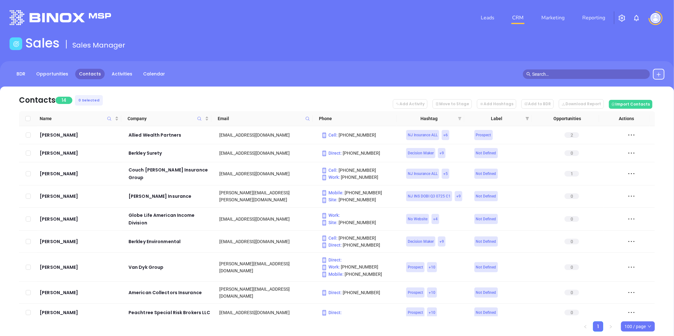
click at [459, 117] on icon "filter" at bounding box center [459, 118] width 3 height 3
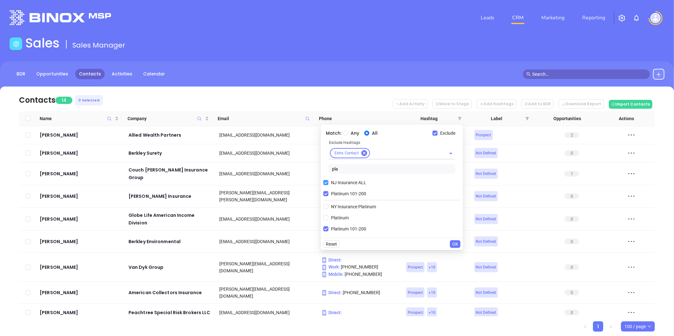
click at [326, 193] on input "Platinum 101-200" at bounding box center [325, 193] width 5 height 5
checkbox input "false"
drag, startPoint x: 326, startPoint y: 173, endPoint x: 319, endPoint y: 175, distance: 7.3
click at [321, 174] on div "Match: Any All Exclude Exclude Hashtags Extra Contact pla NJ Insurance ALL NY I…" at bounding box center [392, 176] width 142 height 102
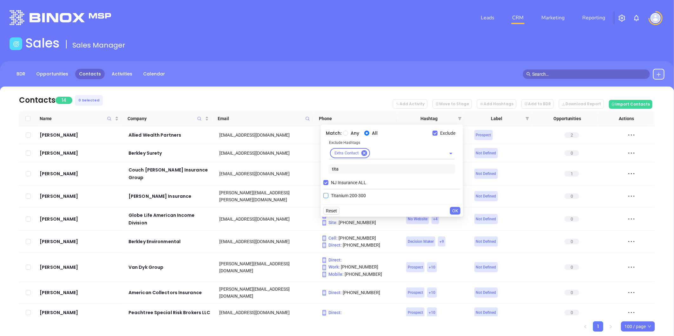
type input "tita"
click at [353, 194] on span "Titanium 200-300" at bounding box center [348, 195] width 40 height 7
click at [328, 194] on input "Titanium 200-300" at bounding box center [325, 195] width 5 height 5
click at [455, 221] on span "OK" at bounding box center [455, 222] width 6 height 7
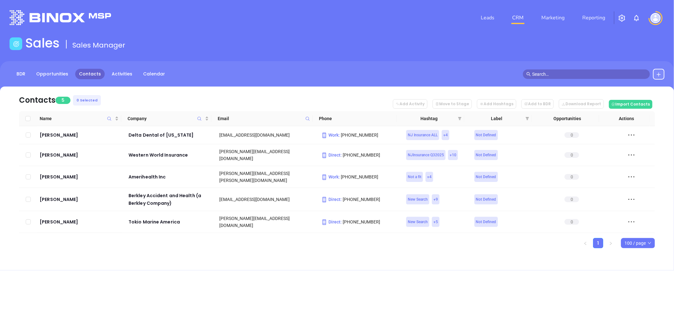
drag, startPoint x: 458, startPoint y: 116, endPoint x: 446, endPoint y: 145, distance: 31.9
click at [458, 116] on span at bounding box center [459, 119] width 6 height 10
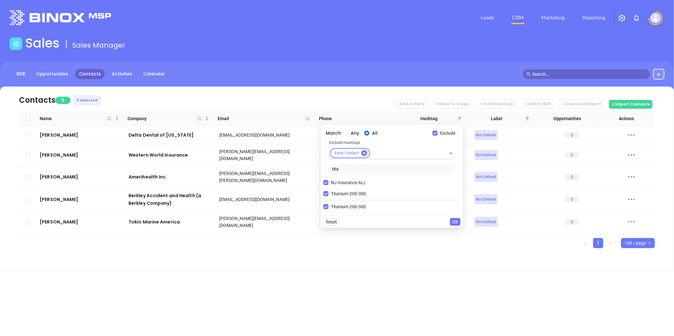
drag, startPoint x: 327, startPoint y: 192, endPoint x: 337, endPoint y: 174, distance: 20.2
click at [327, 191] on label "Titanium 200-300" at bounding box center [345, 194] width 45 height 10
click at [327, 191] on input "Titanium 200-300" at bounding box center [325, 193] width 5 height 5
checkbox input "false"
drag, startPoint x: 341, startPoint y: 169, endPoint x: 280, endPoint y: 167, distance: 60.9
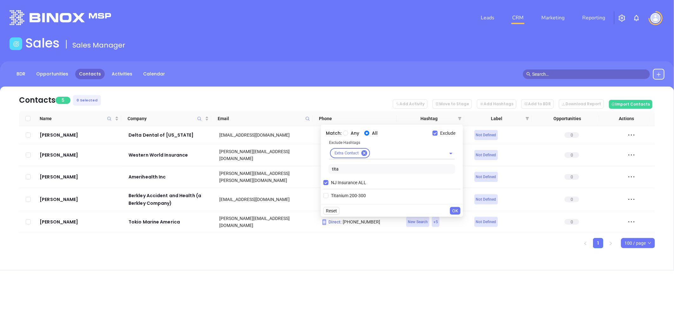
click at [313, 171] on body "Leads CRM Marketing Reporting Financial Leads Leads Sales Sales Manager BDR Opp…" at bounding box center [337, 168] width 674 height 336
type input "zin"
click at [343, 193] on span "Zinc 301-2000" at bounding box center [344, 195] width 33 height 7
click at [328, 193] on input "Zinc 301-2000" at bounding box center [325, 195] width 5 height 5
click at [455, 220] on span "OK" at bounding box center [455, 222] width 6 height 7
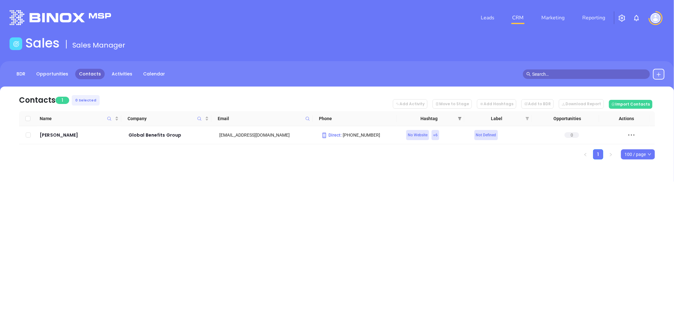
click at [461, 115] on span at bounding box center [459, 119] width 6 height 10
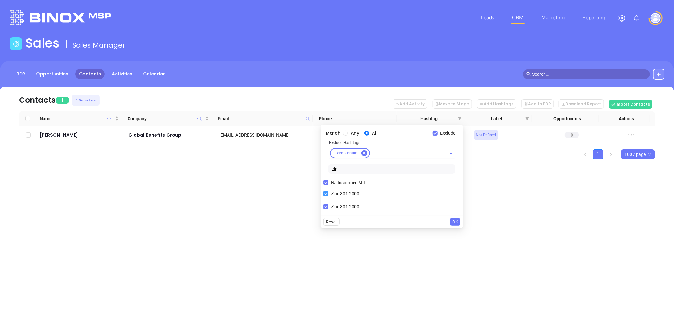
click at [328, 193] on input "Zinc 301-2000" at bounding box center [325, 193] width 5 height 5
checkbox input "false"
click at [382, 155] on input "text" at bounding box center [404, 153] width 66 height 8
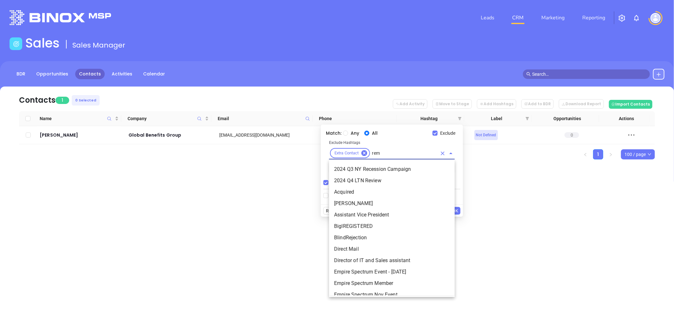
type input "remo"
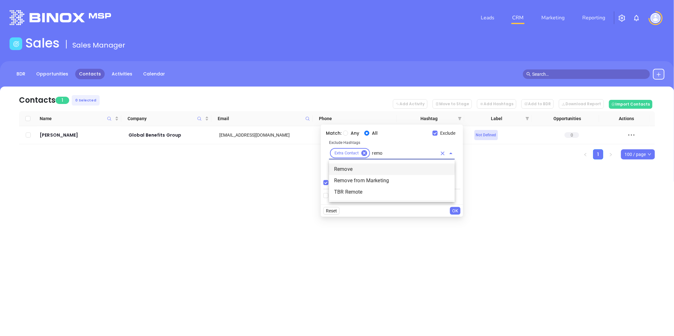
click at [369, 163] on ul "Remove Remove from Marketing TBR Remote" at bounding box center [392, 180] width 126 height 39
click at [360, 169] on li "Remove" at bounding box center [392, 169] width 126 height 11
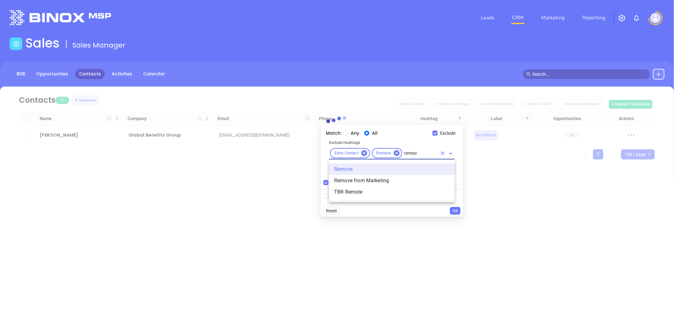
type input "remove"
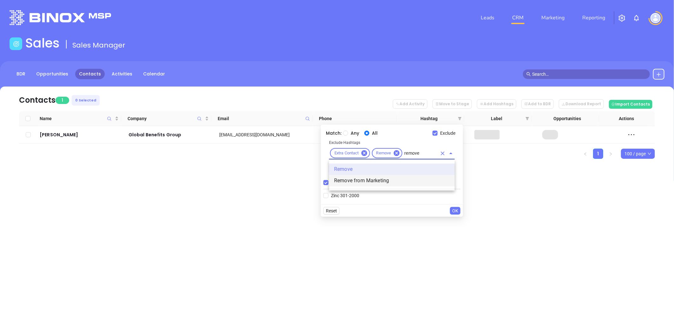
click at [363, 179] on li "Remove from Marketing" at bounding box center [392, 180] width 126 height 11
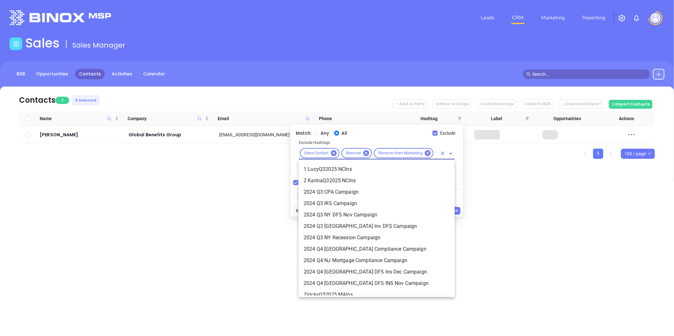
scroll to position [1090, 0]
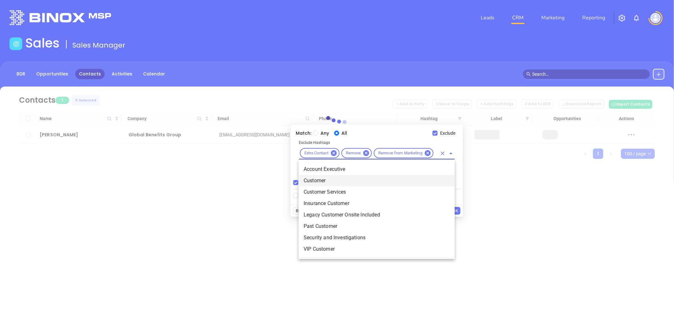
type input "cus"
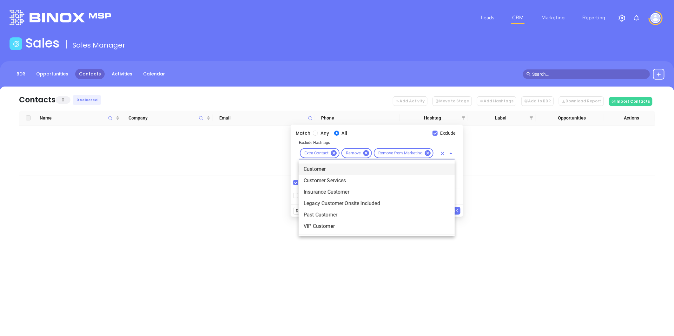
click at [336, 167] on li "Customer" at bounding box center [376, 169] width 156 height 11
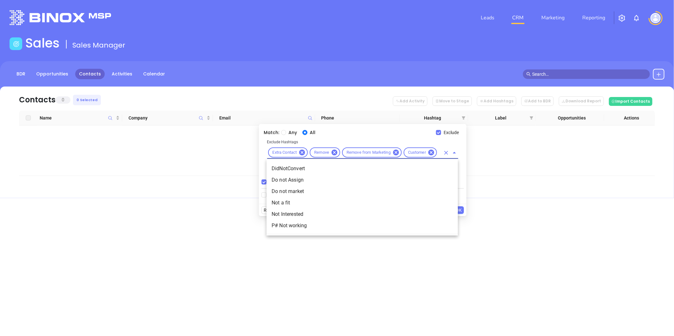
type input "not a"
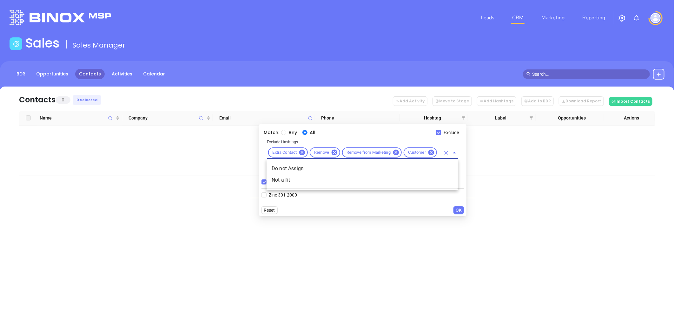
scroll to position [0, 10]
click at [289, 182] on li "Not a fit" at bounding box center [361, 179] width 191 height 11
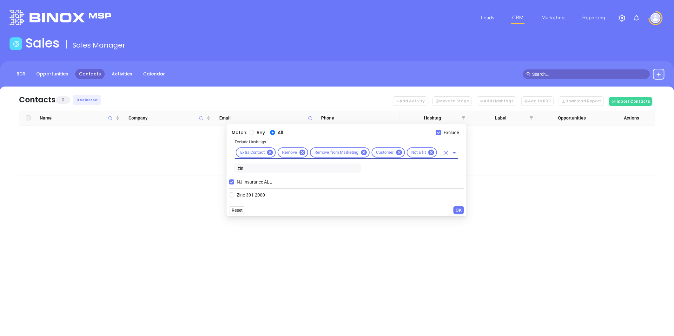
type input "jv"
click at [242, 168] on li "JV" at bounding box center [346, 168] width 223 height 11
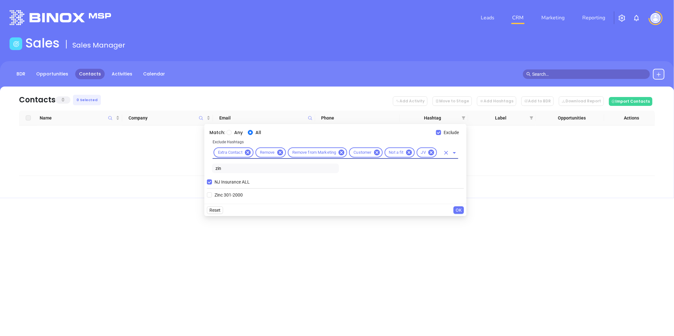
scroll to position [0, 0]
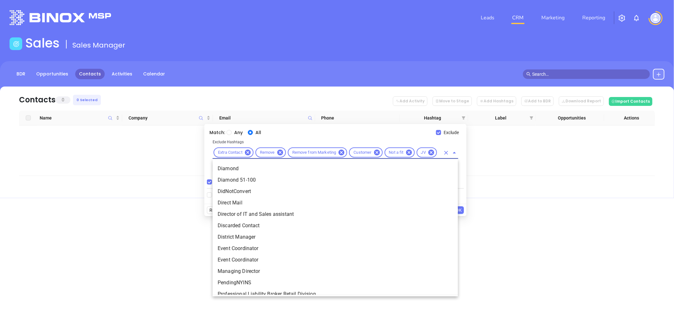
type input "dis"
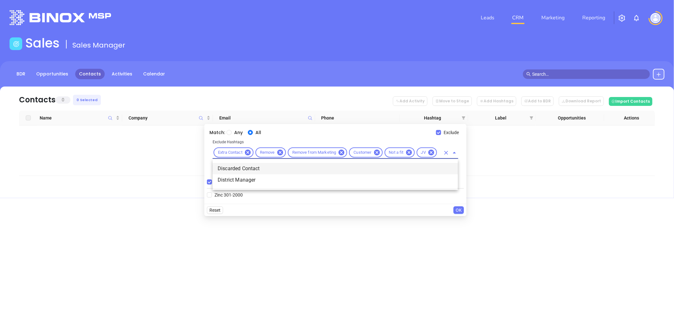
click at [255, 166] on li "Discarded Contact" at bounding box center [334, 168] width 245 height 11
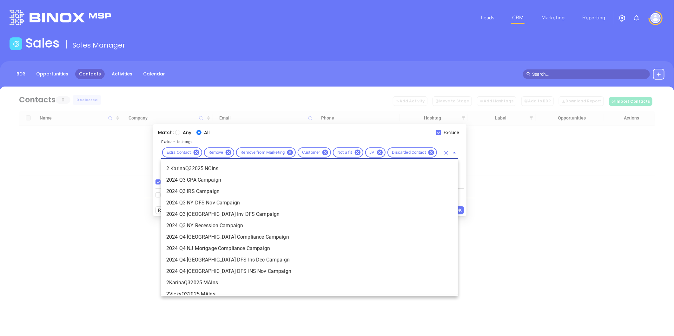
scroll to position [7, 0]
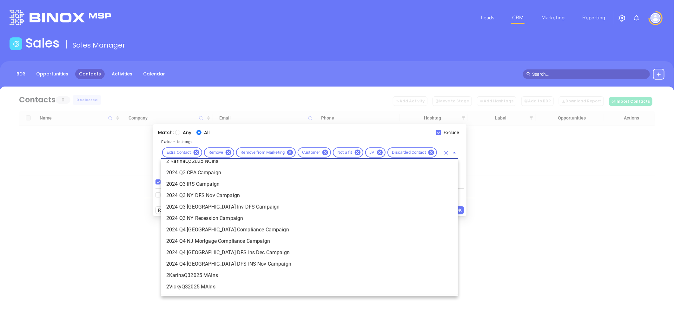
type input "acq"
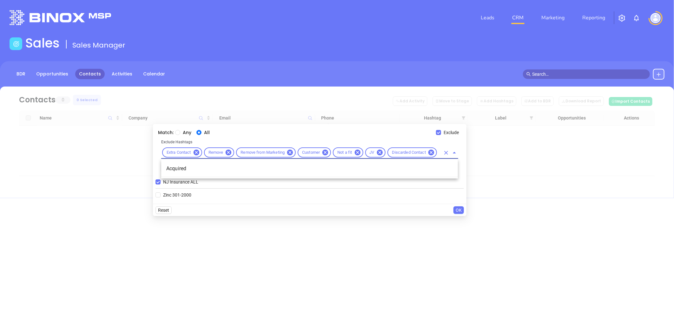
scroll to position [0, 0]
click at [254, 167] on li "Acquired" at bounding box center [309, 168] width 297 height 11
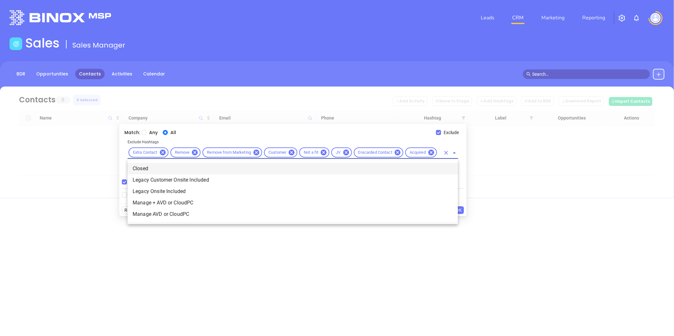
type input "clo"
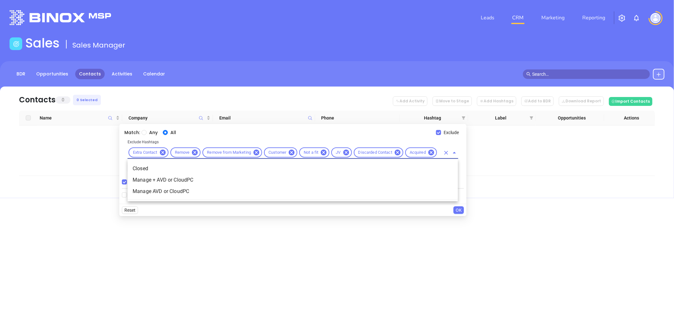
click at [253, 167] on li "Closed" at bounding box center [292, 168] width 330 height 11
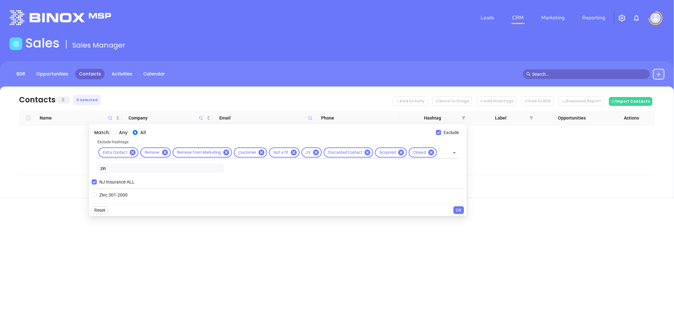
click at [107, 171] on input "zin" at bounding box center [160, 169] width 127 height 10
drag, startPoint x: 107, startPoint y: 171, endPoint x: 92, endPoint y: 167, distance: 15.1
click at [92, 167] on div "Exclude Hashtags Extra Contact Remove Remove from Marketing Customer Not a fit …" at bounding box center [278, 157] width 372 height 37
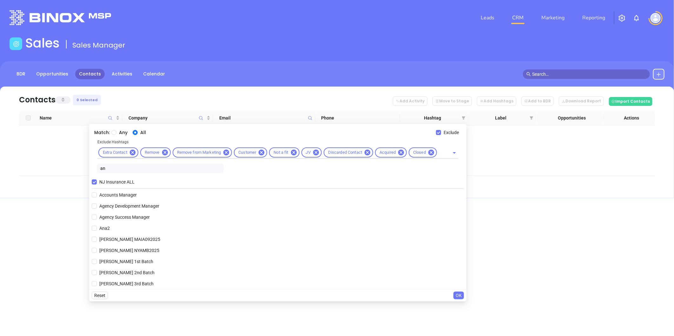
type input "a"
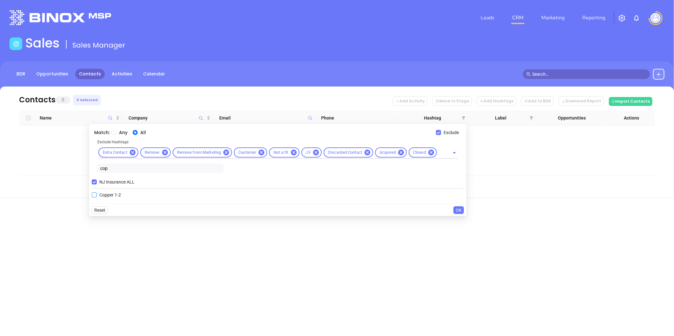
type input "cop"
click at [107, 196] on span "Copper 1-2" at bounding box center [110, 195] width 27 height 7
click at [97, 196] on input "Copper 1-2" at bounding box center [94, 195] width 5 height 5
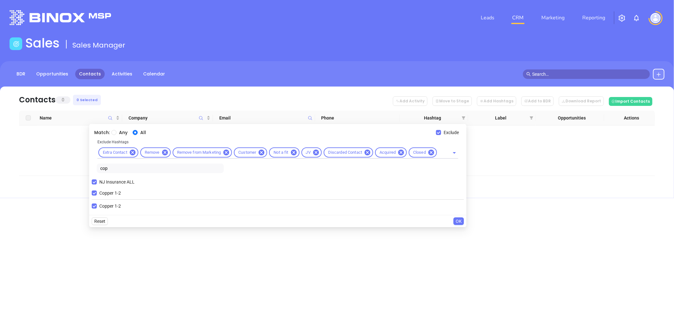
click at [456, 219] on span "OK" at bounding box center [458, 221] width 6 height 7
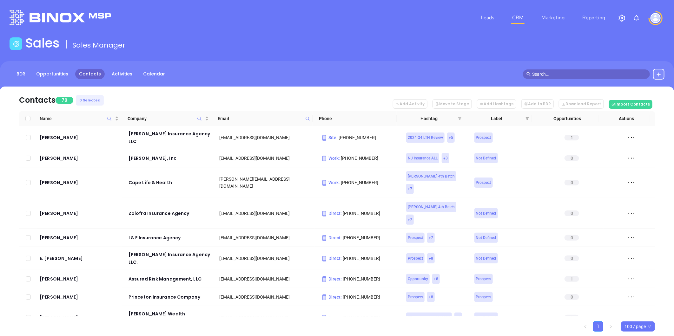
click at [458, 118] on icon "filter" at bounding box center [459, 118] width 3 height 3
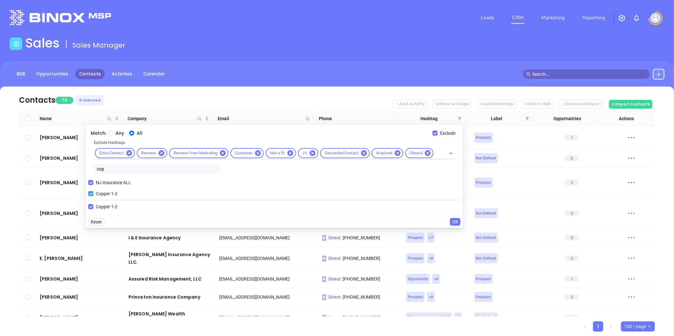
click at [91, 193] on input "Copper 1-2" at bounding box center [90, 193] width 5 height 5
checkbox input "false"
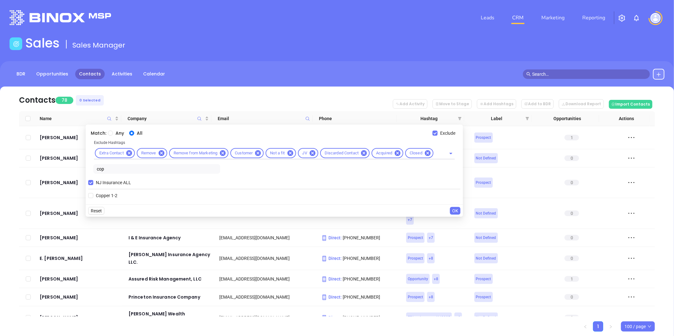
click at [457, 207] on button "OK" at bounding box center [455, 211] width 10 height 8
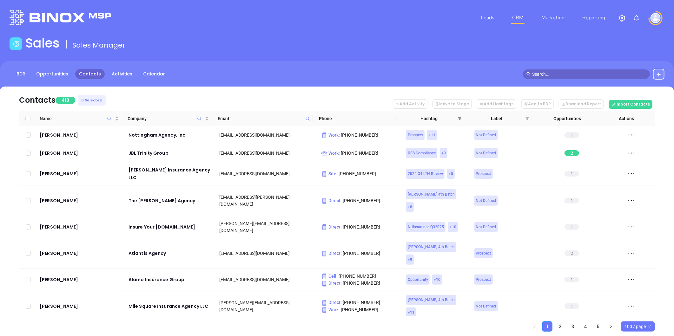
click at [459, 116] on span at bounding box center [459, 119] width 6 height 10
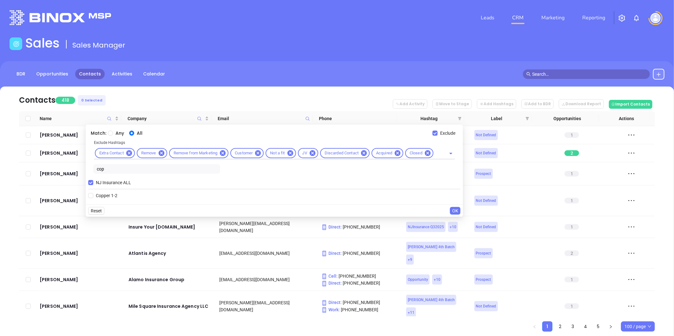
drag, startPoint x: 109, startPoint y: 170, endPoint x: 89, endPoint y: 171, distance: 20.7
click at [89, 170] on div "Exclude Hashtags Extra Contact Remove Remove from Marketing Customer Not a fit …" at bounding box center [274, 157] width 372 height 37
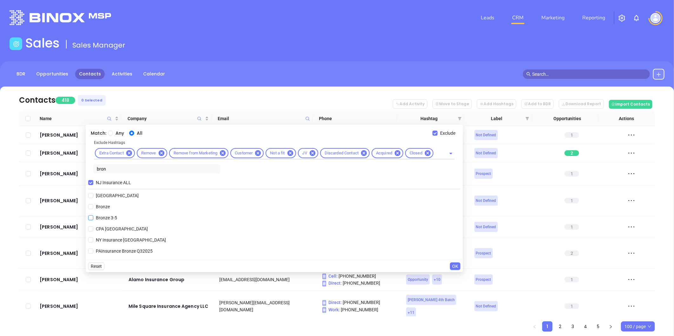
type input "bron"
drag, startPoint x: 103, startPoint y: 216, endPoint x: 217, endPoint y: 257, distance: 121.4
click at [104, 217] on span "Bronze 3-5" at bounding box center [106, 217] width 26 height 7
click at [93, 217] on input "Bronze 3-5" at bounding box center [90, 217] width 5 height 5
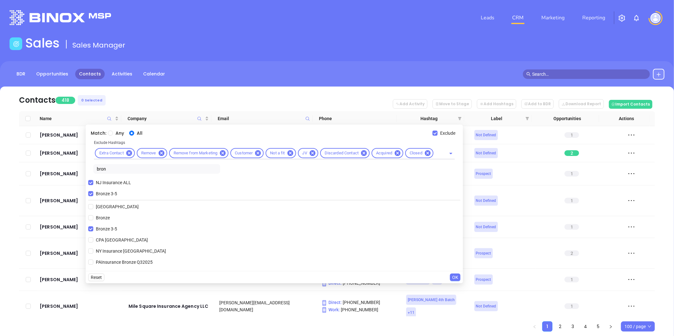
click at [453, 276] on span "OK" at bounding box center [455, 277] width 6 height 7
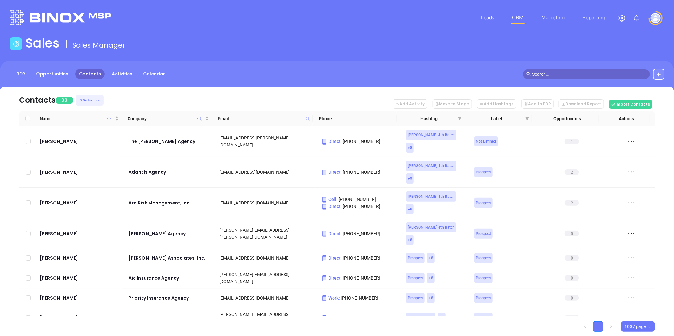
drag, startPoint x: 459, startPoint y: 117, endPoint x: 430, endPoint y: 128, distance: 30.6
click at [459, 117] on icon "filter" at bounding box center [460, 119] width 4 height 4
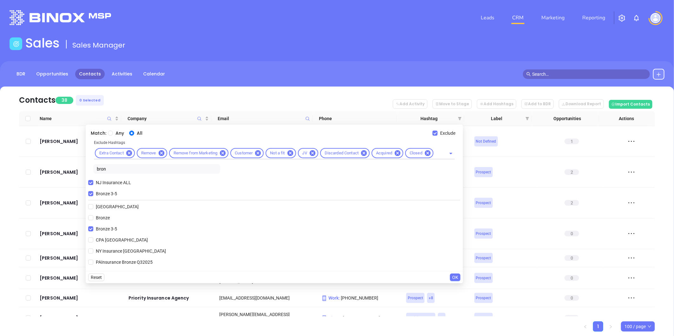
drag, startPoint x: 90, startPoint y: 191, endPoint x: 111, endPoint y: 176, distance: 25.9
click at [90, 192] on input "Bronze 3-5" at bounding box center [90, 193] width 5 height 5
checkbox input "false"
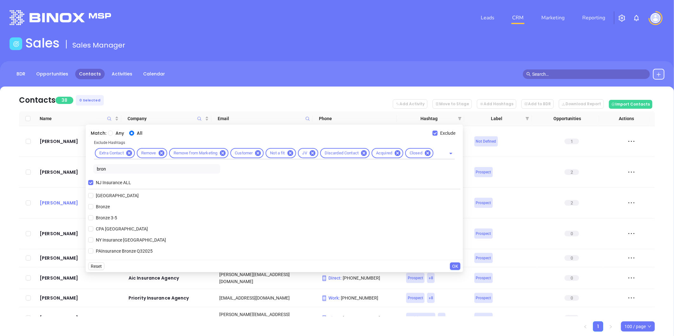
drag, startPoint x: 108, startPoint y: 166, endPoint x: 63, endPoint y: 171, distance: 46.0
click at [63, 170] on body "Leads CRM Marketing Reporting Financial Leads Leads Sales Sales Manager BDR Opp…" at bounding box center [337, 168] width 674 height 336
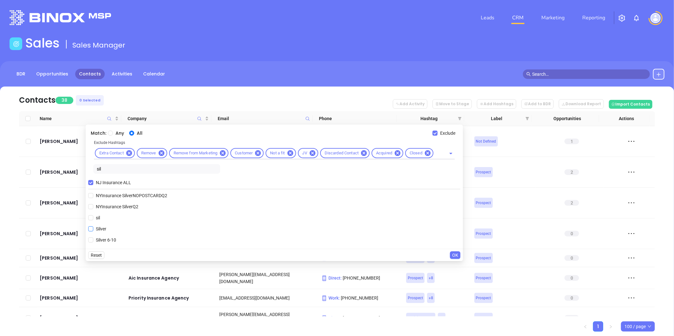
type input "sil"
click at [103, 240] on span "Silver 6-10" at bounding box center [105, 240] width 25 height 7
click at [93, 240] on input "Silver 6-10" at bounding box center [90, 240] width 5 height 5
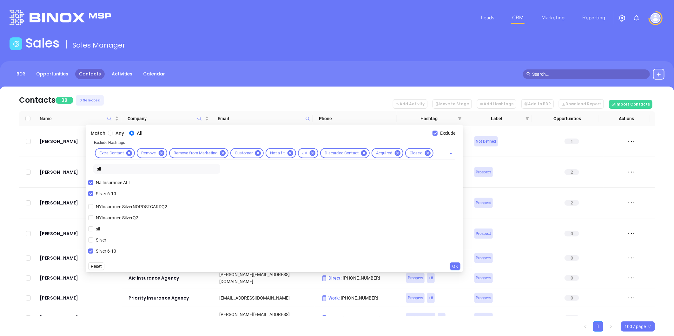
click at [455, 265] on span "OK" at bounding box center [455, 266] width 6 height 7
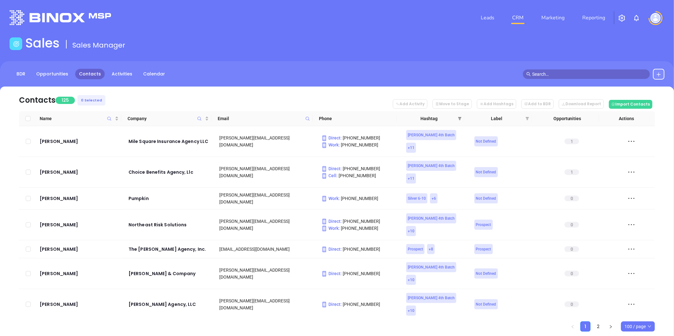
click at [461, 117] on icon "filter" at bounding box center [460, 119] width 4 height 4
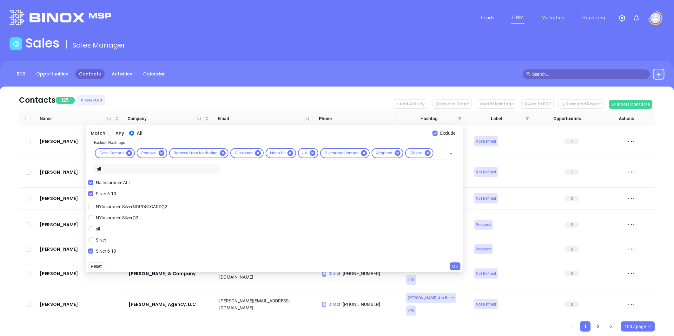
click at [93, 193] on input "Silver 6-10" at bounding box center [90, 193] width 5 height 5
checkbox input "false"
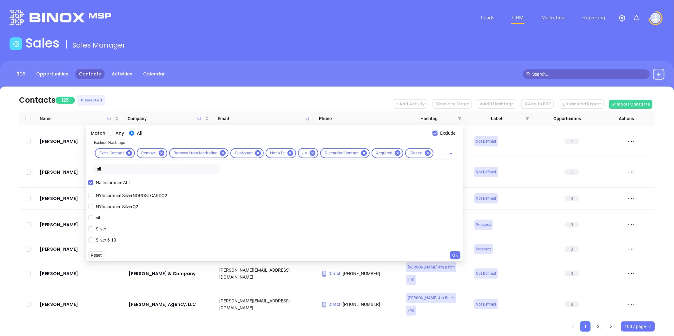
drag, startPoint x: 118, startPoint y: 165, endPoint x: 106, endPoint y: 168, distance: 11.9
click at [106, 167] on input "sil" at bounding box center [156, 169] width 127 height 10
drag, startPoint x: 109, startPoint y: 170, endPoint x: 77, endPoint y: 172, distance: 32.1
click at [80, 170] on body "Leads CRM Marketing Reporting Financial Leads Leads Sales Sales Manager BDR Opp…" at bounding box center [337, 168] width 674 height 336
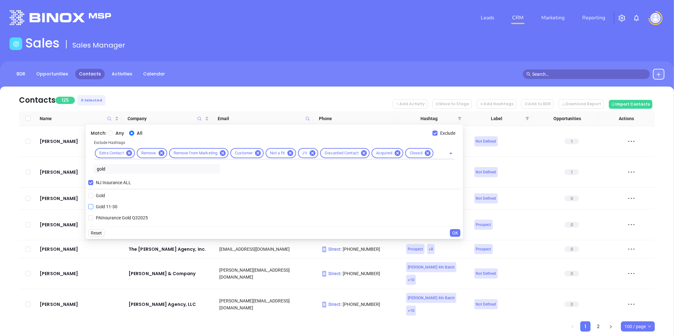
type input "gold"
click at [105, 206] on span "Gold 11-30" at bounding box center [106, 206] width 27 height 7
click at [92, 206] on input "Gold 11-30" at bounding box center [90, 206] width 5 height 5
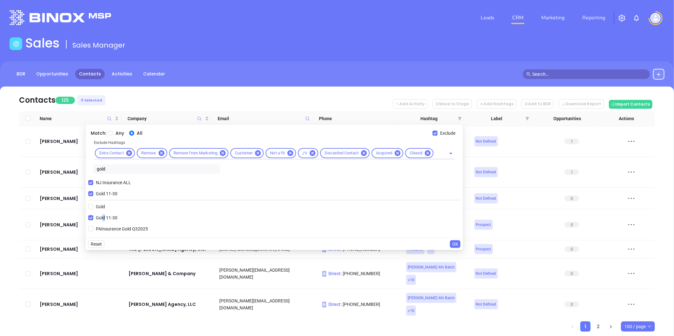
click at [452, 245] on span "OK" at bounding box center [455, 244] width 6 height 7
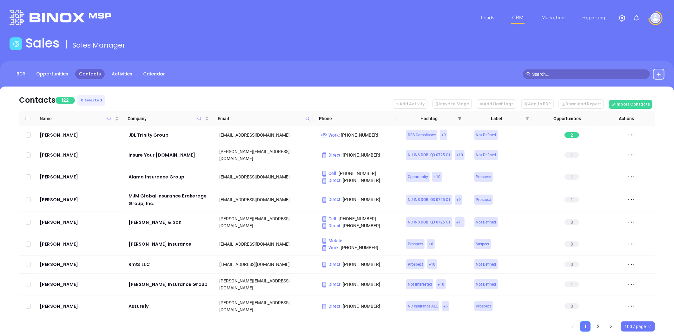
click at [460, 119] on icon "filter" at bounding box center [460, 119] width 4 height 4
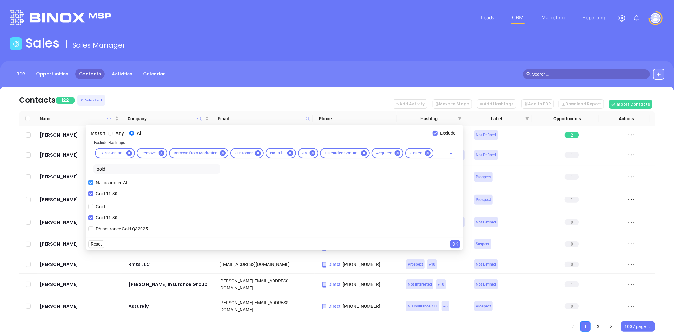
click at [92, 193] on input "Gold 11-30" at bounding box center [90, 193] width 5 height 5
checkbox input "false"
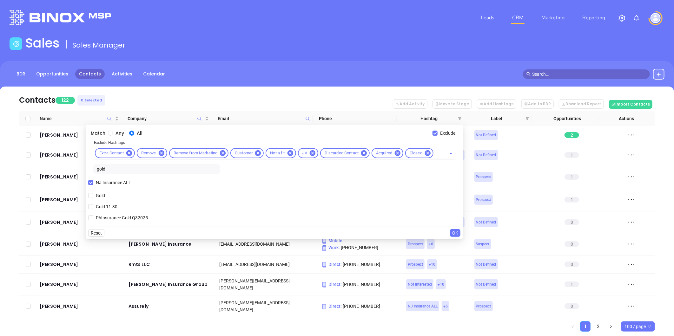
drag, startPoint x: 109, startPoint y: 172, endPoint x: 94, endPoint y: 172, distance: 14.9
click at [94, 172] on input "gold" at bounding box center [156, 169] width 127 height 10
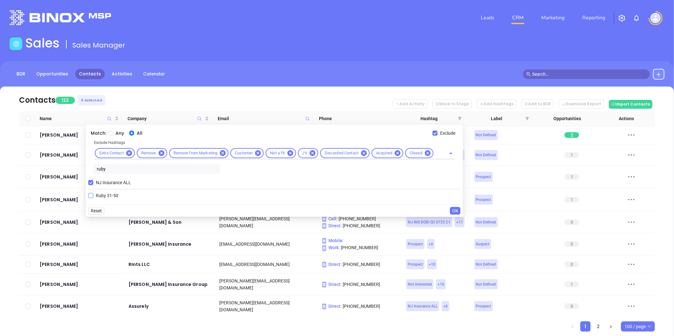
type input "ruby"
drag, startPoint x: 112, startPoint y: 194, endPoint x: 132, endPoint y: 216, distance: 29.6
click at [112, 194] on span "Ruby 31-50" at bounding box center [107, 195] width 28 height 7
click at [93, 194] on input "Ruby 31-50" at bounding box center [90, 195] width 5 height 5
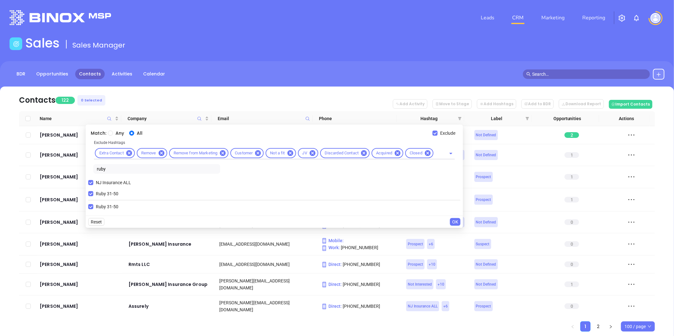
click at [455, 221] on span "OK" at bounding box center [455, 222] width 6 height 7
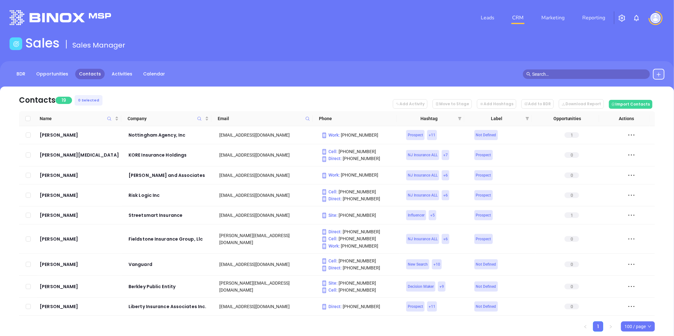
drag, startPoint x: 459, startPoint y: 118, endPoint x: 456, endPoint y: 121, distance: 4.0
click at [459, 118] on icon "filter" at bounding box center [459, 118] width 3 height 3
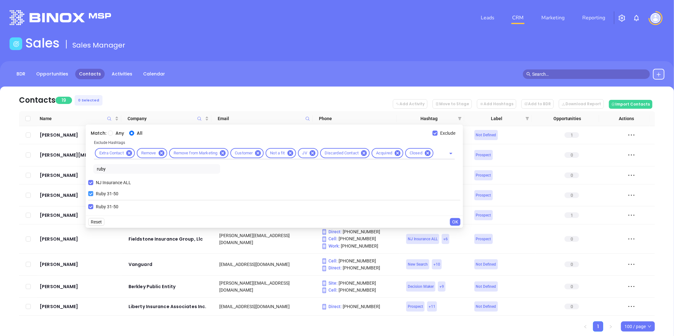
click at [93, 193] on input "Ruby 31-50" at bounding box center [90, 193] width 5 height 5
checkbox input "false"
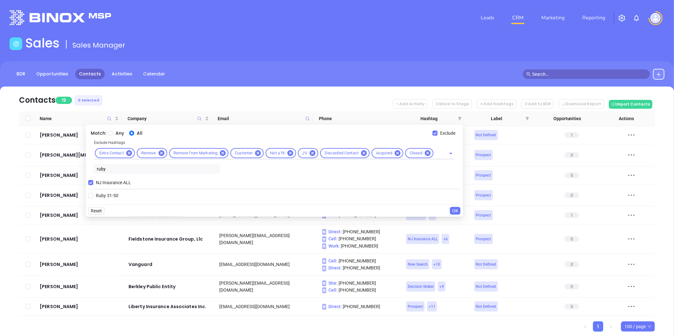
drag, startPoint x: 112, startPoint y: 170, endPoint x: 75, endPoint y: 172, distance: 36.8
click at [82, 172] on body "Leads CRM Marketing Reporting Financial Leads Leads Sales Sales Manager BDR Opp…" at bounding box center [337, 168] width 674 height 336
type input "diam"
drag, startPoint x: 122, startPoint y: 206, endPoint x: 131, endPoint y: 206, distance: 8.9
click at [122, 206] on span "Diamond 51-100" at bounding box center [112, 206] width 38 height 7
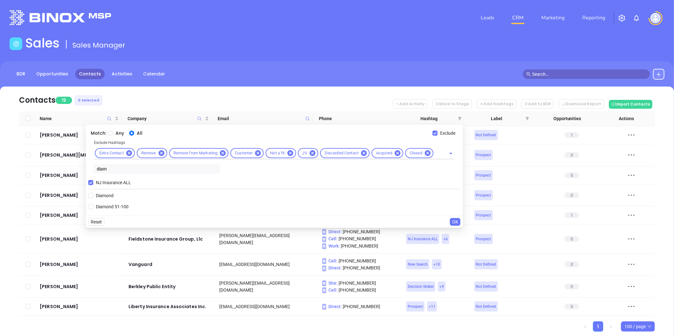
click at [93, 206] on input "Diamond 51-100" at bounding box center [90, 206] width 5 height 5
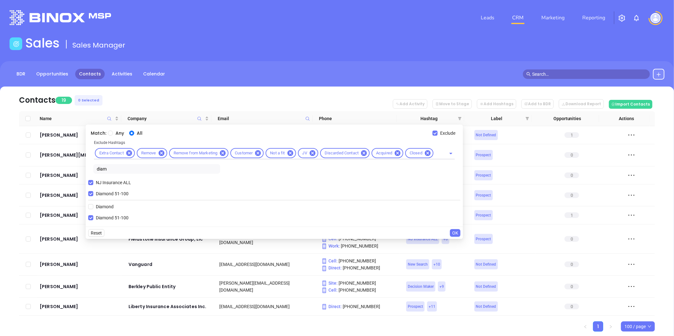
click at [455, 233] on span "OK" at bounding box center [455, 233] width 6 height 7
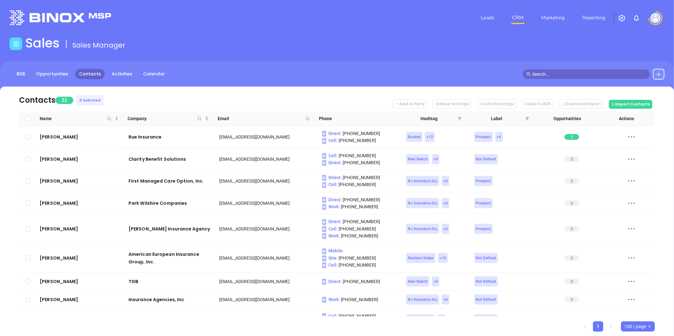
drag, startPoint x: 458, startPoint y: 116, endPoint x: 390, endPoint y: 148, distance: 75.5
click at [458, 117] on icon "filter" at bounding box center [460, 119] width 4 height 4
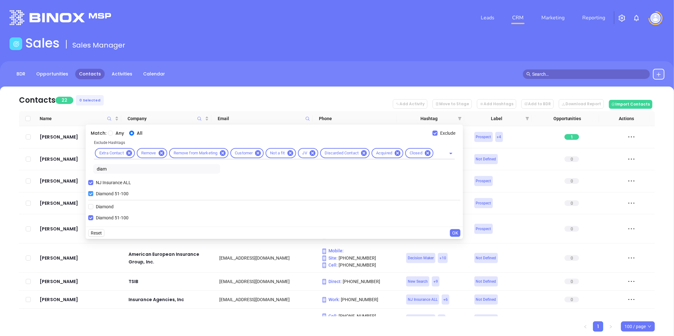
click at [92, 192] on input "Diamond 51-100" at bounding box center [90, 193] width 5 height 5
checkbox input "false"
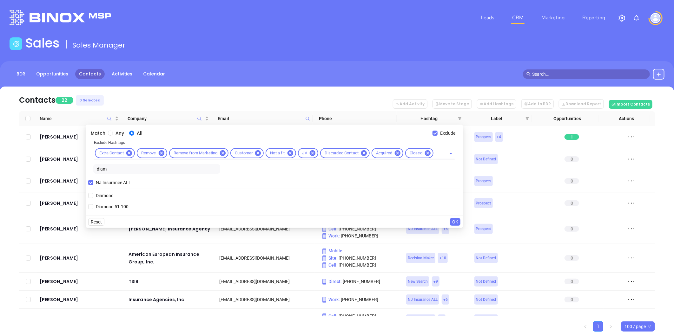
drag, startPoint x: 113, startPoint y: 167, endPoint x: 94, endPoint y: 169, distance: 19.1
click at [94, 168] on input "diam" at bounding box center [156, 169] width 127 height 10
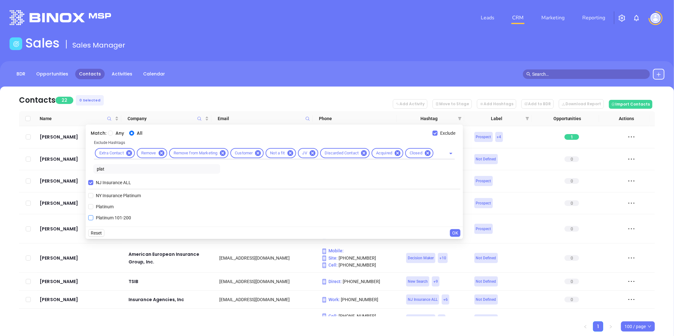
type input "plat"
click at [119, 219] on span "Platinum 101-200" at bounding box center [113, 217] width 40 height 7
click at [93, 219] on input "Platinum 101-200" at bounding box center [90, 217] width 5 height 5
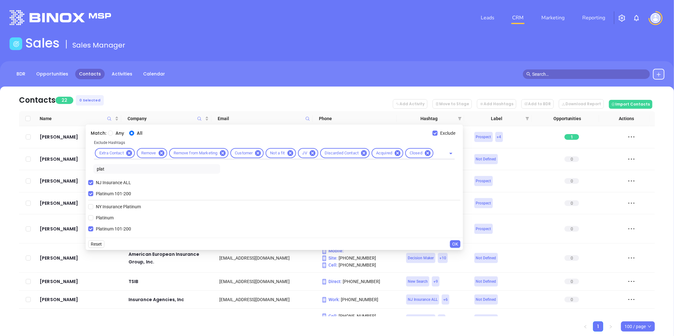
click at [457, 243] on span "OK" at bounding box center [455, 244] width 6 height 7
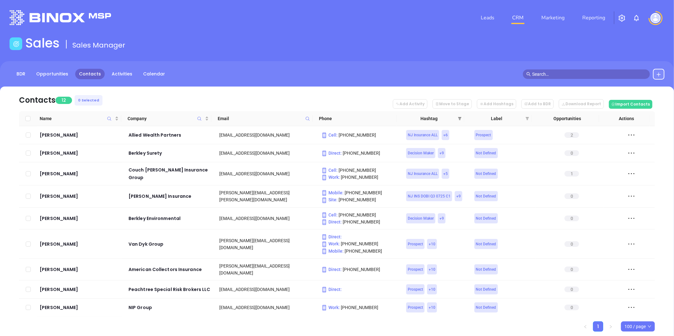
click at [459, 116] on span at bounding box center [459, 119] width 6 height 10
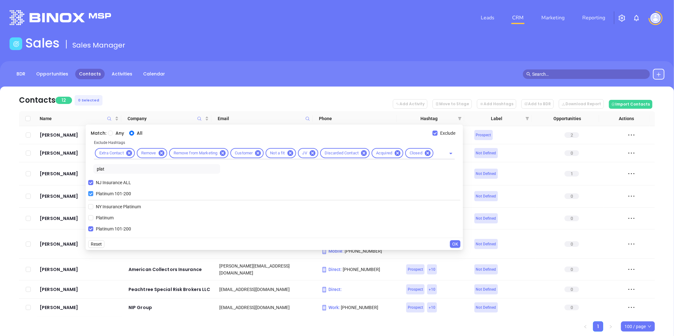
click at [91, 194] on input "Platinum 101-200" at bounding box center [90, 193] width 5 height 5
checkbox input "false"
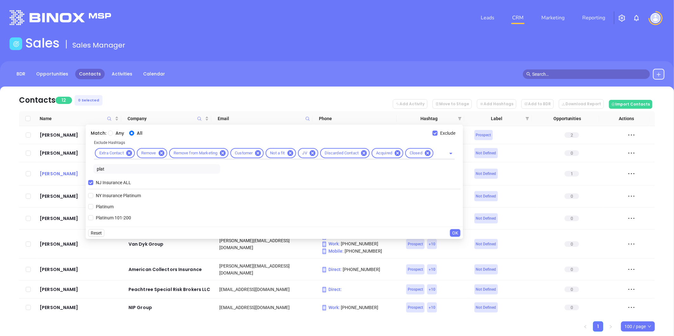
drag, startPoint x: 112, startPoint y: 167, endPoint x: 80, endPoint y: 173, distance: 32.7
click at [81, 173] on body "Leads CRM Marketing Reporting Financial Leads Leads Sales Sales Manager BDR Opp…" at bounding box center [337, 168] width 674 height 336
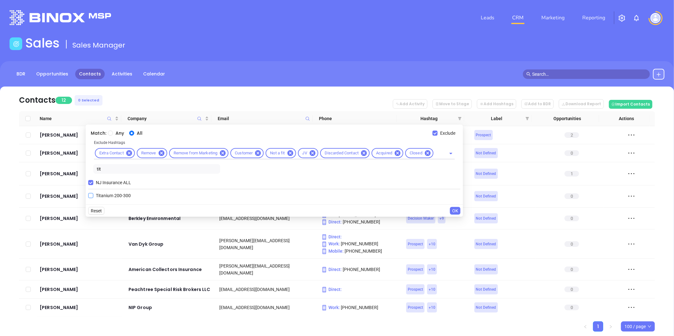
type input "tit"
click at [116, 196] on span "Titanium 200-300" at bounding box center [113, 195] width 40 height 7
click at [93, 196] on input "Titanium 200-300" at bounding box center [90, 195] width 5 height 5
checkbox input "true"
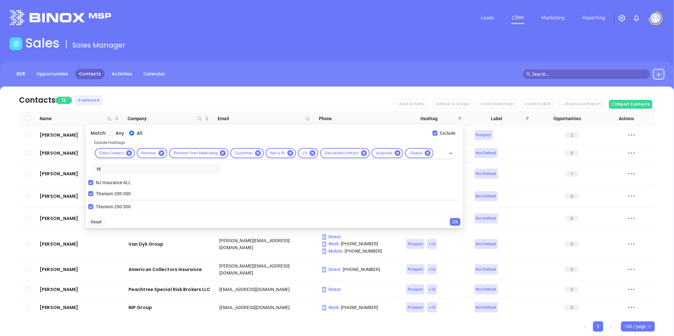
click at [457, 221] on span "OK" at bounding box center [455, 222] width 6 height 7
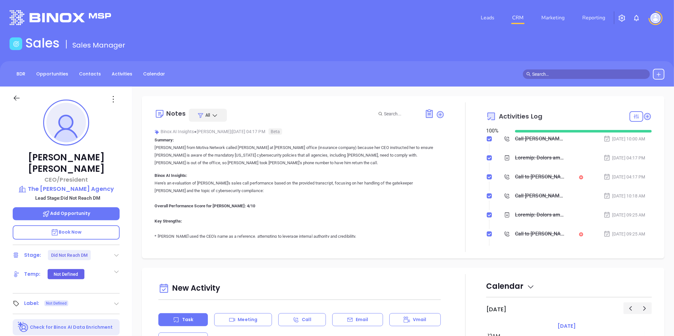
scroll to position [184, 0]
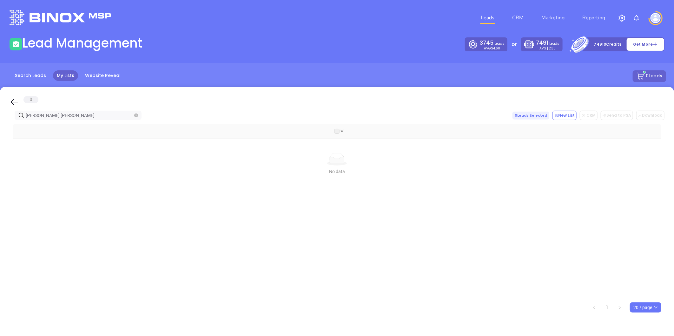
drag, startPoint x: 58, startPoint y: 112, endPoint x: -34, endPoint y: 118, distance: 92.8
click at [0, 118] on html "Leads CRM Marketing Reporting Financial Leads Leads Lead Management 3745 Leads …" at bounding box center [337, 168] width 674 height 336
drag, startPoint x: 78, startPoint y: 115, endPoint x: -160, endPoint y: 140, distance: 239.5
click at [0, 140] on html "Leads CRM Marketing Reporting Financial Leads Leads Lead Management 3745 Leads …" at bounding box center [337, 168] width 674 height 336
paste input "[DOMAIN_NAME]"
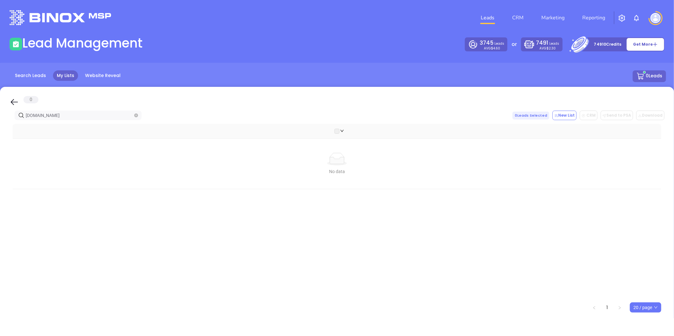
drag, startPoint x: -119, startPoint y: 126, endPoint x: -131, endPoint y: 129, distance: 12.2
click at [0, 129] on html "Leads CRM Marketing Reporting Financial Leads Leads Lead Management 3745 Leads …" at bounding box center [337, 168] width 674 height 336
click at [80, 112] on input "[DOMAIN_NAME]" at bounding box center [79, 115] width 107 height 7
drag, startPoint x: 86, startPoint y: 114, endPoint x: -5, endPoint y: 120, distance: 91.5
click at [0, 120] on html "Leads CRM Marketing Reporting Financial Leads Leads Lead Management 3745 Leads …" at bounding box center [337, 168] width 674 height 336
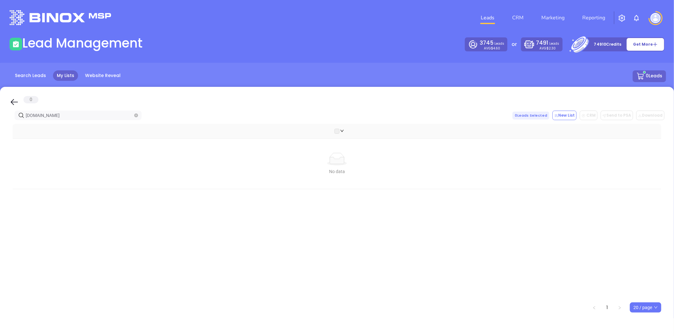
paste input "fmm"
type input "[DOMAIN_NAME]"
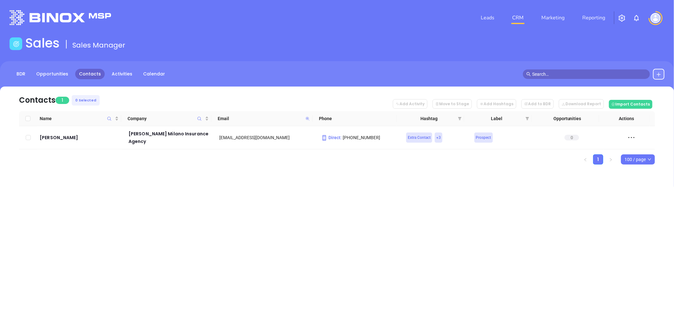
click at [307, 118] on icon at bounding box center [307, 119] width 4 height 4
paste input "dgkinsurance"
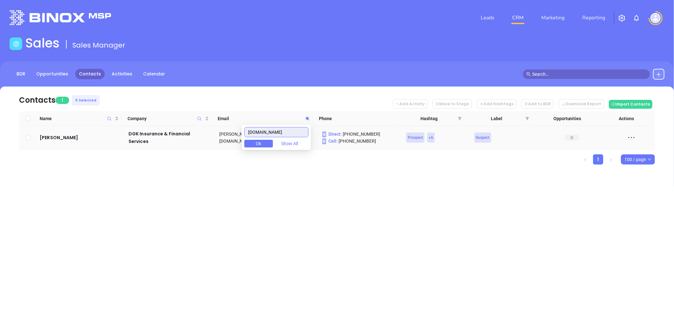
drag, startPoint x: 254, startPoint y: 131, endPoint x: 233, endPoint y: 125, distance: 21.9
click at [195, 127] on body "Leads CRM Marketing Reporting Financial Leads Leads Sales Sales Manager BDR Opp…" at bounding box center [337, 168] width 674 height 336
click at [305, 119] on icon at bounding box center [307, 118] width 5 height 5
paste input "hdcompton"
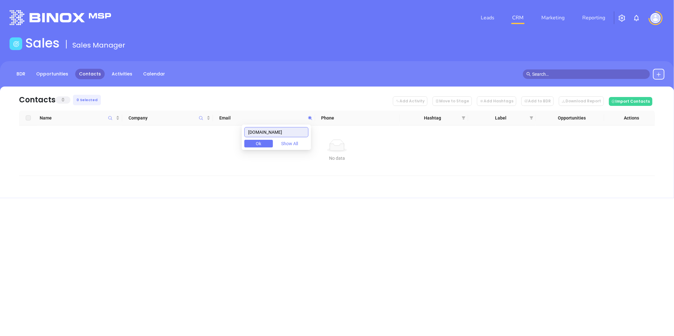
click at [287, 135] on input "[DOMAIN_NAME]" at bounding box center [276, 132] width 64 height 10
paste input "fmm"
drag, startPoint x: 209, startPoint y: 134, endPoint x: 192, endPoint y: 133, distance: 17.5
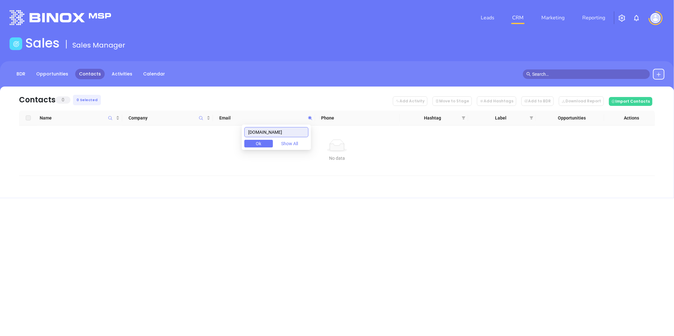
click at [192, 133] on body "Leads CRM Marketing Reporting Financial Leads Leads Sales Sales Manager BDR Opp…" at bounding box center [337, 168] width 674 height 336
drag, startPoint x: 296, startPoint y: 132, endPoint x: 198, endPoint y: 137, distance: 97.5
click at [198, 137] on body "Leads CRM Marketing Reporting Financial Leads Leads Sales Sales Manager BDR Opp…" at bounding box center [337, 168] width 674 height 336
paste input "oxfordins"
type input "[DOMAIN_NAME]"
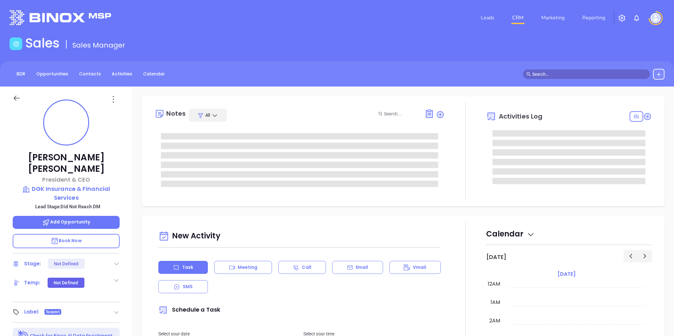
type input "[PERSON_NAME]"
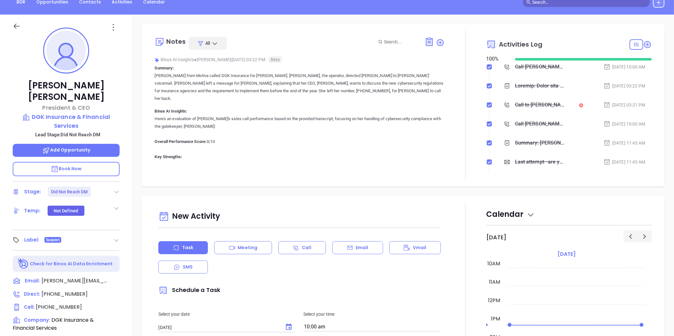
scroll to position [194, 0]
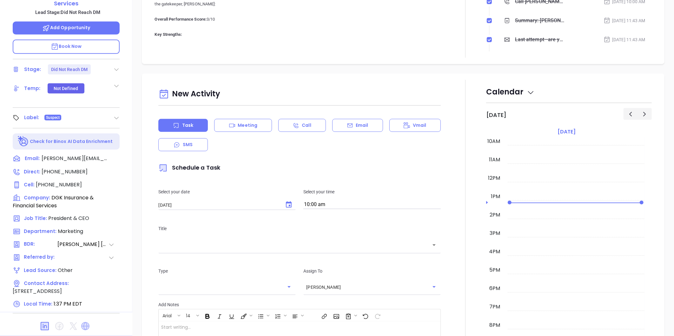
click at [84, 321] on icon at bounding box center [85, 326] width 10 height 10
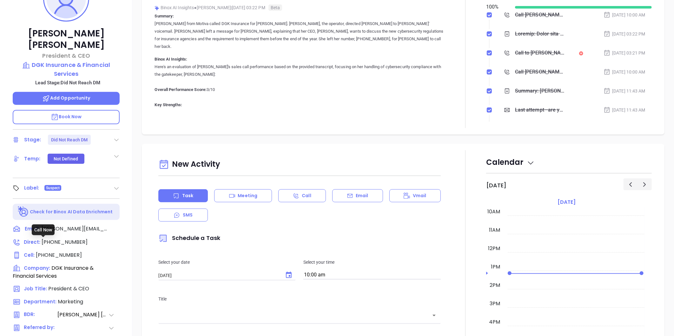
scroll to position [0, 0]
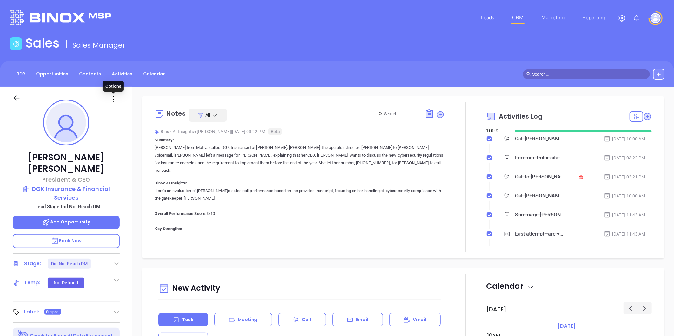
click at [113, 98] on icon at bounding box center [113, 99] width 10 height 10
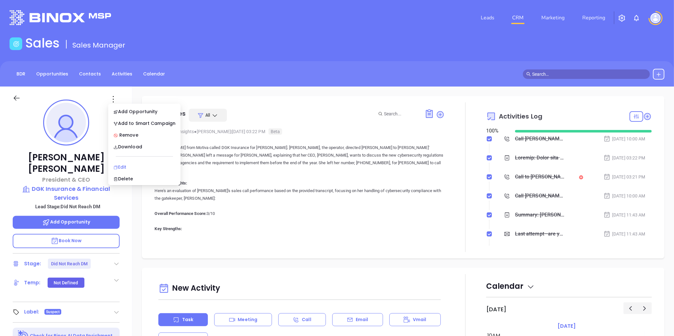
click at [123, 164] on div "Edit" at bounding box center [144, 167] width 62 height 7
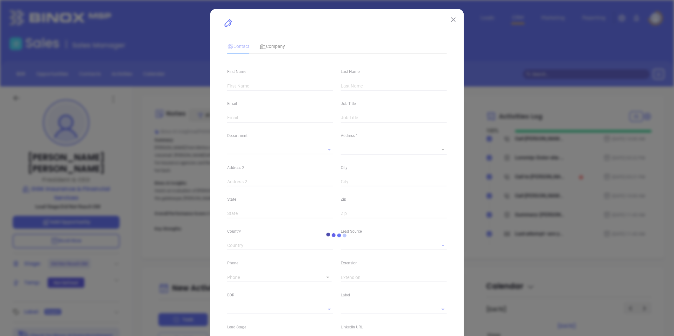
type input "[PERSON_NAME]"
type input "[PERSON_NAME][EMAIL_ADDRESS][DOMAIN_NAME]"
type input "President & CEO"
type input "1"
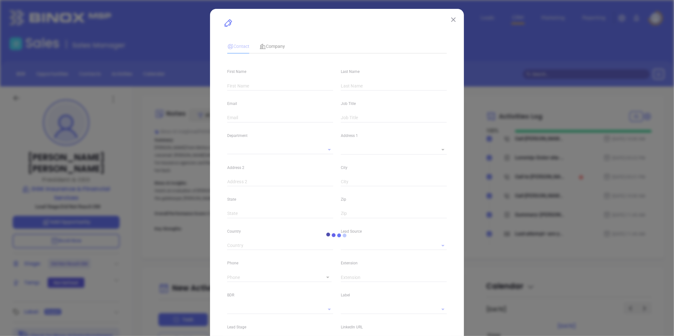
type input "[DOMAIN_NAME][URL][PERSON_NAME][PERSON_NAME]"
type input "Marketing"
type input "Other"
type input "[PERSON_NAME]"
type input "Did Not Reach DM"
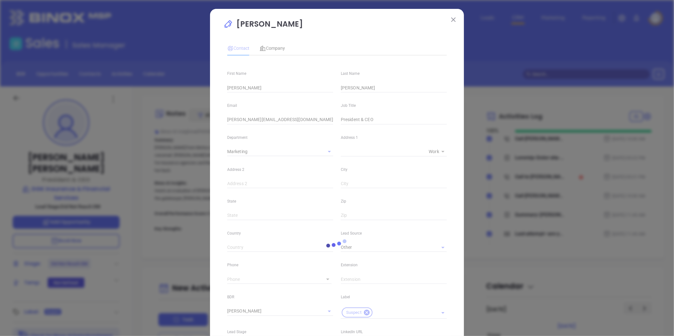
type input "1"
drag, startPoint x: 270, startPoint y: 44, endPoint x: 305, endPoint y: 55, distance: 37.0
click at [270, 45] on div "Company" at bounding box center [271, 48] width 25 height 7
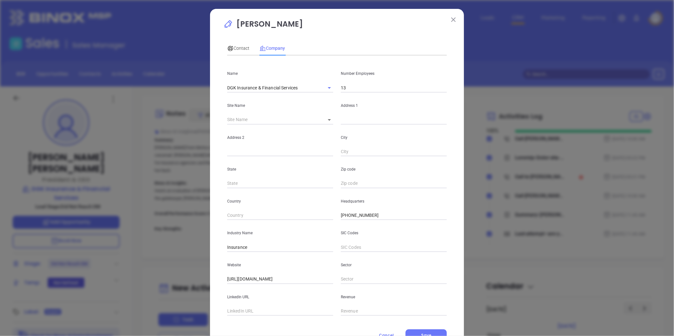
click at [325, 116] on body "Leads CRM Marketing Reporting Financial Leads Leads Sales Sales Manager BDR Opp…" at bounding box center [337, 168] width 674 height 336
click at [334, 119] on li "Factoryville" at bounding box center [347, 119] width 59 height 11
type input "Factoryville"
type input "81284"
type input "233 DGK Lane"
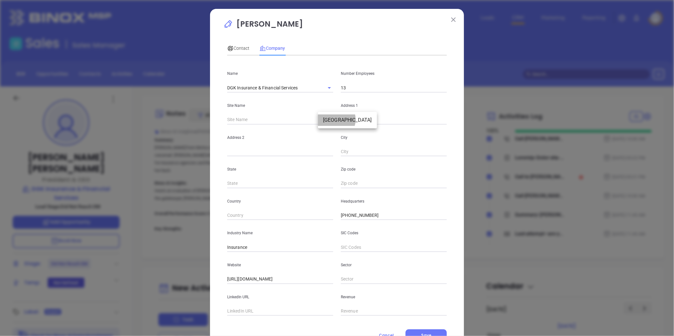
type input "Factoryville"
type input "PA"
type input "18419"
drag, startPoint x: 371, startPoint y: 120, endPoint x: 304, endPoint y: 125, distance: 67.8
click at [299, 125] on div "Name DGK Insurance & Financial Services Number Employees 13 Site Name Factoryvi…" at bounding box center [336, 188] width 219 height 255
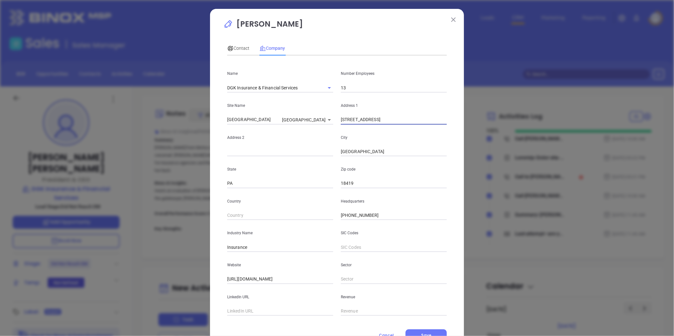
paste input "PO Box 337"
type input "PO Box 337"
click at [248, 151] on input "text" at bounding box center [280, 152] width 106 height 10
paste input "233 DGK Lane"
type input "233 DGK Lane"
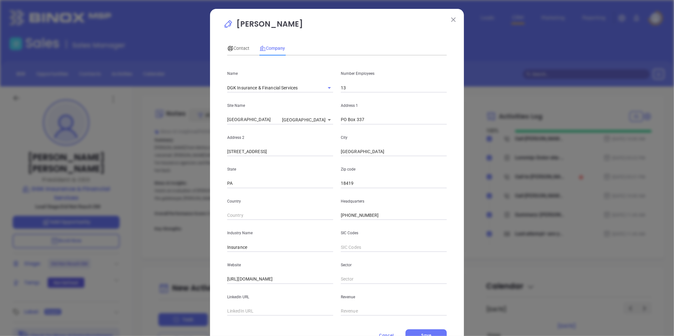
click at [396, 175] on div "Zip code 18419" at bounding box center [394, 172] width 114 height 32
drag, startPoint x: 373, startPoint y: 216, endPoint x: 290, endPoint y: 226, distance: 83.7
click at [282, 226] on div "Name DGK Insurance & Financial Services Number Employees 13 Site Name Factoryvi…" at bounding box center [336, 188] width 219 height 255
click at [238, 48] on span "Contact" at bounding box center [238, 48] width 22 height 5
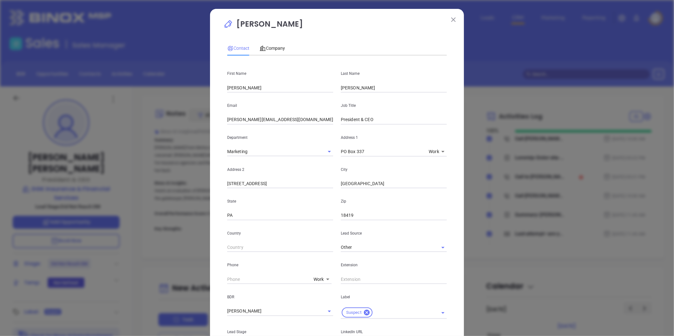
click at [315, 276] on body "Leads CRM Marketing Reporting Financial Leads Leads Sales Sales Manager BDR Opp…" at bounding box center [337, 168] width 674 height 336
type input "8"
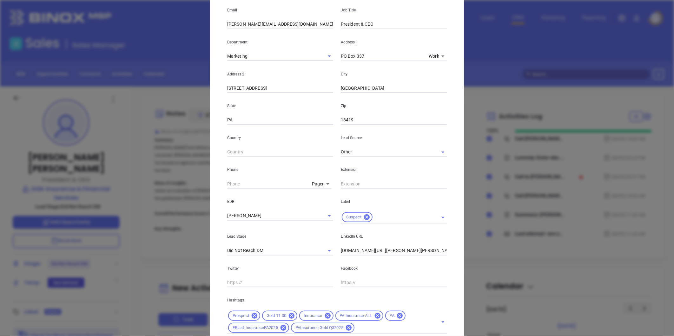
scroll to position [106, 0]
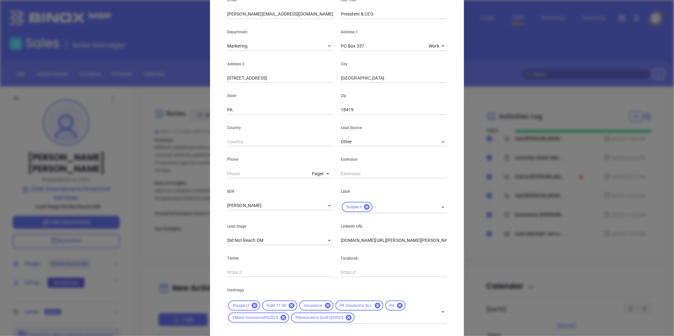
click at [312, 174] on body "Leads CRM Marketing Reporting Financial Leads Leads Sales Sales Manager BDR Opp…" at bounding box center [337, 168] width 674 height 336
click at [320, 138] on li "Direct" at bounding box center [331, 139] width 43 height 11
type input "(800) 242-4337"
type input "3"
click at [320, 173] on body "Leads CRM Marketing Reporting Financial Leads Leads Sales Sales Manager BDR Opp…" at bounding box center [337, 168] width 674 height 336
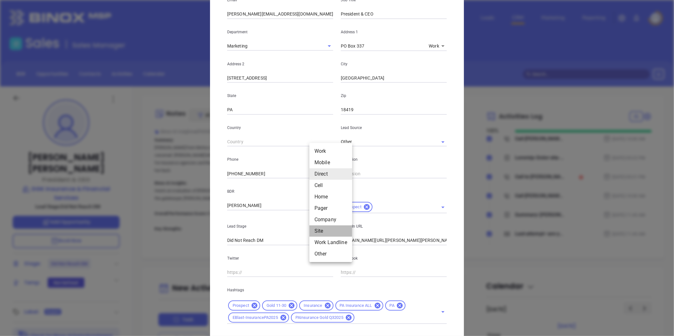
click at [319, 230] on li "Site" at bounding box center [330, 230] width 43 height 11
type input "11"
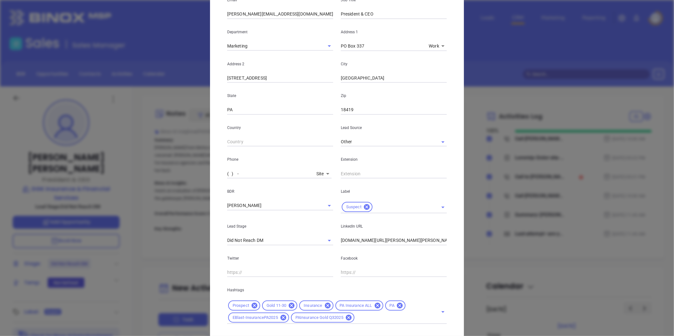
click at [266, 174] on input "( ) -" at bounding box center [270, 174] width 87 height 10
paste input "800) 242-4337"
click at [318, 171] on body "Leads CRM Marketing Reporting Financial Leads Leads Sales Sales Manager BDR Opp…" at bounding box center [337, 168] width 674 height 336
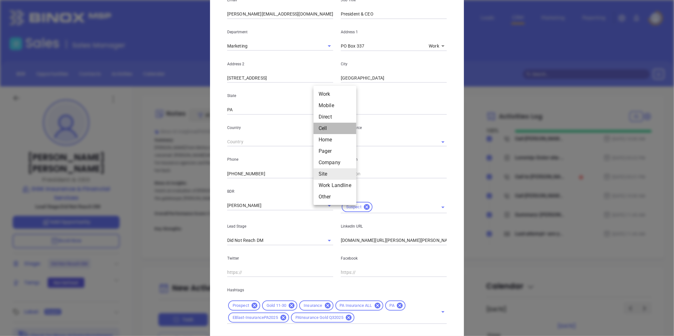
click at [323, 126] on li "Cell" at bounding box center [334, 128] width 43 height 11
type input "(570) 945-3031"
type input "4"
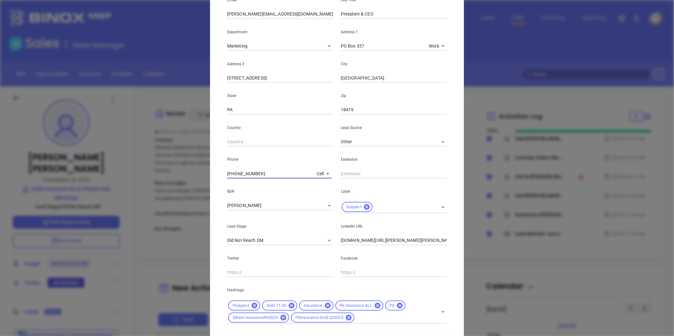
drag, startPoint x: 261, startPoint y: 175, endPoint x: 206, endPoint y: 179, distance: 55.3
click at [192, 181] on div "James B Davis Contact Company First Name James B Last Name Davis Email jimd@dgk…" at bounding box center [337, 168] width 674 height 336
type input "( ) -"
click at [316, 173] on body "Leads CRM Marketing Reporting Financial Leads Leads Sales Sales Manager BDR Opp…" at bounding box center [337, 168] width 674 height 336
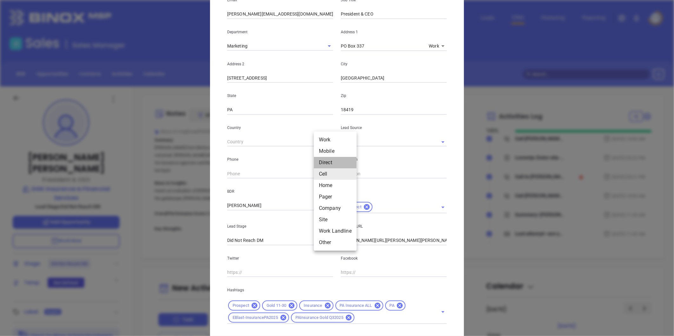
click at [325, 159] on li "Direct" at bounding box center [335, 162] width 43 height 11
type input "(800) 242-4337"
type input "3"
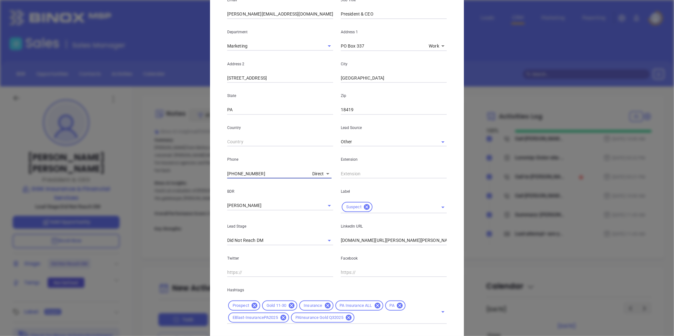
drag, startPoint x: 211, startPoint y: 178, endPoint x: 225, endPoint y: 183, distance: 15.4
click at [191, 181] on div "James B Davis Contact Company First Name James B Last Name Davis Email jimd@dgk…" at bounding box center [337, 168] width 674 height 336
type input "( ) -"
click at [315, 173] on body "Leads CRM Marketing Reporting Financial Leads Leads Sales Sales Manager BDR Opp…" at bounding box center [337, 168] width 674 height 336
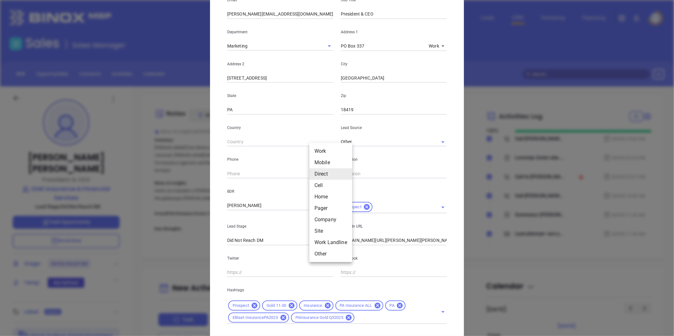
drag, startPoint x: 246, startPoint y: 174, endPoint x: 238, endPoint y: 176, distance: 8.0
click at [246, 174] on div at bounding box center [337, 168] width 674 height 336
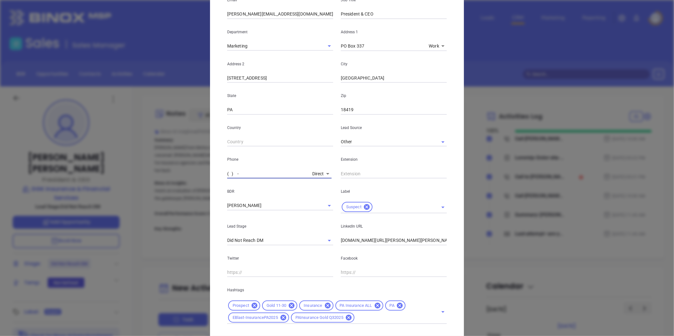
click at [232, 174] on input "( ) -" at bounding box center [268, 174] width 82 height 10
paste input "570) 945-3031"
type input "(570) 945-3031"
click at [364, 207] on icon at bounding box center [367, 207] width 6 height 6
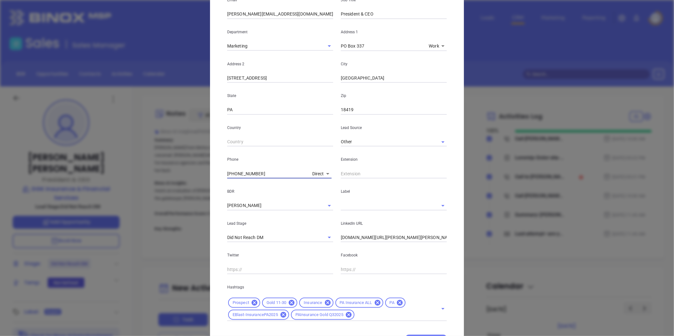
click at [361, 207] on input "text" at bounding box center [385, 205] width 88 height 9
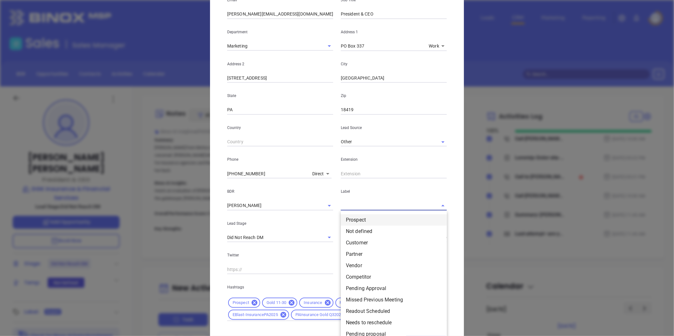
click at [356, 218] on li "Prospect" at bounding box center [394, 219] width 106 height 11
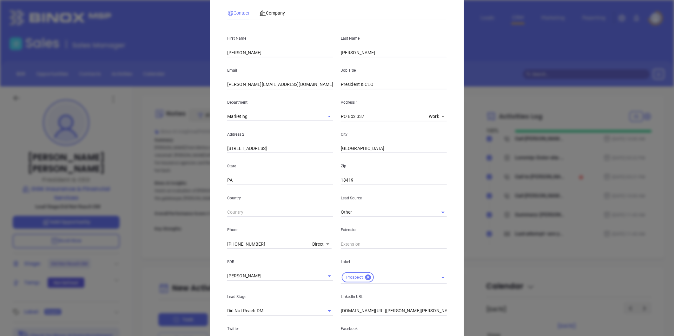
scroll to position [0, 0]
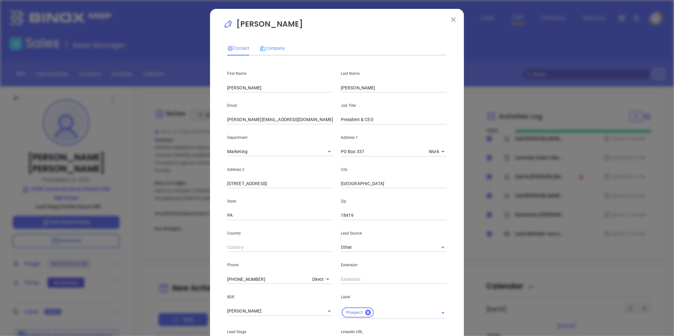
click at [274, 44] on div "Company" at bounding box center [271, 48] width 25 height 15
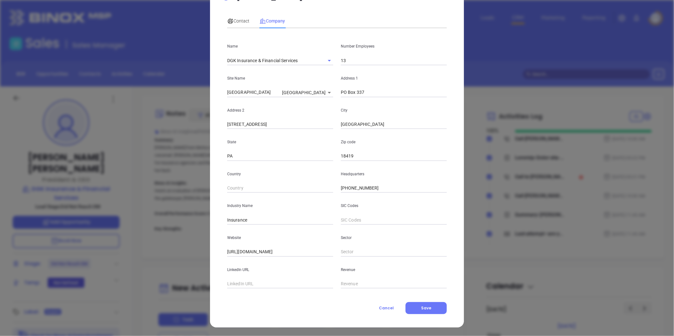
scroll to position [28, 0]
click at [245, 286] on input "text" at bounding box center [280, 284] width 106 height 10
paste input "https://www.linkedin.com/company/dgk-insurance-financial-services/"
type input "https://www.linkedin.com/company/dgk-insurance-financial-services/"
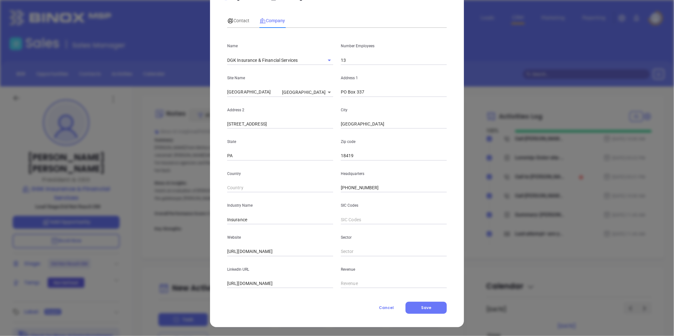
scroll to position [0, 0]
click at [343, 59] on input "13" at bounding box center [394, 61] width 106 height 10
type input "1"
type input "23"
click at [236, 21] on span "Contact" at bounding box center [238, 20] width 22 height 5
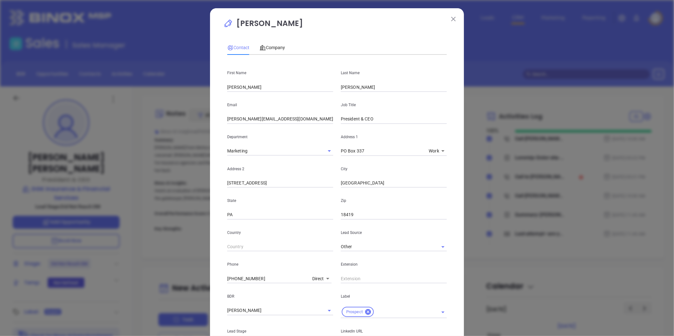
scroll to position [106, 0]
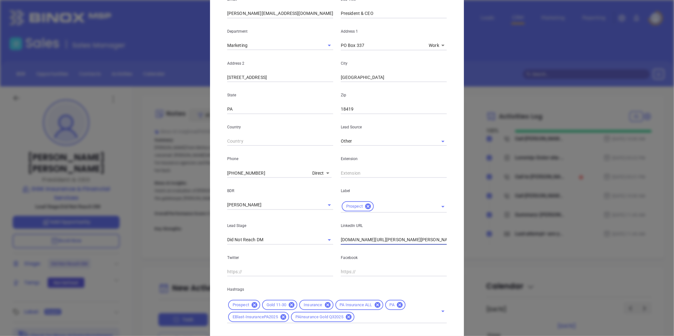
click at [387, 239] on input "www.linkedin.com/in/james-b-davis-78b65910" at bounding box center [394, 240] width 106 height 10
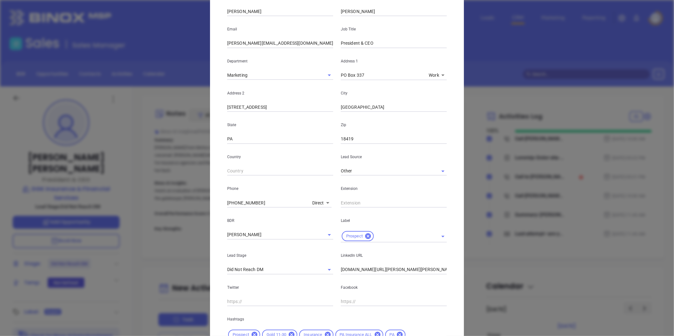
scroll to position [36, 0]
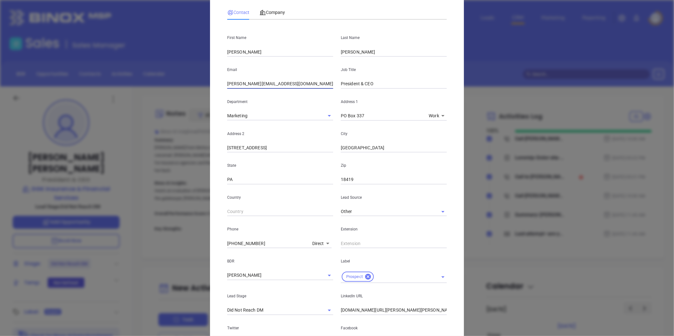
drag, startPoint x: 278, startPoint y: 87, endPoint x: 140, endPoint y: 97, distance: 138.4
click at [137, 99] on div "James B Davis Contact Company First Name James B Last Name Davis Email jimd@dgk…" at bounding box center [337, 168] width 674 height 336
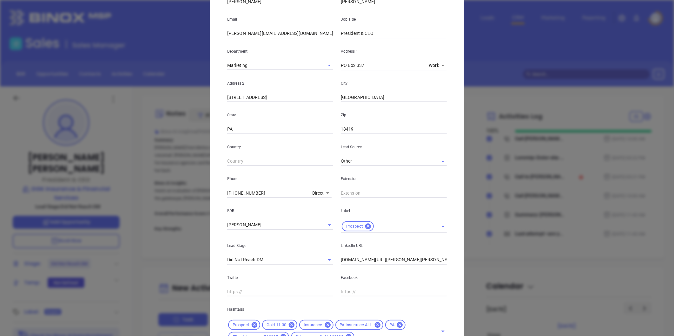
scroll to position [141, 0]
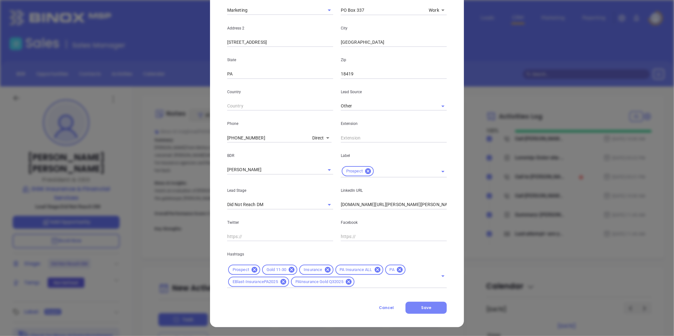
click at [426, 307] on span "Save" at bounding box center [426, 307] width 10 height 5
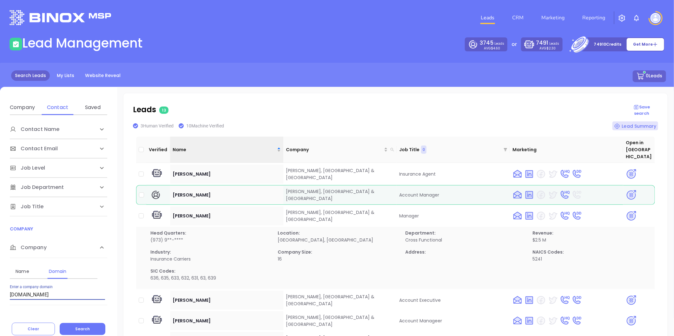
drag, startPoint x: 7, startPoint y: 290, endPoint x: -55, endPoint y: 284, distance: 61.5
click at [0, 284] on html "Leads CRM Marketing Reporting Financial Leads Leads Lead Management 3745 Leads …" at bounding box center [337, 168] width 674 height 336
paste input "hdcomp"
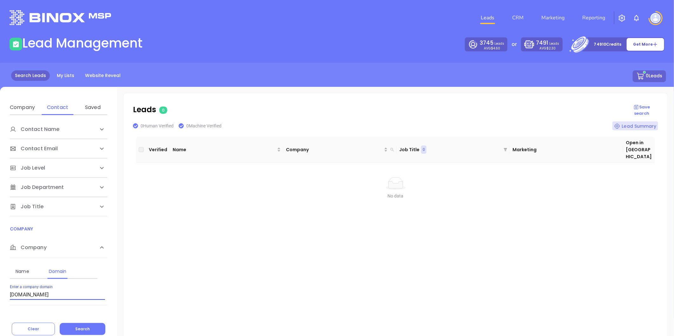
drag, startPoint x: 77, startPoint y: 298, endPoint x: -91, endPoint y: 313, distance: 169.0
click at [0, 313] on html "Leads CRM Marketing Reporting Financial Leads Leads Lead Management 3745 Leads …" at bounding box center [337, 168] width 674 height 336
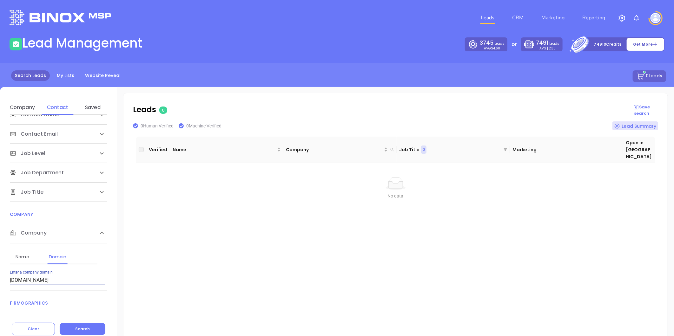
paste input "oxfordins"
type input "[DOMAIN_NAME]"
click at [84, 329] on span "Search" at bounding box center [82, 328] width 15 height 5
